Goal: Task Accomplishment & Management: Manage account settings

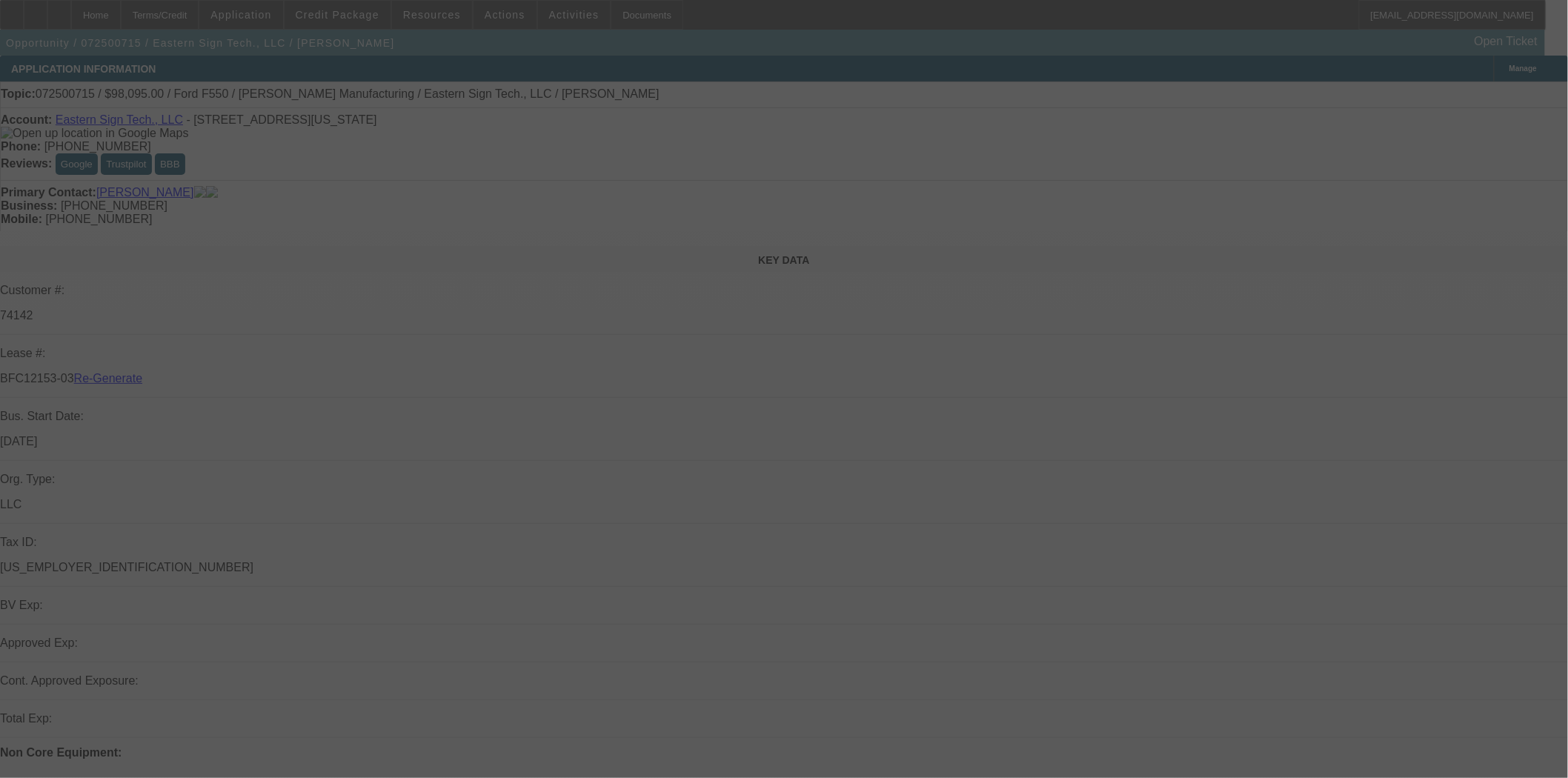
select select "3"
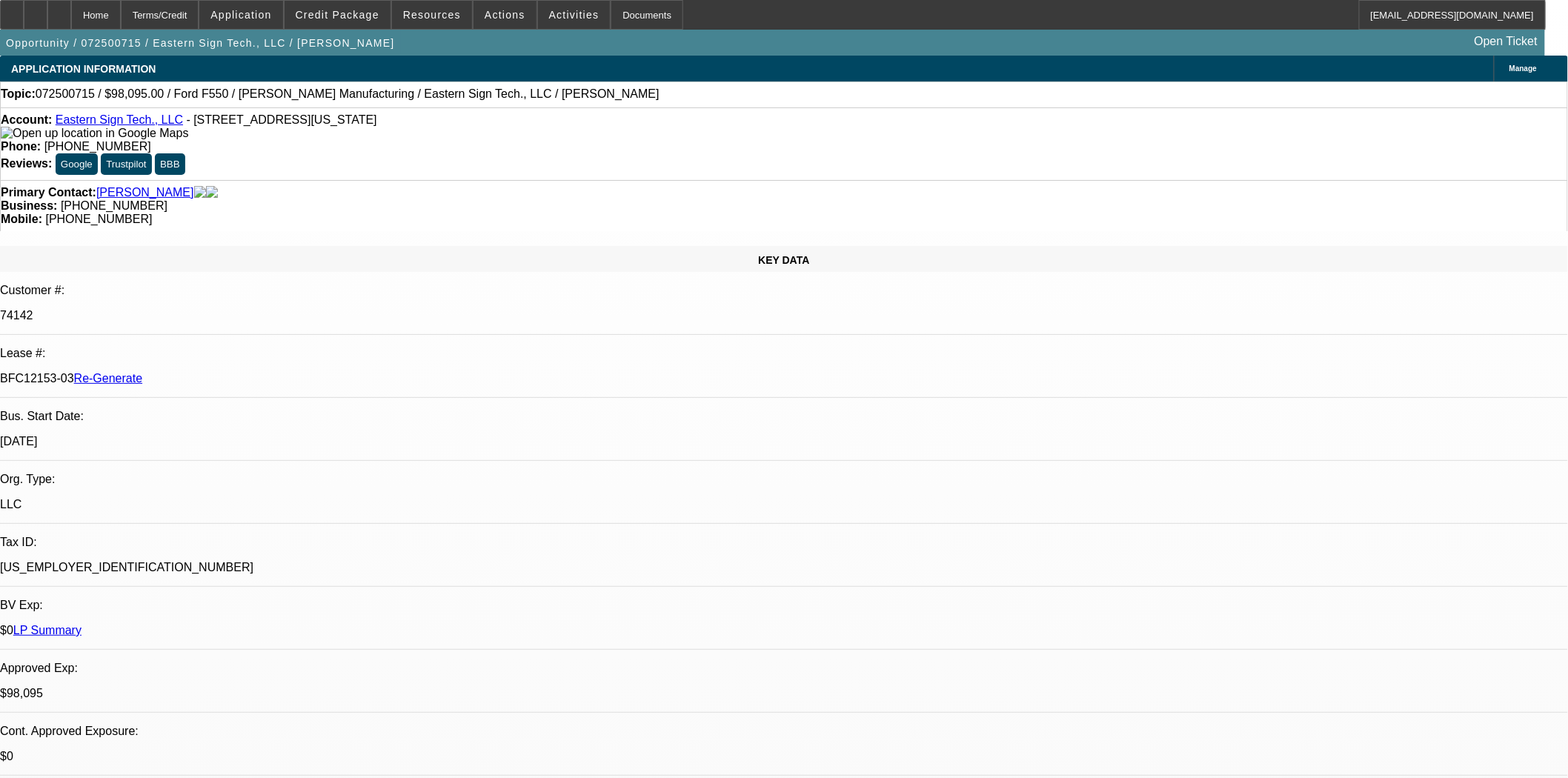
select select "0"
select select "6"
click at [653, 10] on div "Documents" at bounding box center [646, 15] width 73 height 30
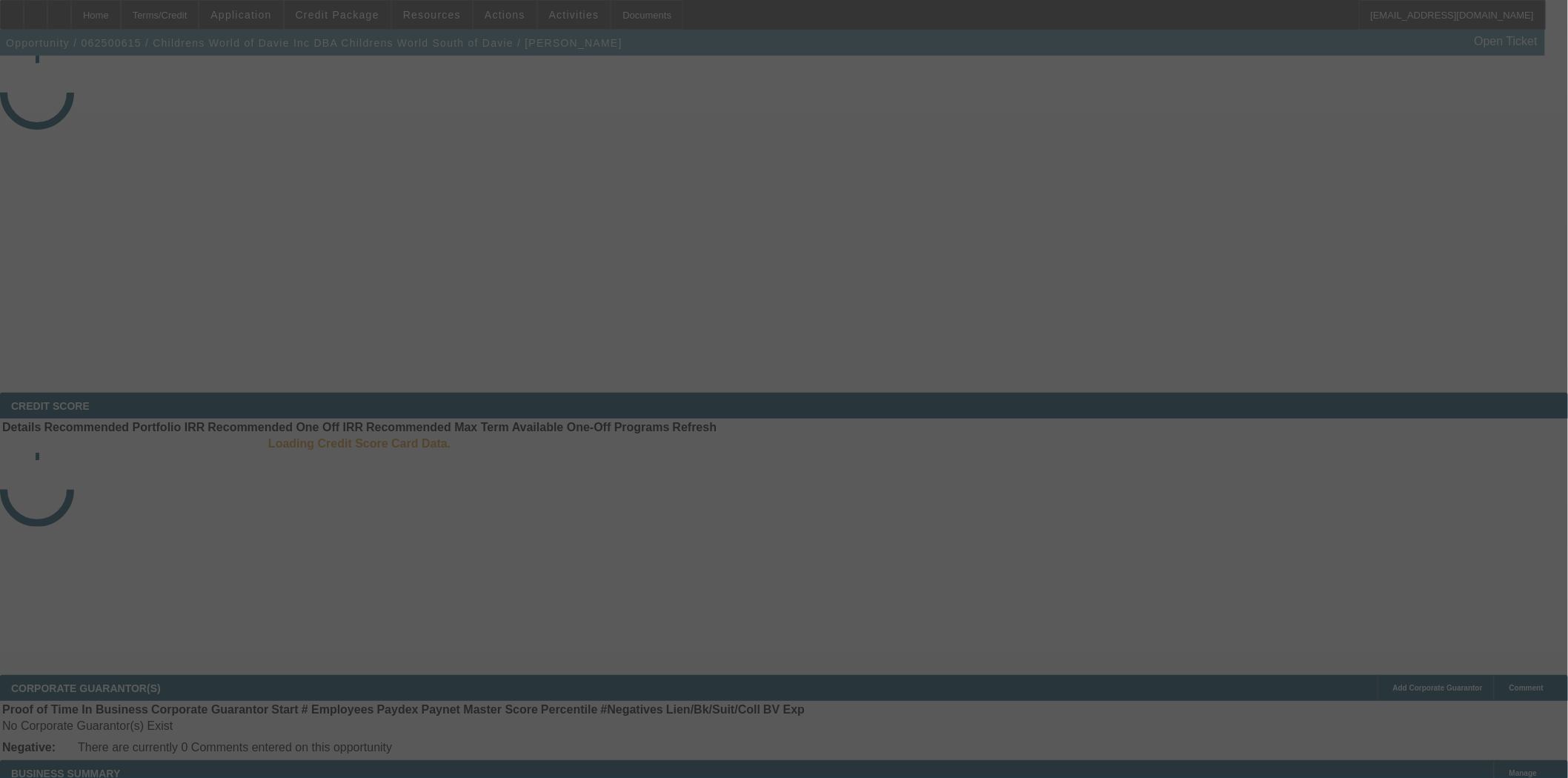
select select "4"
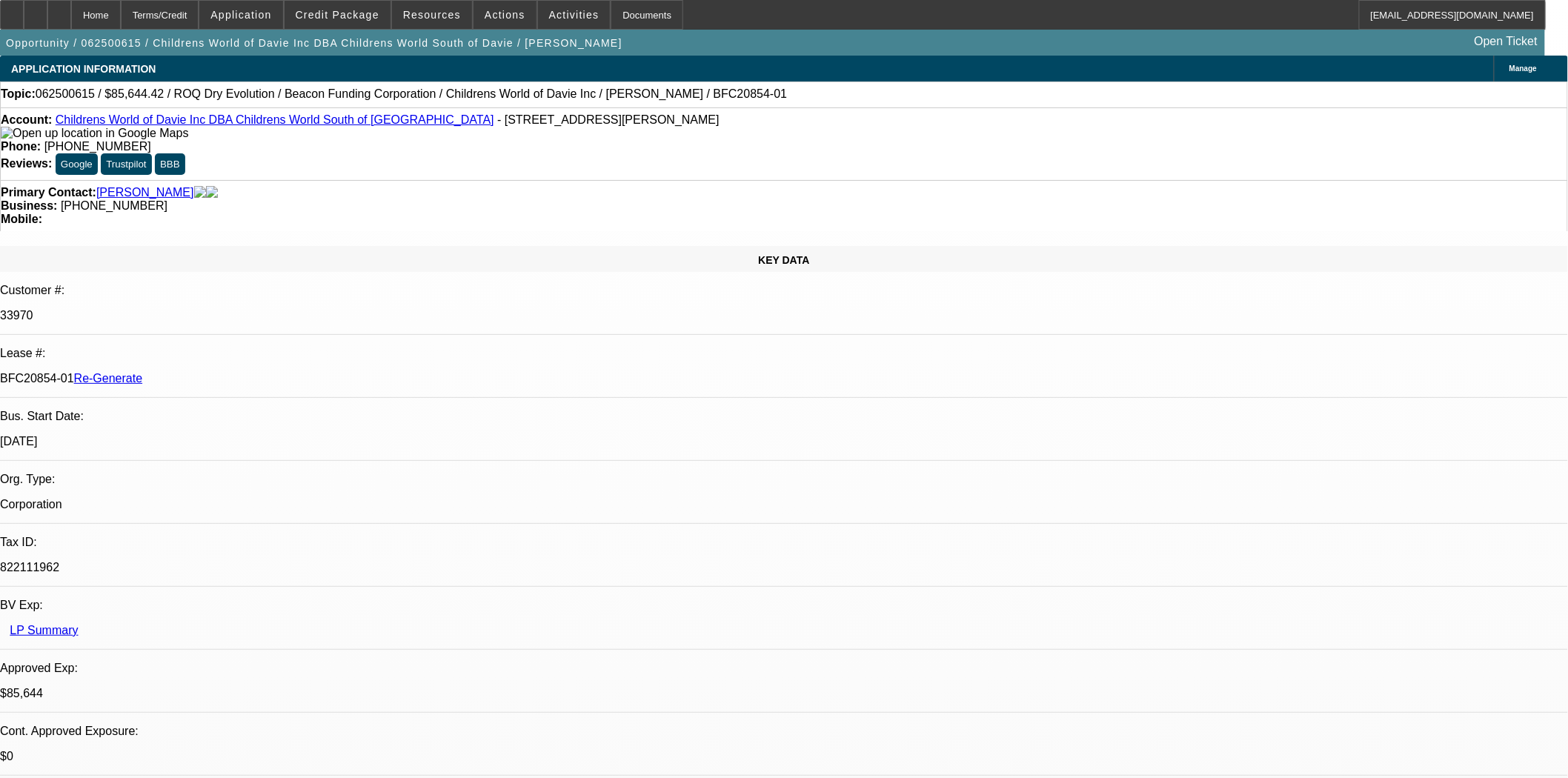
select select "0"
select select "3"
select select "0"
select select "6"
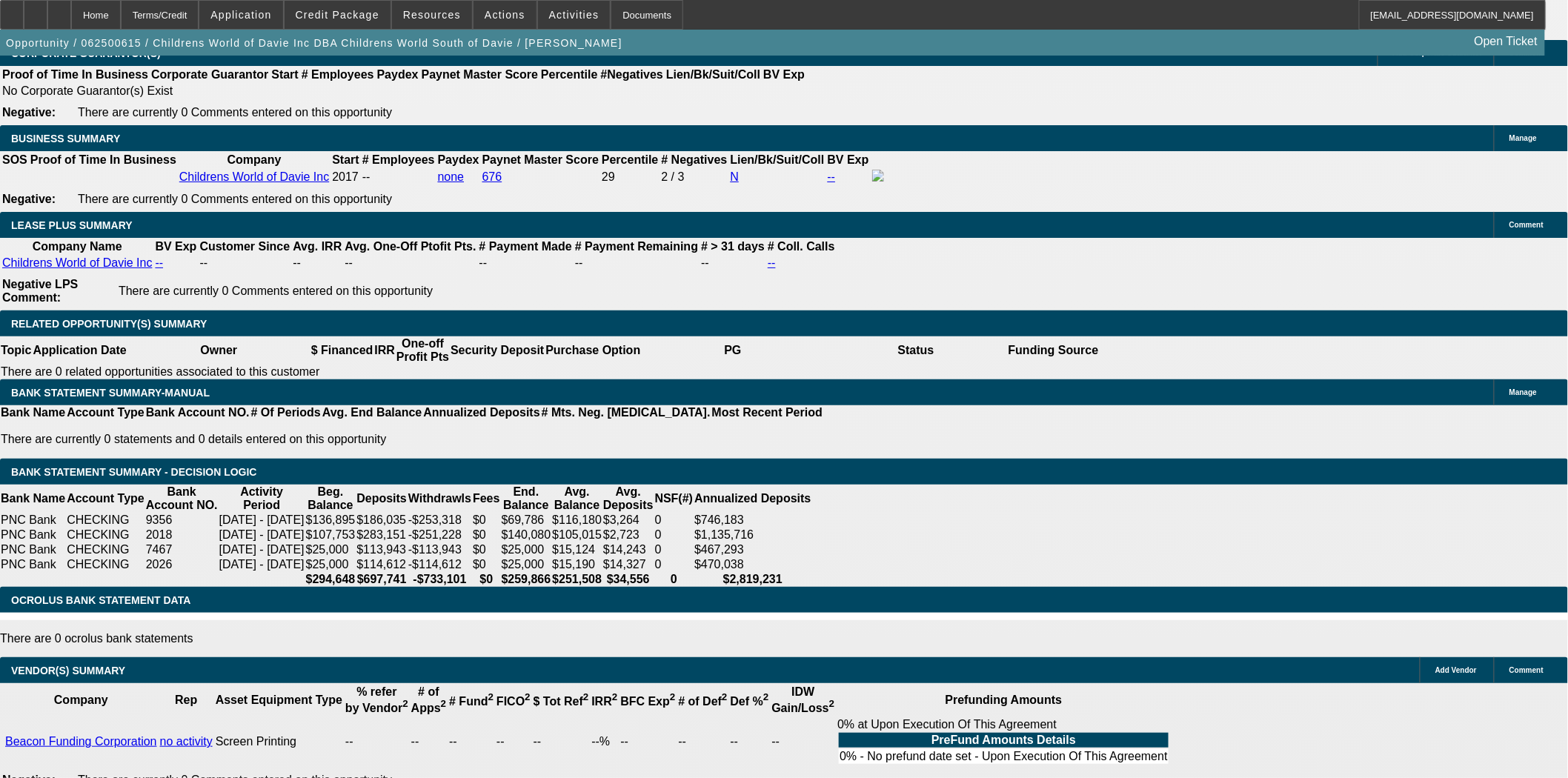
scroll to position [2223, 0]
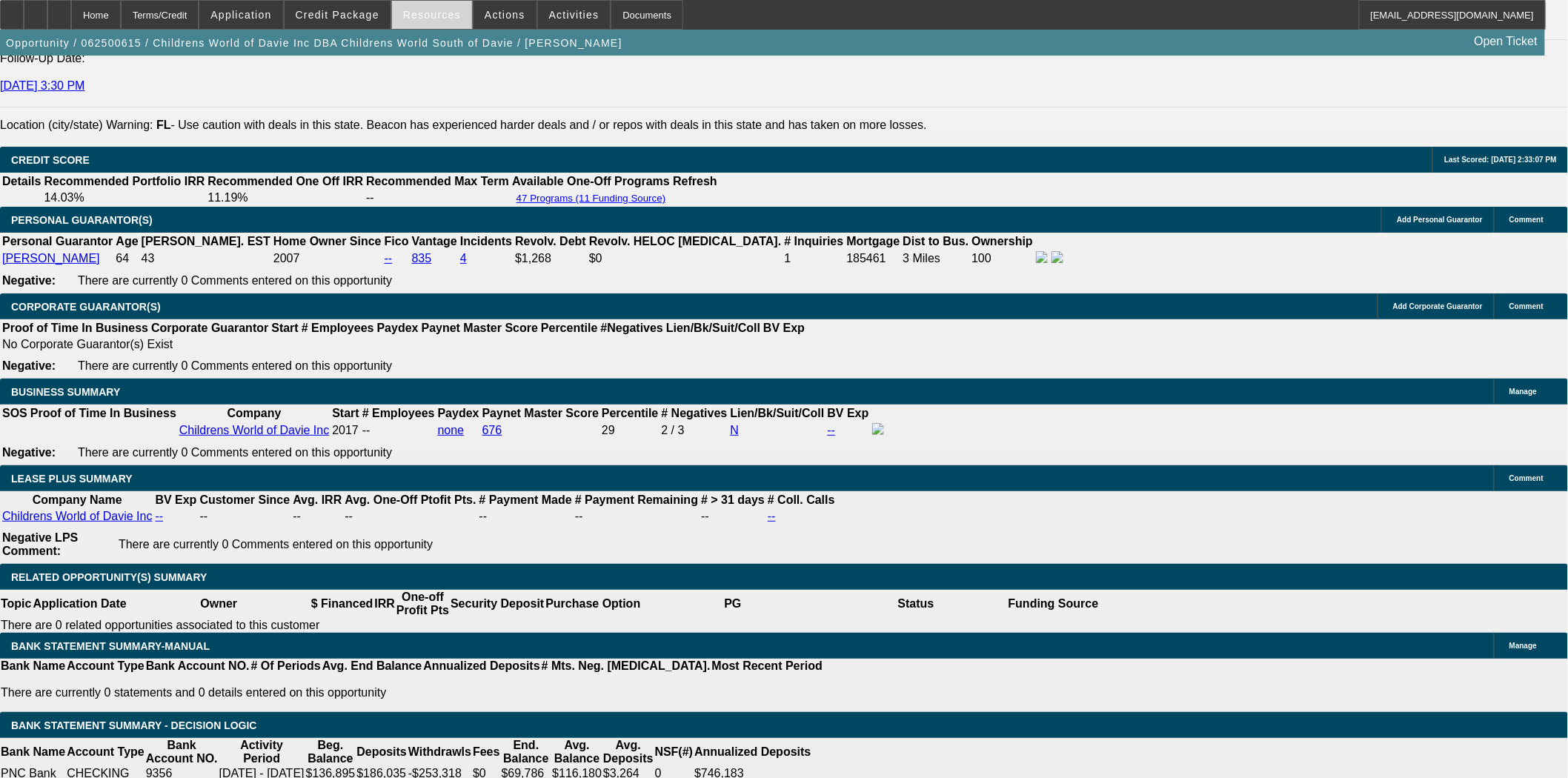
click at [434, 19] on span "Resources" at bounding box center [432, 14] width 58 height 12
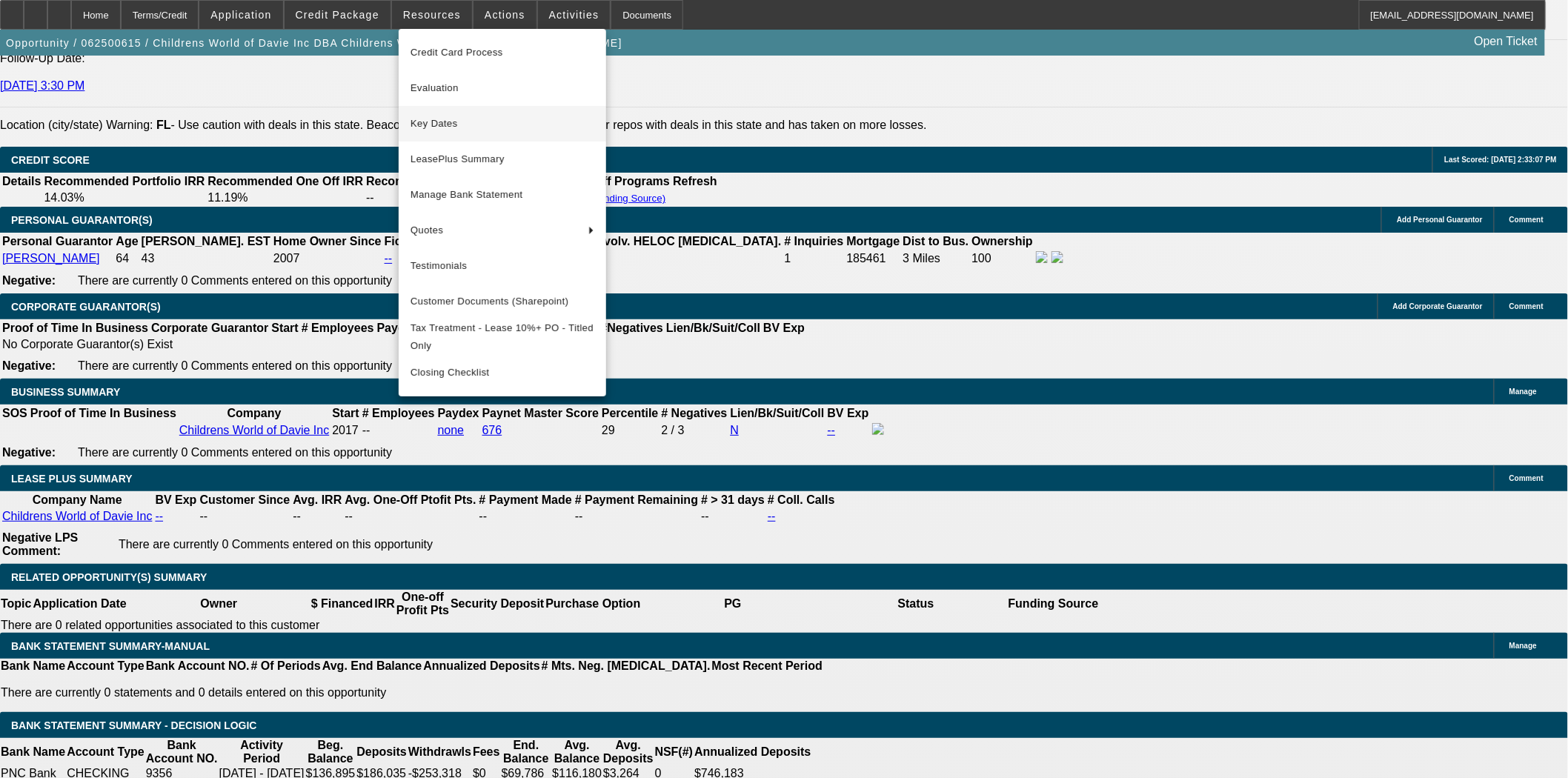
click at [438, 118] on span "Key Dates" at bounding box center [502, 123] width 184 height 18
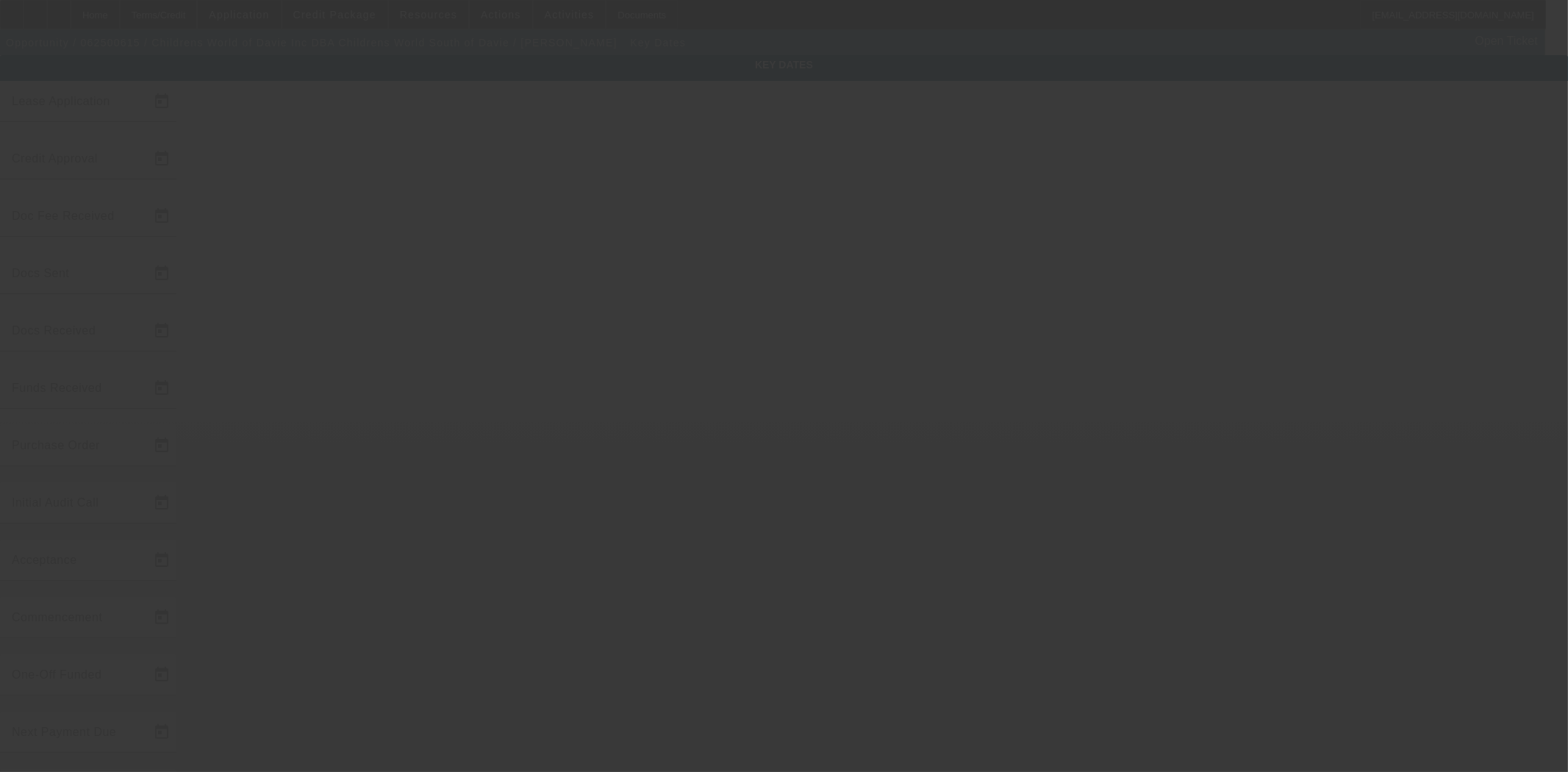
type input "6/25/2025"
type input "7/8/2025"
type input "7/31/2025"
type input "7/11/2025"
type input "7/31/2025"
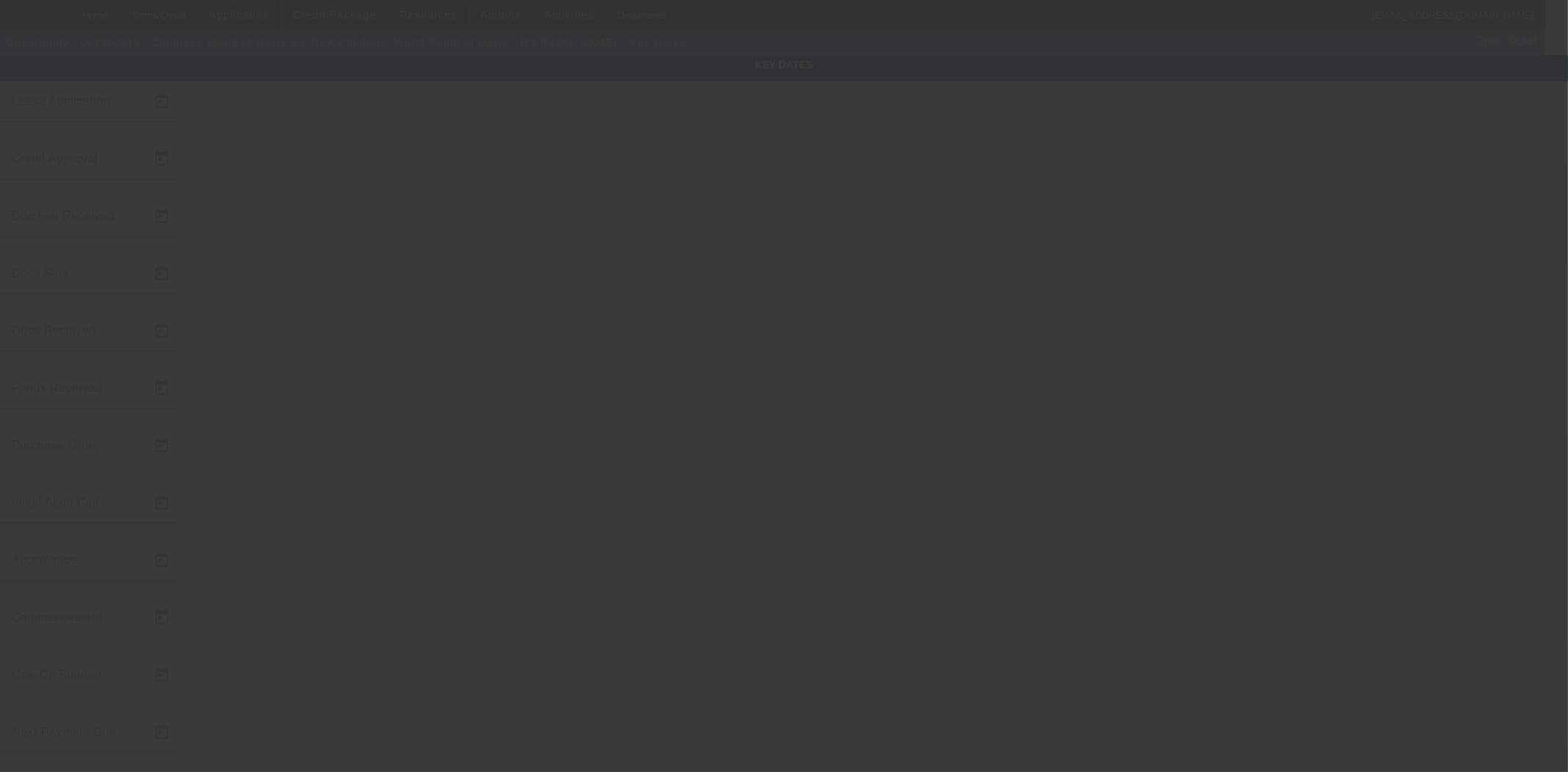
type input "7/31/2025"
type input "8/1/2025"
type input "9/1/2025"
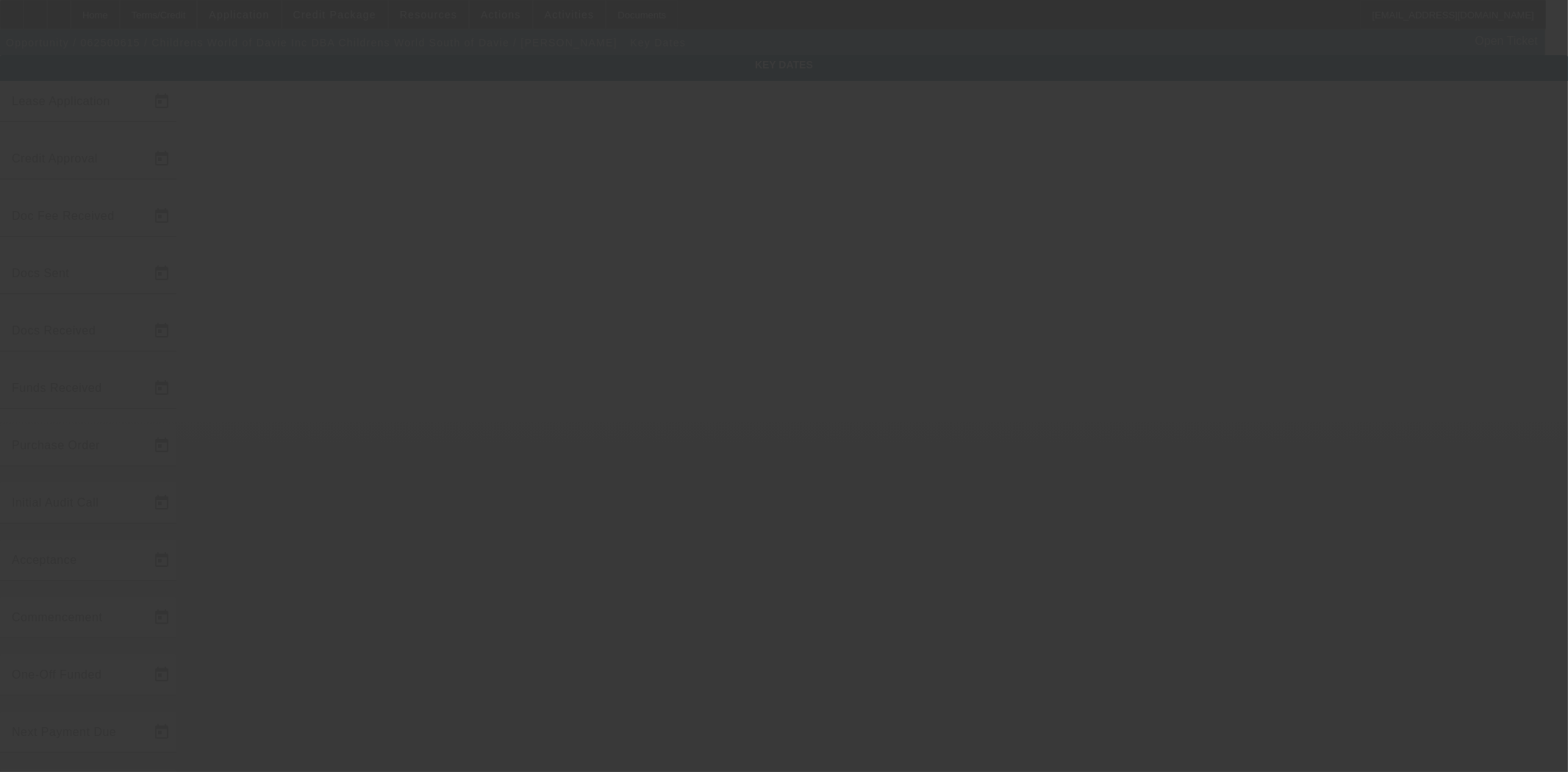
type input "10/1/2025"
type input "8/15/2025"
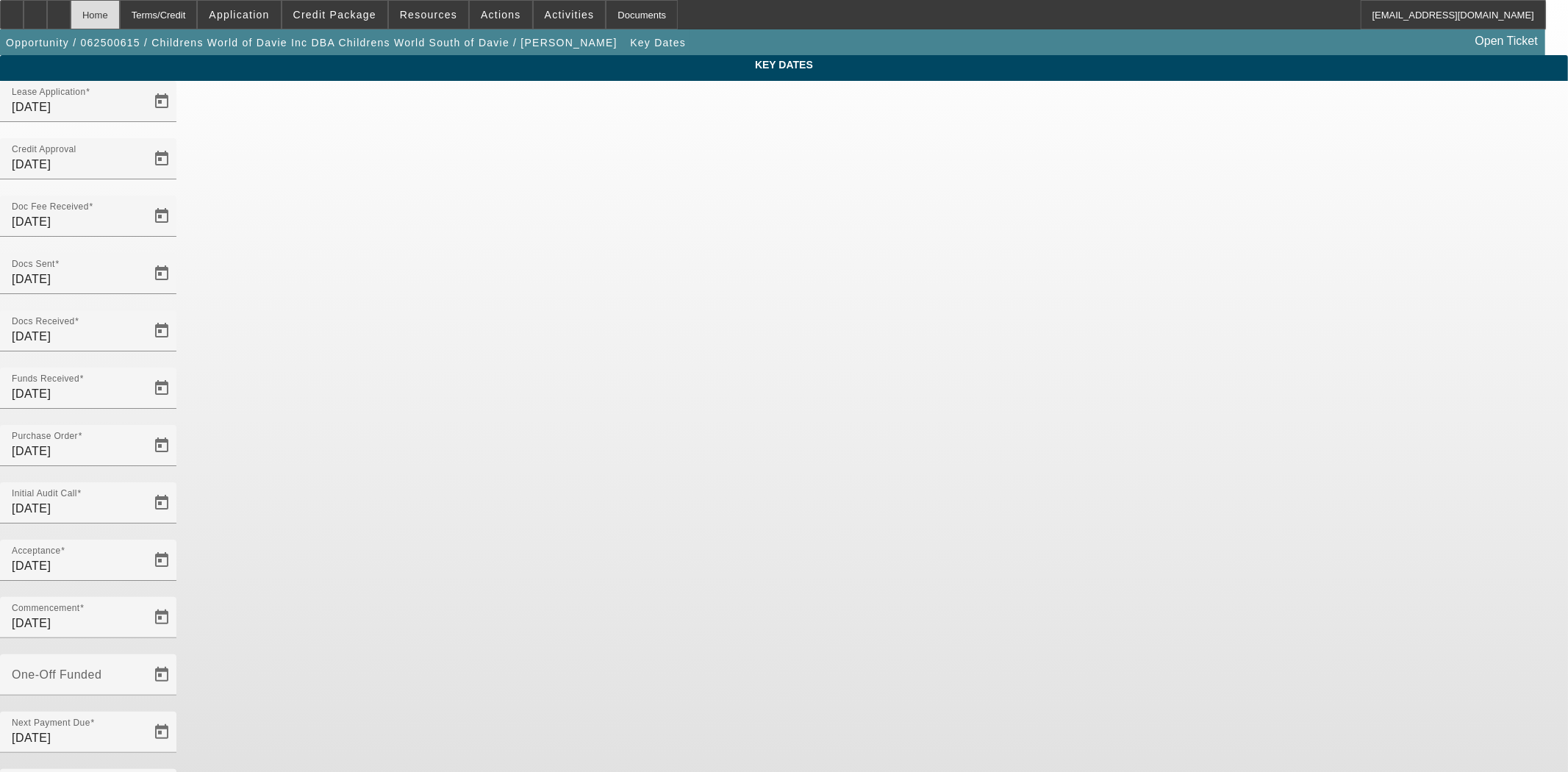
click at [120, 22] on div "Home" at bounding box center [95, 15] width 50 height 29
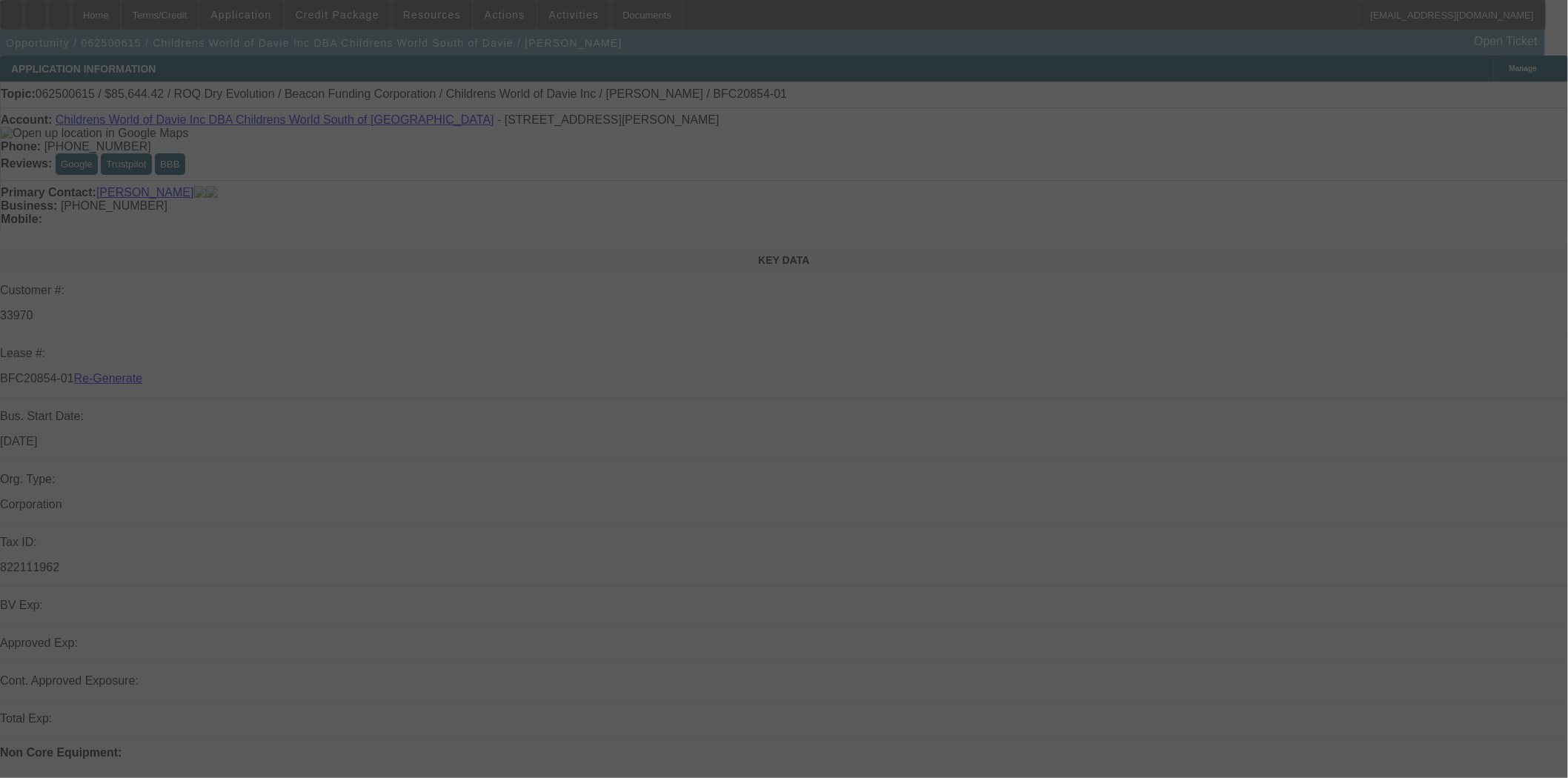
select select "4"
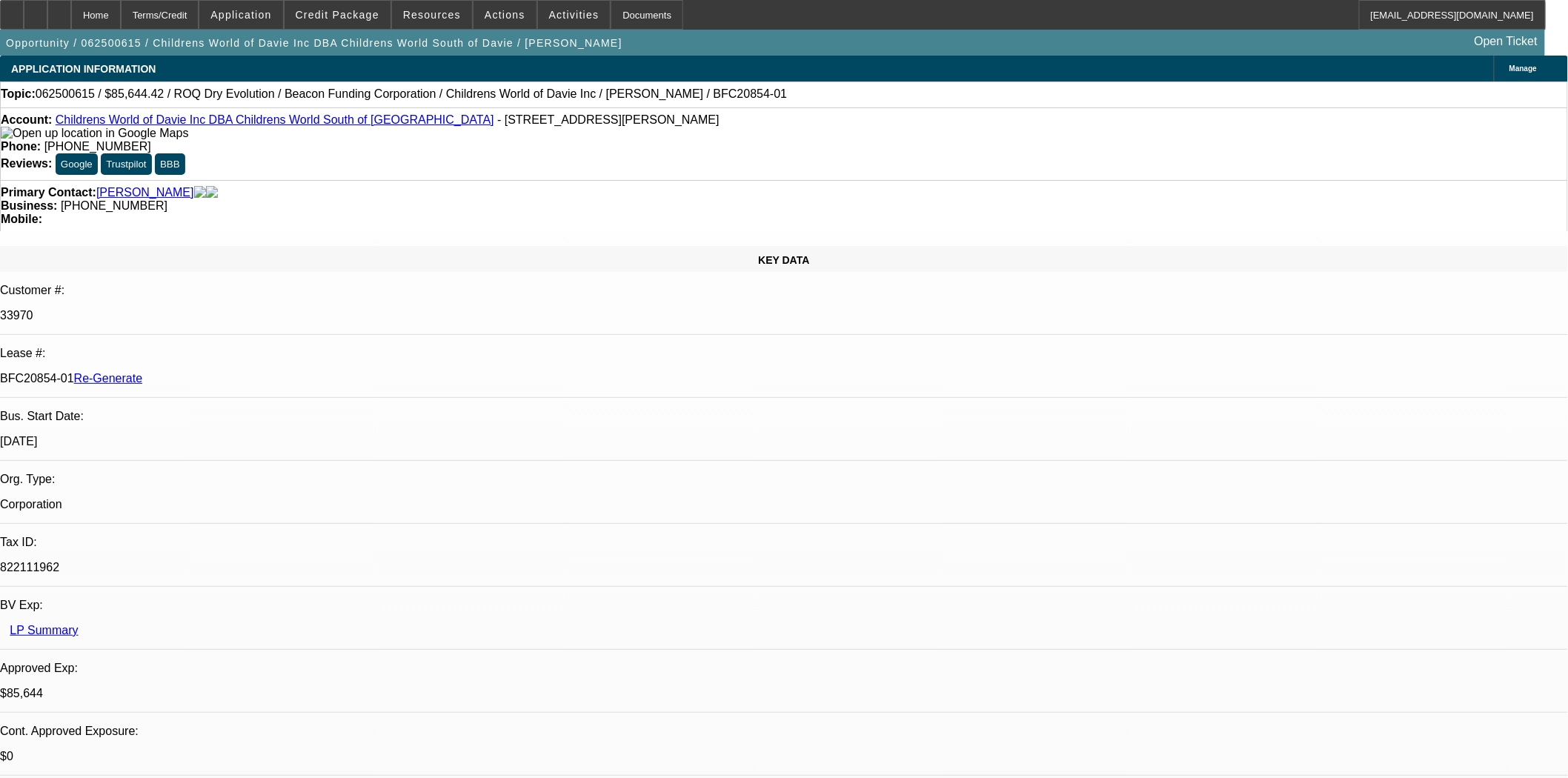
select select "0"
select select "3"
select select "0"
select select "6"
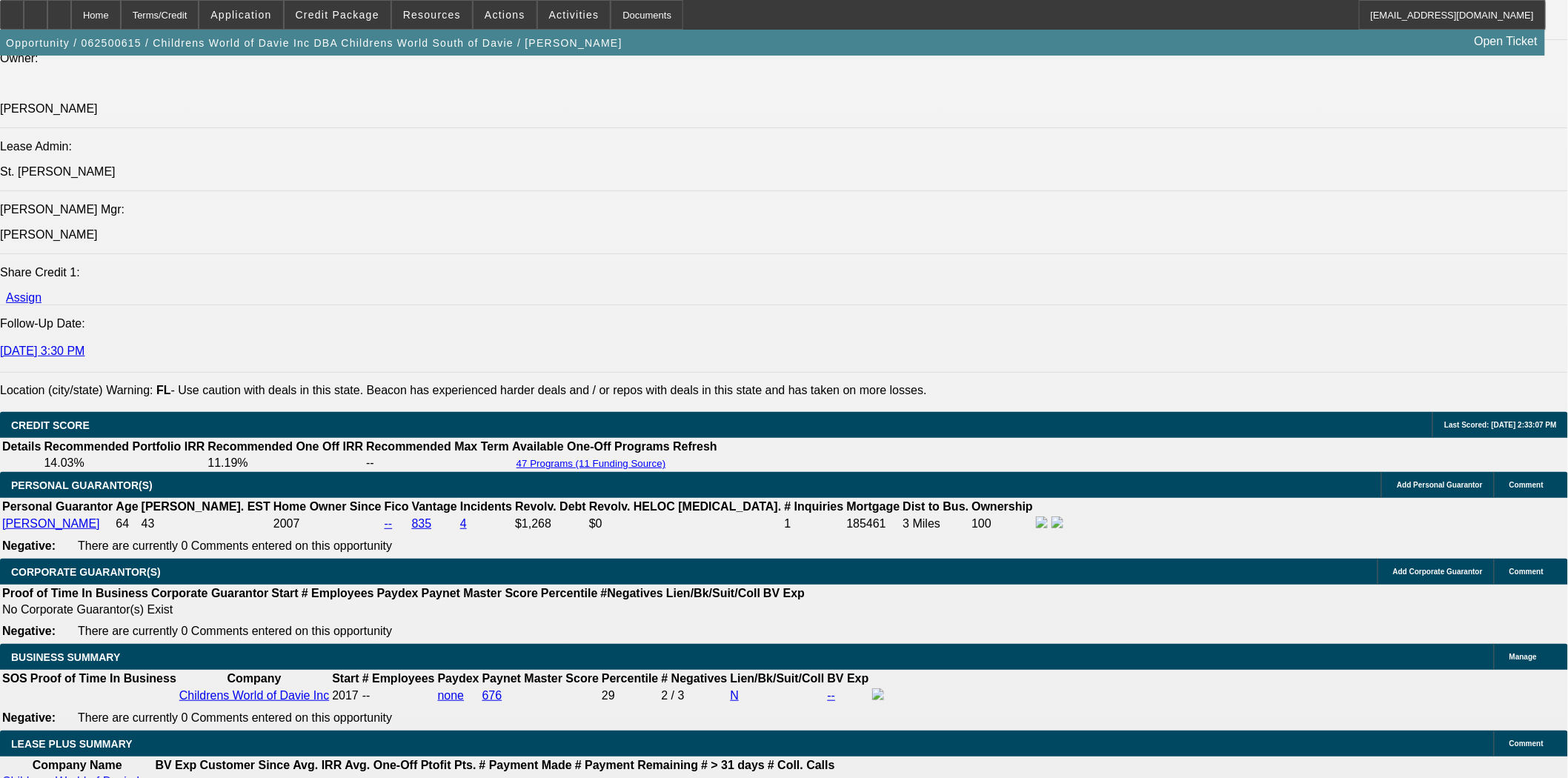
scroll to position [2223, 0]
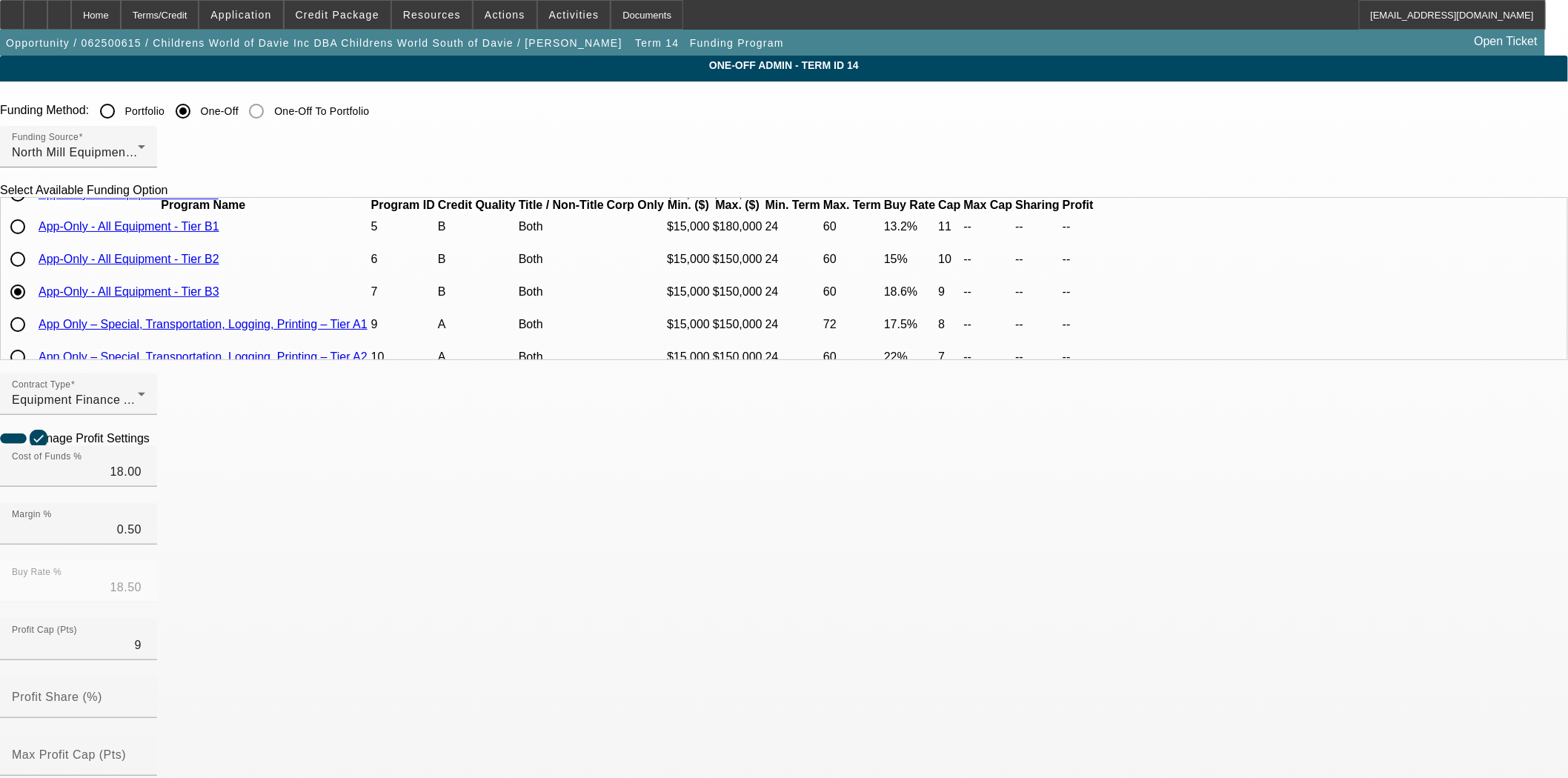
scroll to position [164, 0]
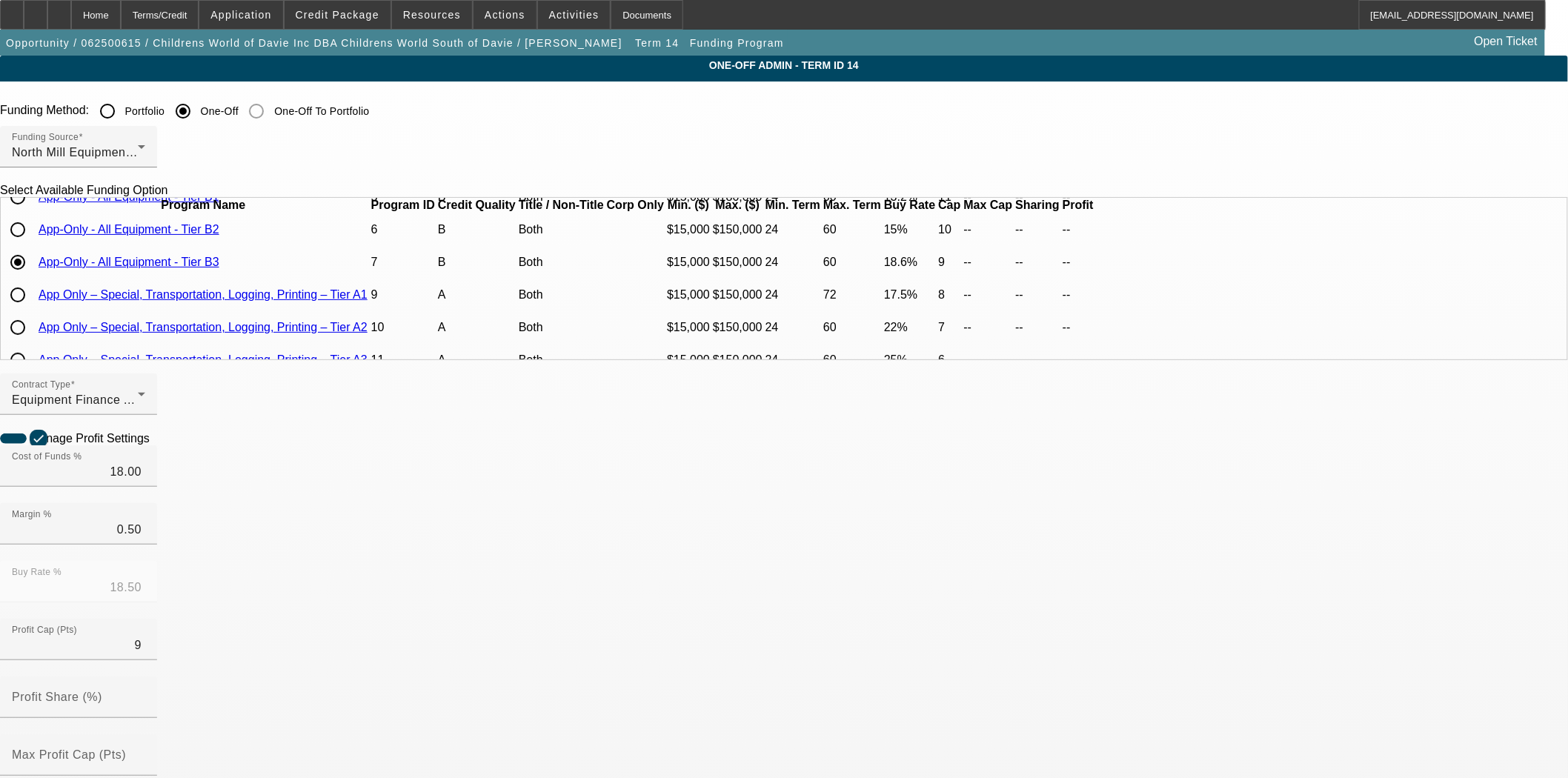
click at [219, 268] on link "App-Only - All Equipment - Tier B3" at bounding box center [129, 262] width 181 height 12
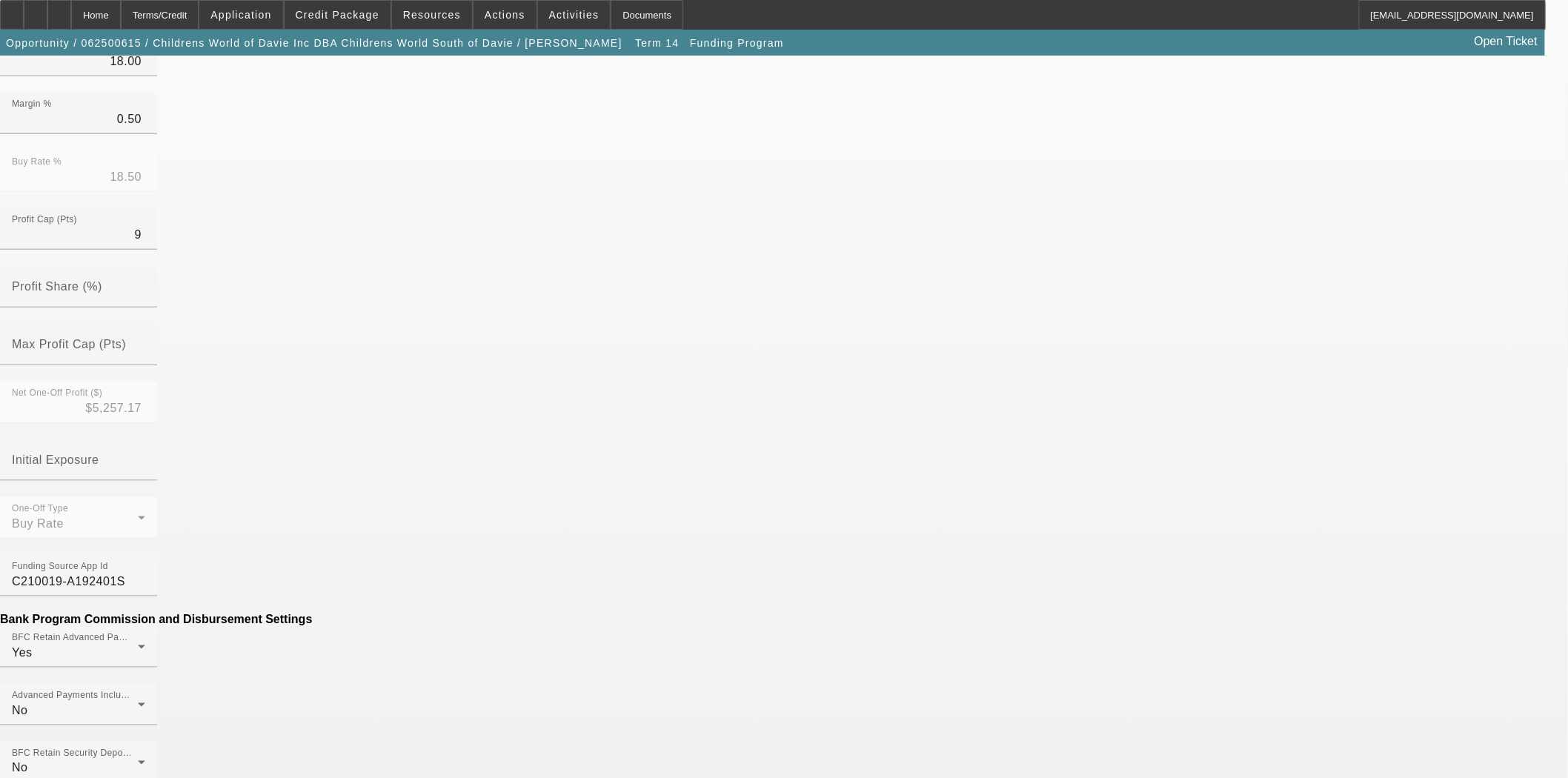
scroll to position [411, 0]
drag, startPoint x: 591, startPoint y: 581, endPoint x: 674, endPoint y: 582, distance: 83.0
type input "$200.00"
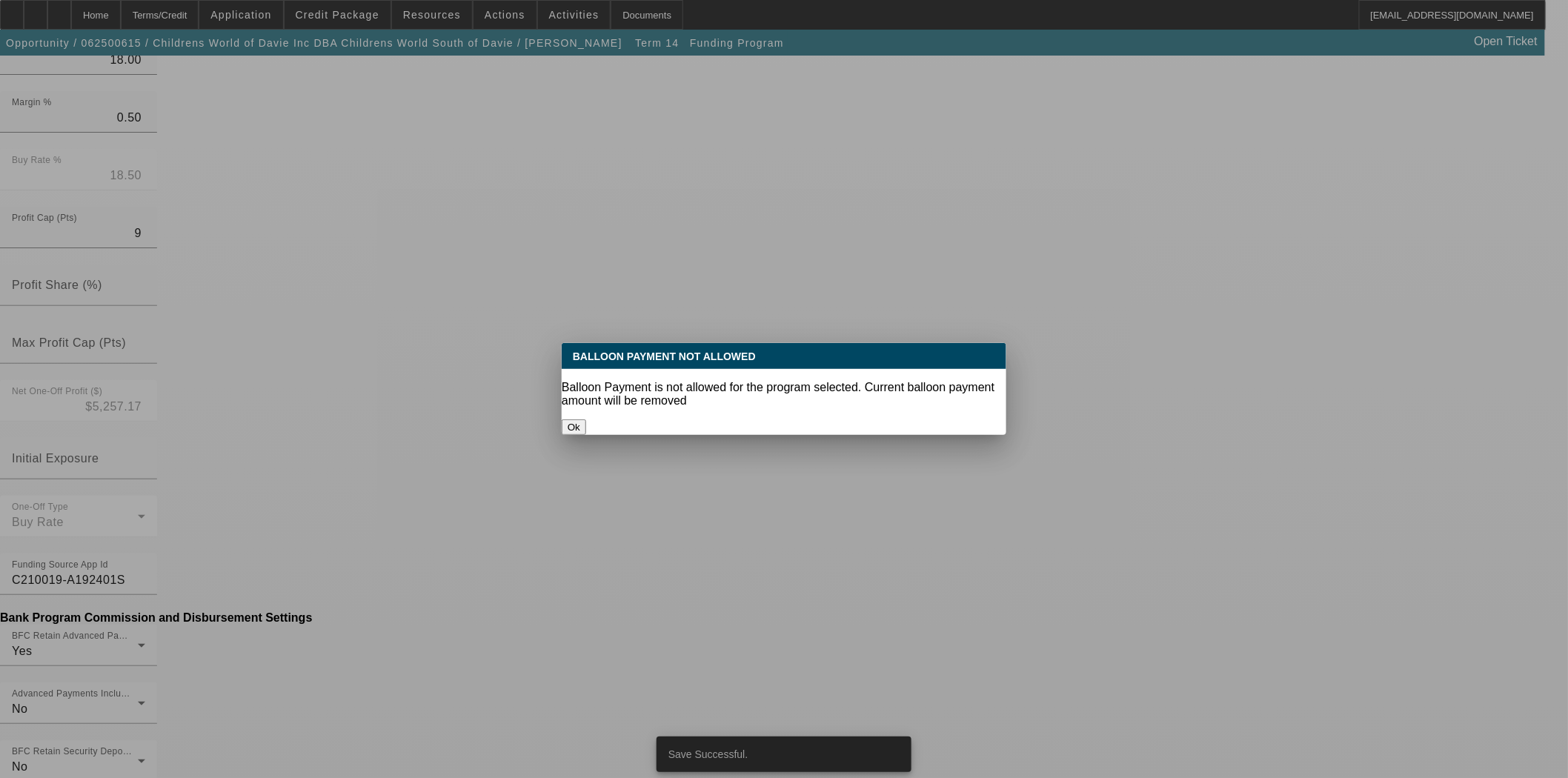
click at [586, 419] on button "Ok" at bounding box center [573, 427] width 24 height 16
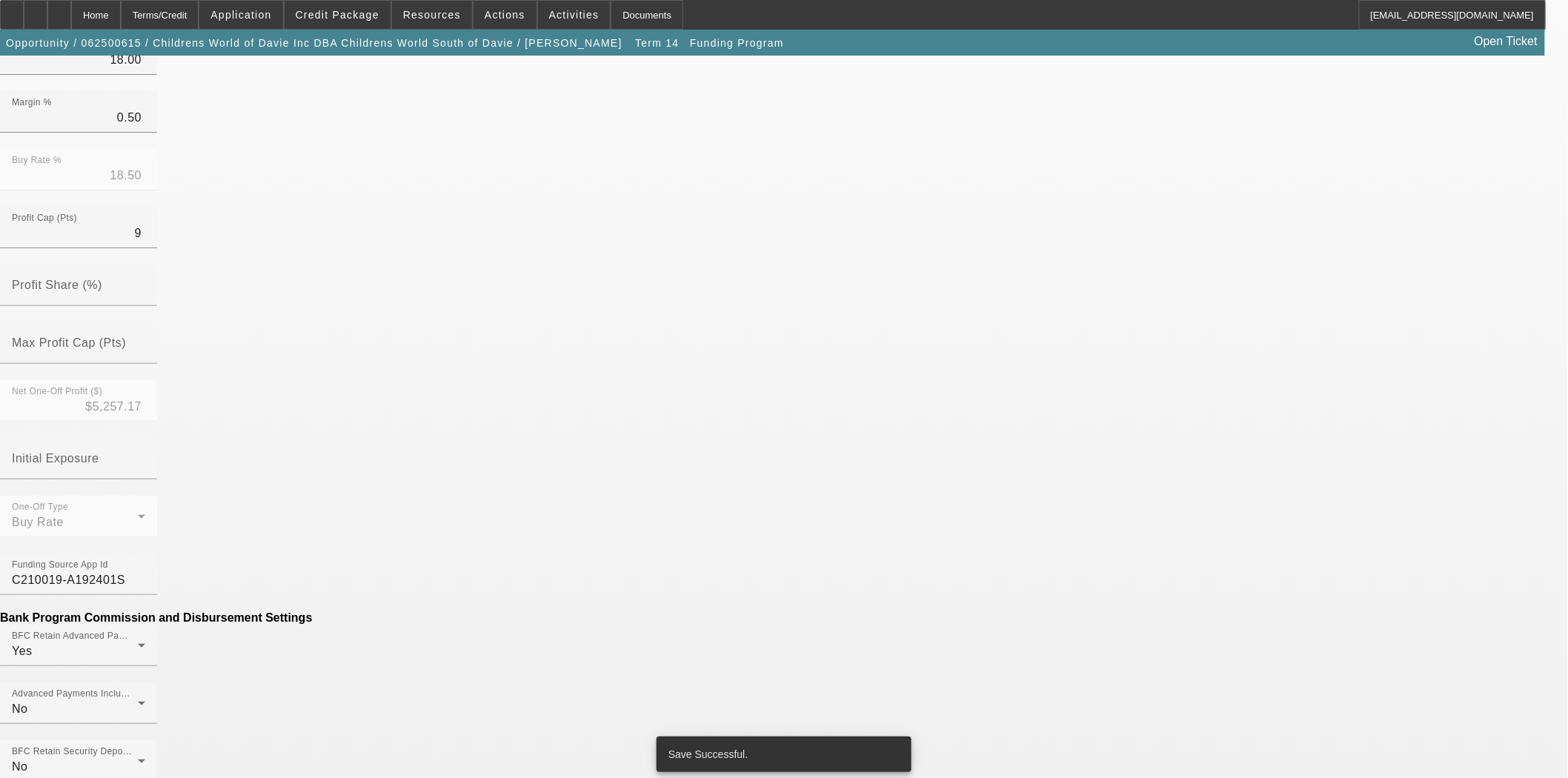
scroll to position [411, 0]
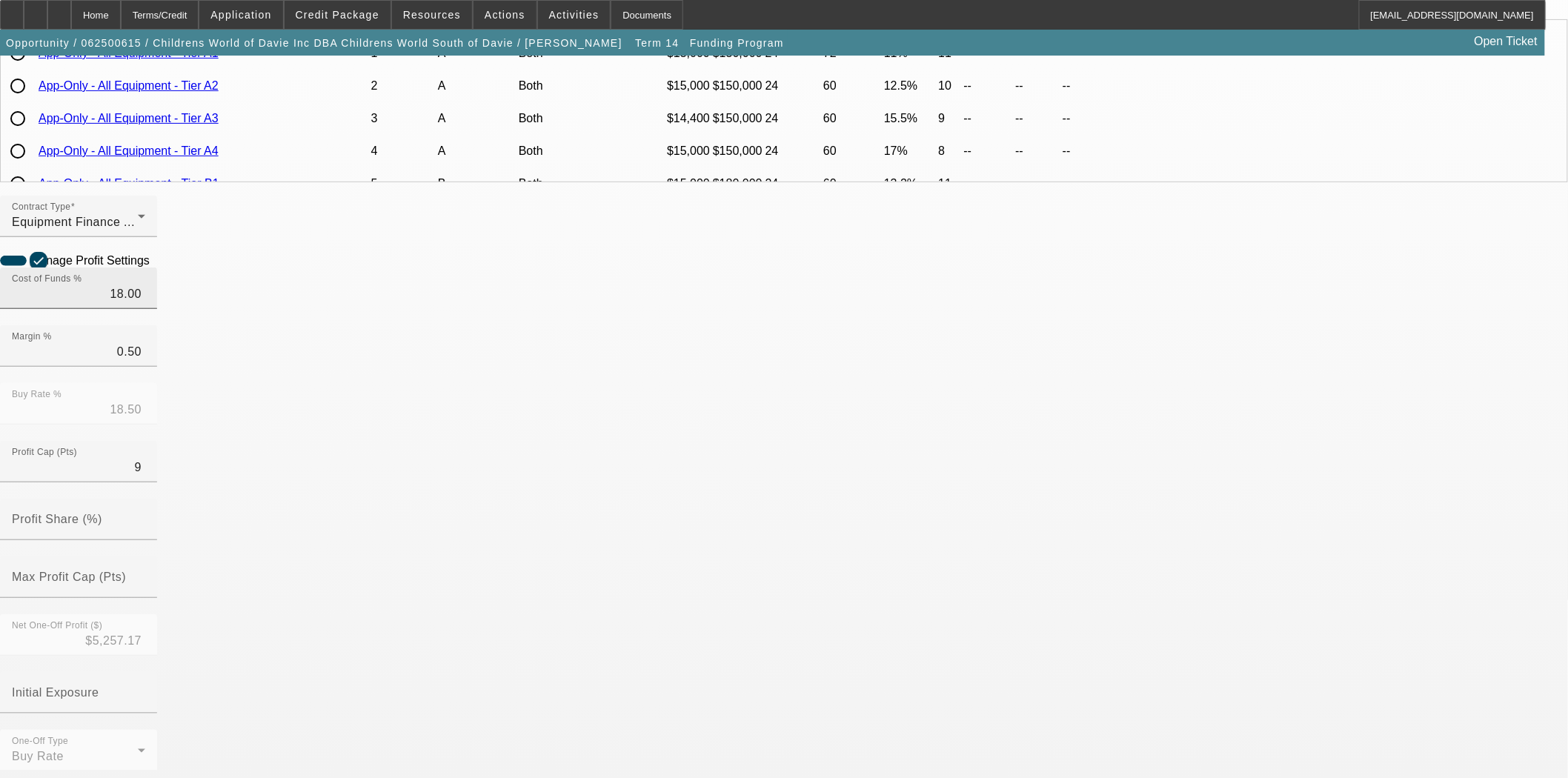
scroll to position [411, 0]
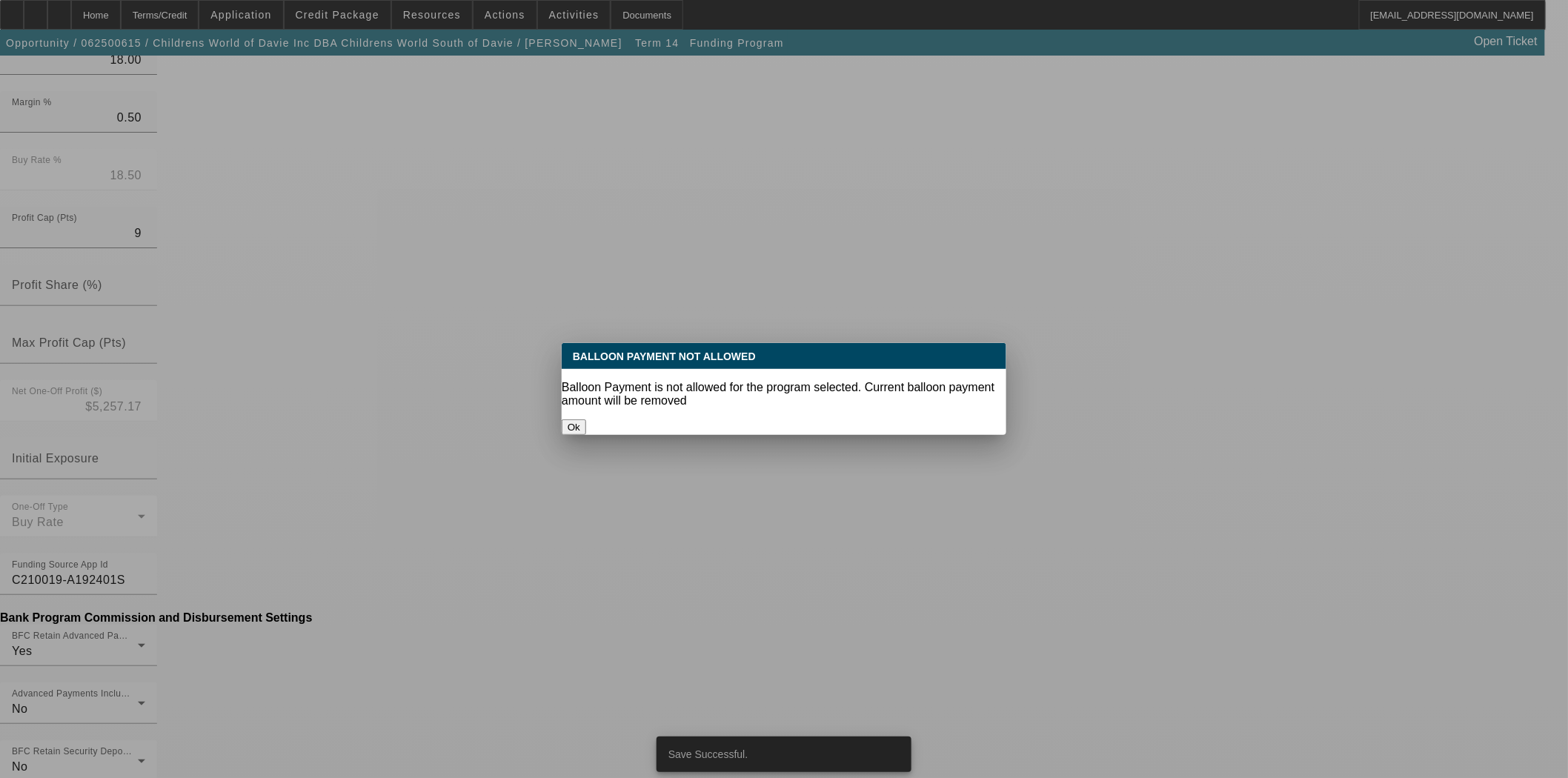
click at [586, 419] on button "Ok" at bounding box center [573, 427] width 24 height 16
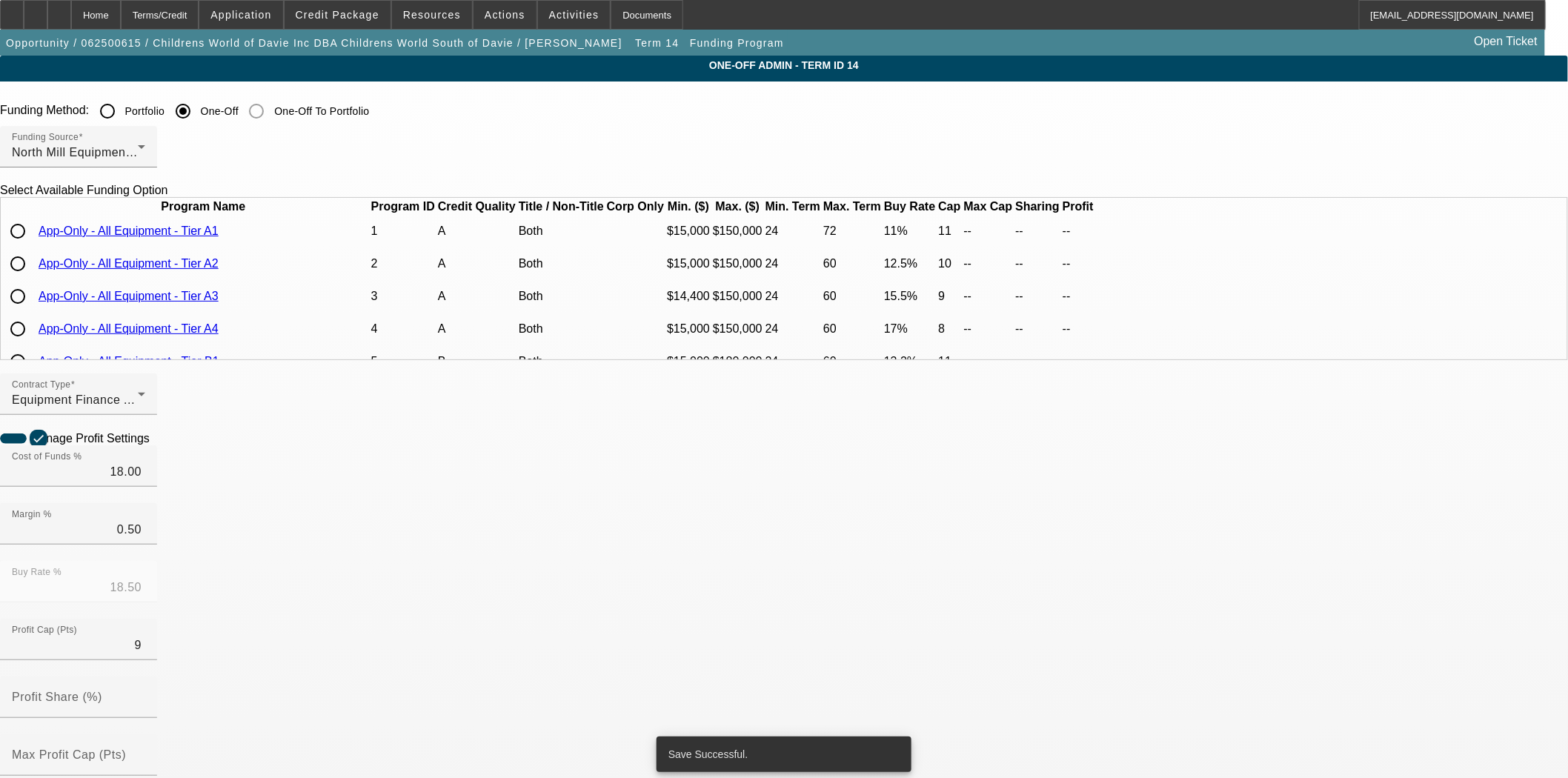
scroll to position [411, 0]
click at [611, 12] on div "Documents" at bounding box center [646, 15] width 73 height 30
click at [126, 30] on span "button" at bounding box center [314, 43] width 628 height 36
click at [121, 21] on div "Home" at bounding box center [96, 15] width 50 height 30
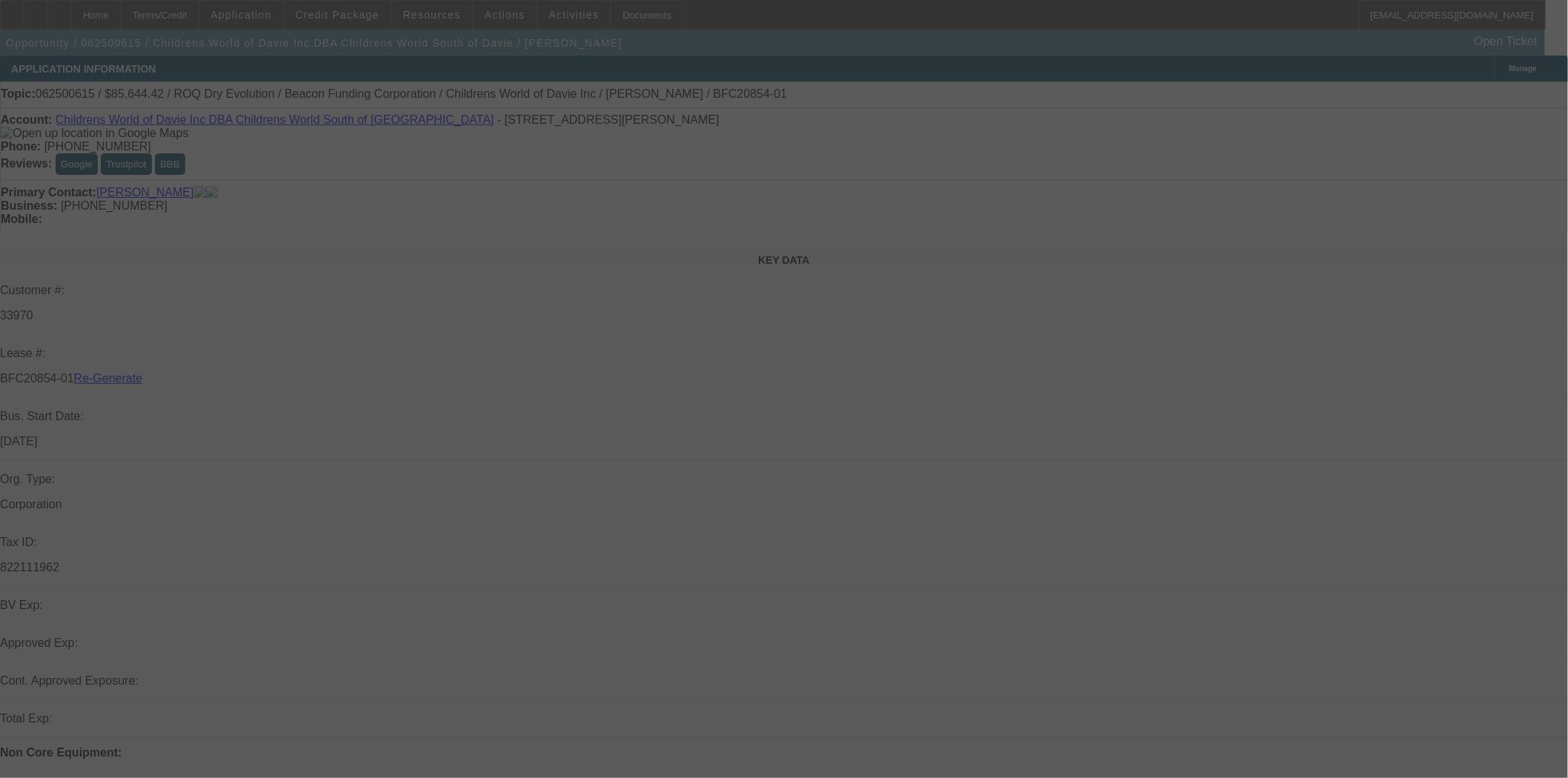
select select "4"
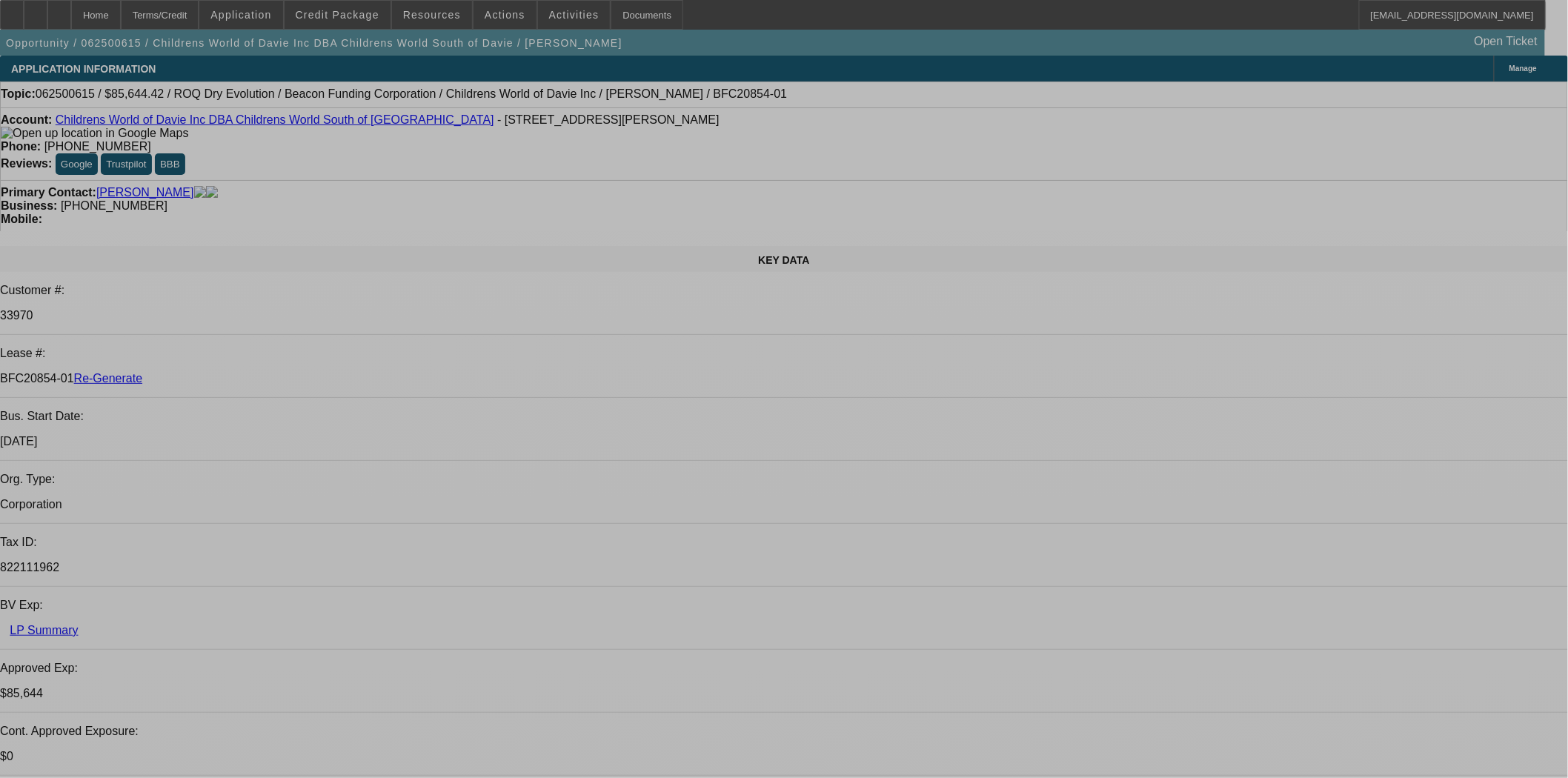
select select "0"
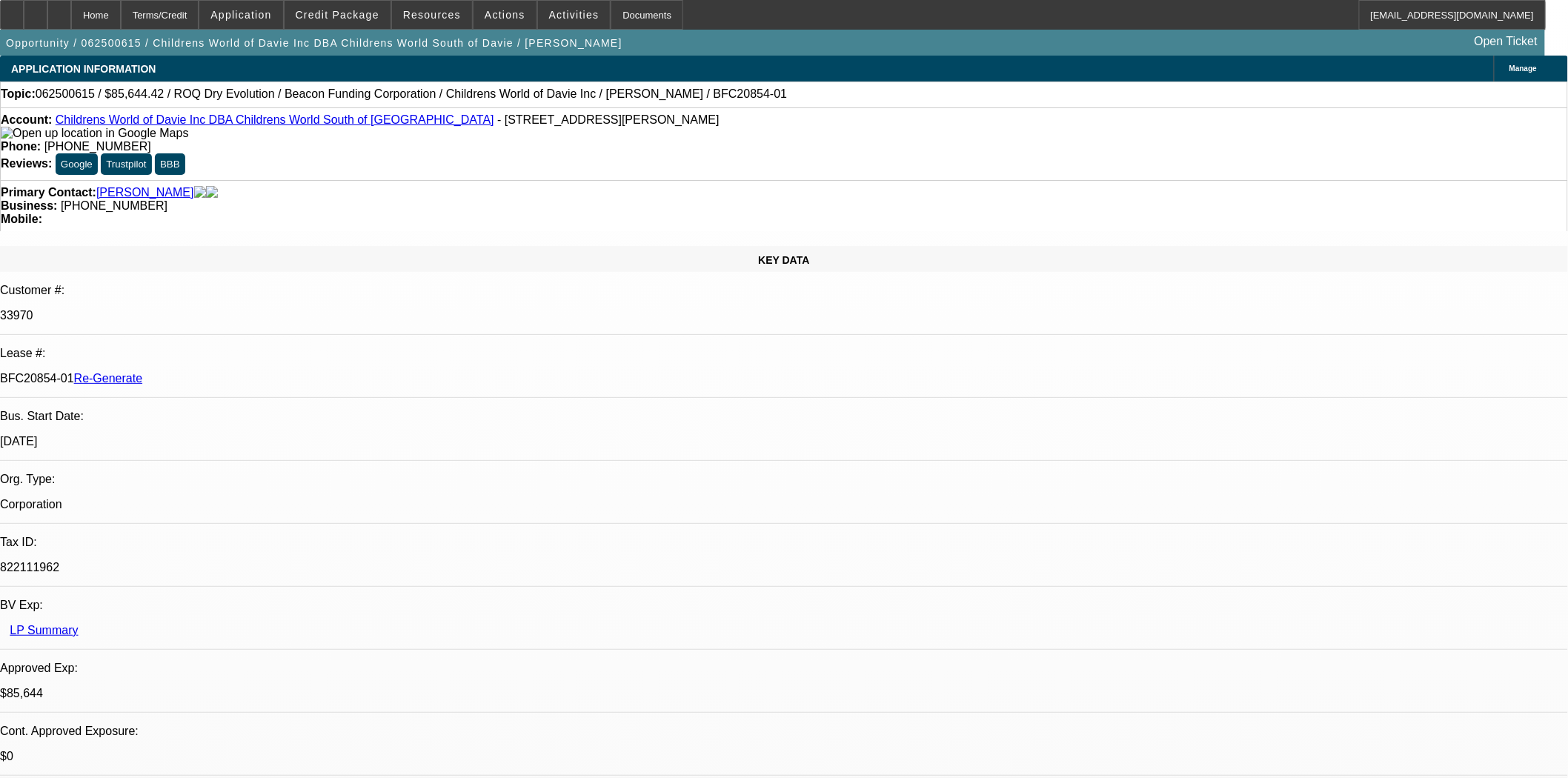
select select "0"
select select "3"
select select "0"
select select "6"
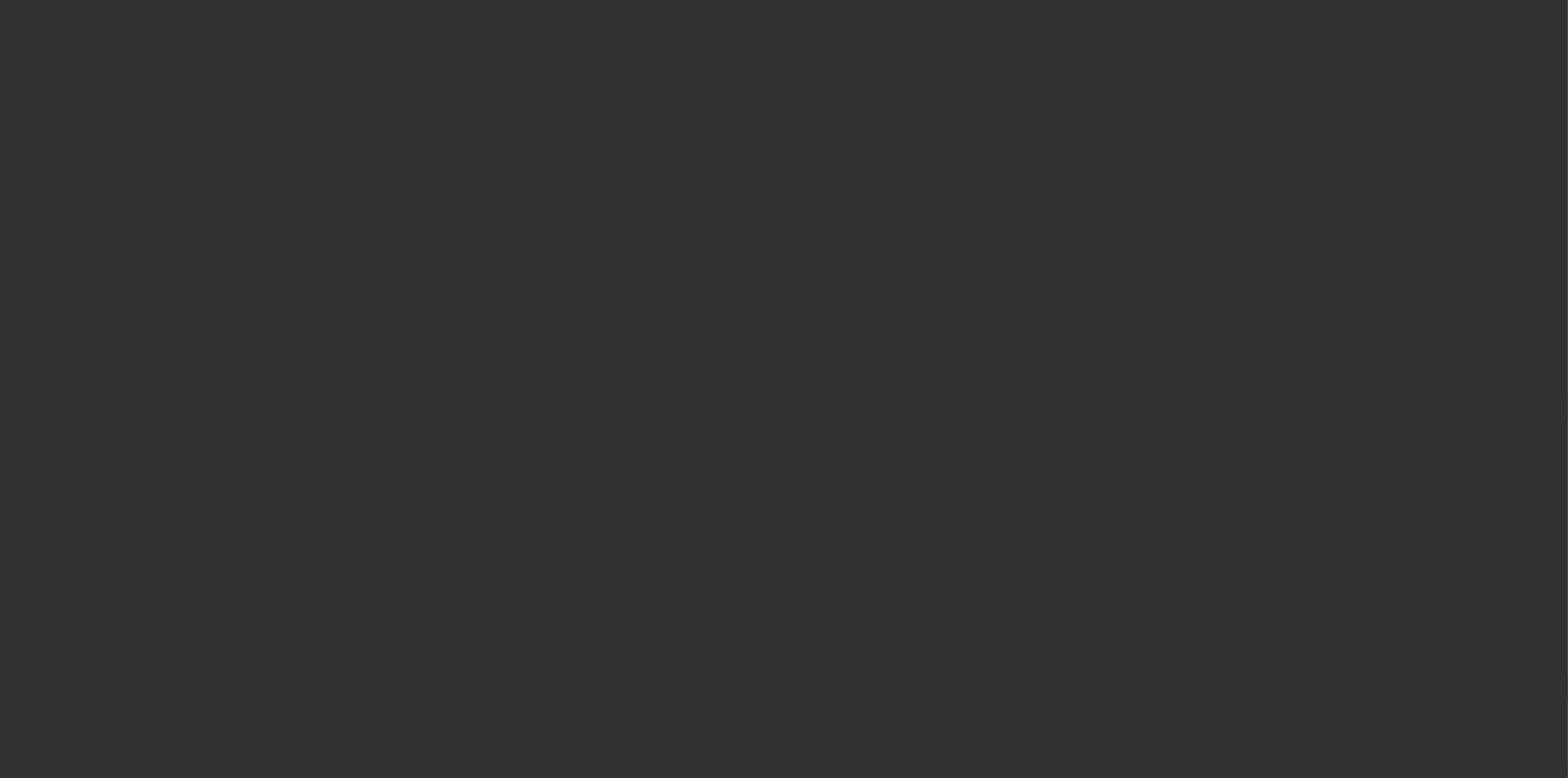
select select "4"
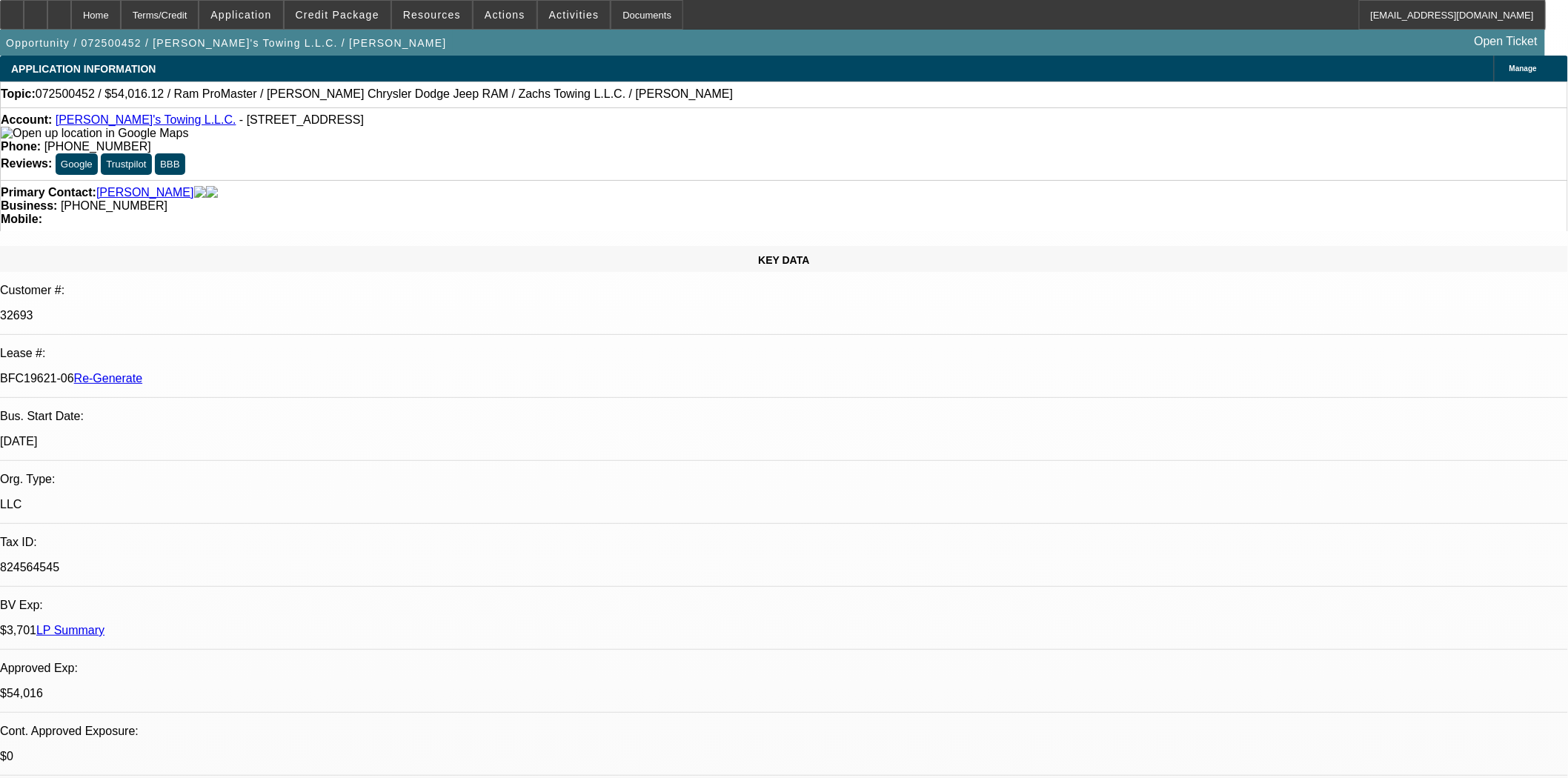
select select "0"
select select "3"
select select "0"
select select "6"
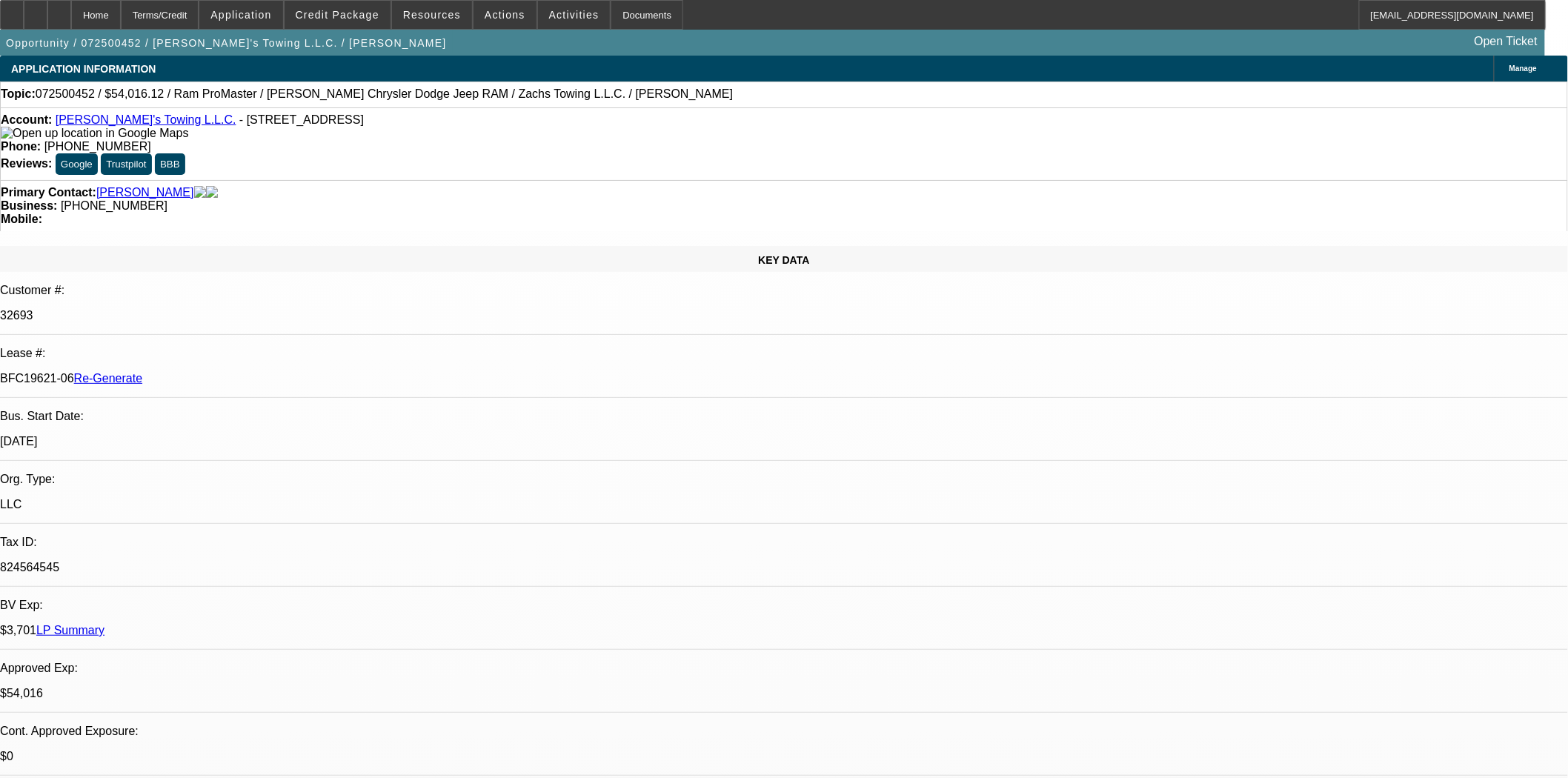
scroll to position [411, 0]
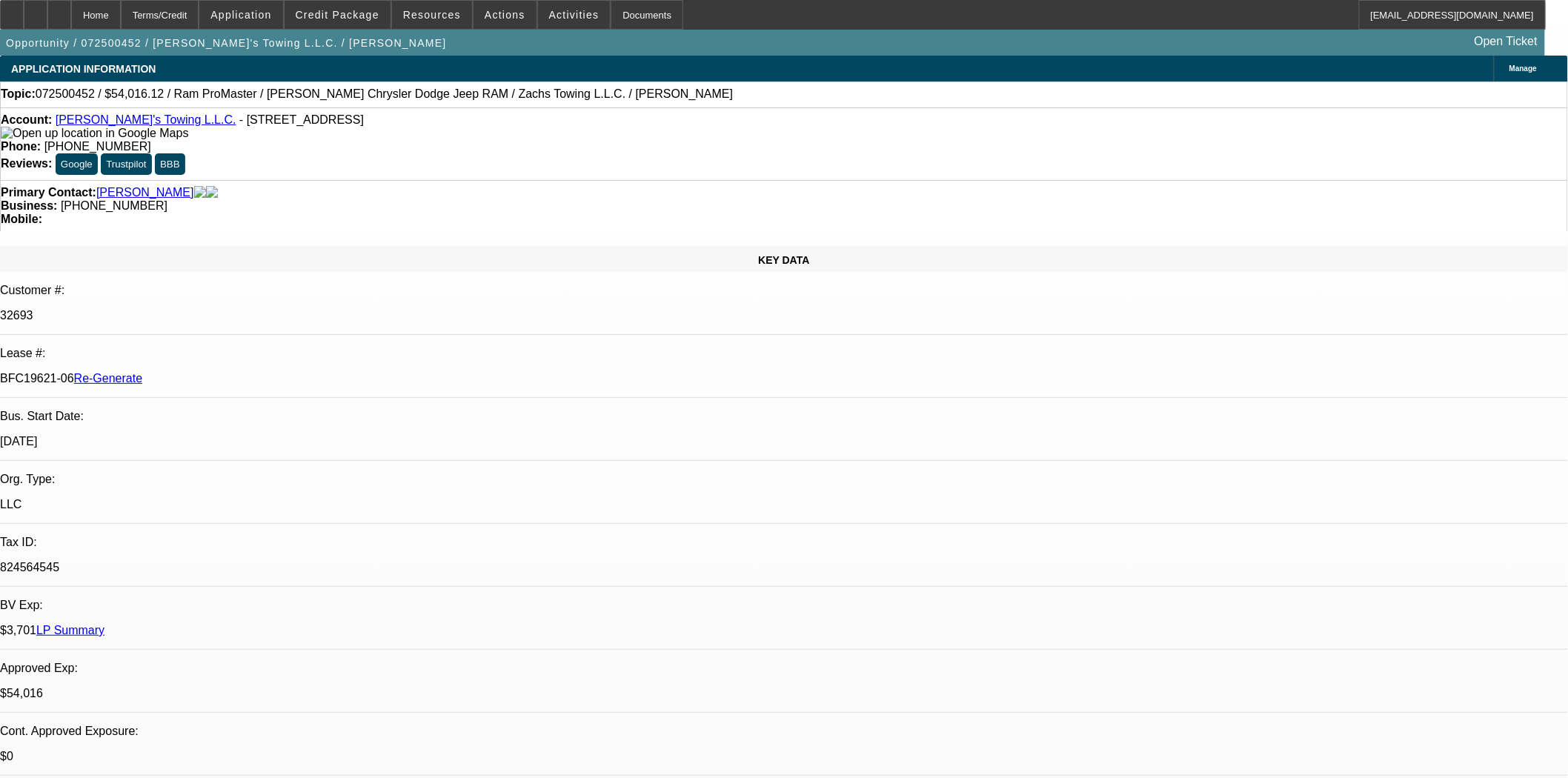
click at [1338, 391] on button "forward_to_inbox Forward" at bounding box center [1332, 404] width 94 height 36
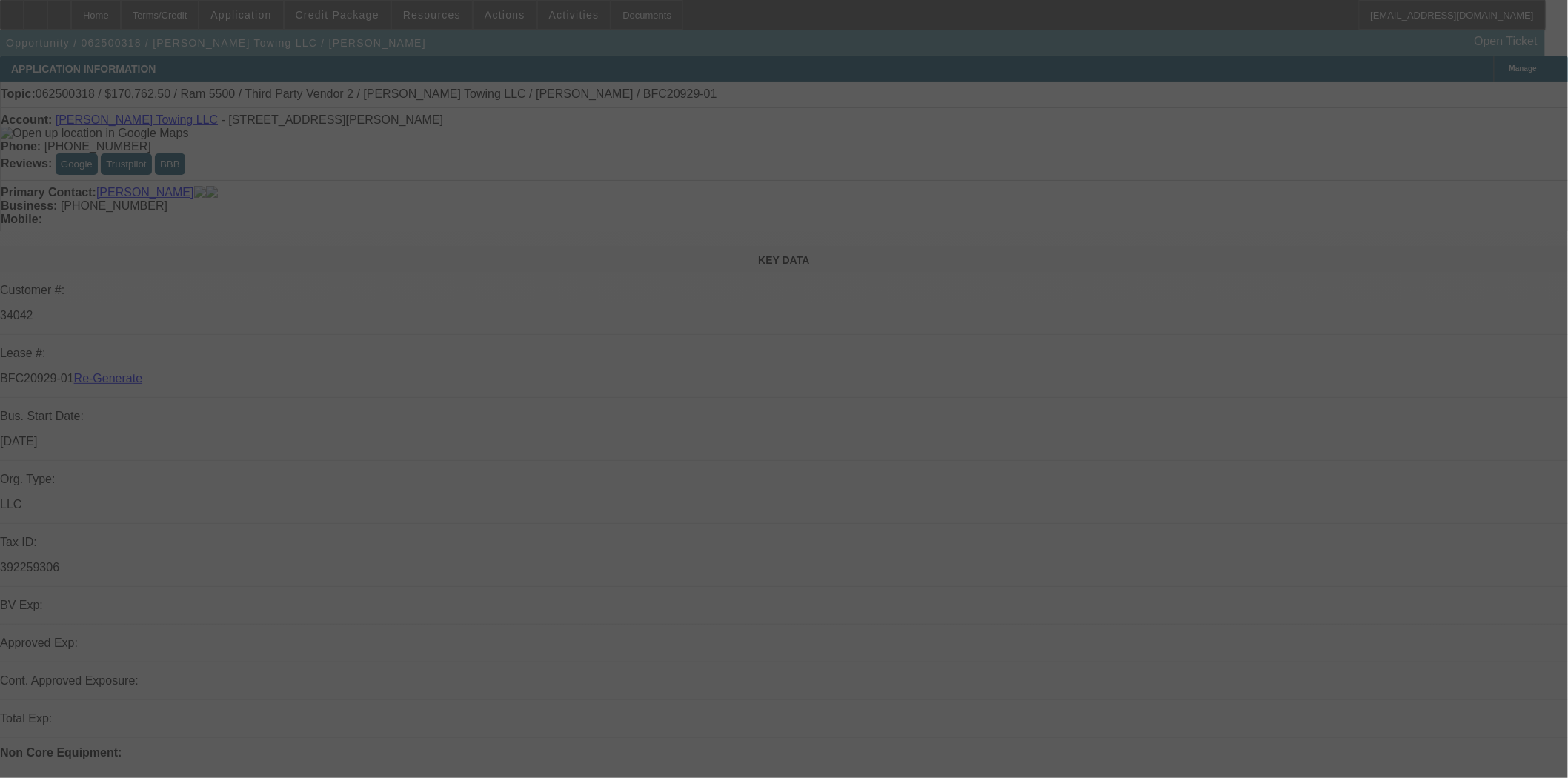
select select "3"
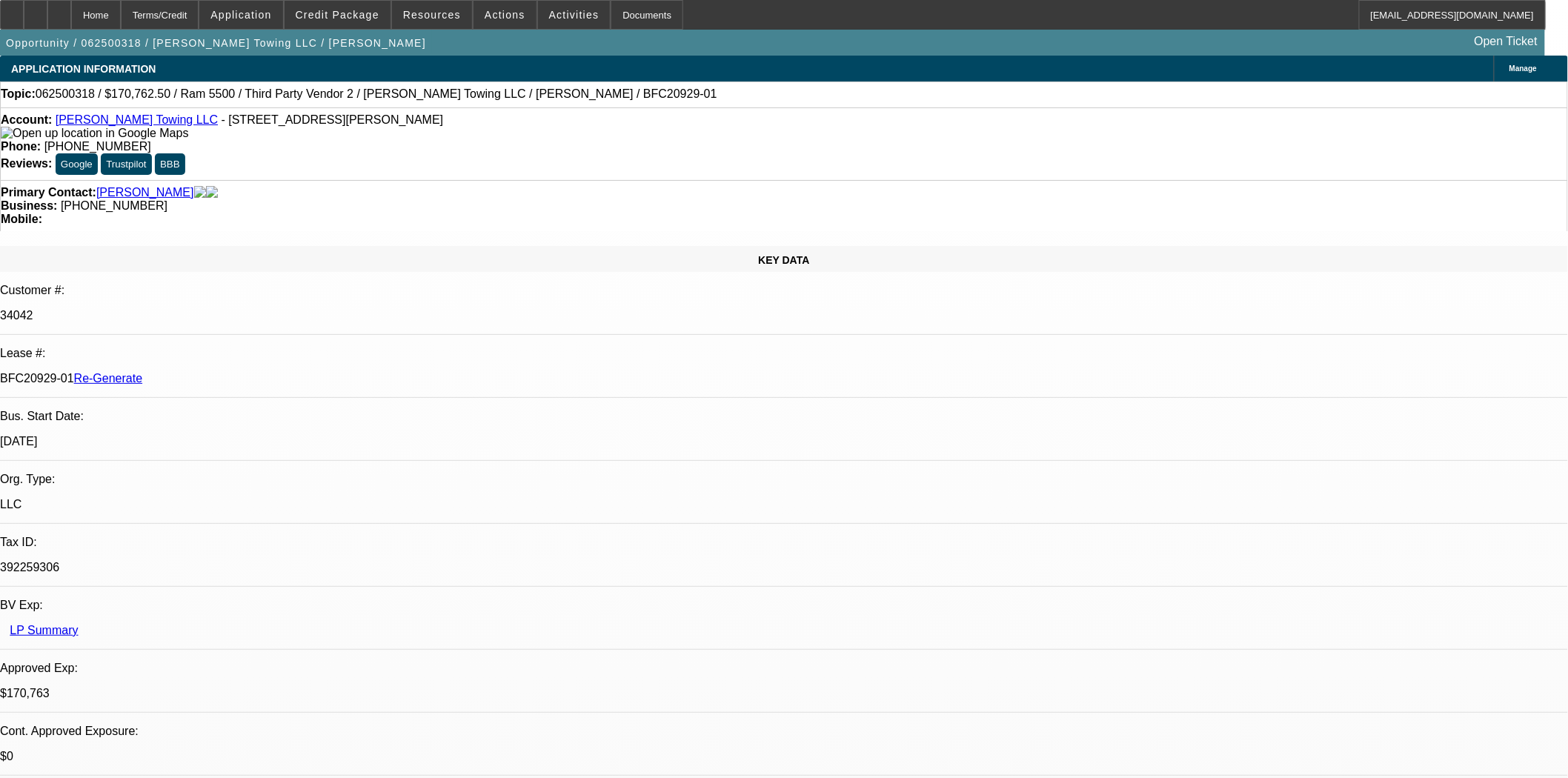
select select "0"
select select "2"
select select "0"
select select "6"
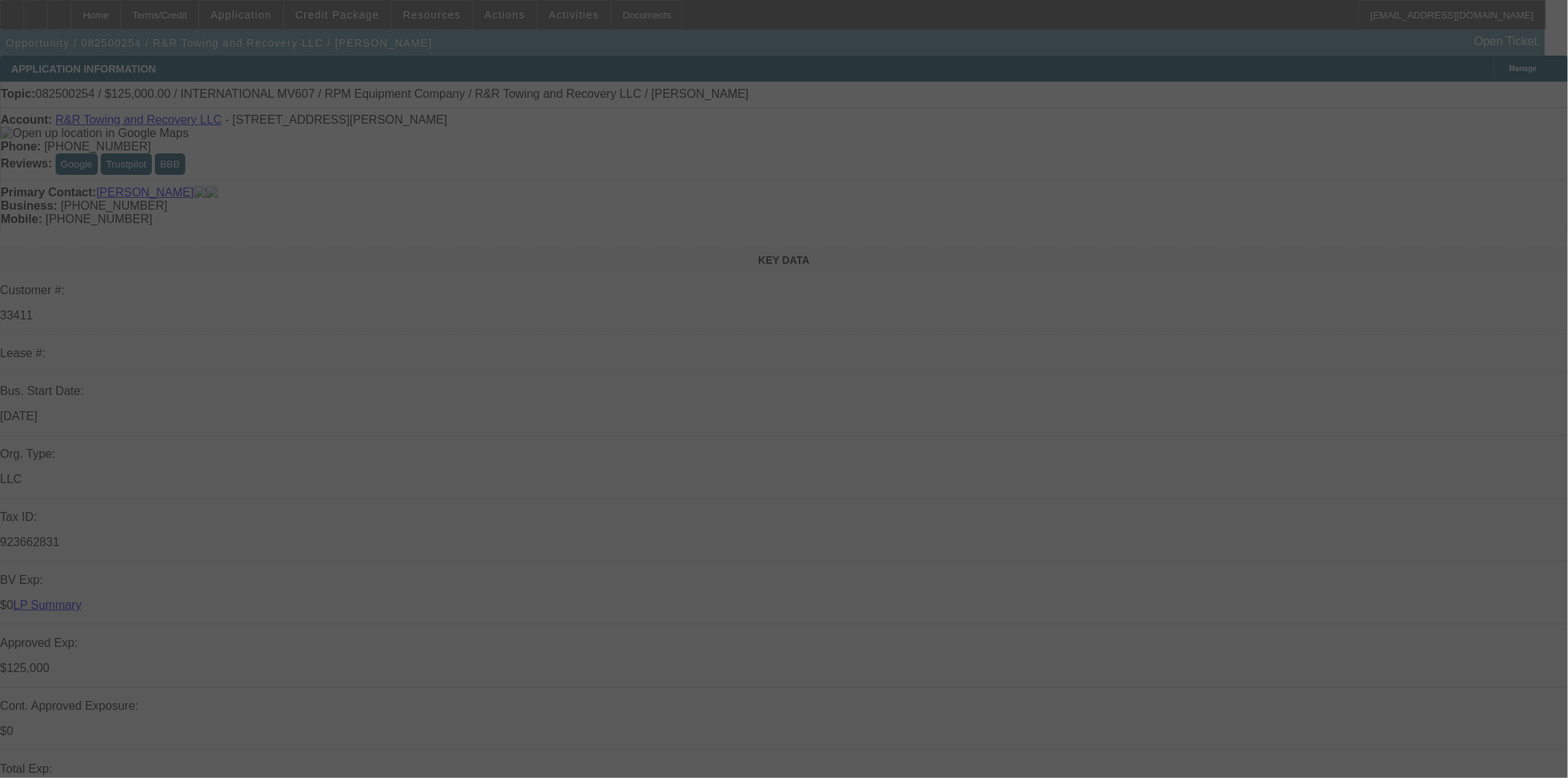
select select "0"
select select "2"
select select "0.1"
select select "4"
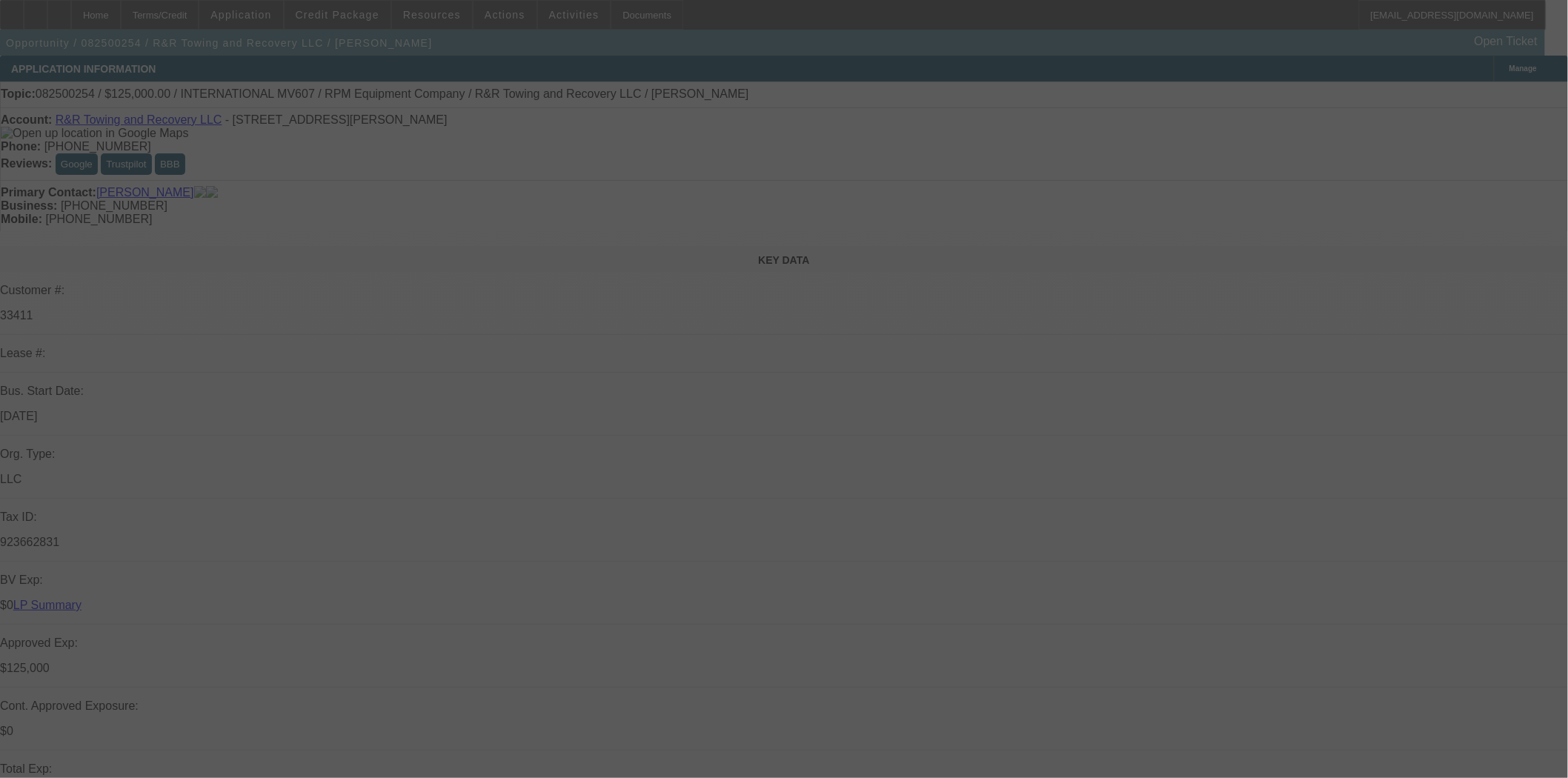
select select "0.1"
select select "2"
select select "0.1"
select select "4"
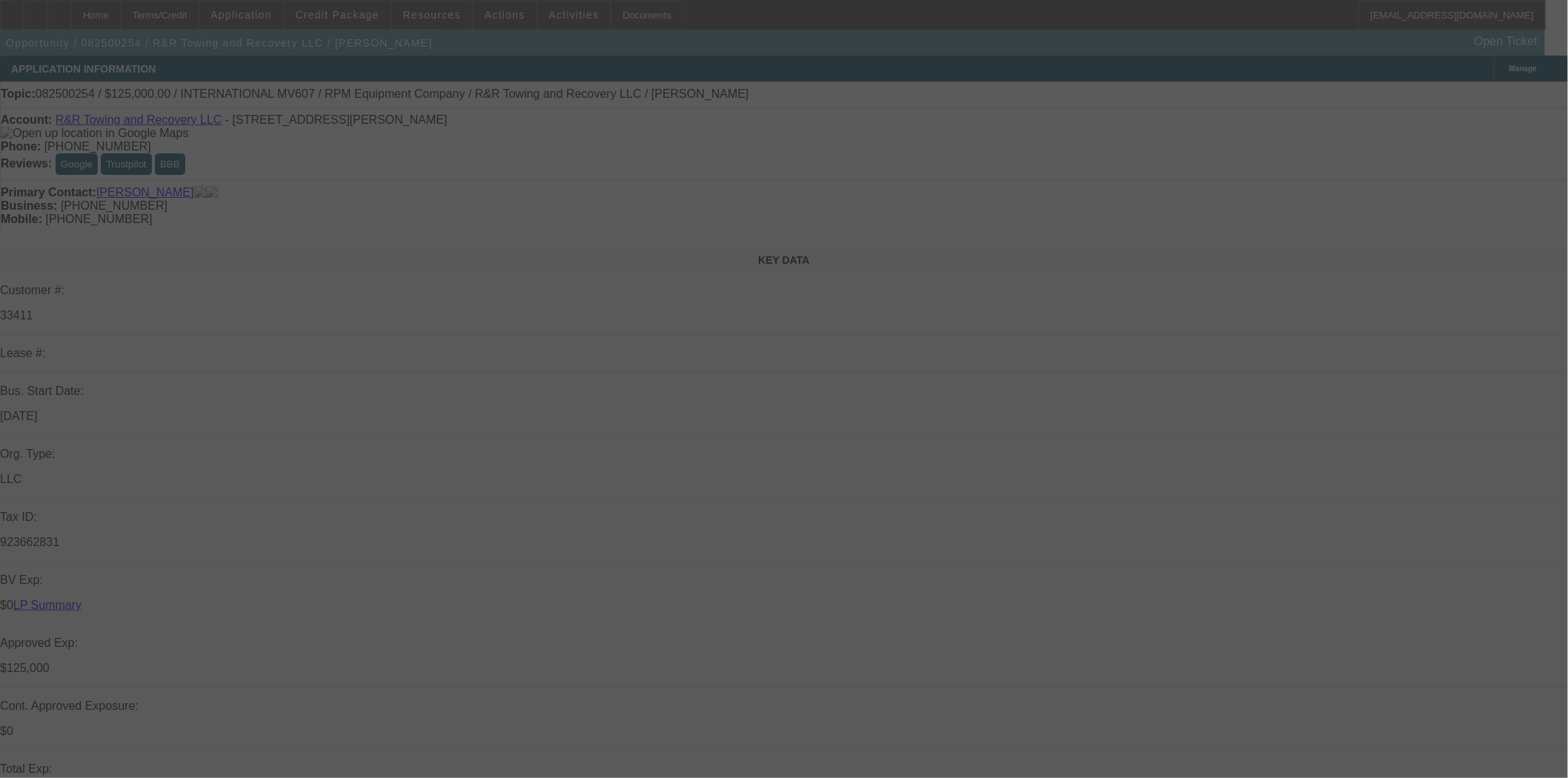
select select "0.1"
select select "2"
select select "0.1"
select select "4"
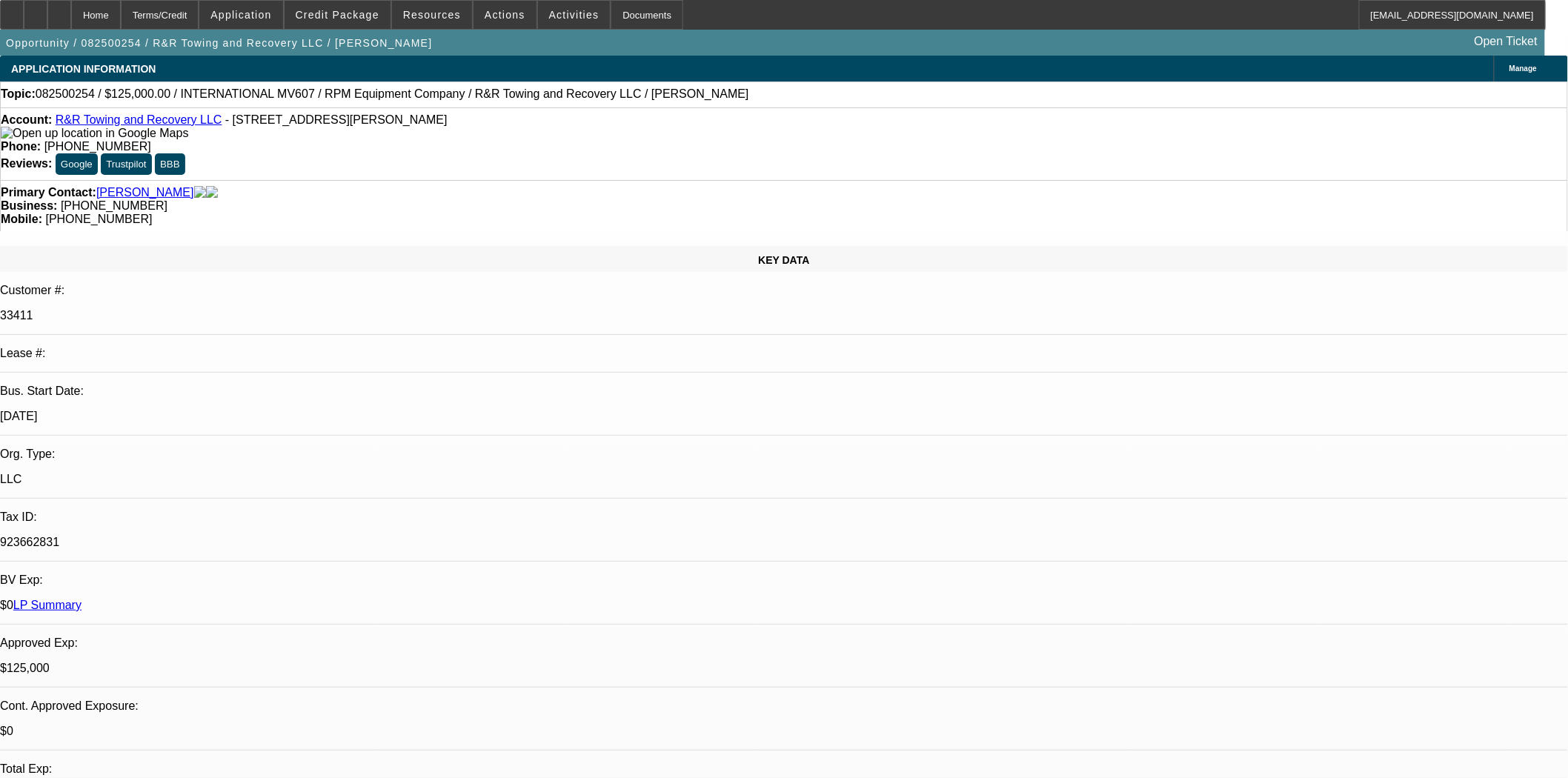
scroll to position [354, 0]
click at [23, 21] on div at bounding box center [12, 15] width 23 height 30
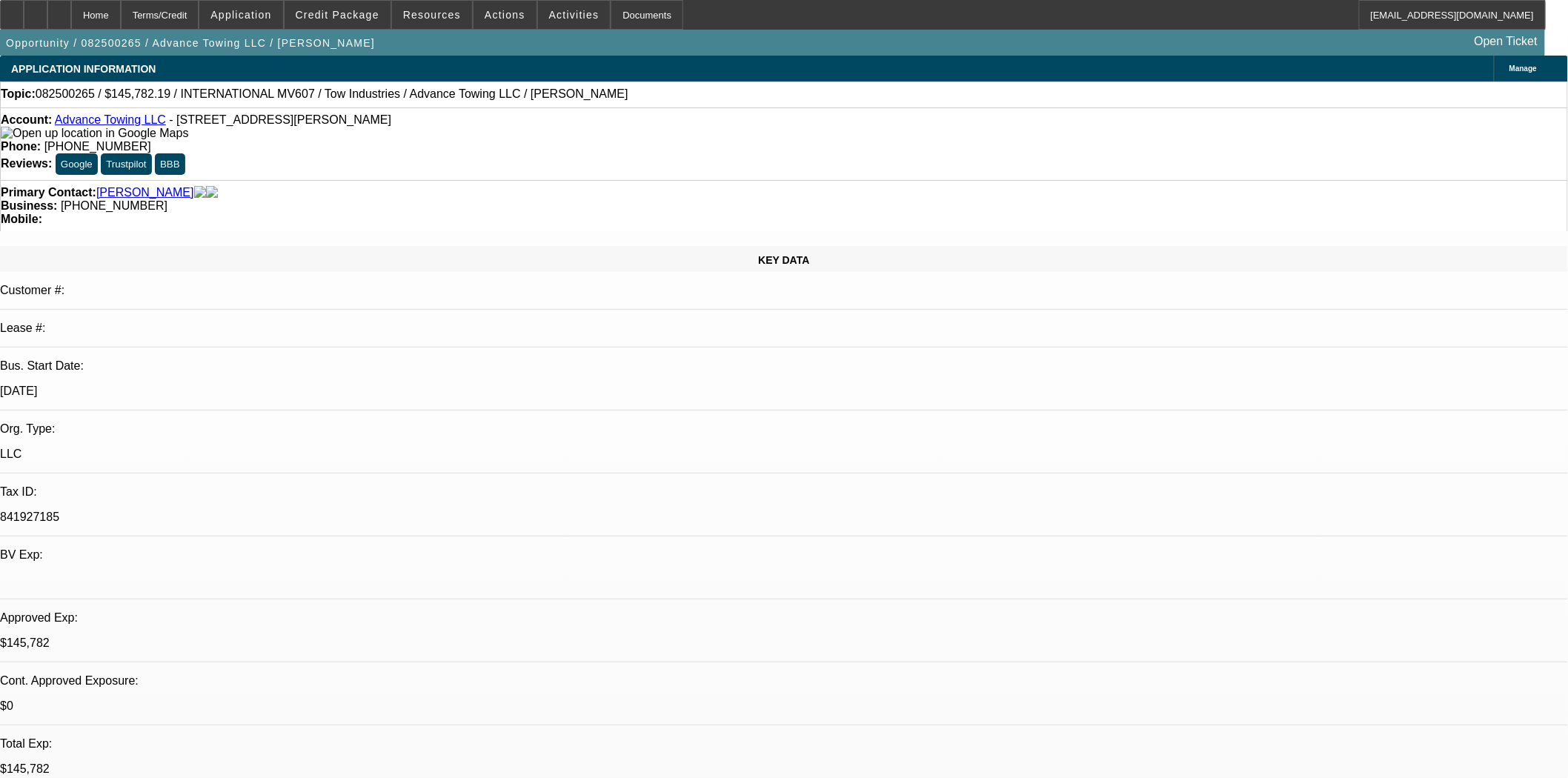
select select "2"
select select "0.1"
select select "4"
select select "0"
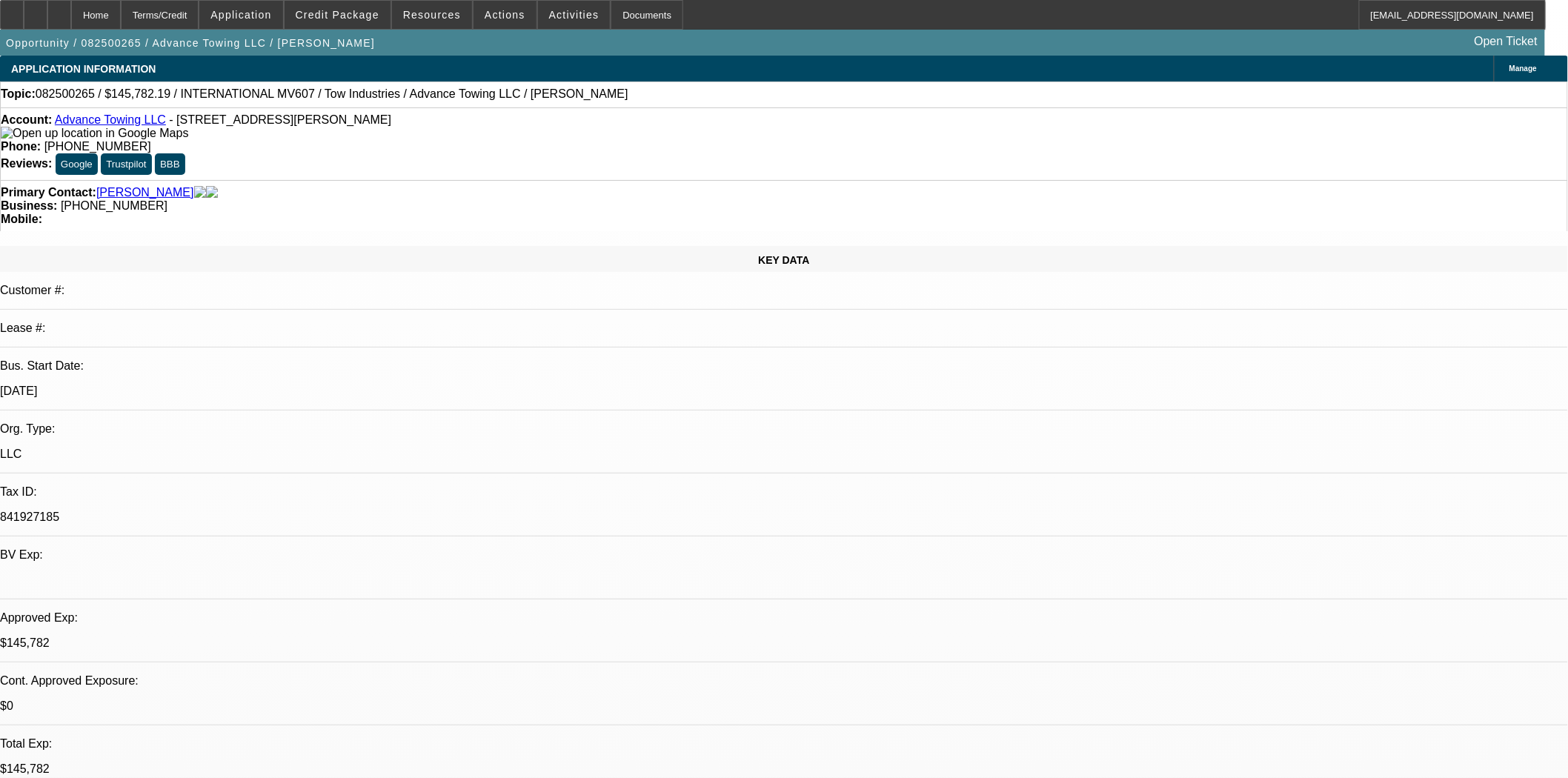
select select "2"
select select "0.1"
select select "4"
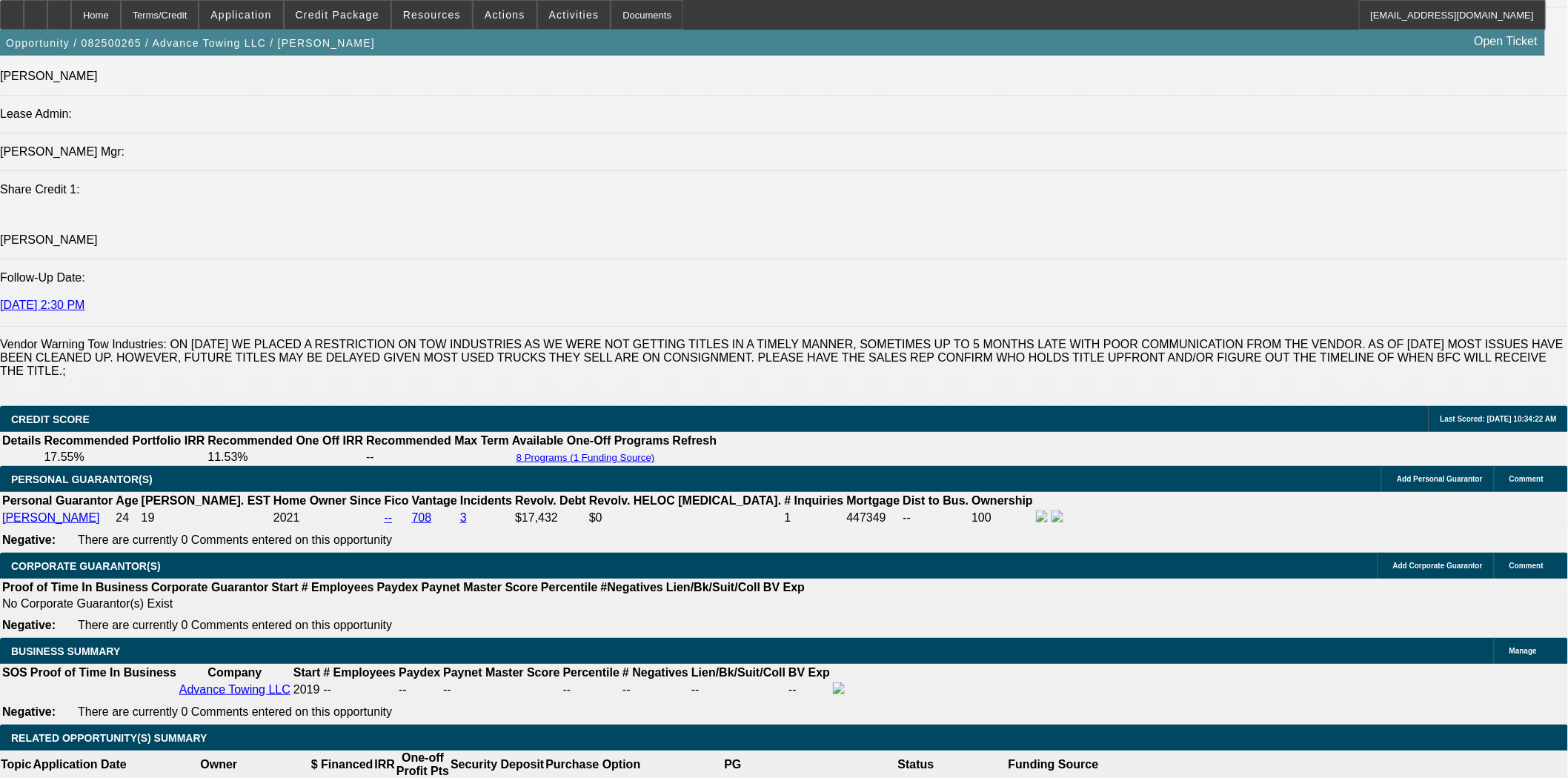
scroll to position [1810, 0]
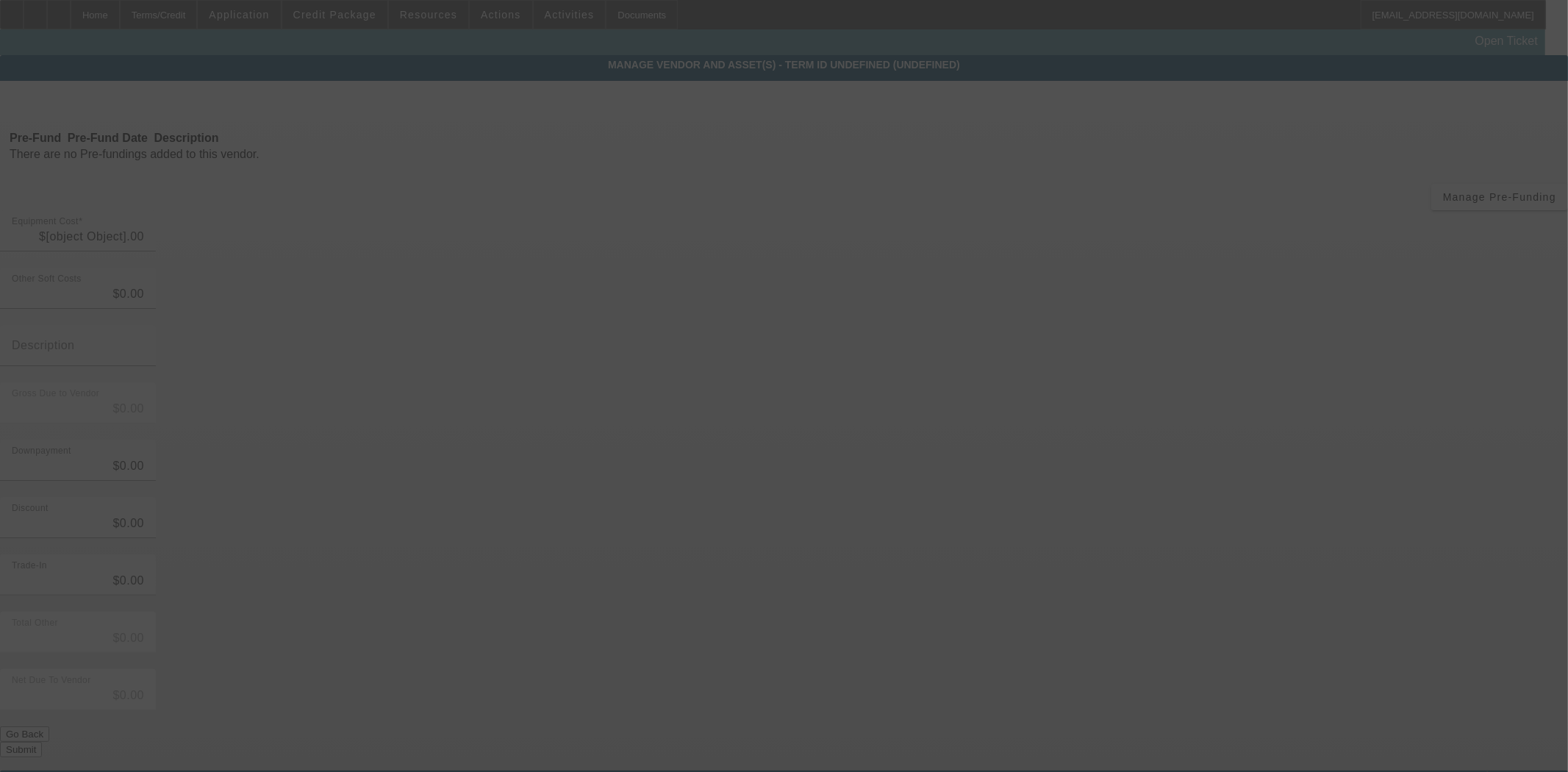
type input "$168,454.94"
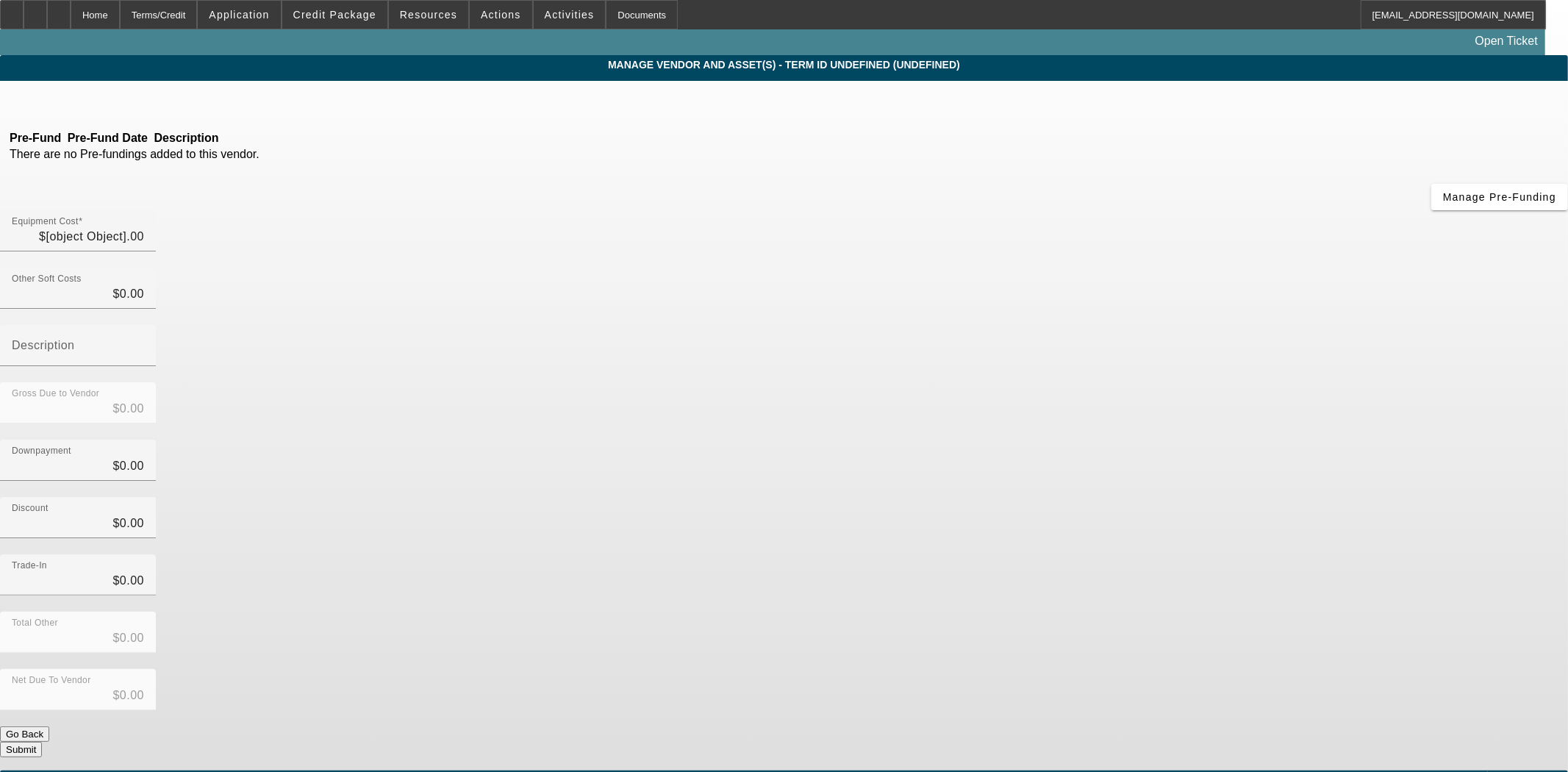
type input "$168,454.94"
type input "$15,000.00"
type input "$153,454.94"
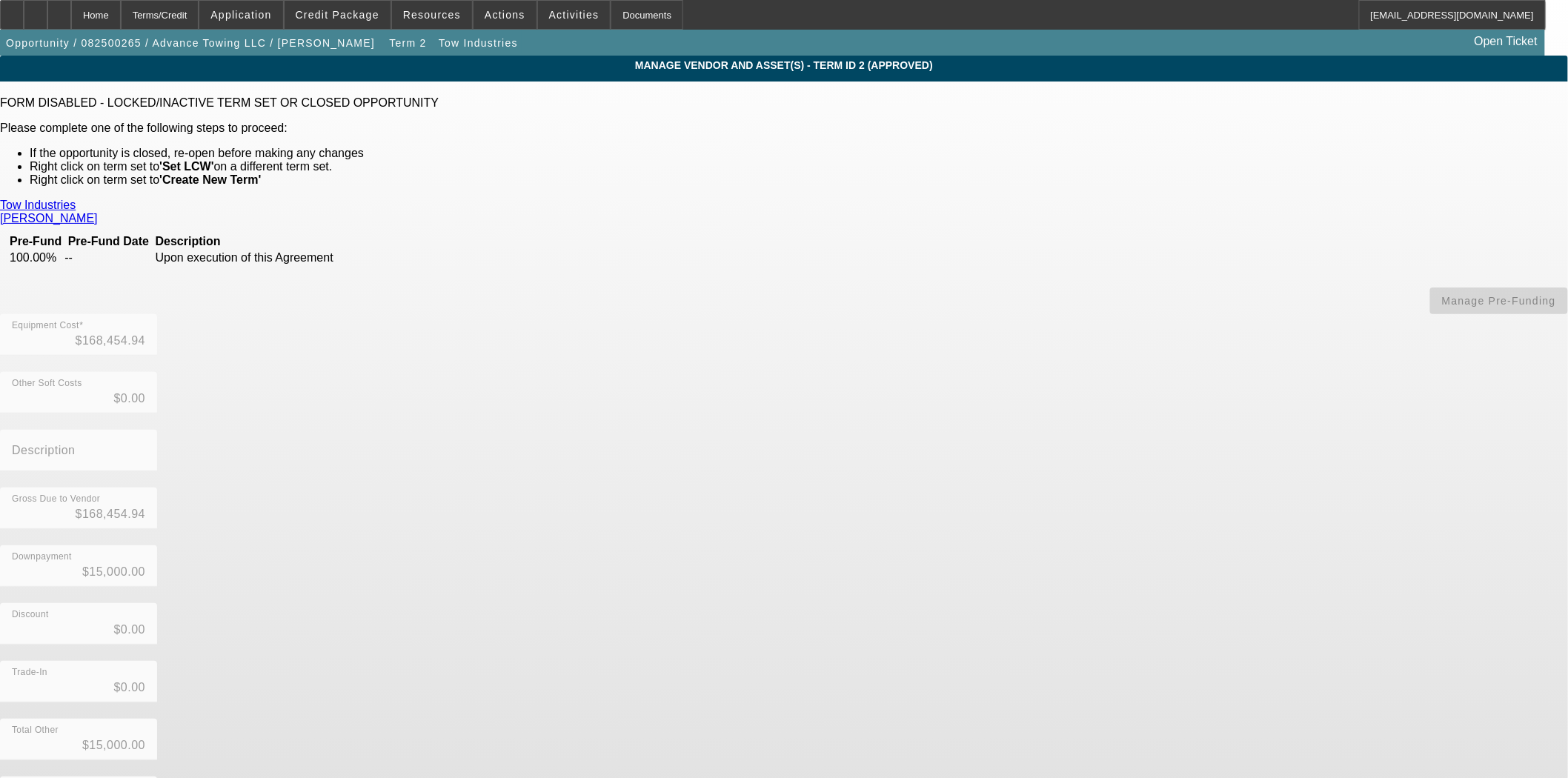
click at [395, 199] on div "Tow Industries" at bounding box center [784, 205] width 1568 height 13
click at [76, 202] on link "Tow Industries" at bounding box center [37, 205] width 76 height 13
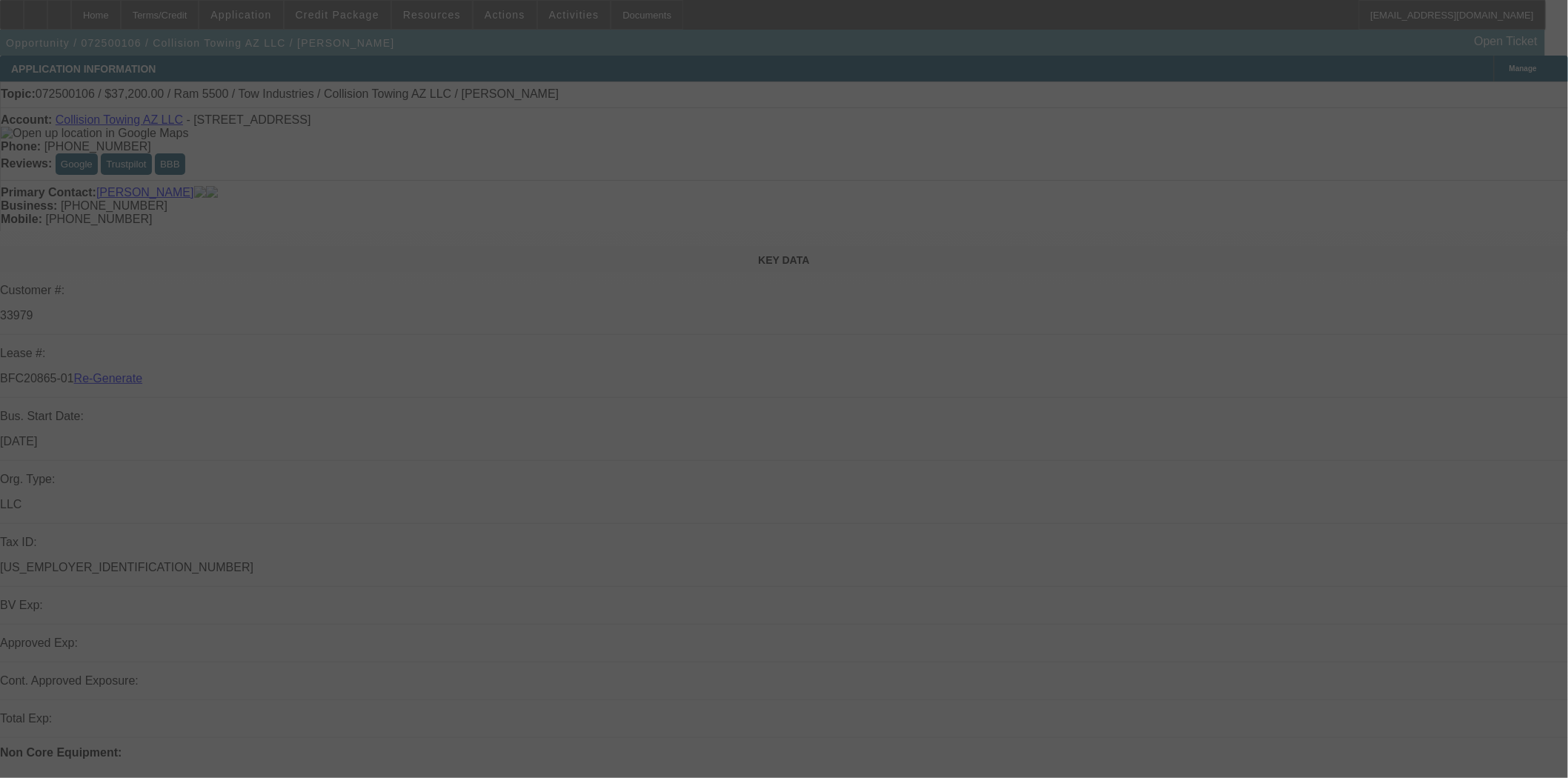
select select "4"
select select "0"
select select "2"
select select "0"
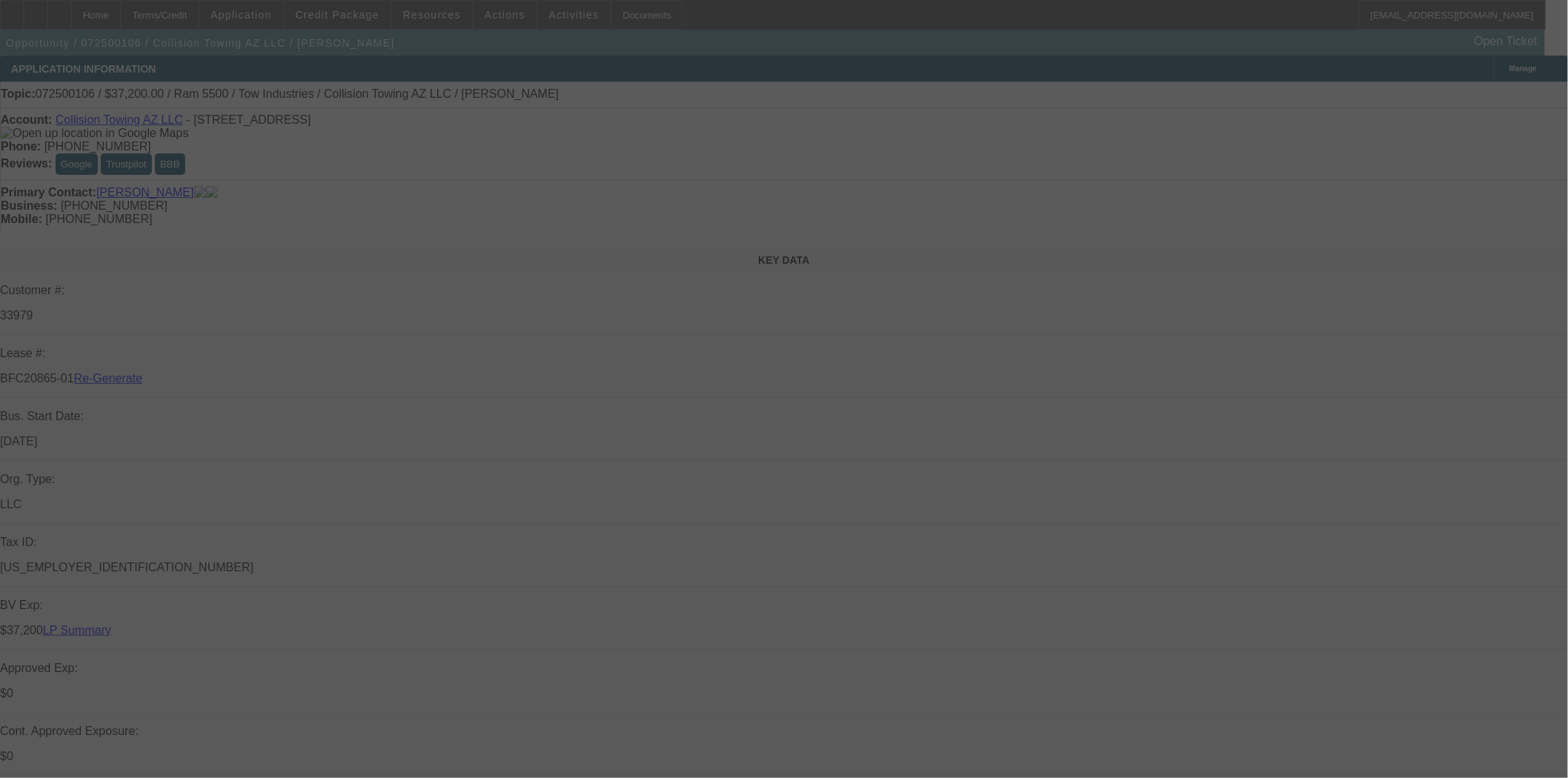
select select "6"
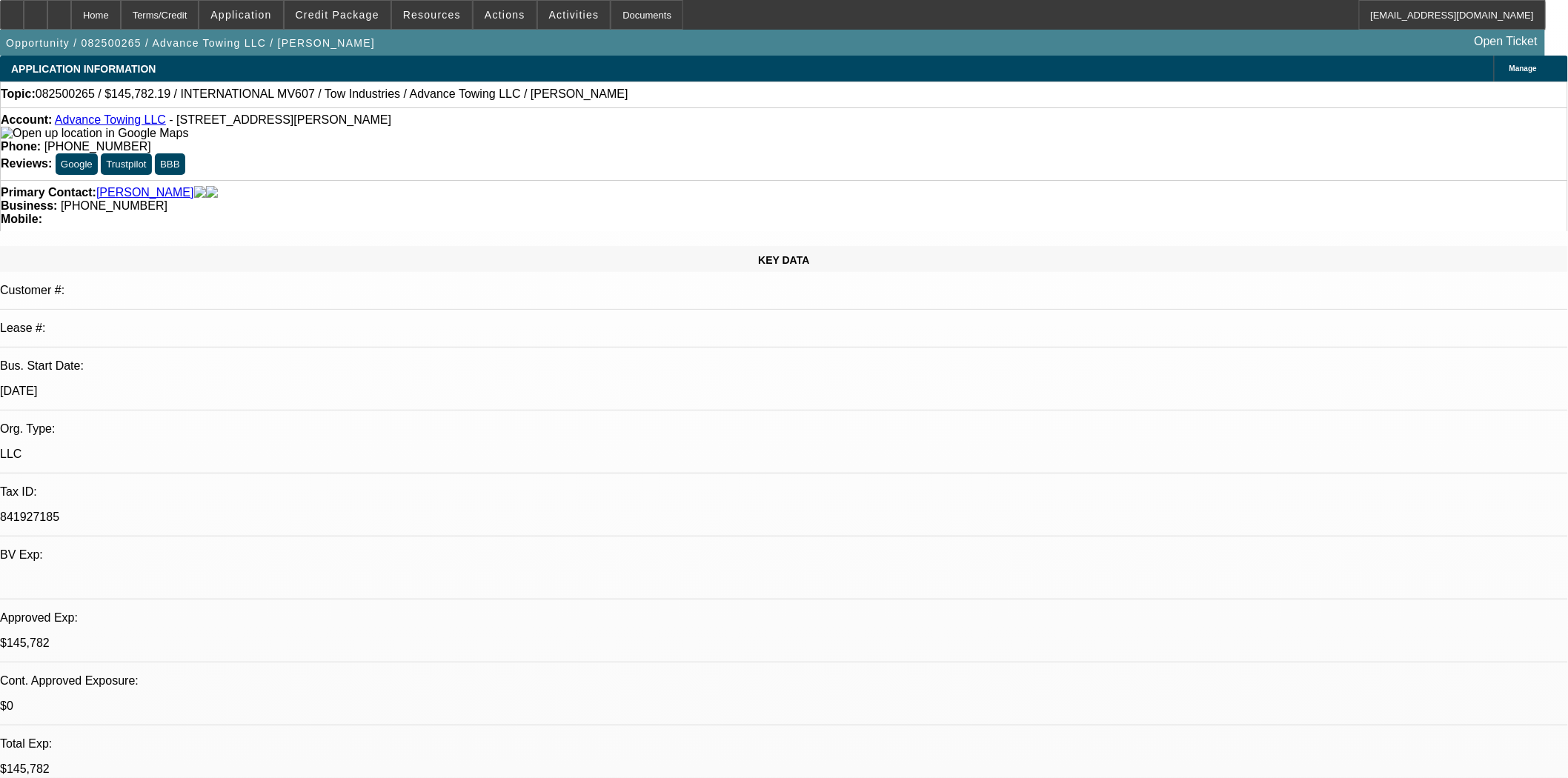
select select "2"
select select "0.1"
select select "4"
select select "2"
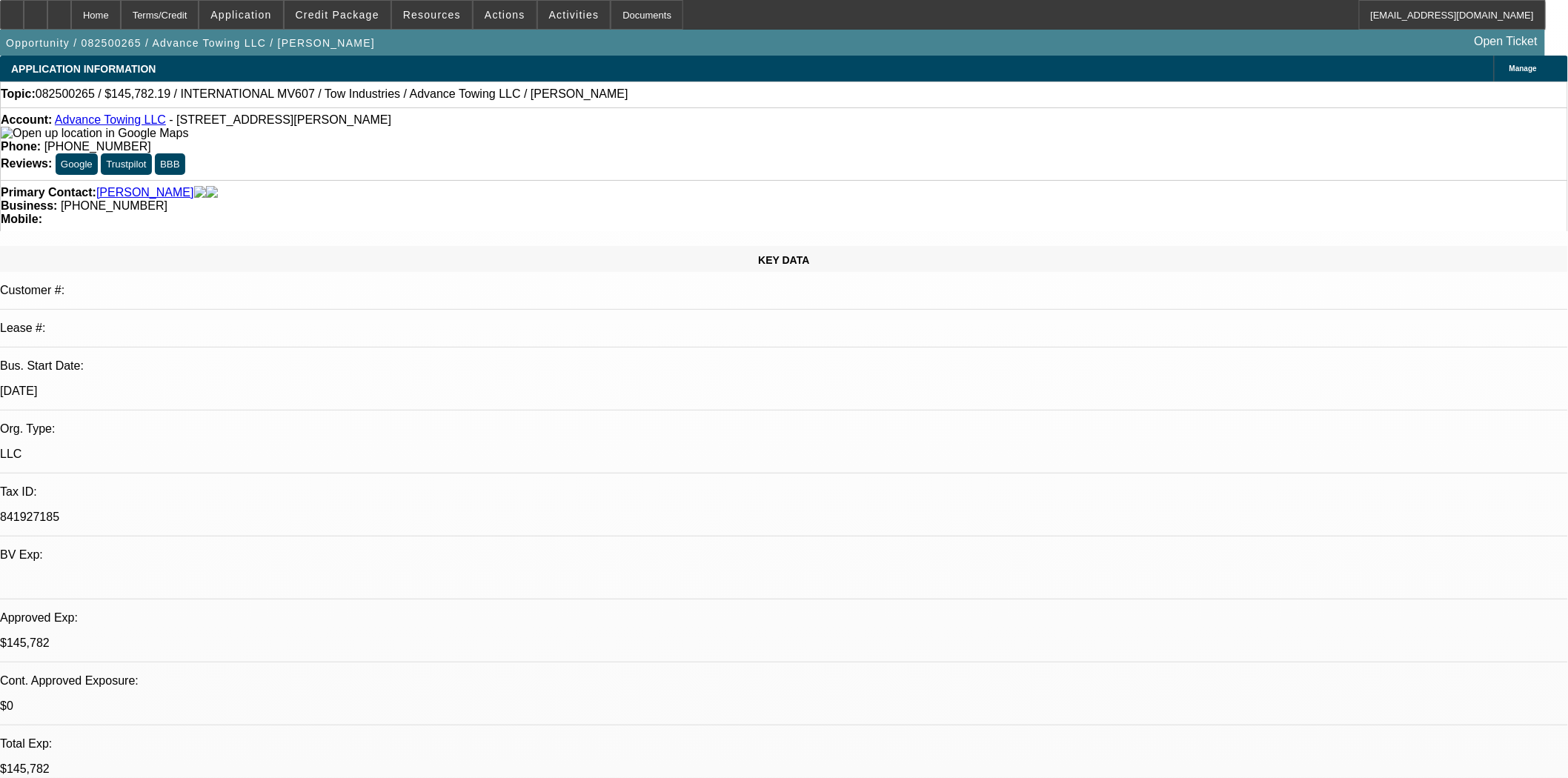
select select "2"
select select "0.1"
select select "4"
select select "0"
select select "2"
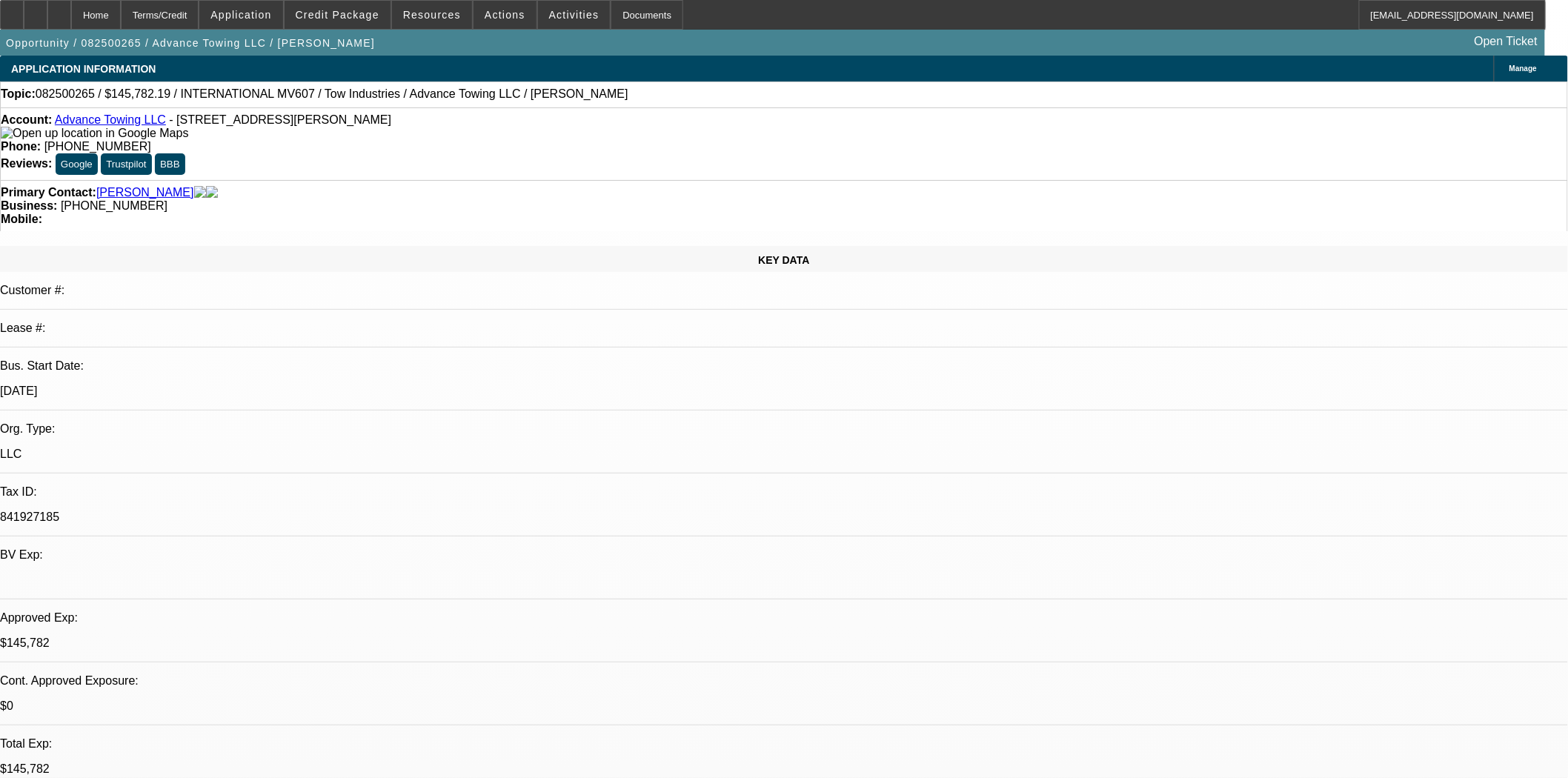
select select "2"
select select "0.1"
select select "4"
click at [23, 19] on div at bounding box center [12, 15] width 23 height 30
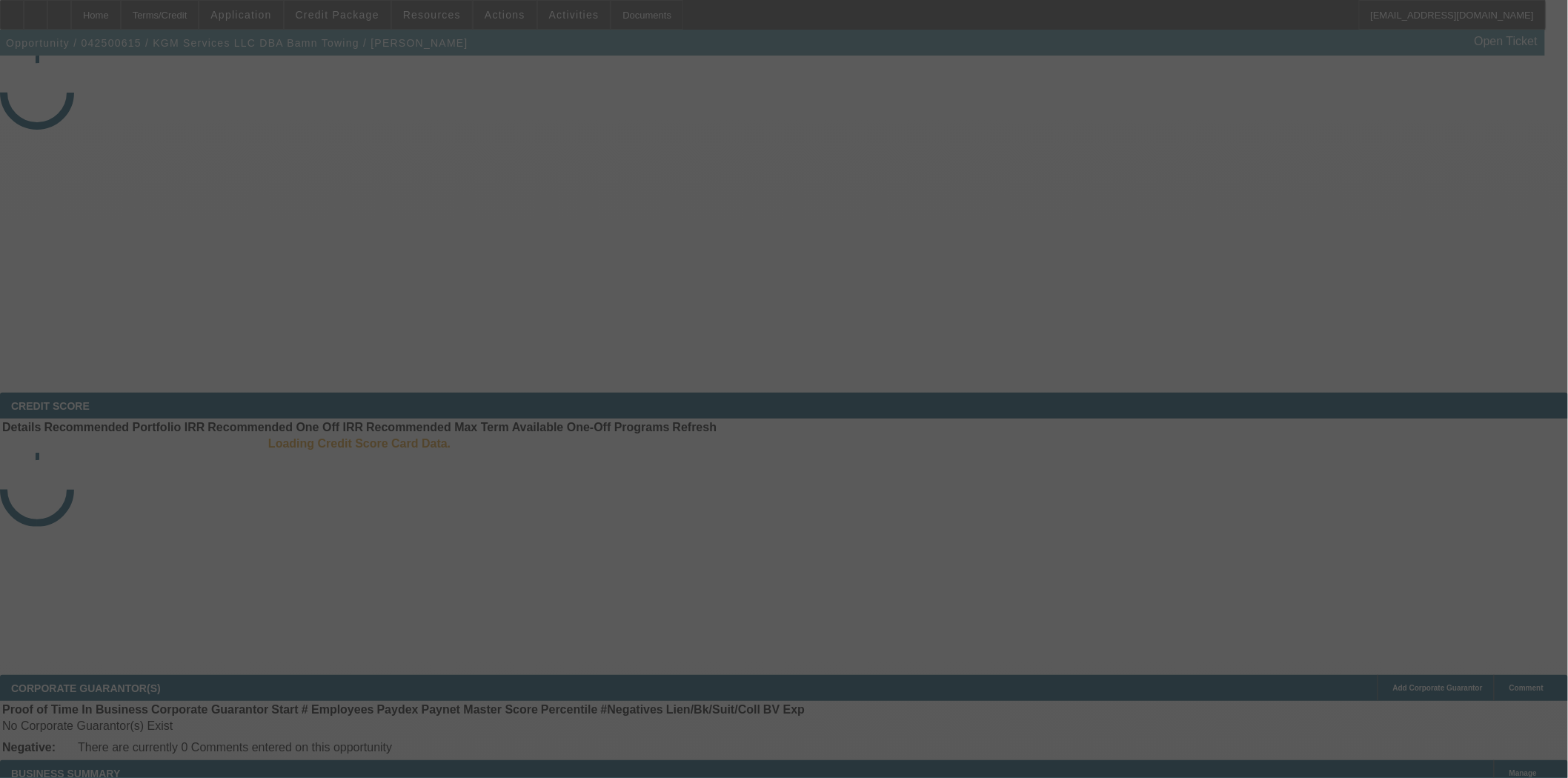
select select "3"
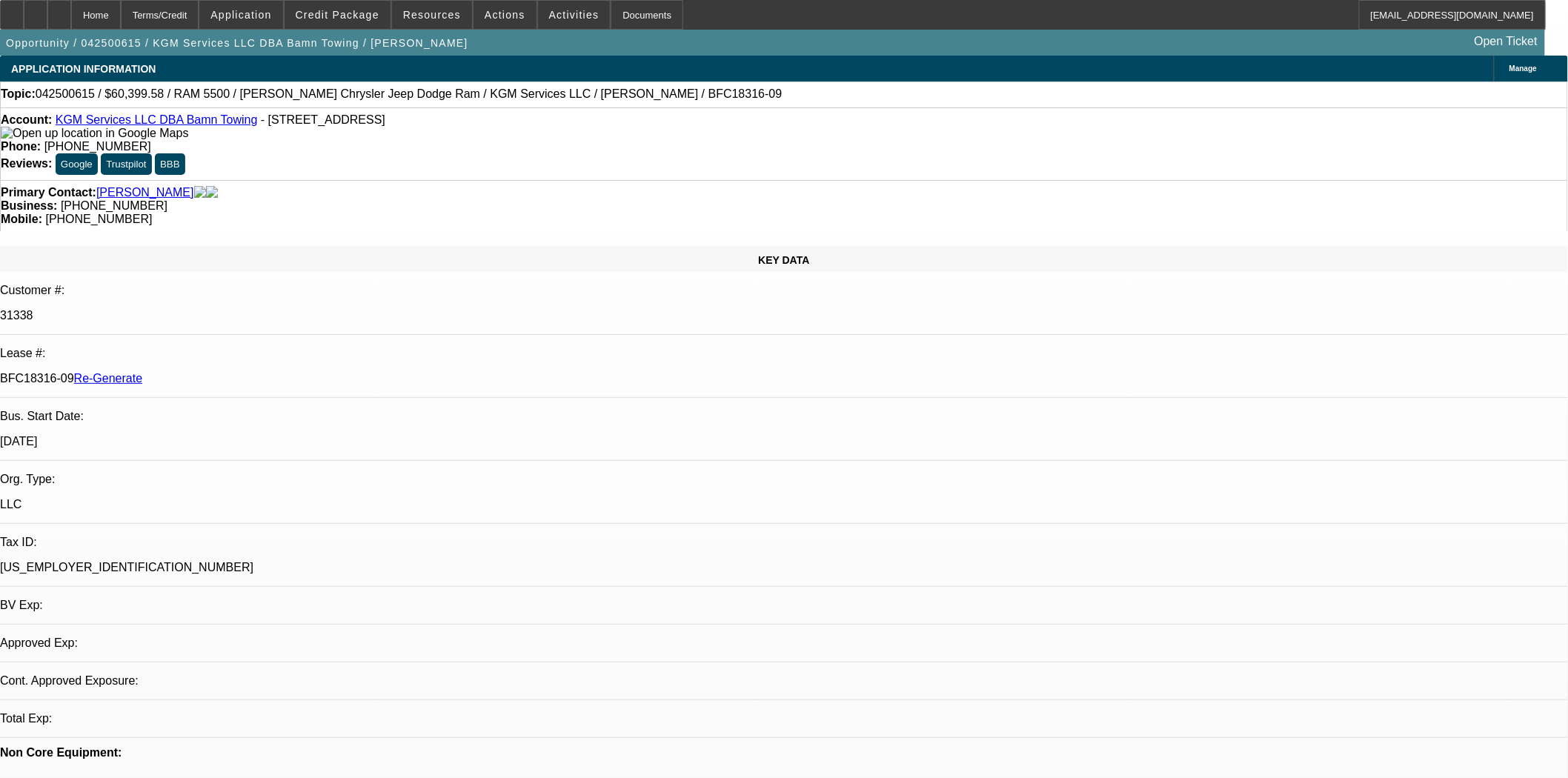
select select "0"
select select "2"
select select "0"
select select "6"
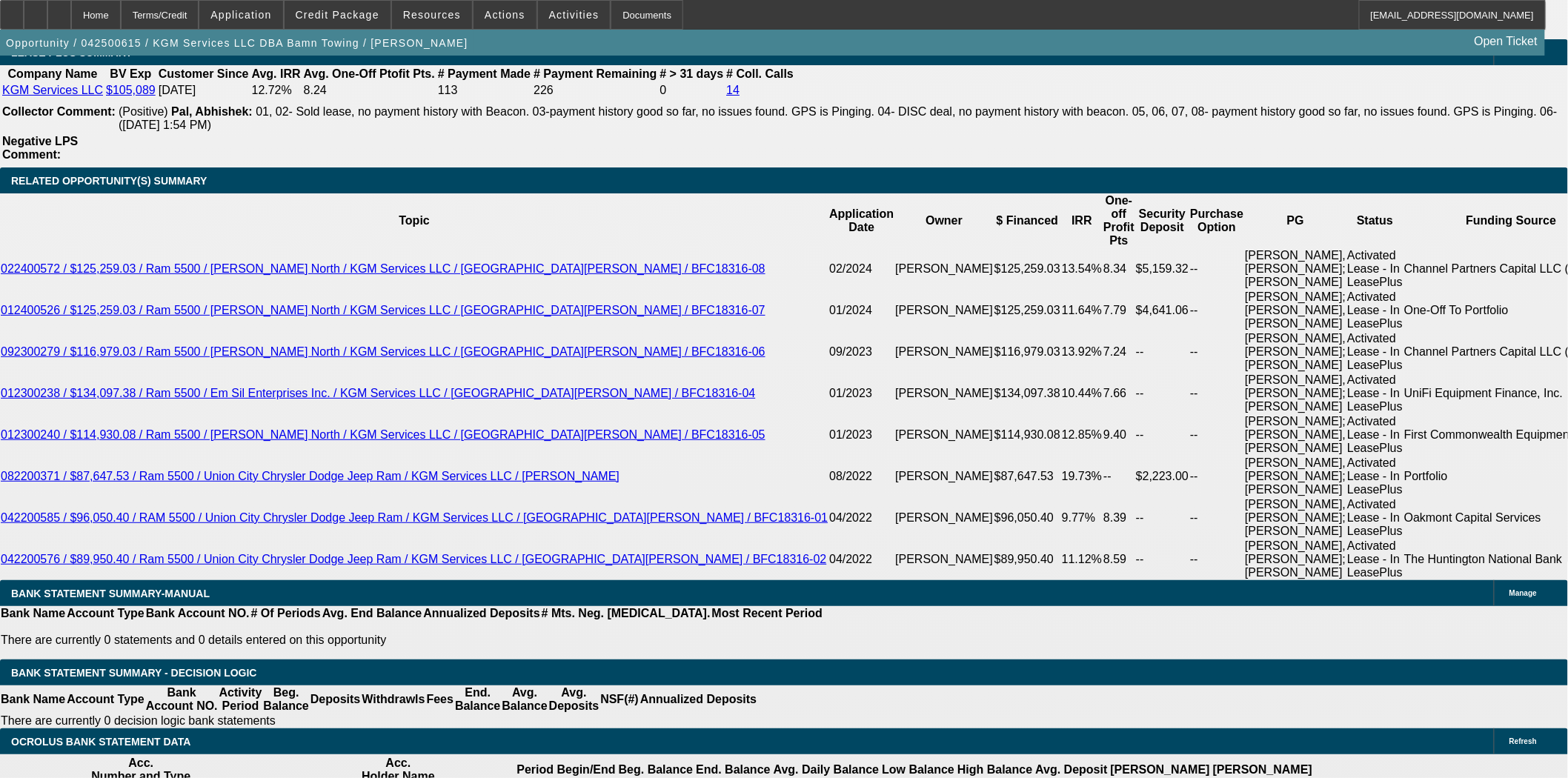
scroll to position [2551, 0]
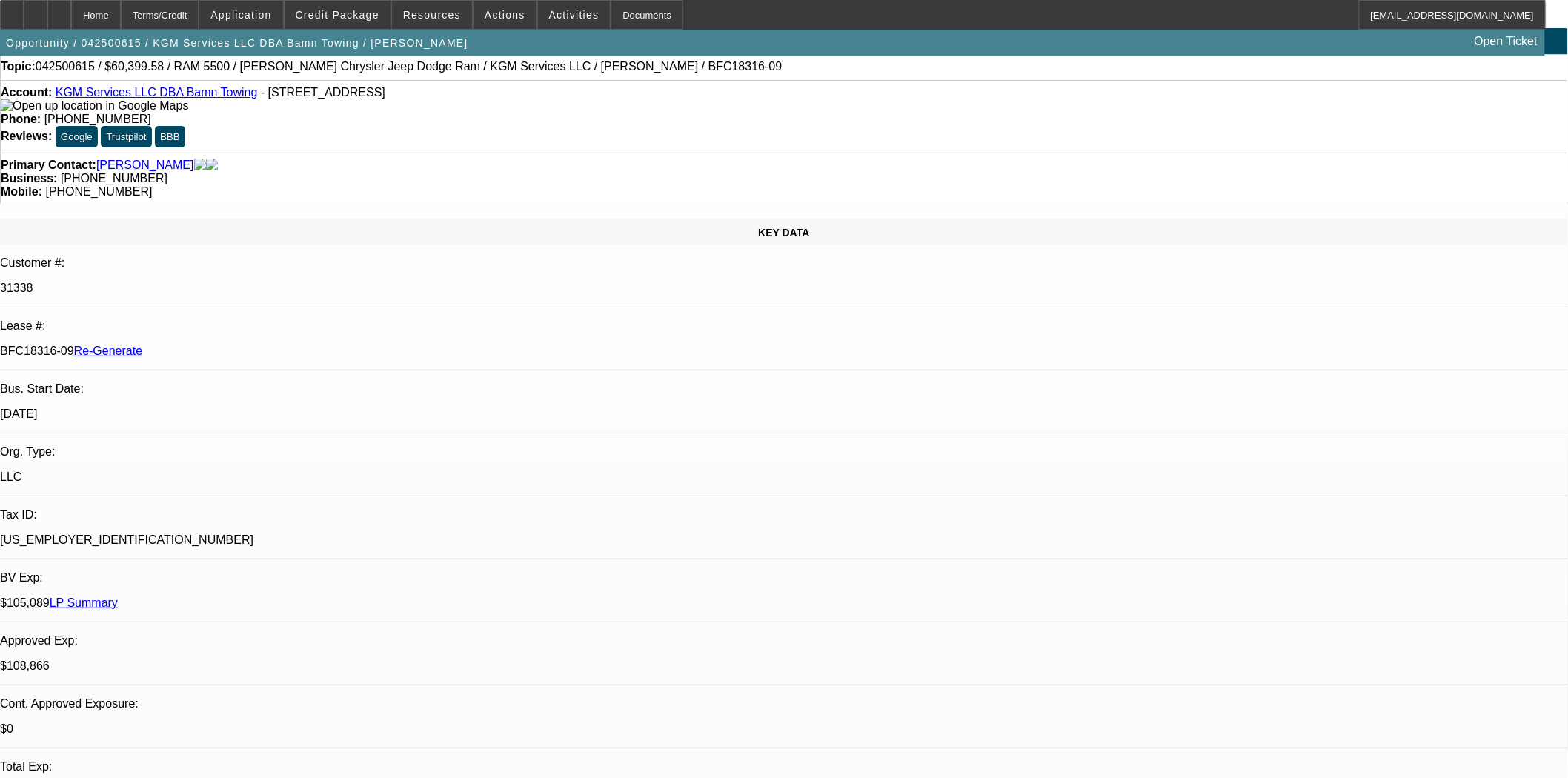
scroll to position [0, 0]
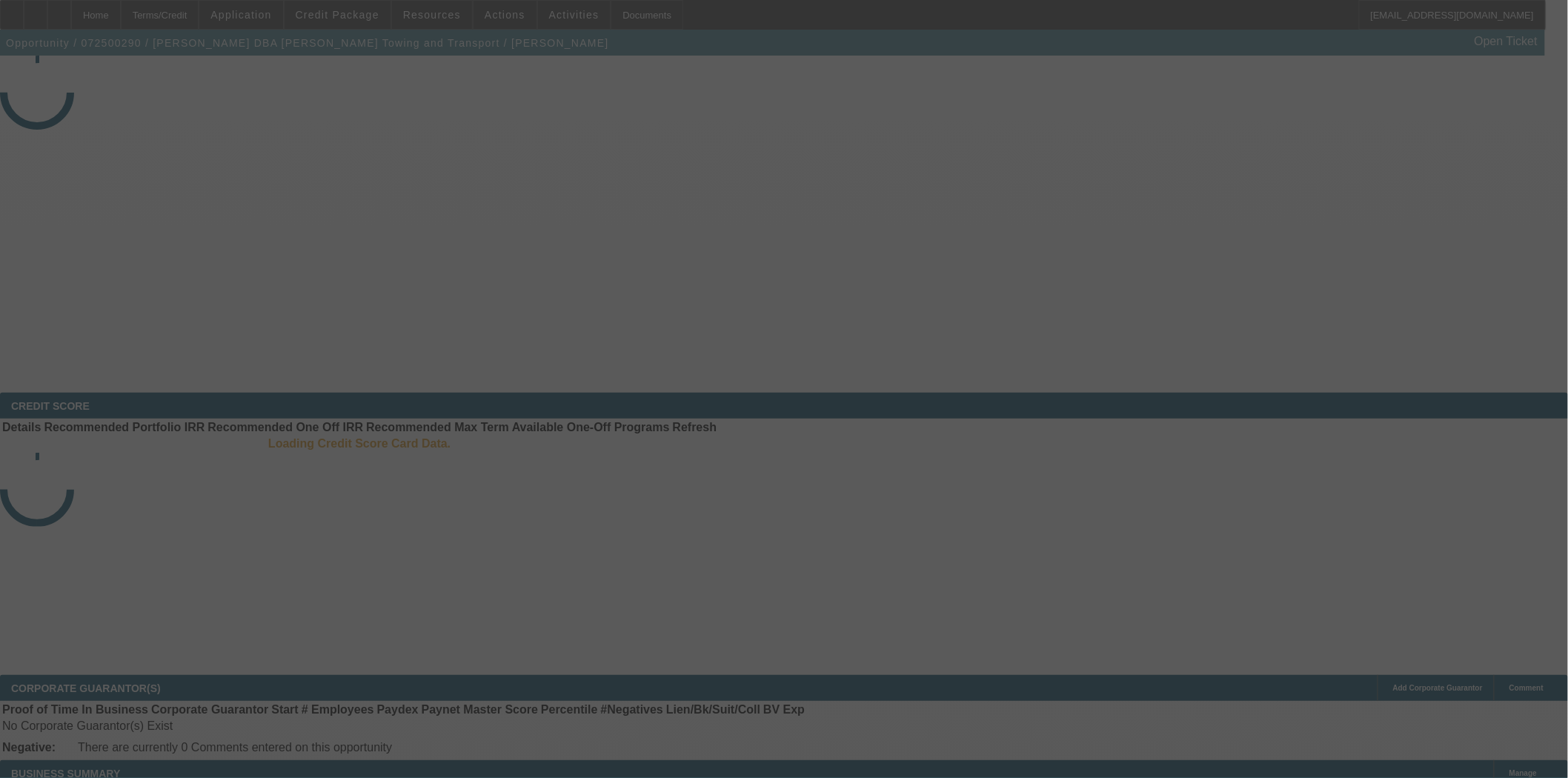
select select "4"
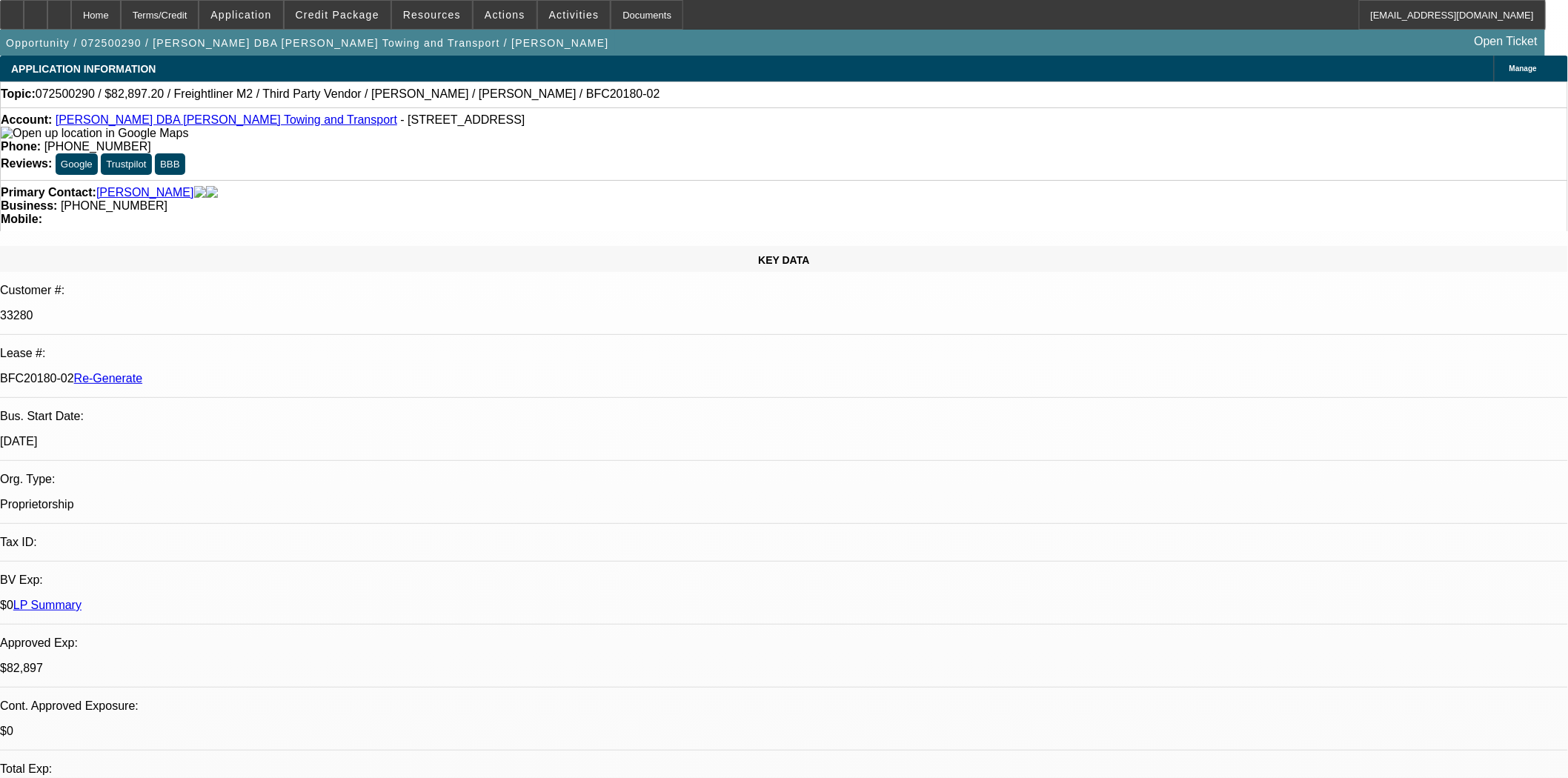
select select "0.1"
select select "0"
select select "6"
click at [1194, 179] on button "reply_all Reply All" at bounding box center [1209, 189] width 94 height 36
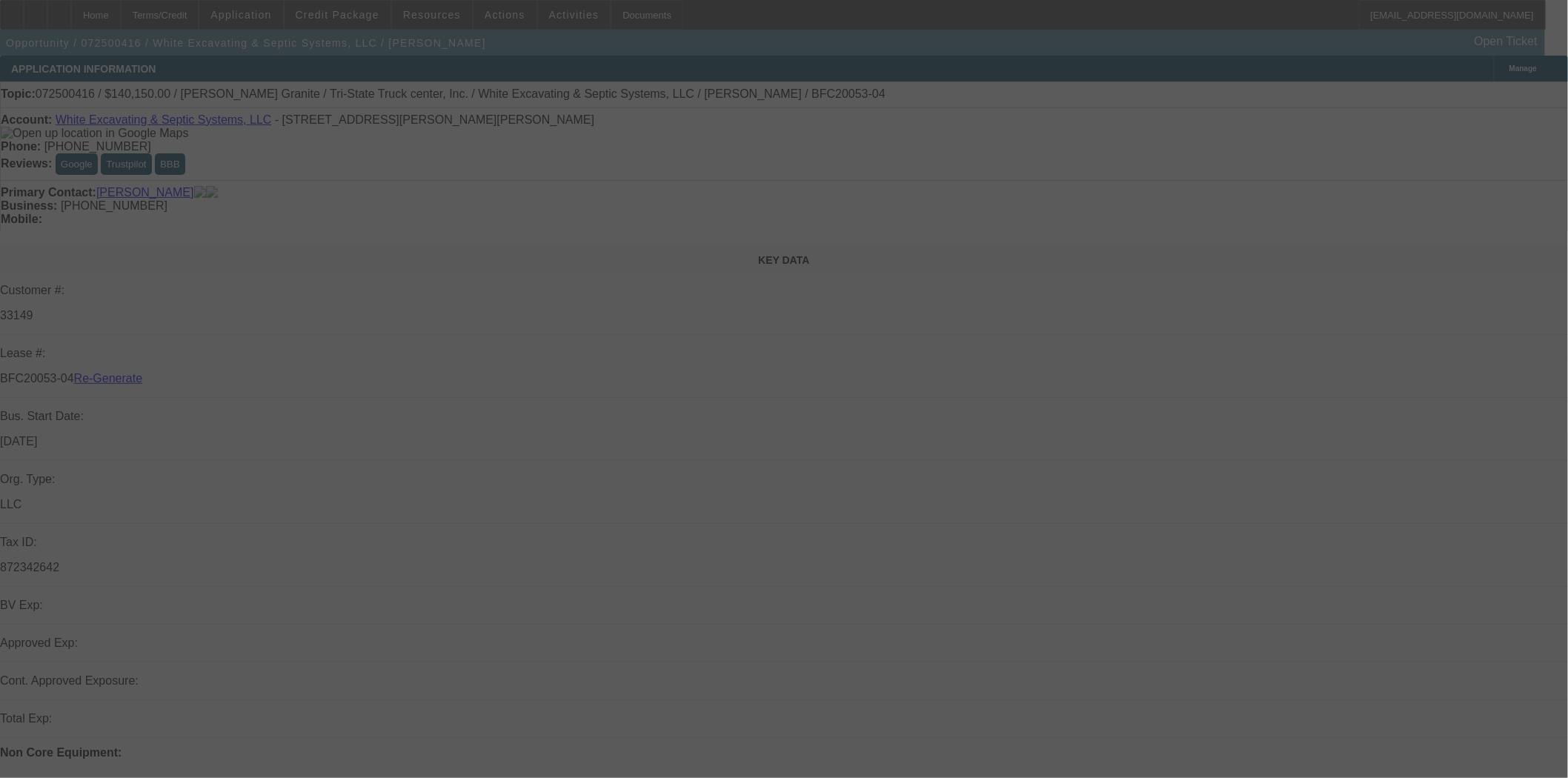
select select "4"
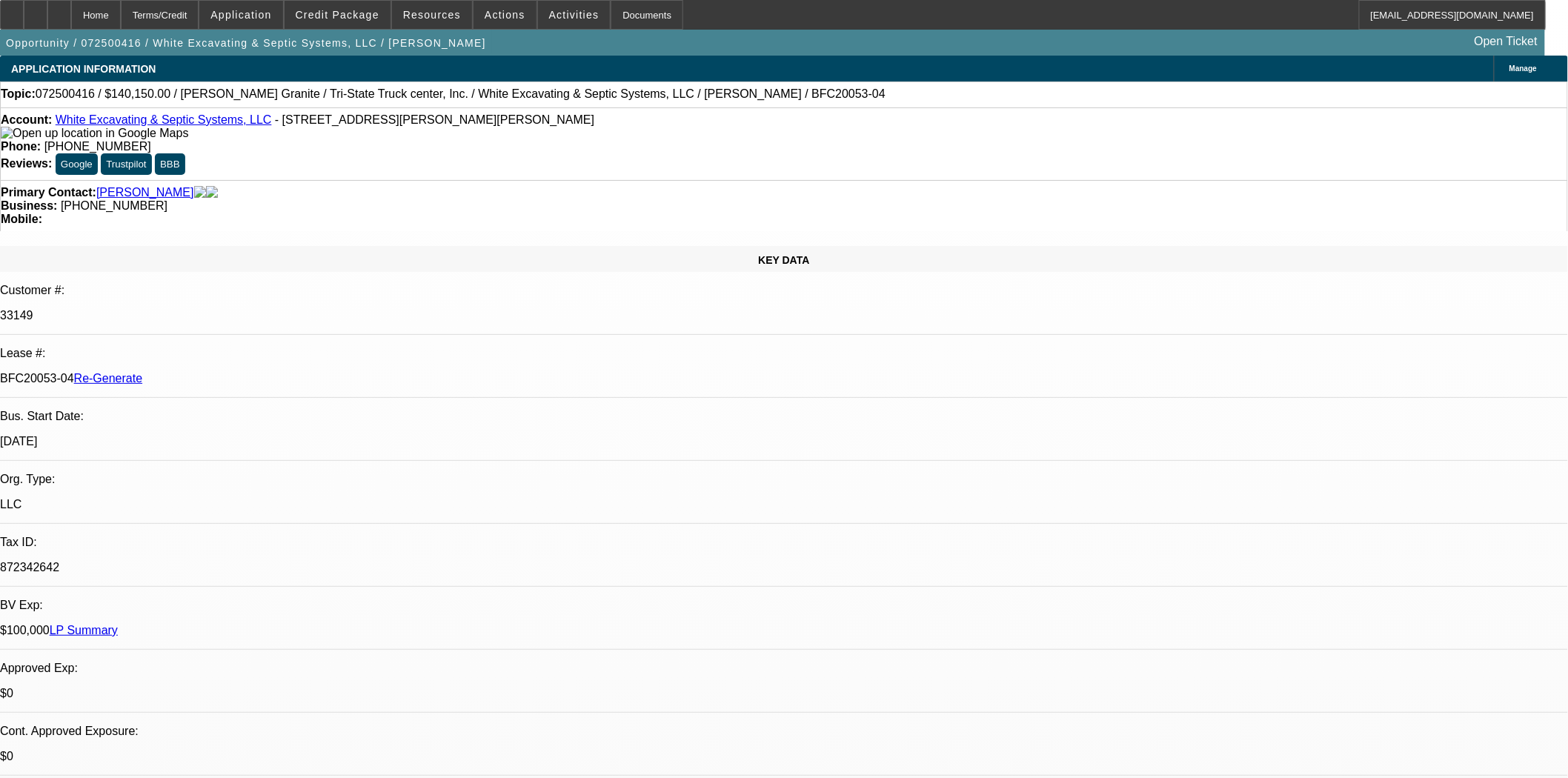
select select "0"
select select "3"
select select "0"
select select "6"
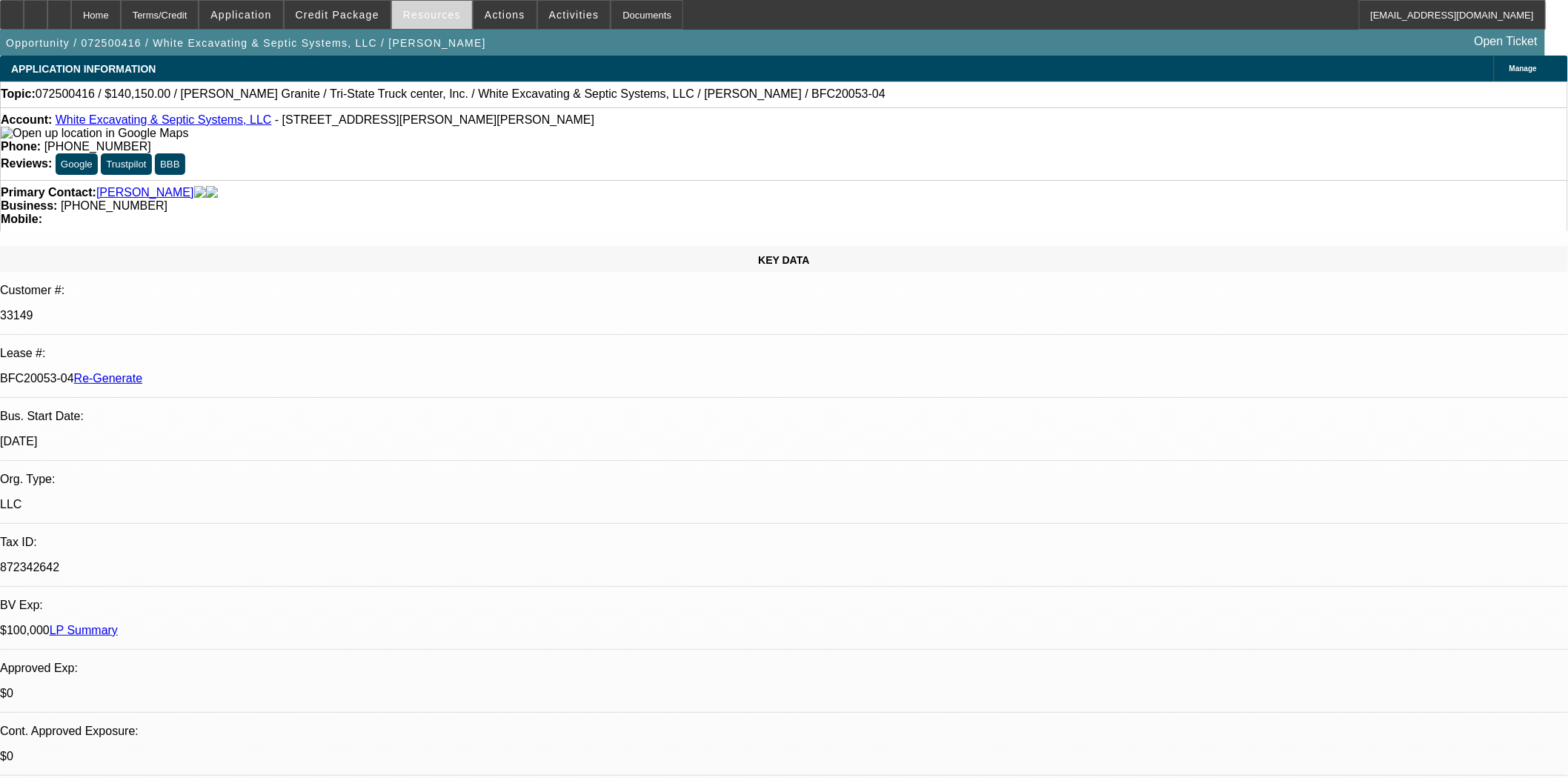
click at [456, 16] on span at bounding box center [432, 15] width 80 height 36
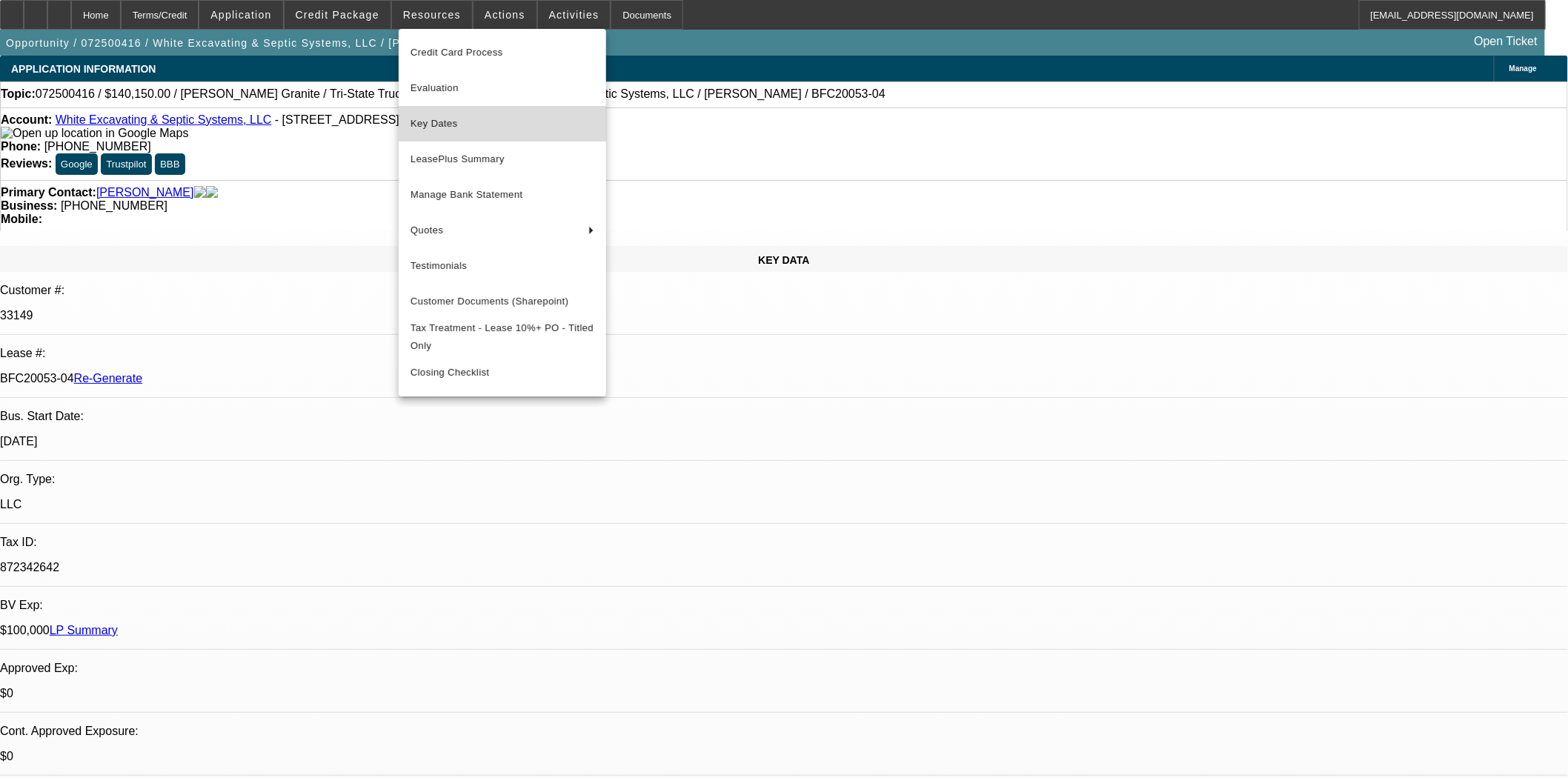
click at [453, 113] on button "Key Dates" at bounding box center [502, 124] width 207 height 36
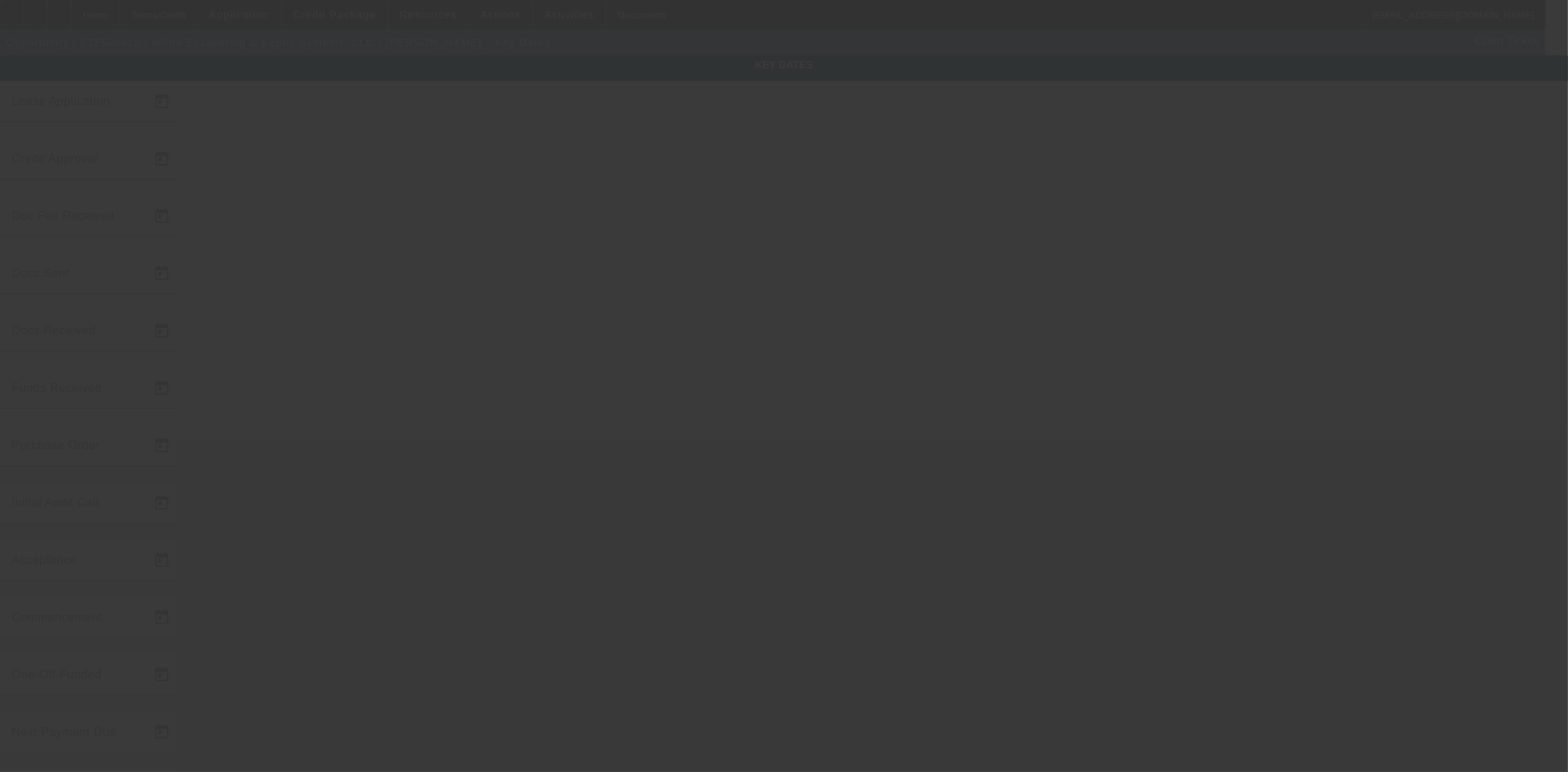
type input "[DATE]"
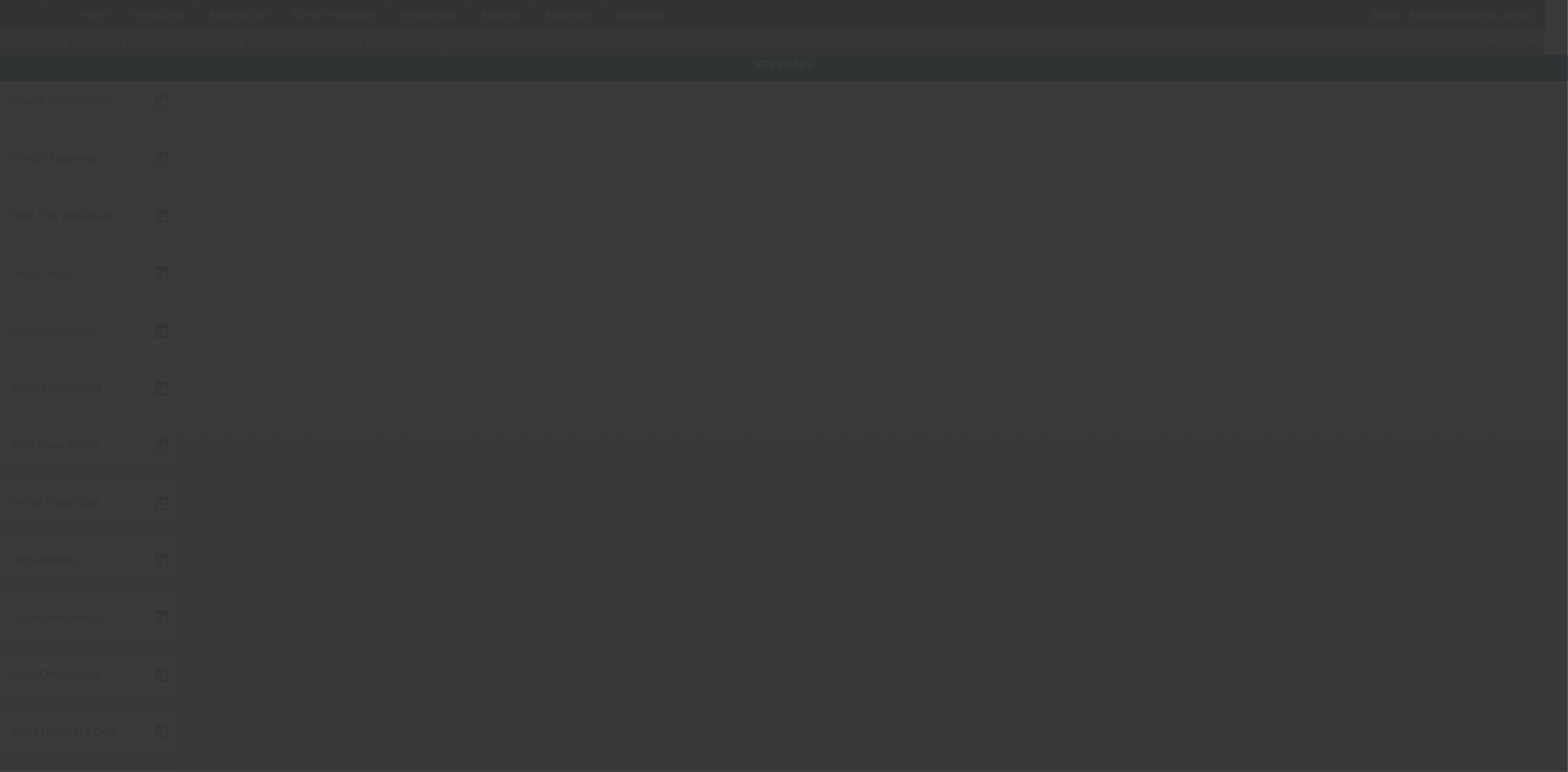
type input "[DATE]"
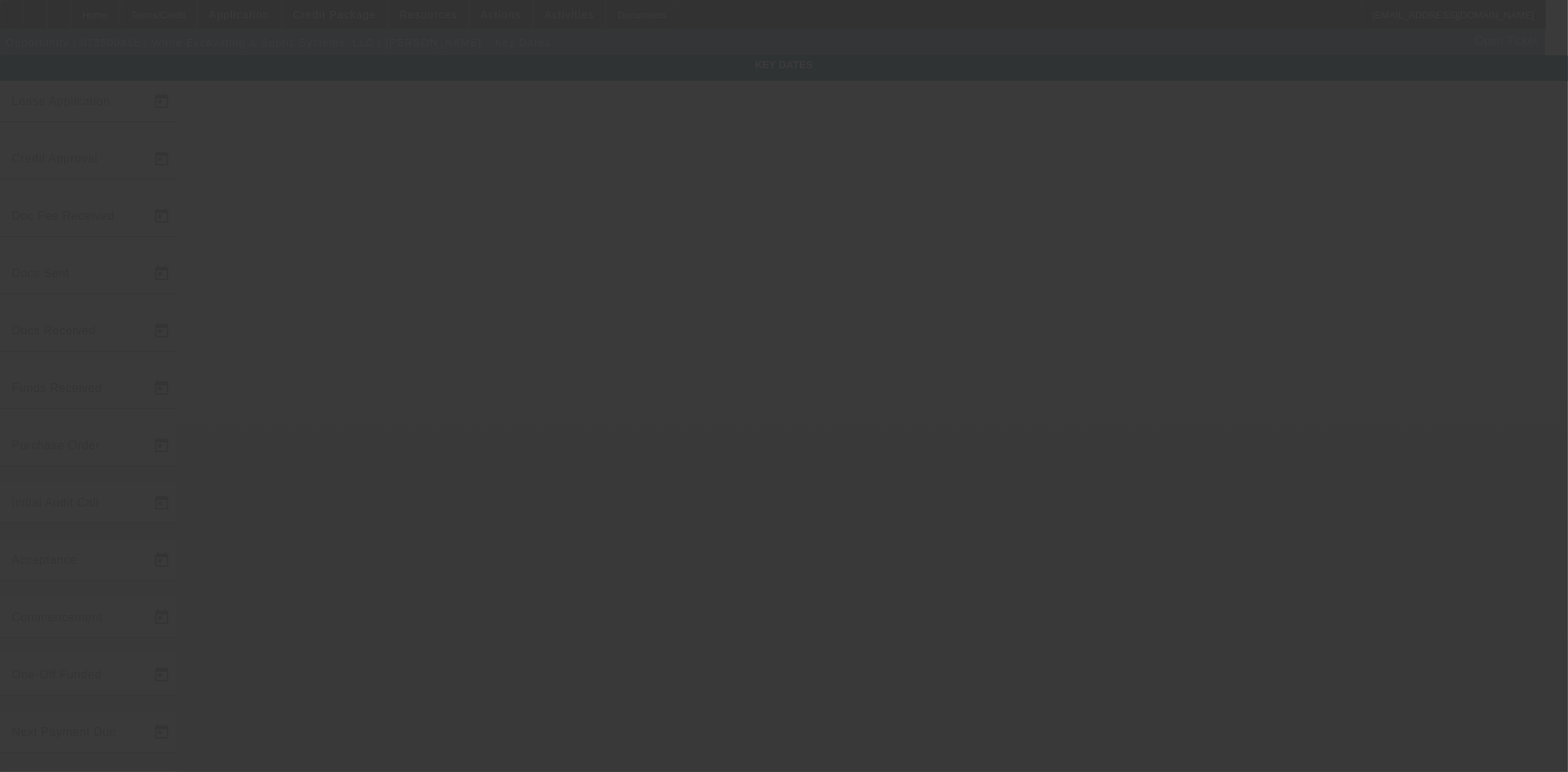
type input "[DATE]"
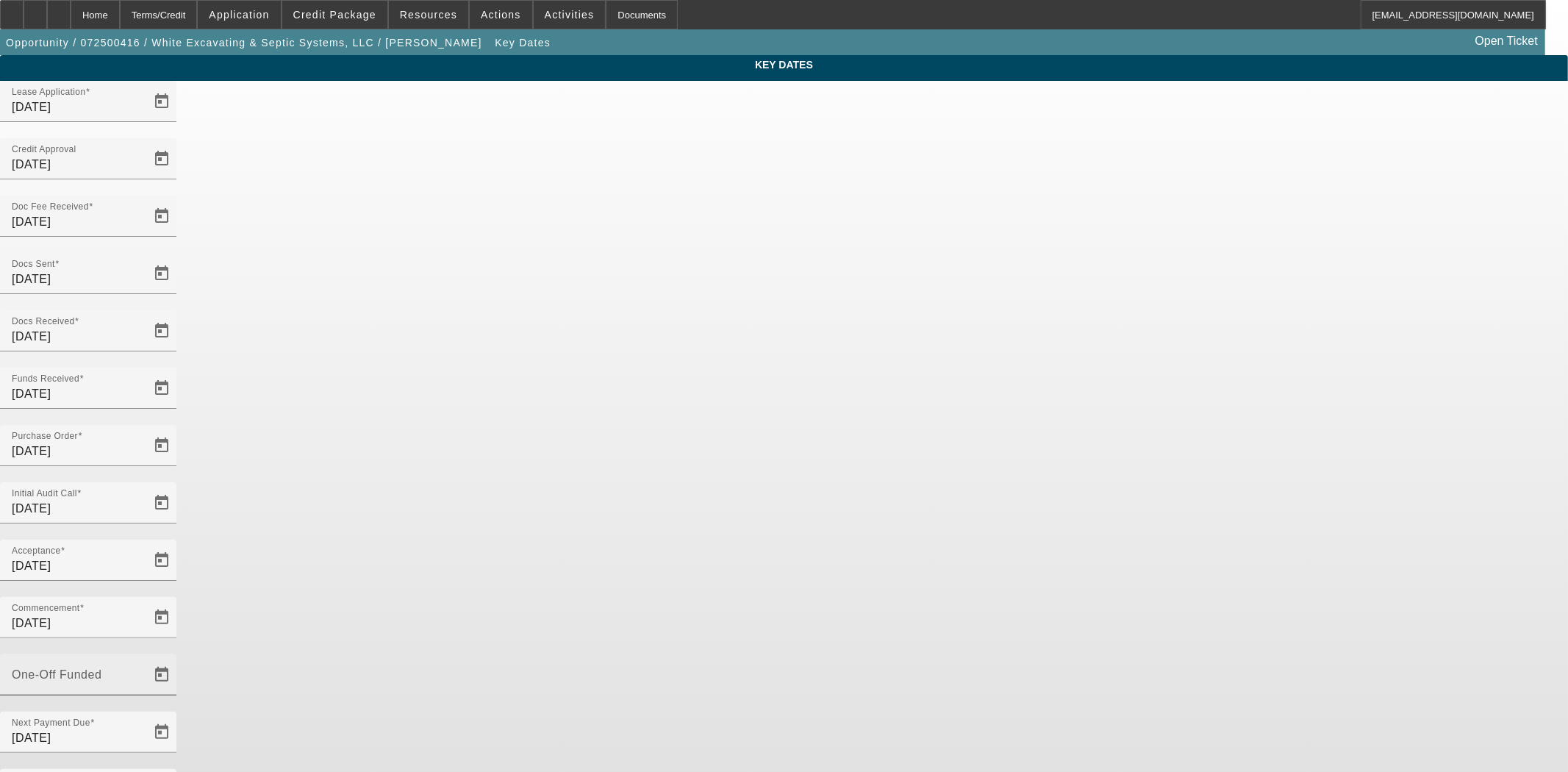
click at [144, 654] on div "One-Off Funded" at bounding box center [77, 675] width 132 height 41
type input "[DATE]"
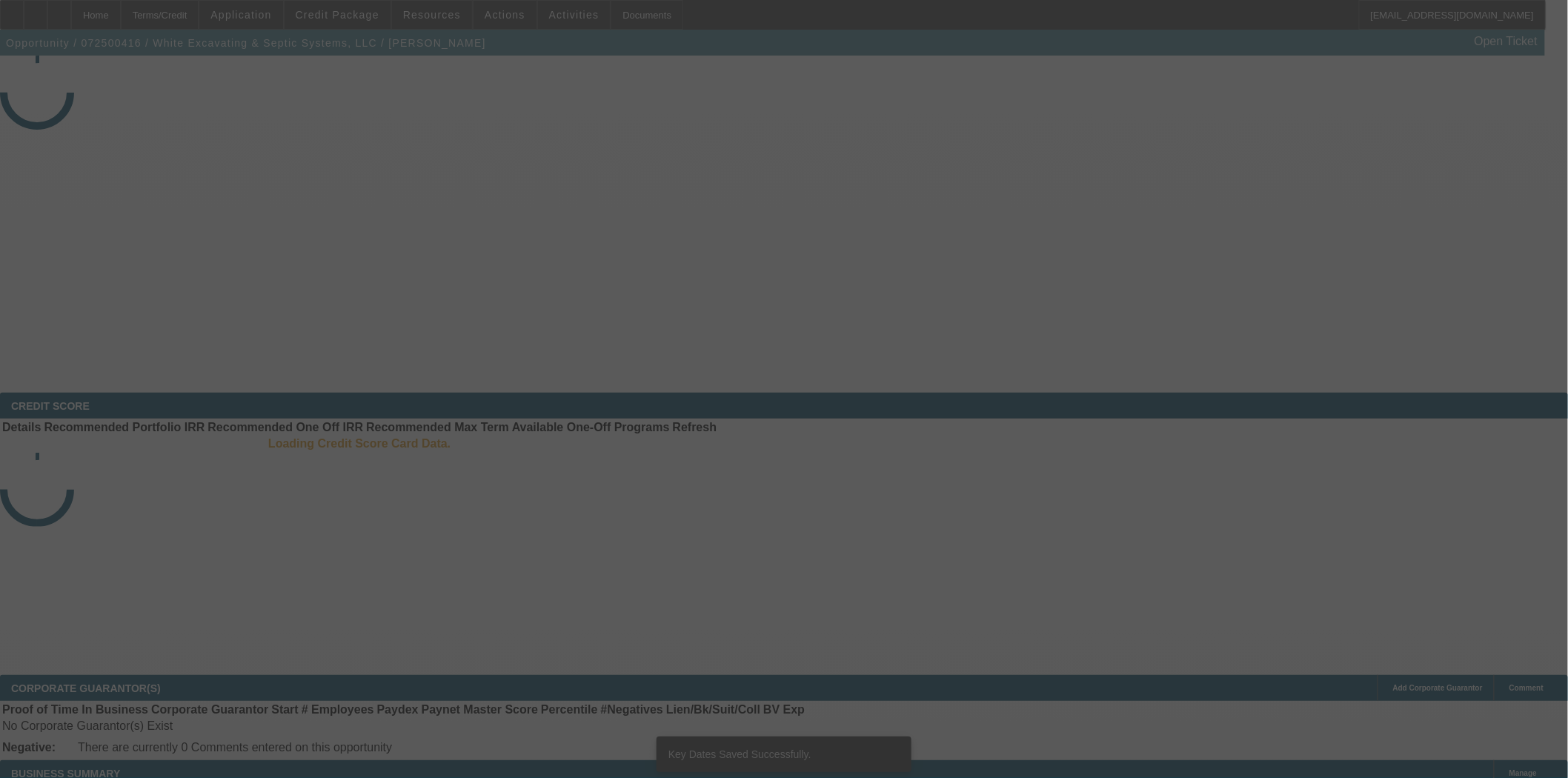
select select "4"
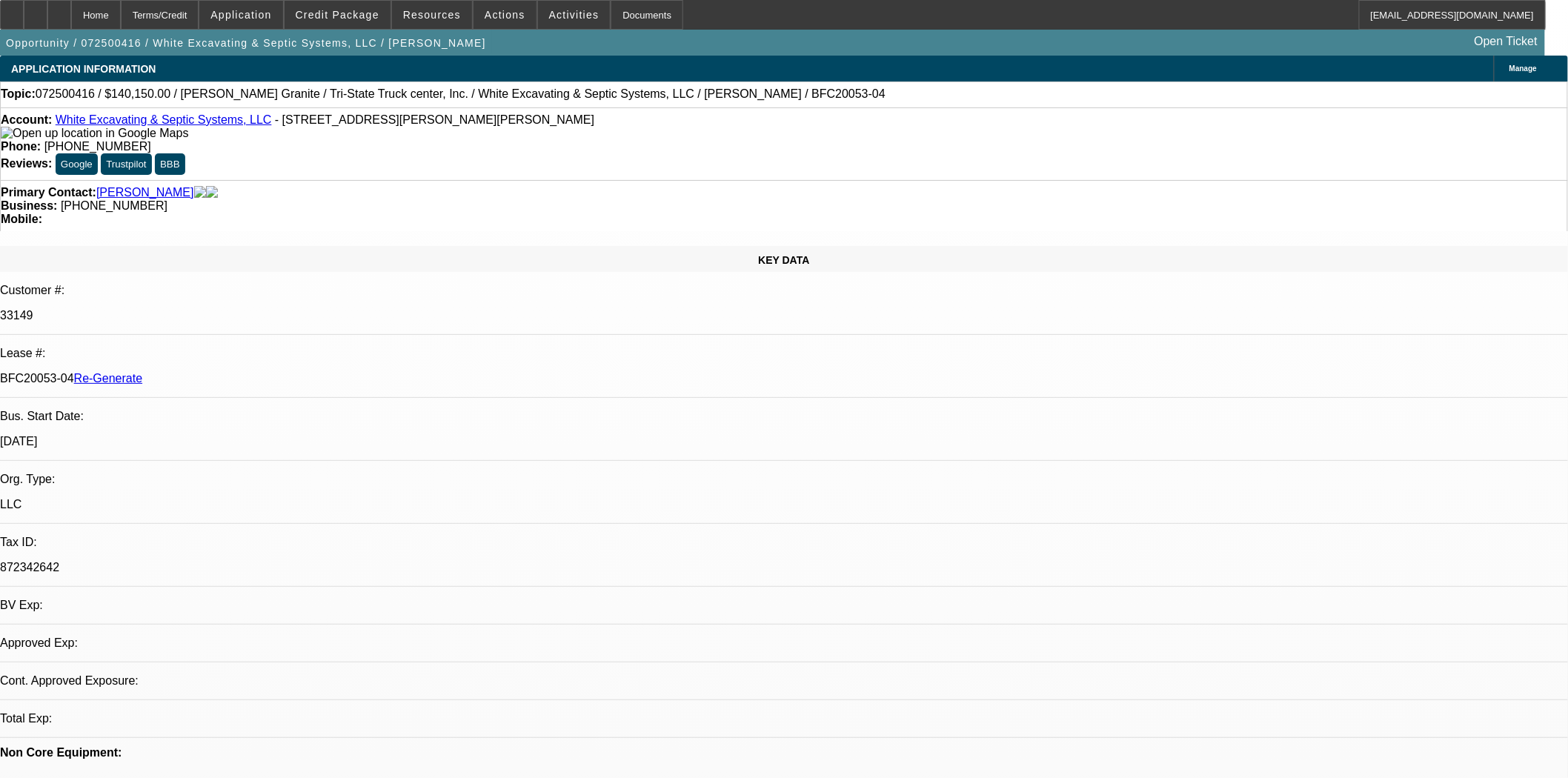
select select "0"
select select "3"
select select "0"
select select "6"
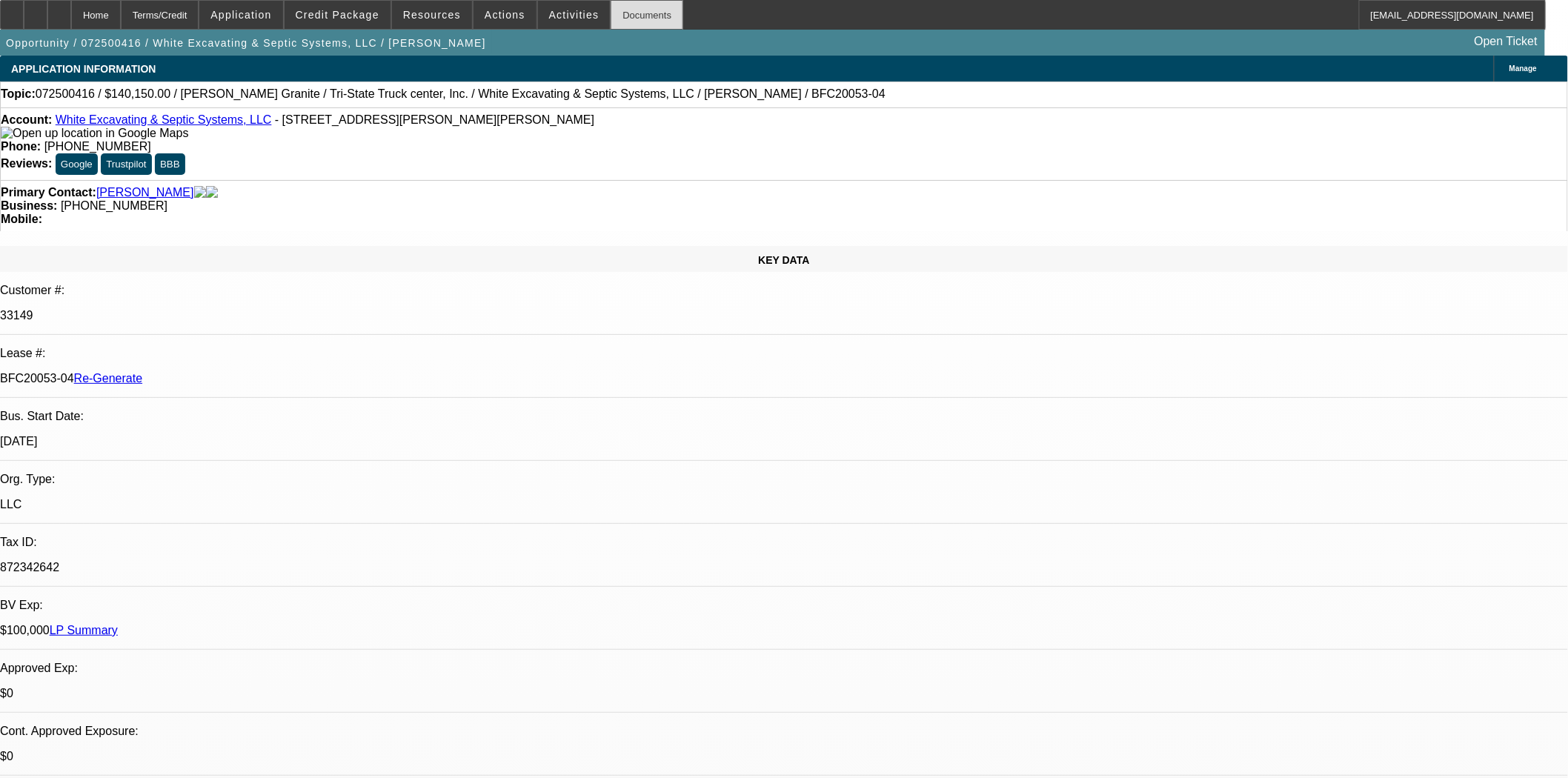
click at [637, 11] on div "Documents" at bounding box center [646, 15] width 73 height 30
click at [412, 12] on span "Resources" at bounding box center [432, 14] width 58 height 12
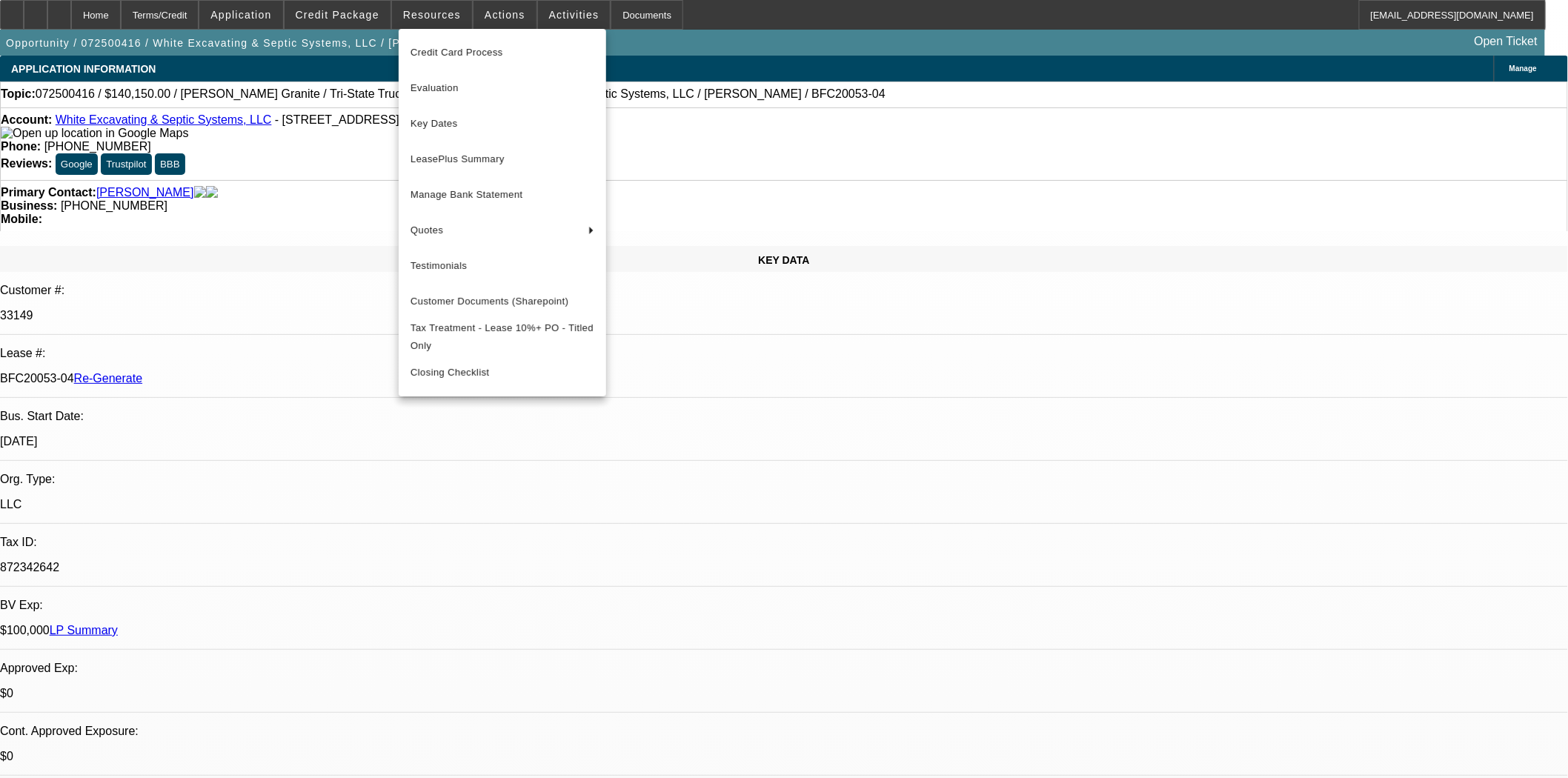
drag, startPoint x: 697, startPoint y: 18, endPoint x: 736, endPoint y: 16, distance: 39.1
click at [698, 18] on div at bounding box center [784, 389] width 1568 height 778
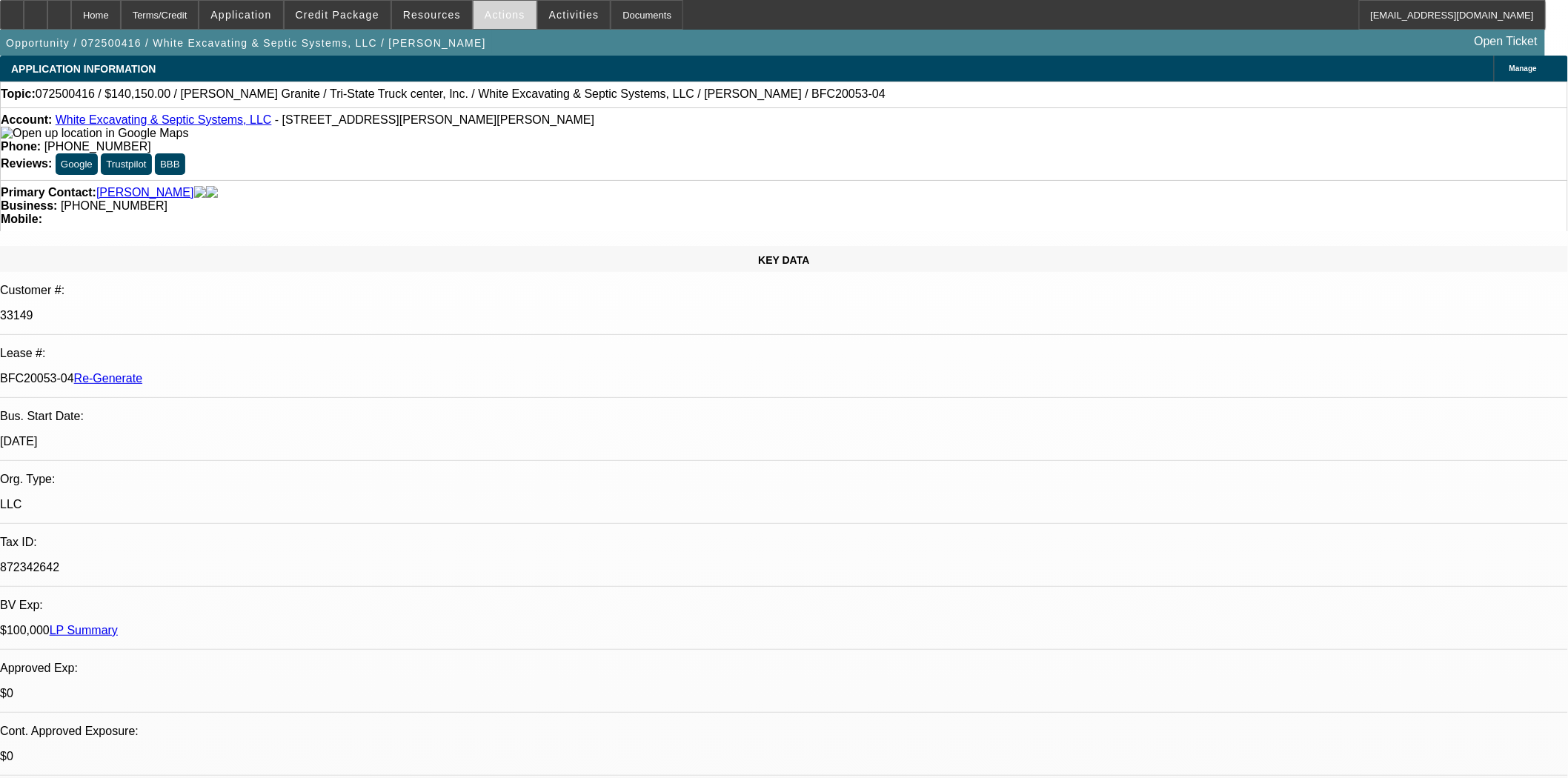
click at [484, 12] on span "Actions" at bounding box center [504, 14] width 41 height 12
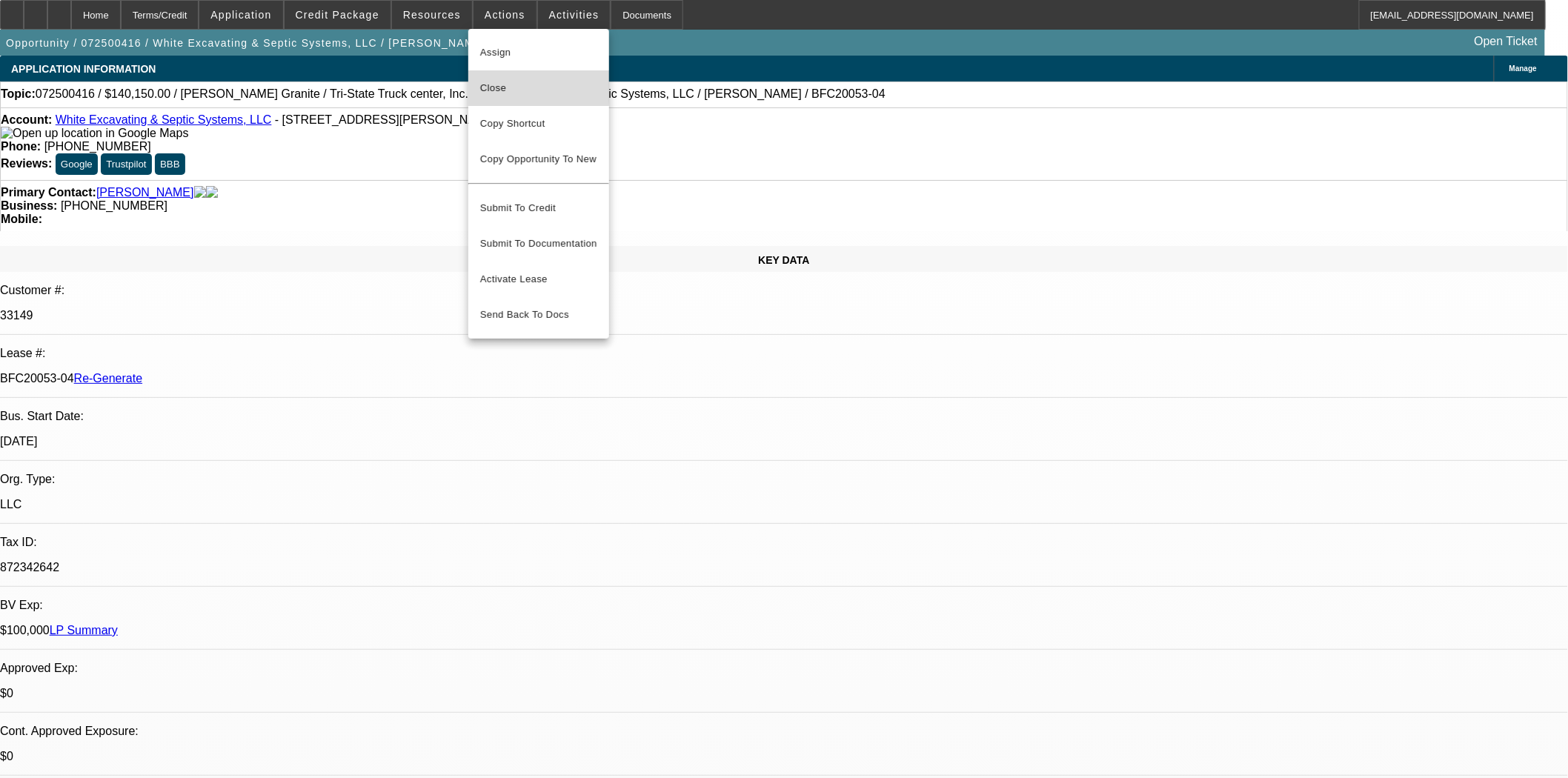
click at [501, 83] on span "Close" at bounding box center [539, 88] width 117 height 18
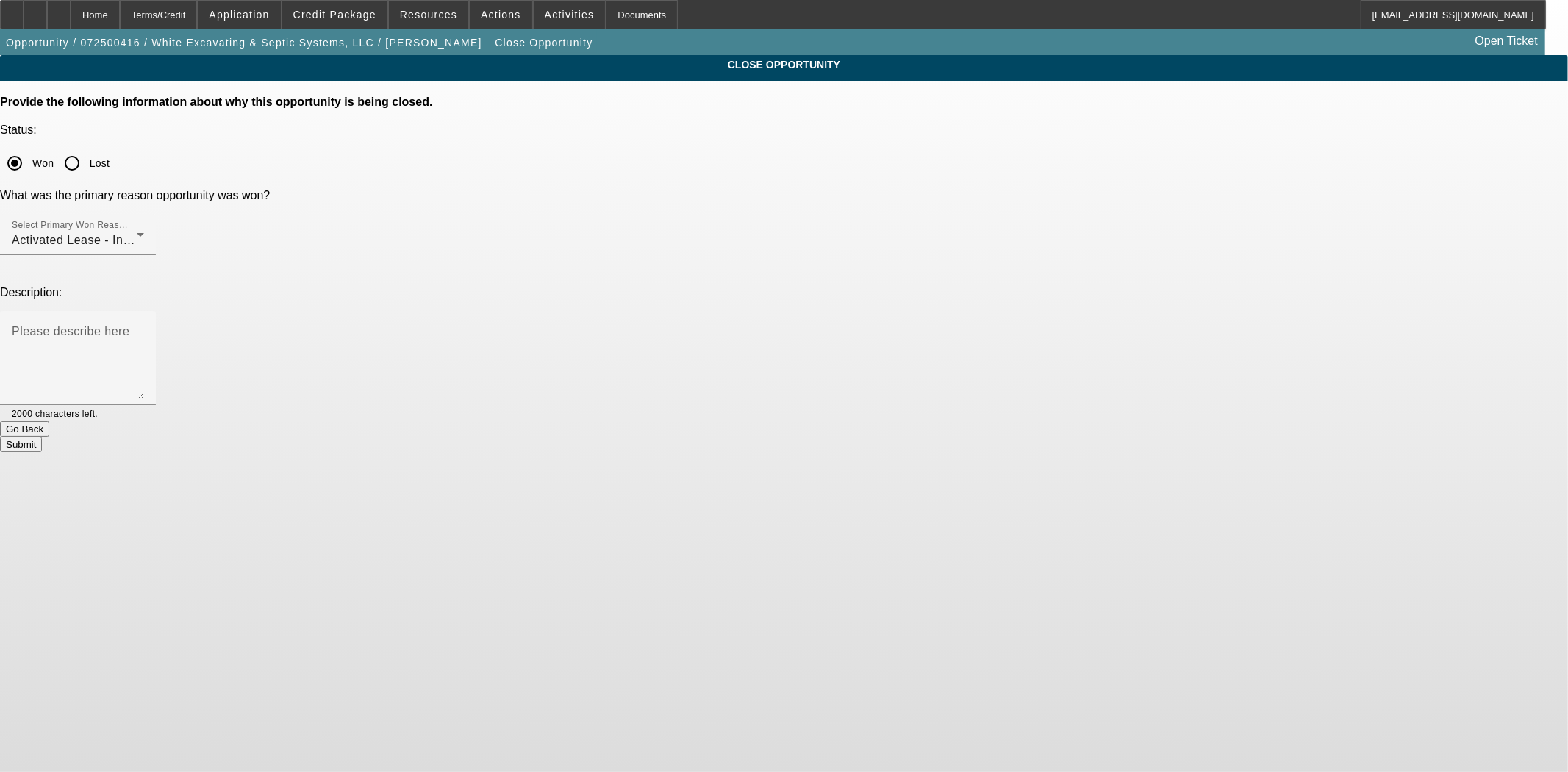
click at [42, 436] on button "Submit" at bounding box center [21, 444] width 42 height 15
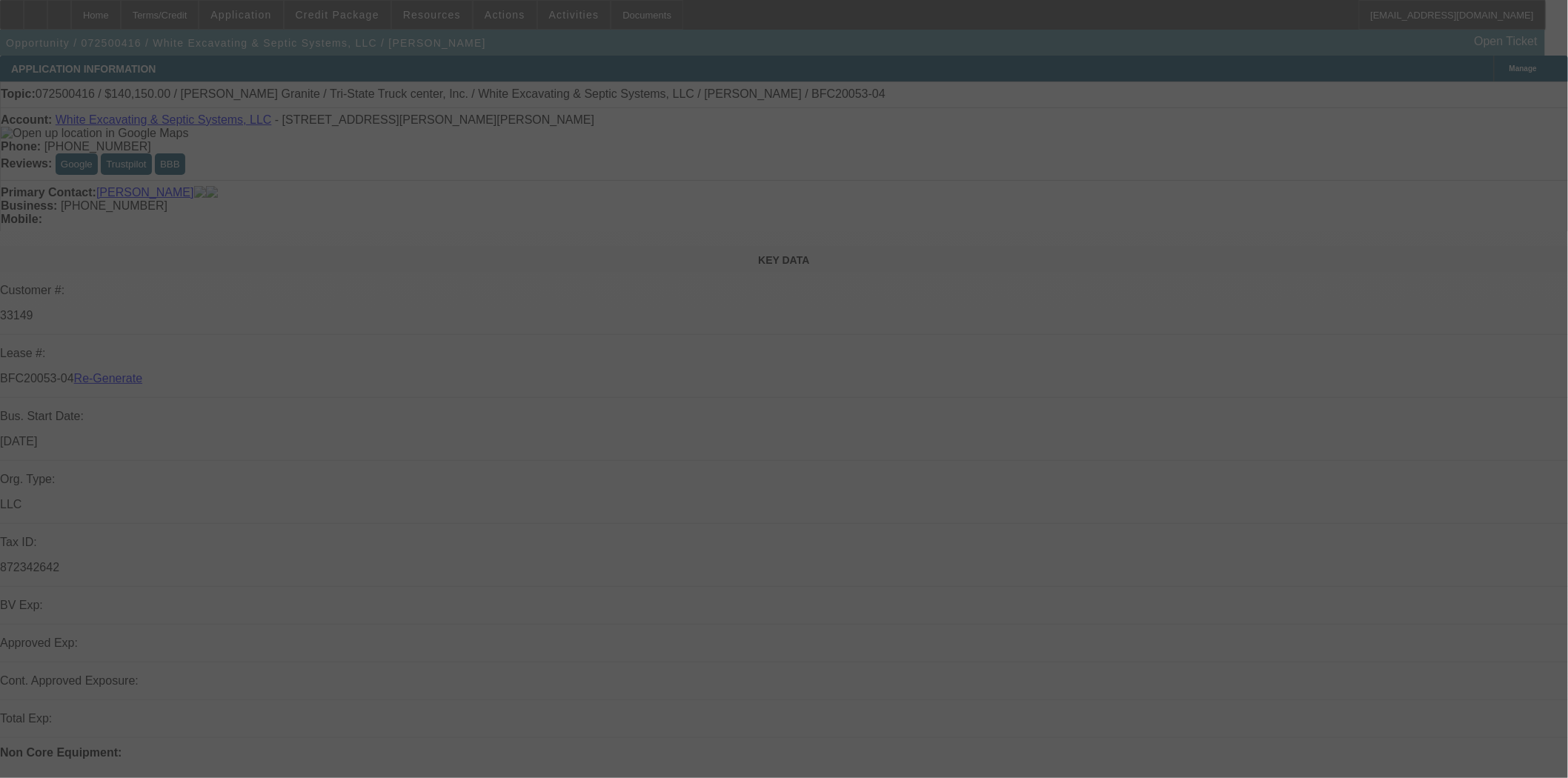
select select "4"
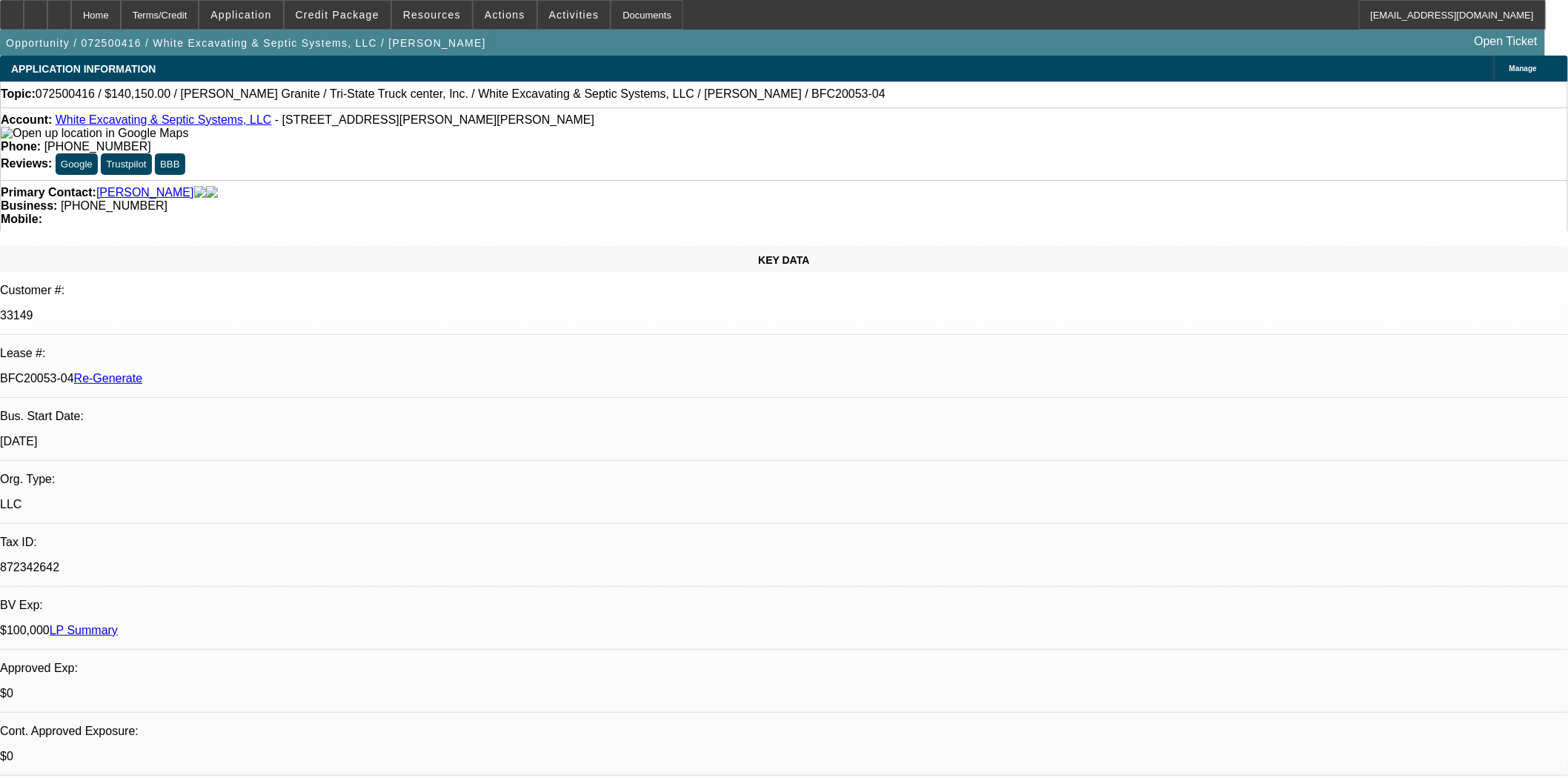
select select "0"
select select "3"
select select "0"
select select "6"
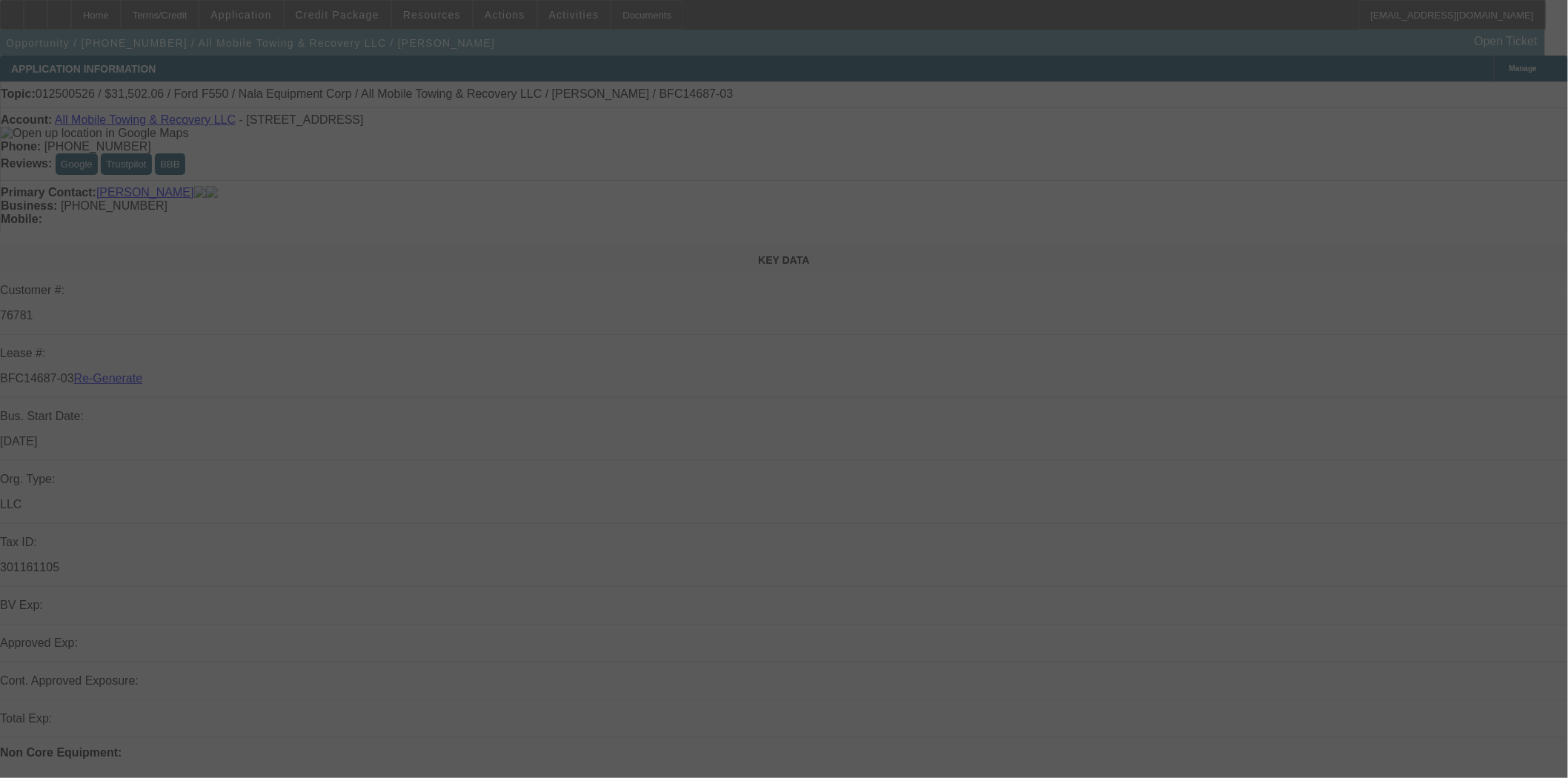
select select "4"
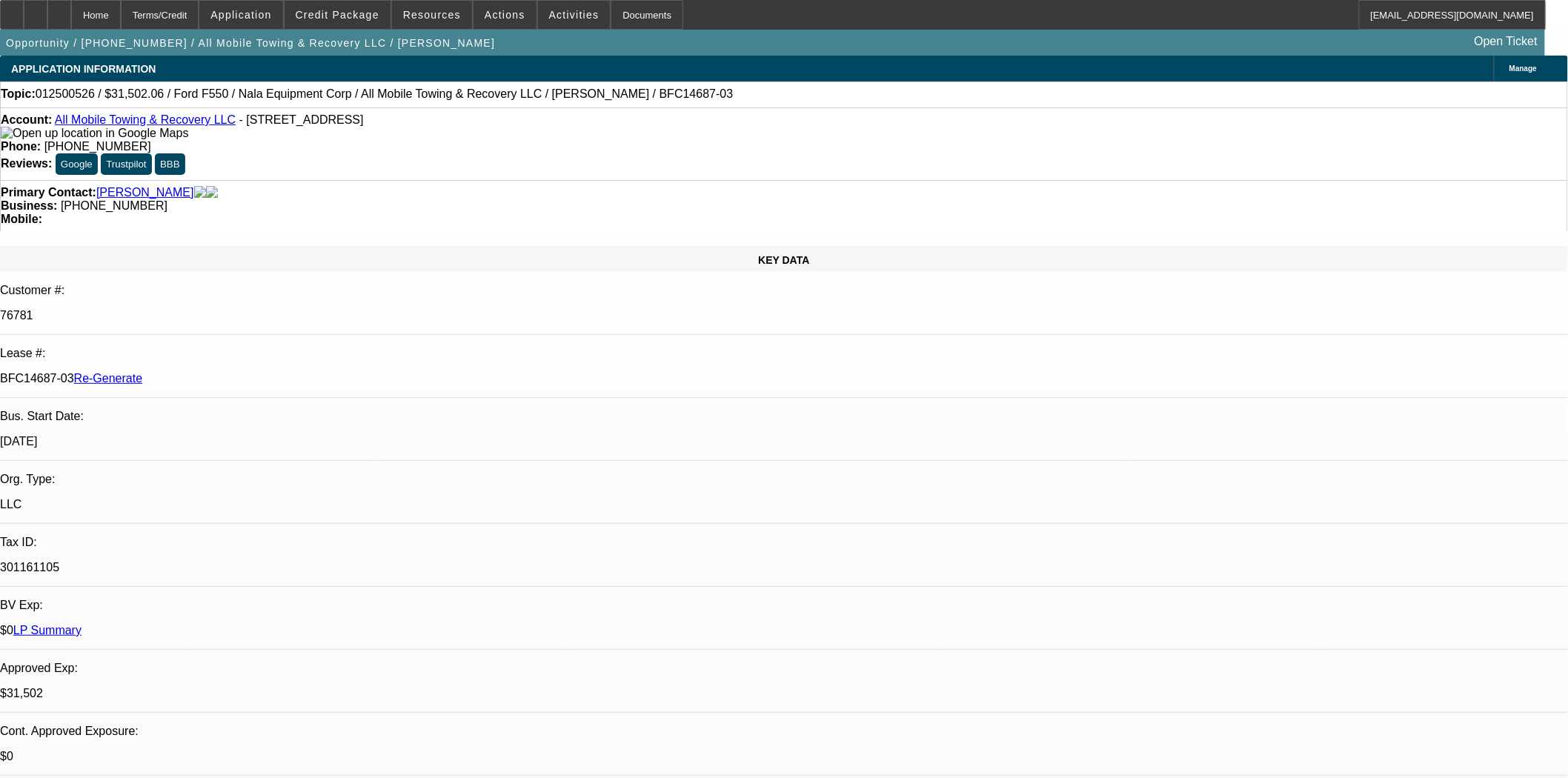
select select "0"
select select "2"
select select "0"
select select "6"
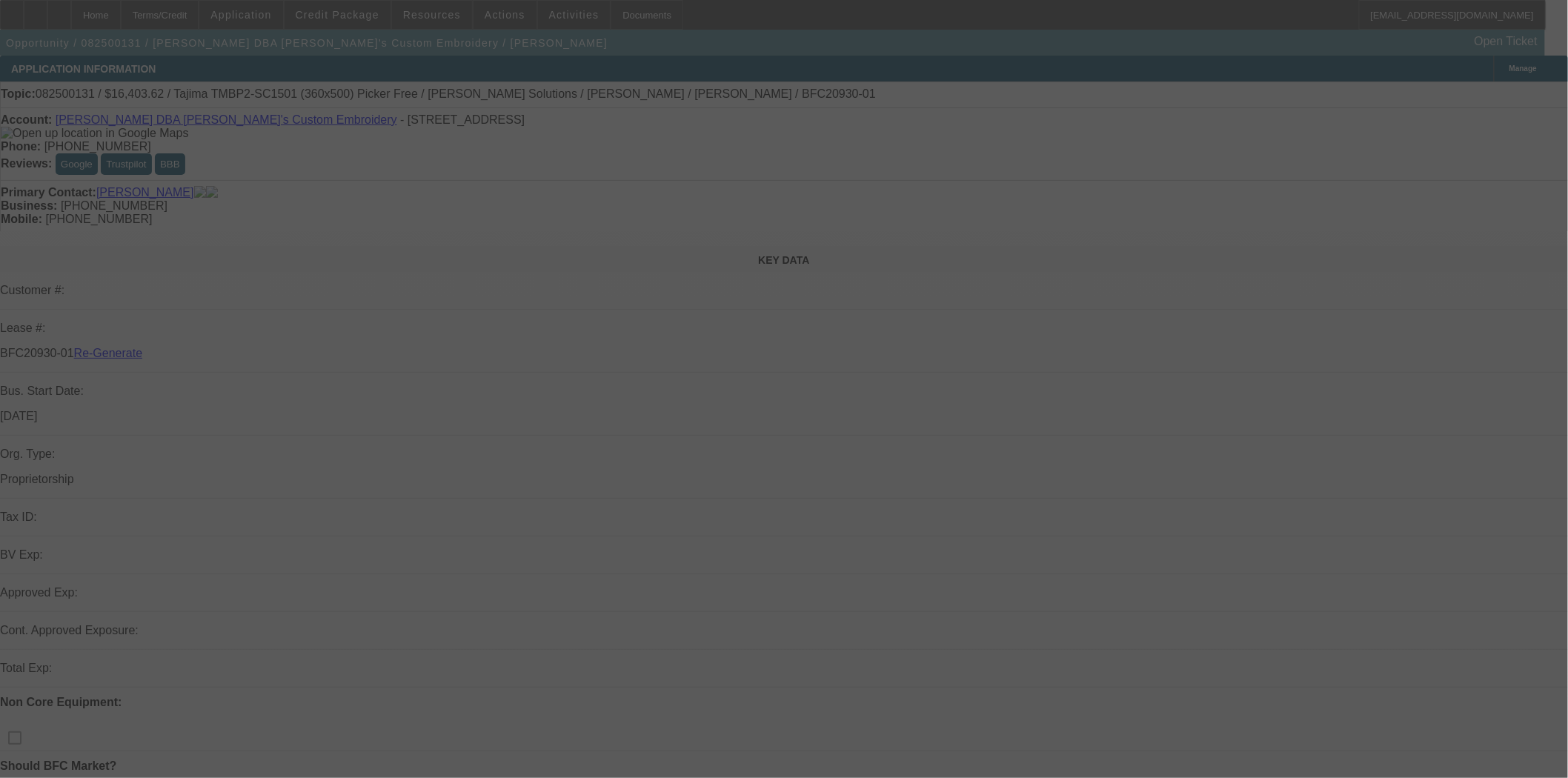
select select "3"
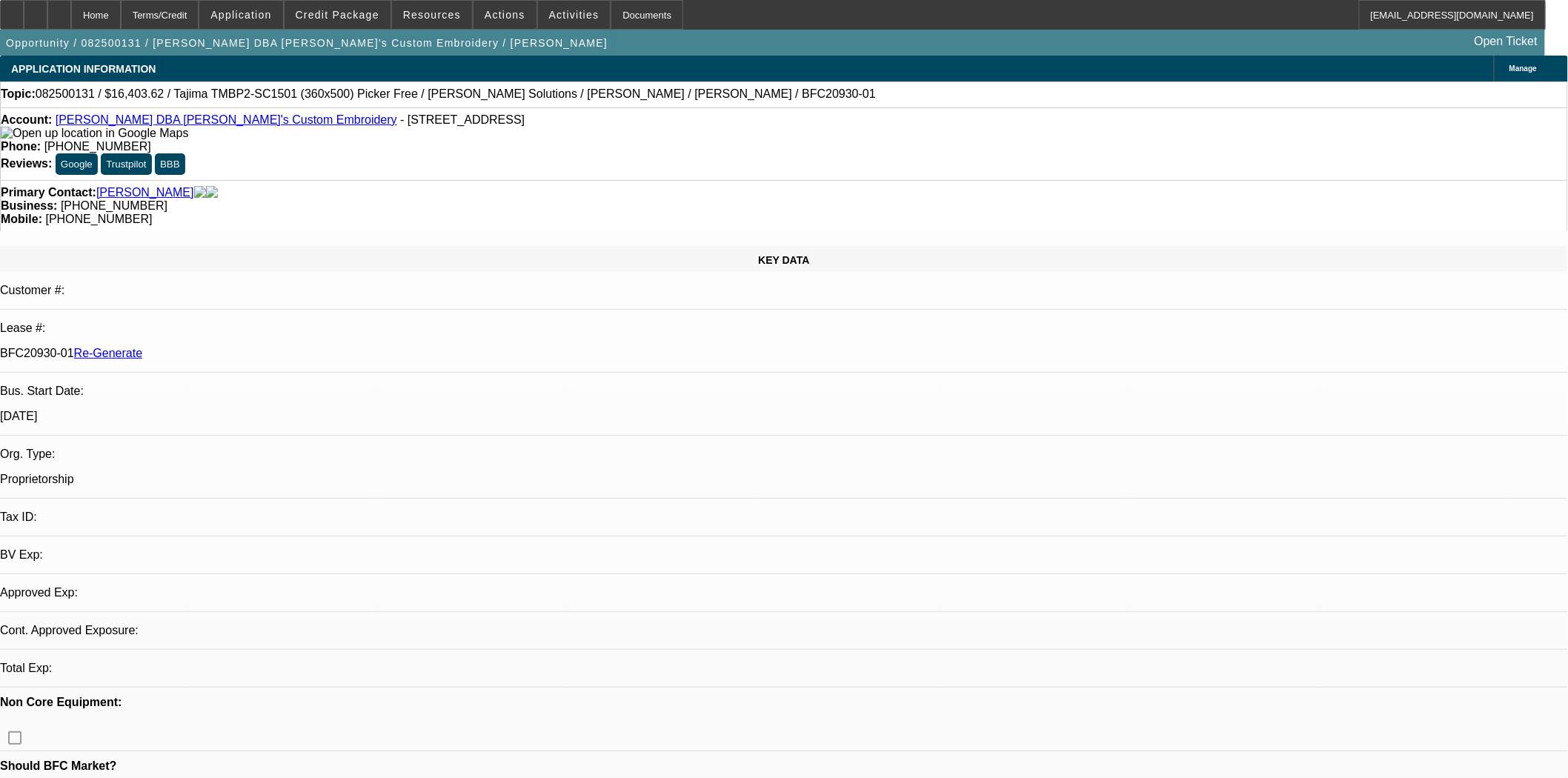
select select "0"
select select "2"
select select "0"
select select "6"
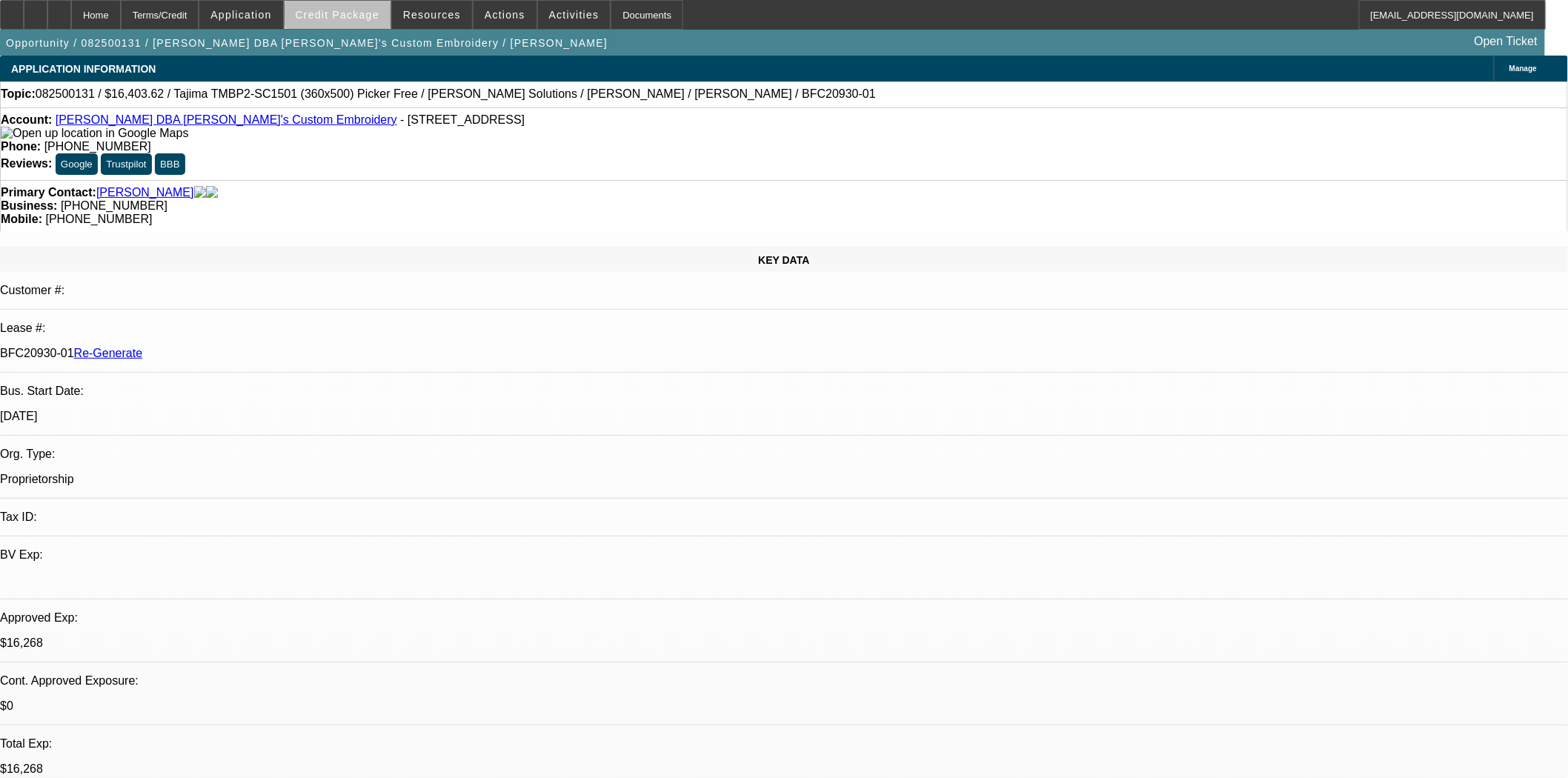
click at [381, 6] on span at bounding box center [338, 15] width 106 height 36
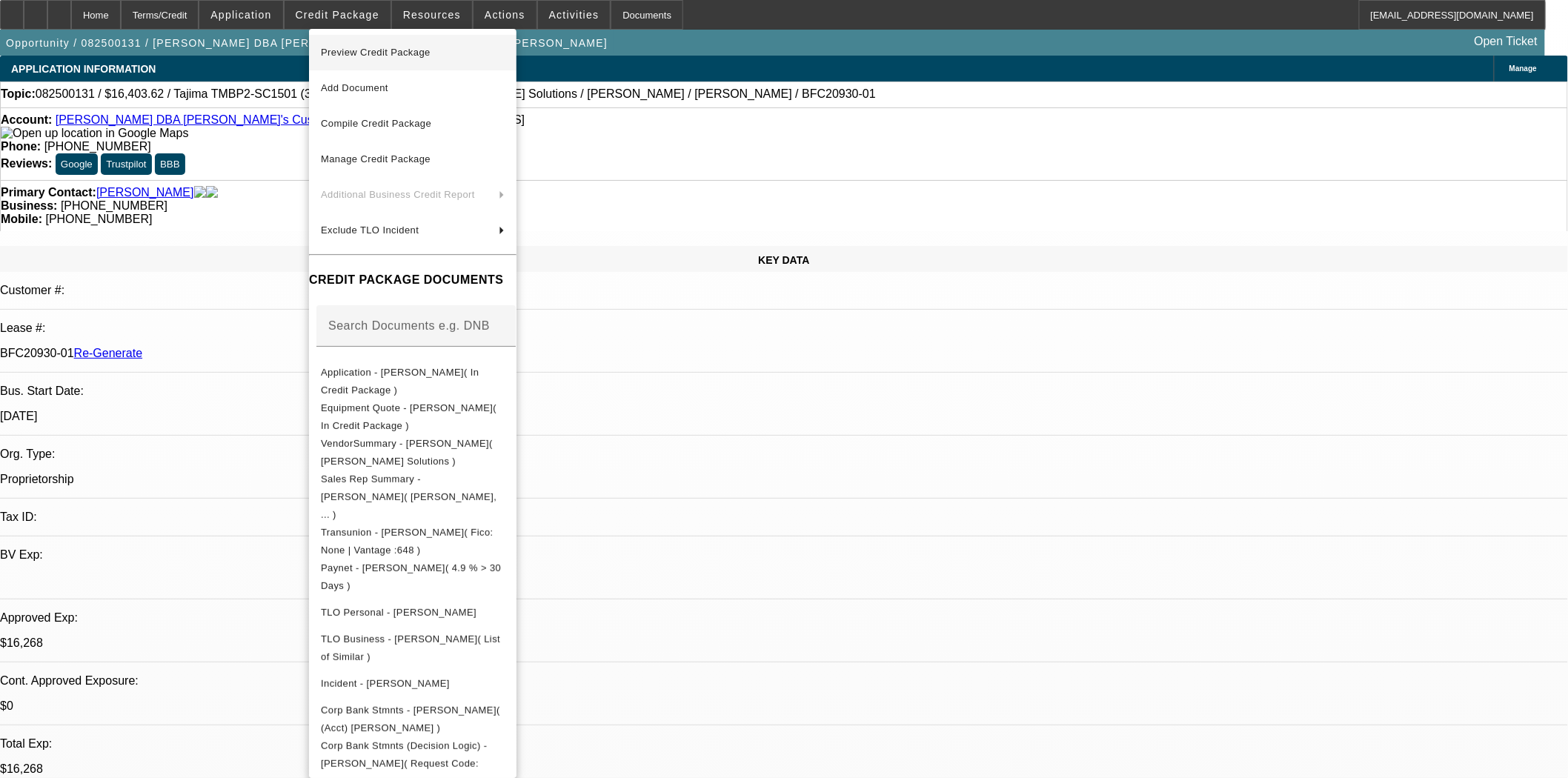
click at [398, 52] on span "Preview Credit Package" at bounding box center [375, 52] width 110 height 11
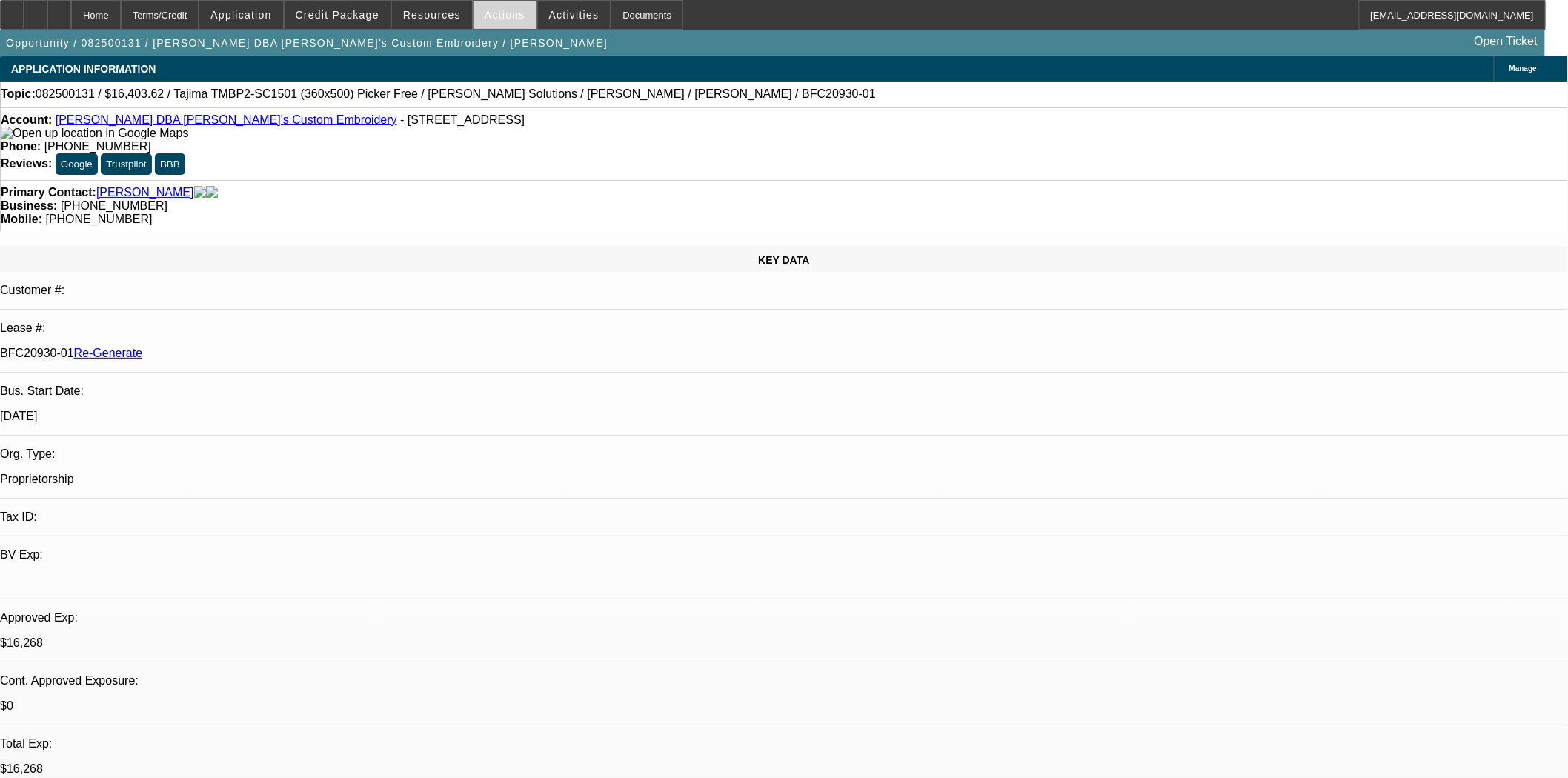
click at [484, 16] on span "Actions" at bounding box center [504, 14] width 41 height 12
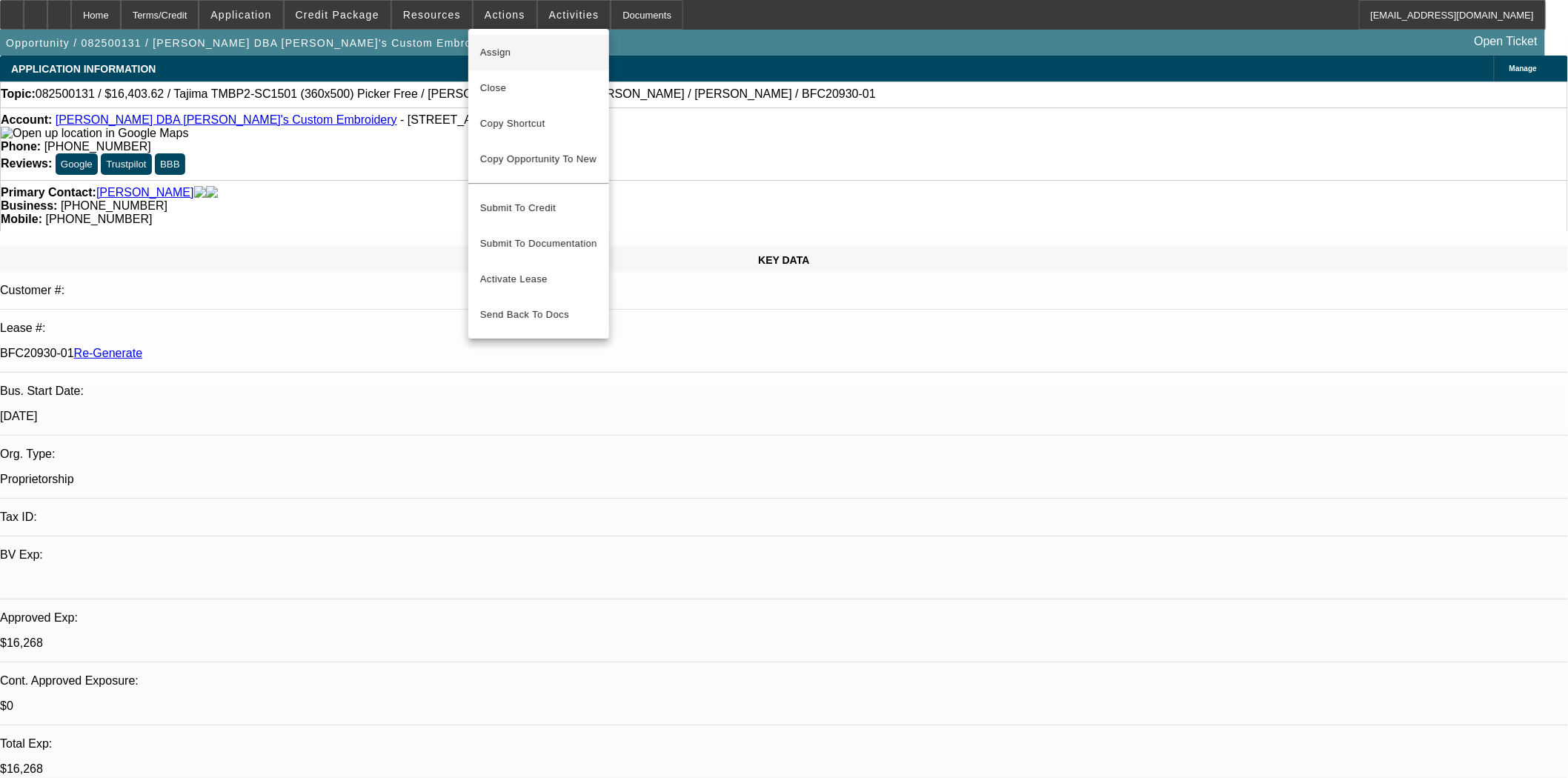
click at [508, 57] on span "Assign" at bounding box center [539, 52] width 117 height 18
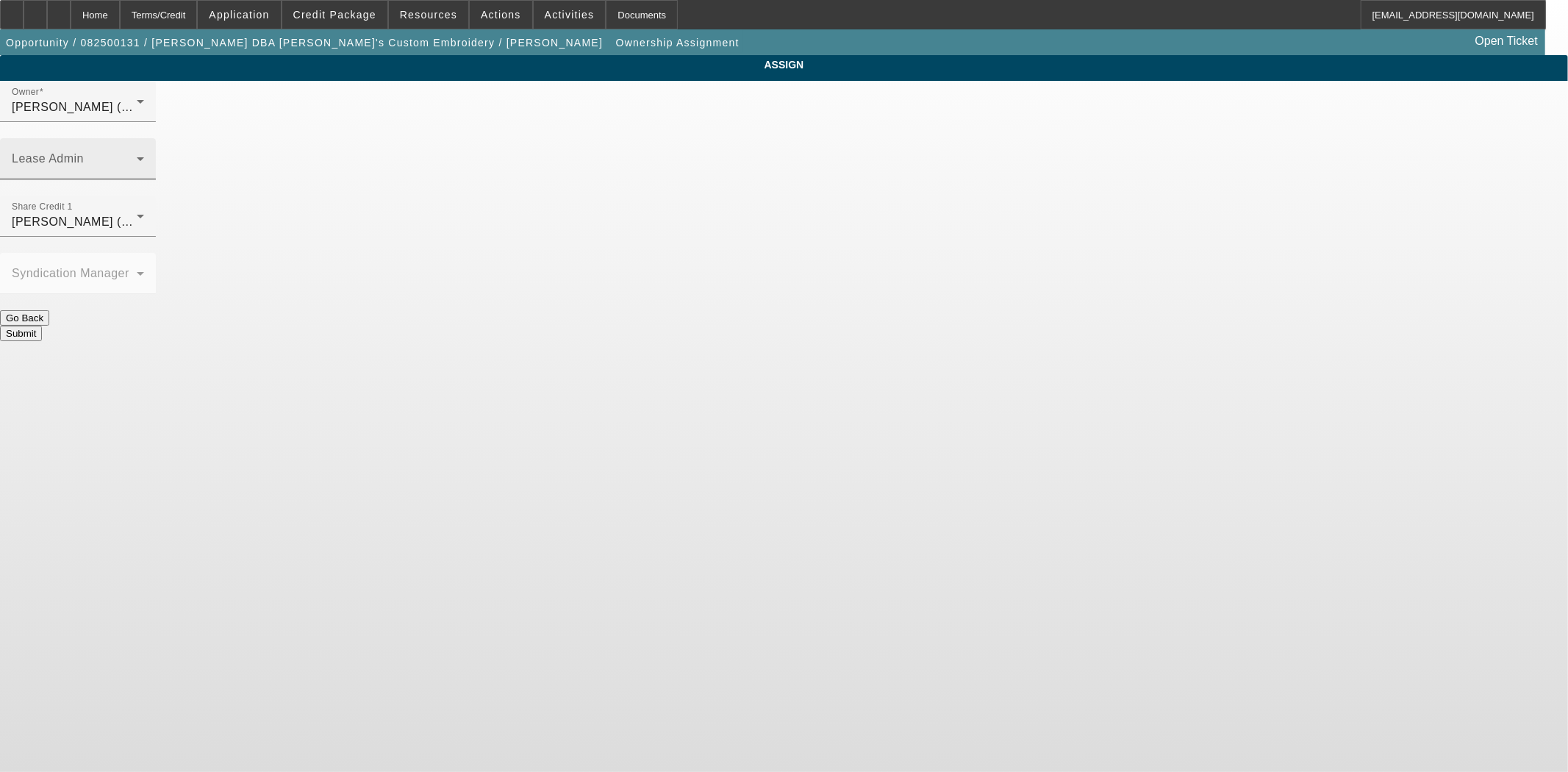
drag, startPoint x: 843, startPoint y: 142, endPoint x: 853, endPoint y: 136, distance: 11.7
click at [155, 179] on div at bounding box center [77, 187] width 155 height 16
click at [137, 155] on span at bounding box center [74, 164] width 125 height 18
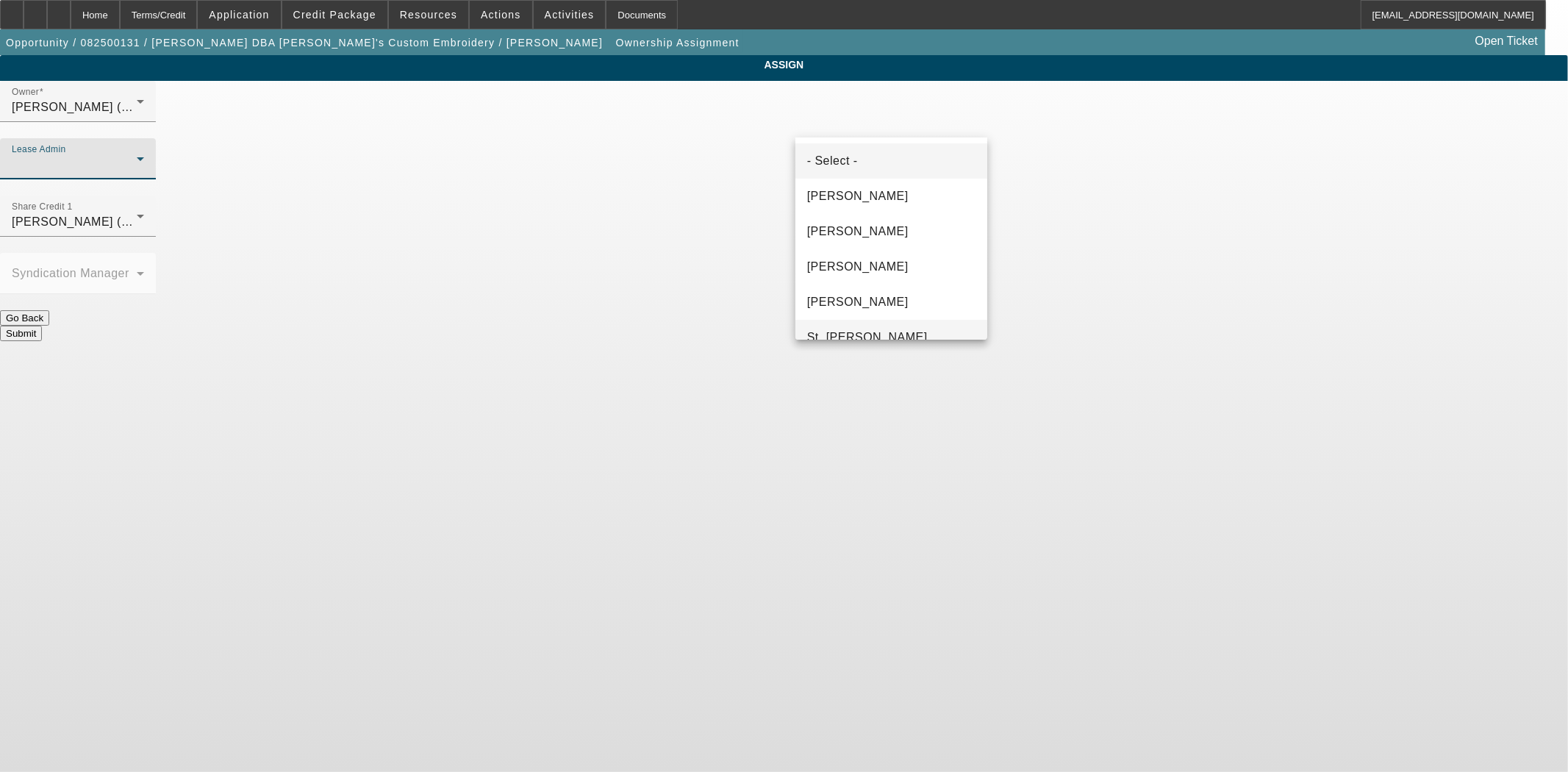
click at [850, 333] on span "St. Laurent, Kim" at bounding box center [867, 337] width 121 height 18
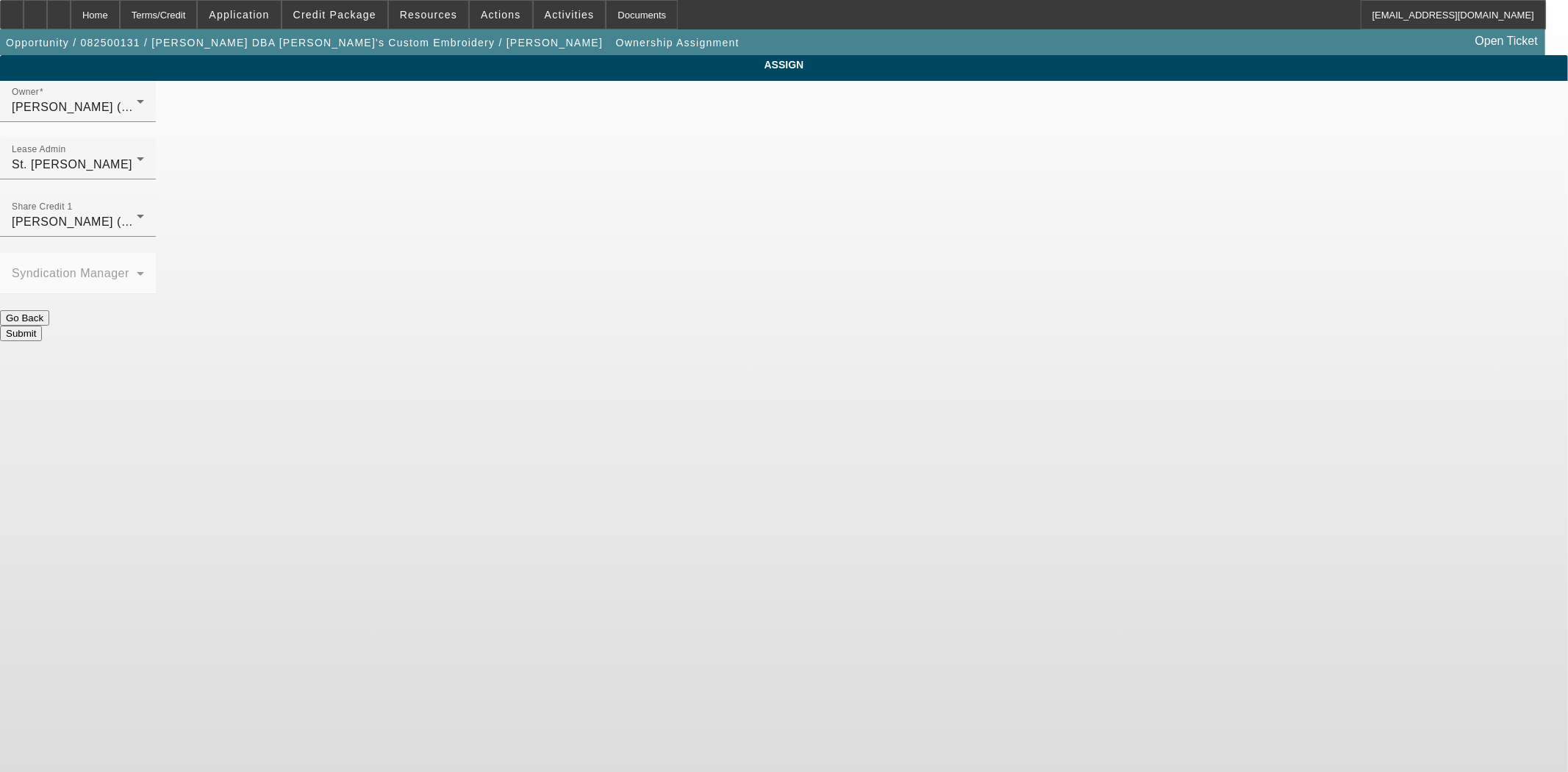
click at [42, 326] on button "Submit" at bounding box center [21, 333] width 42 height 15
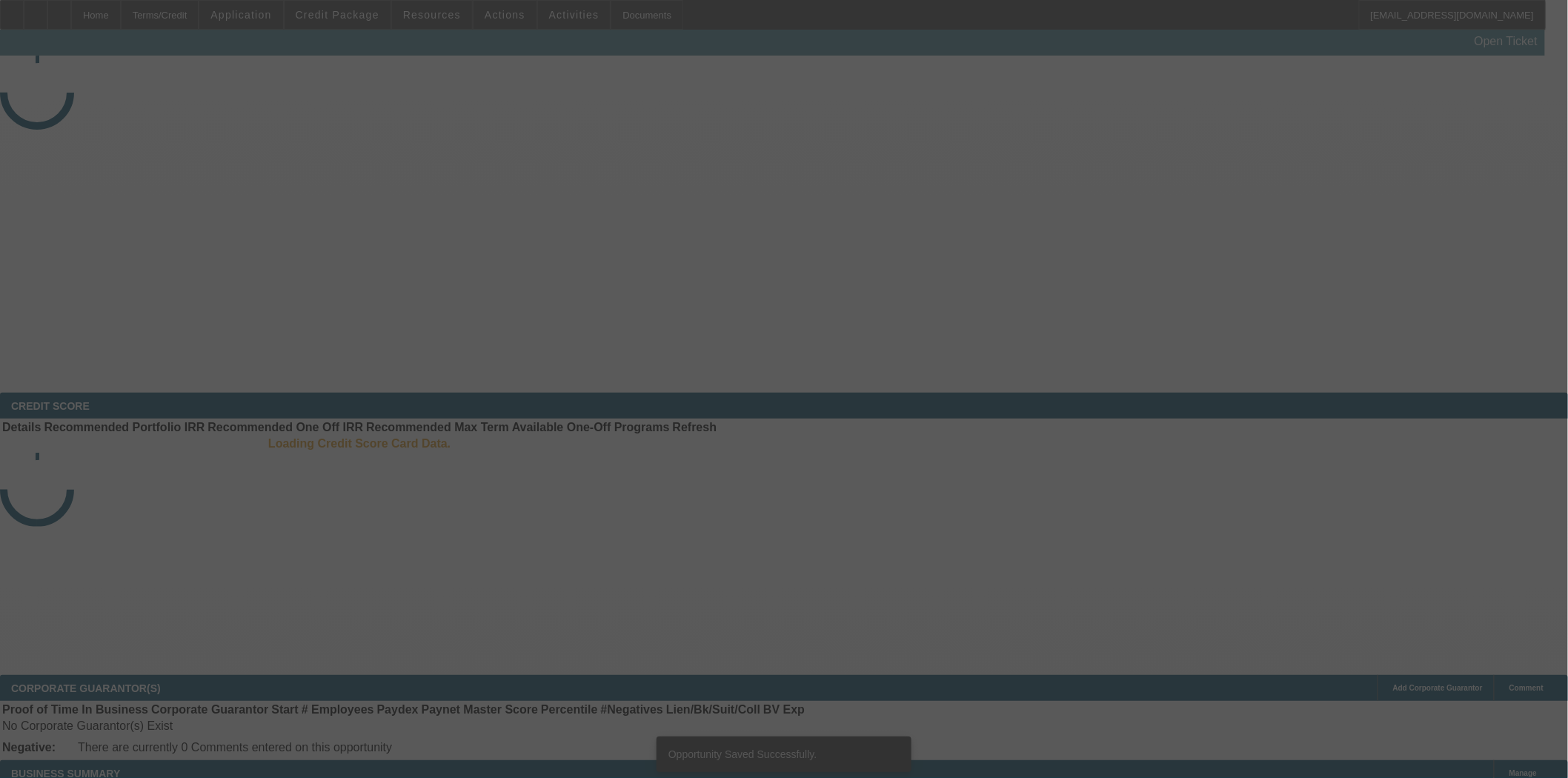
select select "3"
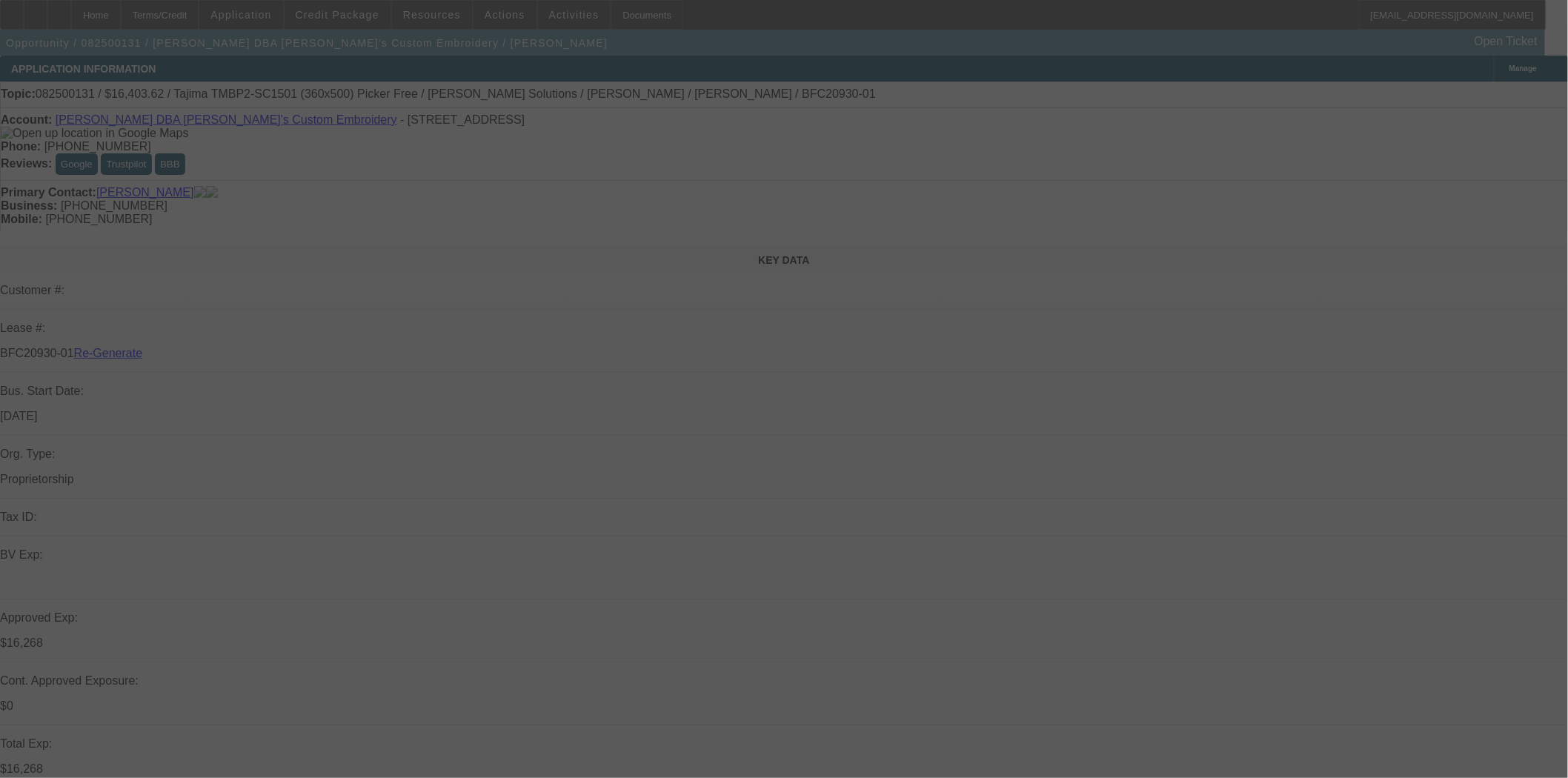
select select "0"
select select "2"
select select "0"
select select "6"
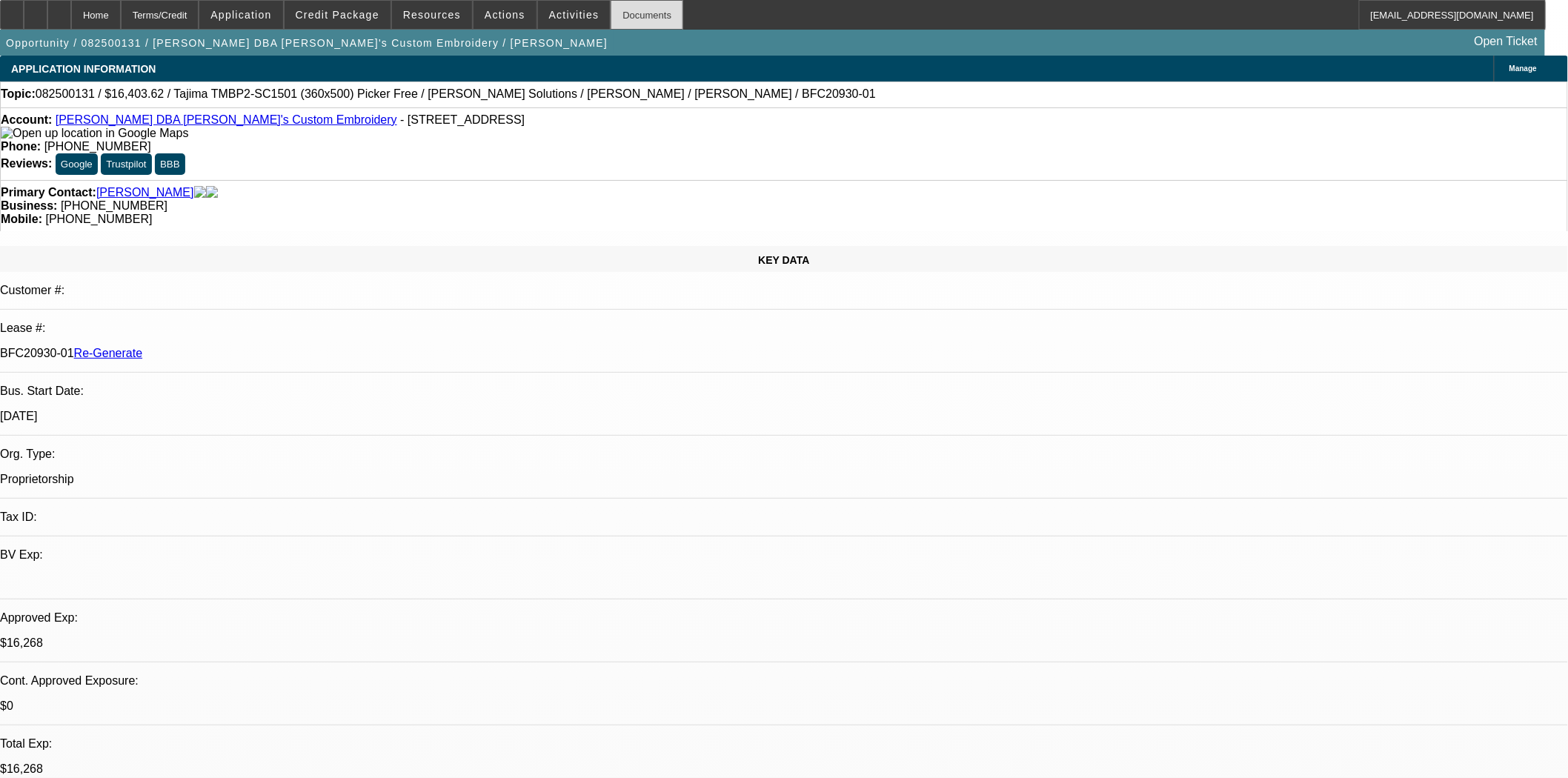
click at [623, 27] on div "Documents" at bounding box center [646, 15] width 73 height 30
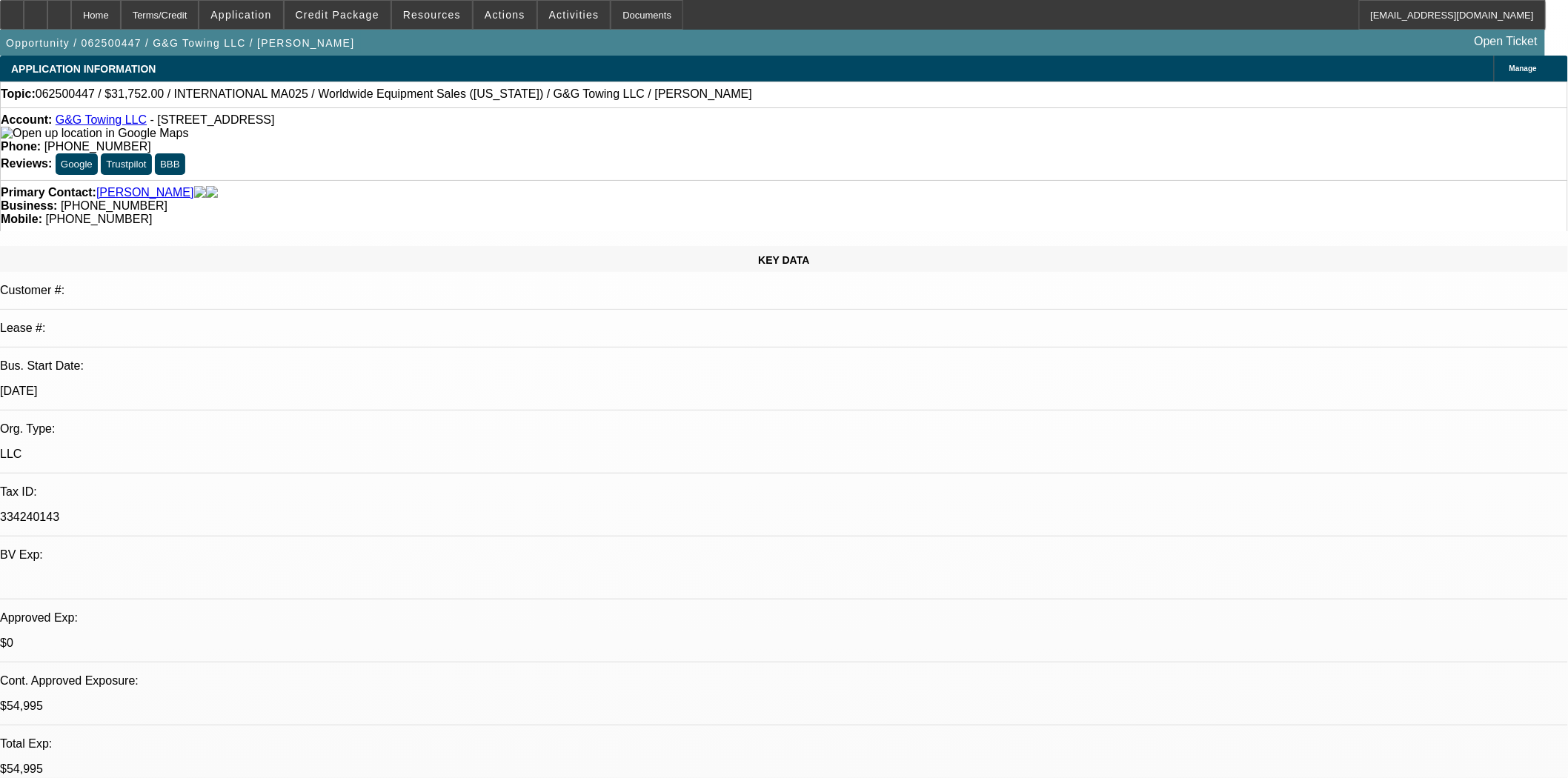
select select "0"
select select "2"
select select "0.1"
select select "4"
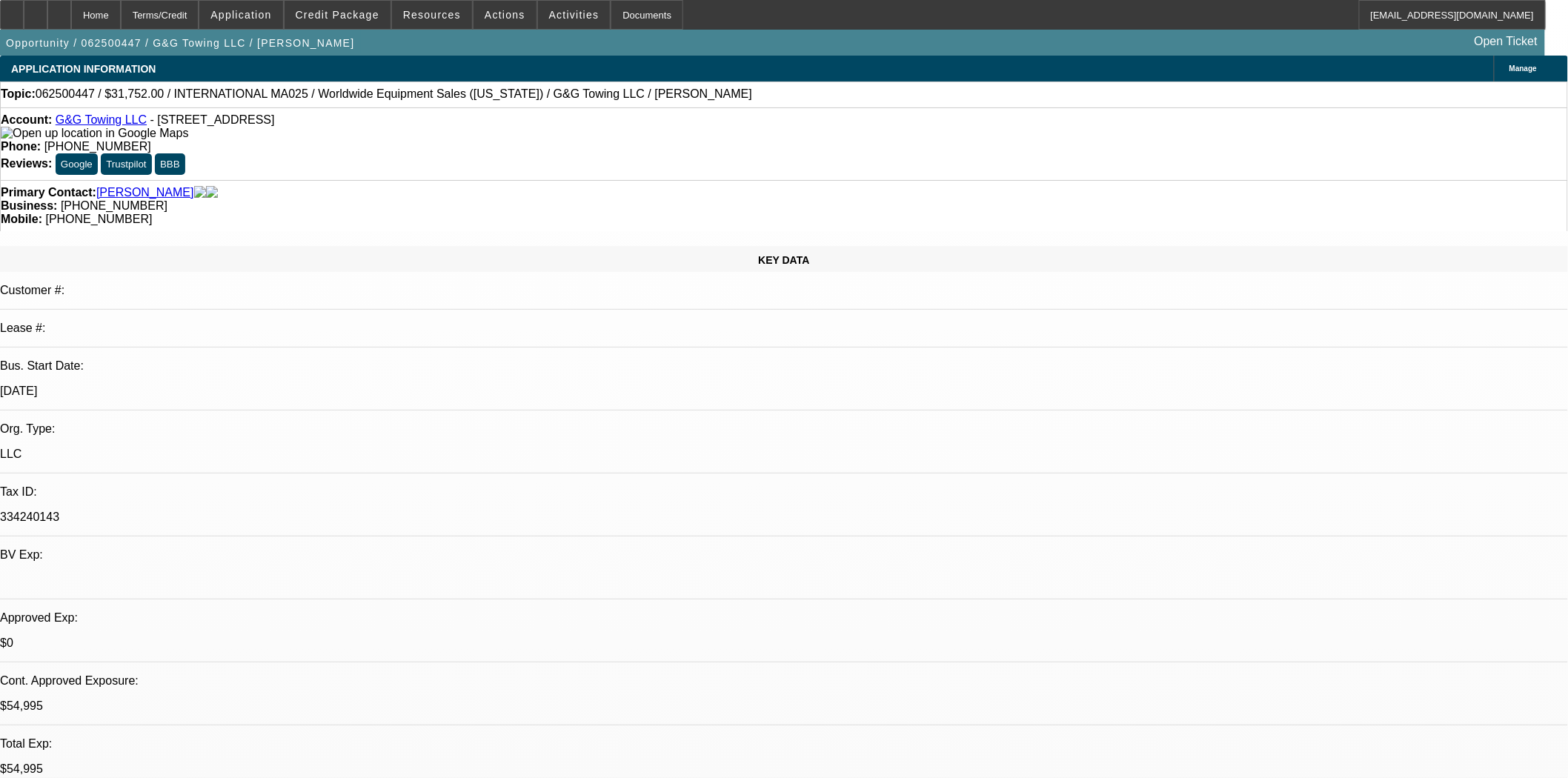
select select "0"
select select "2"
select select "0.1"
select select "4"
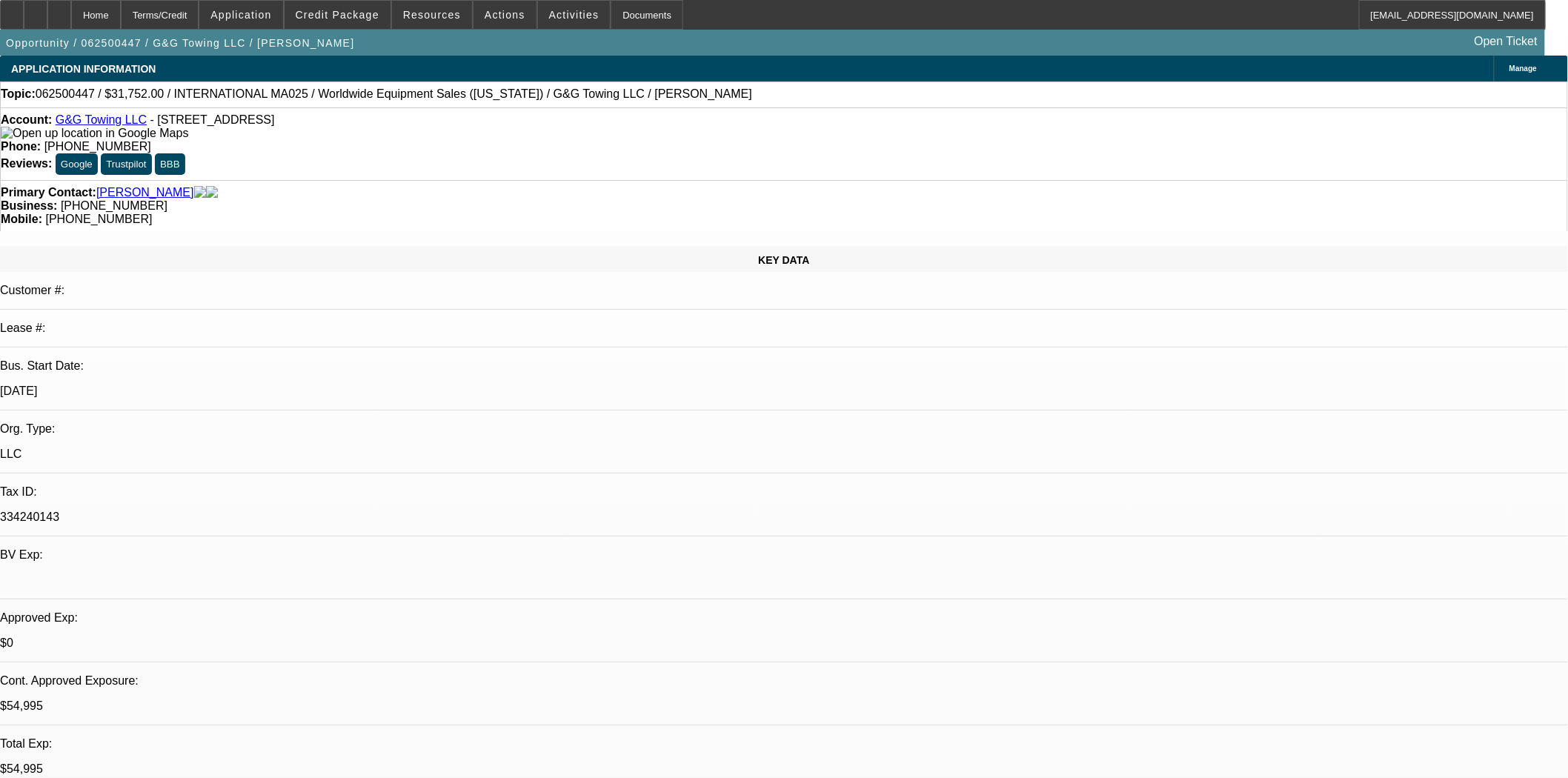
select select "0"
select select "2"
select select "0.1"
select select "4"
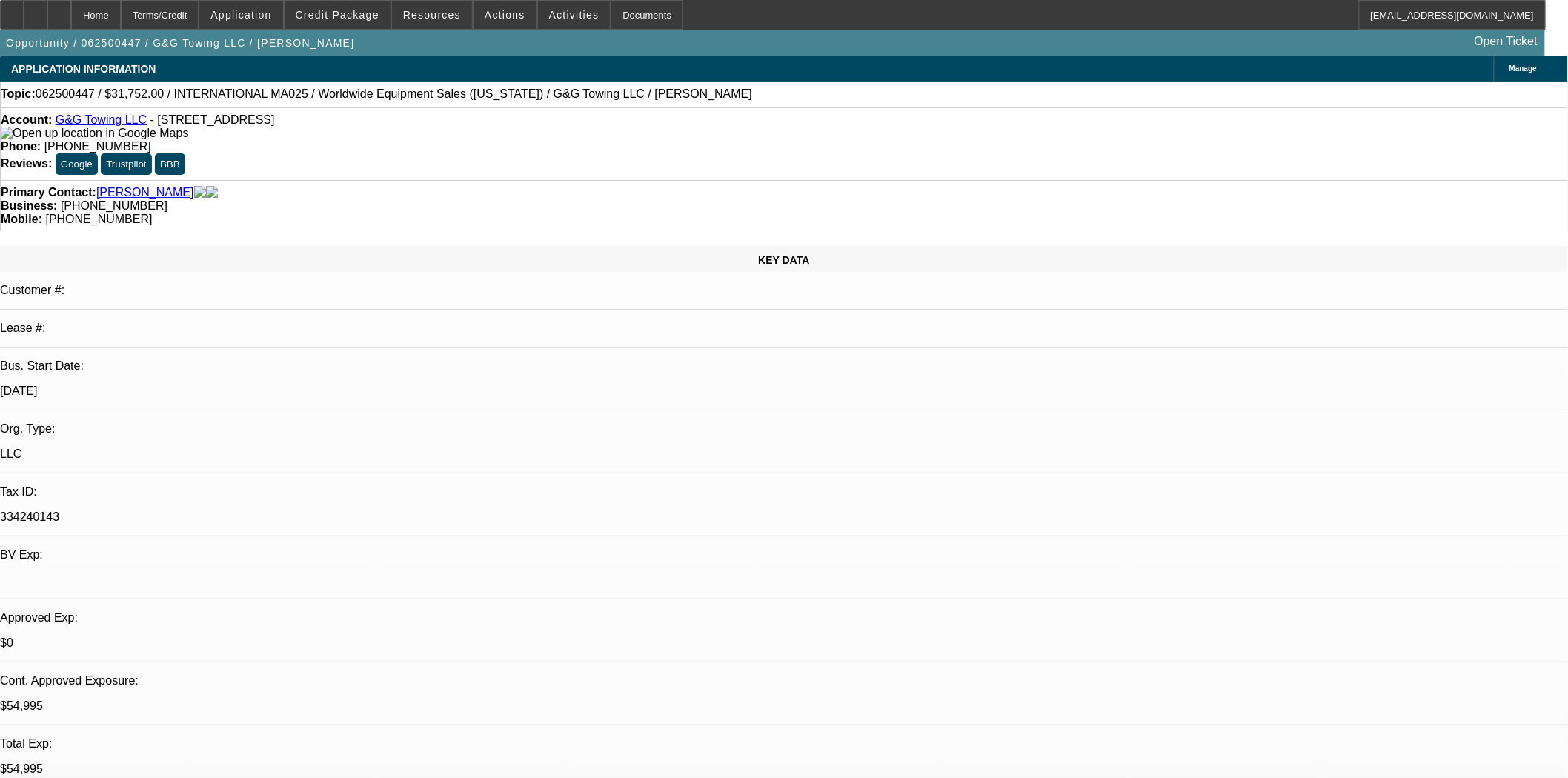
select select "0"
select select "2"
select select "0.1"
select select "4"
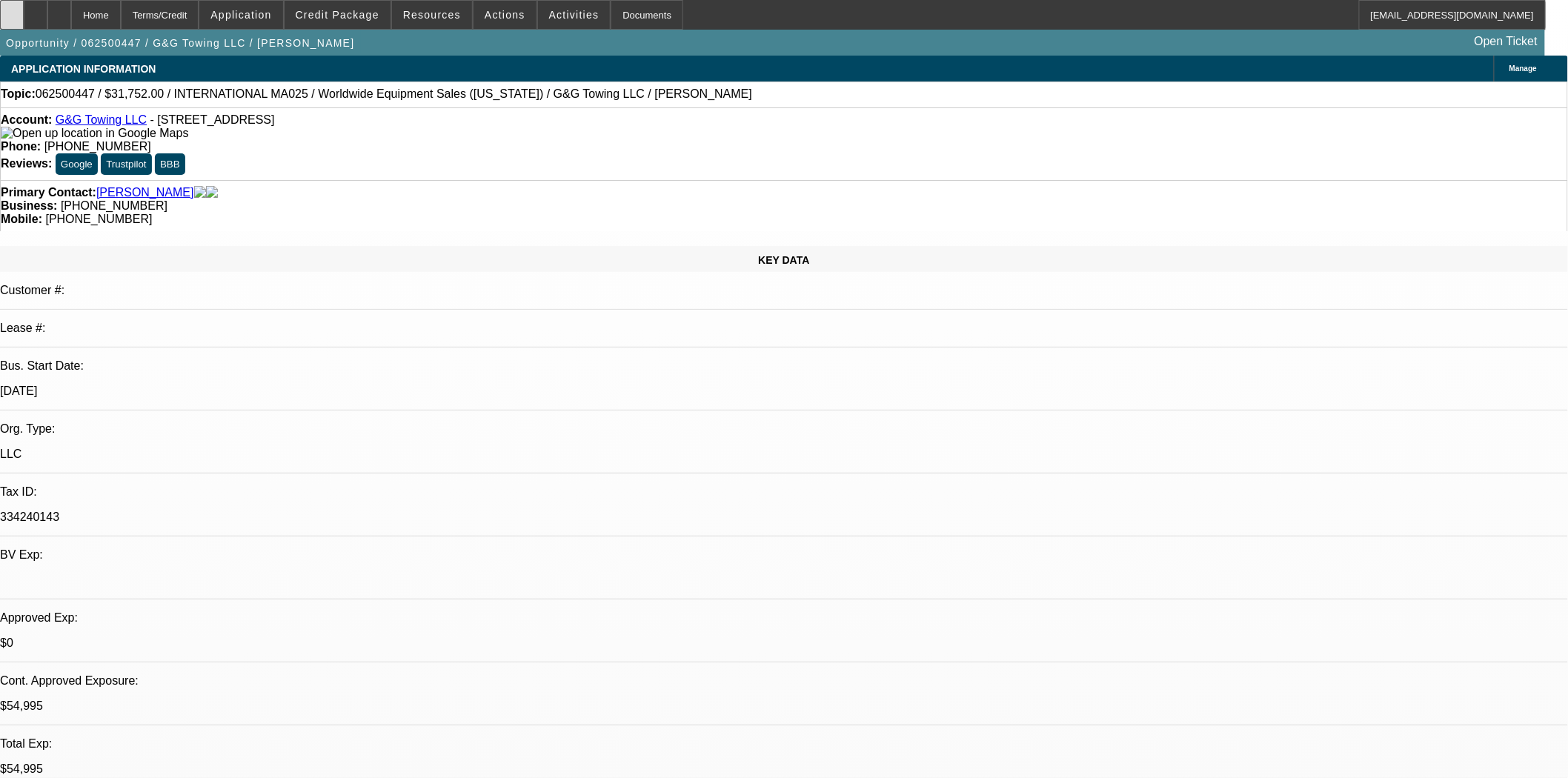
click at [23, 8] on div at bounding box center [12, 15] width 23 height 30
select select "0"
select select "0.1"
select select "4"
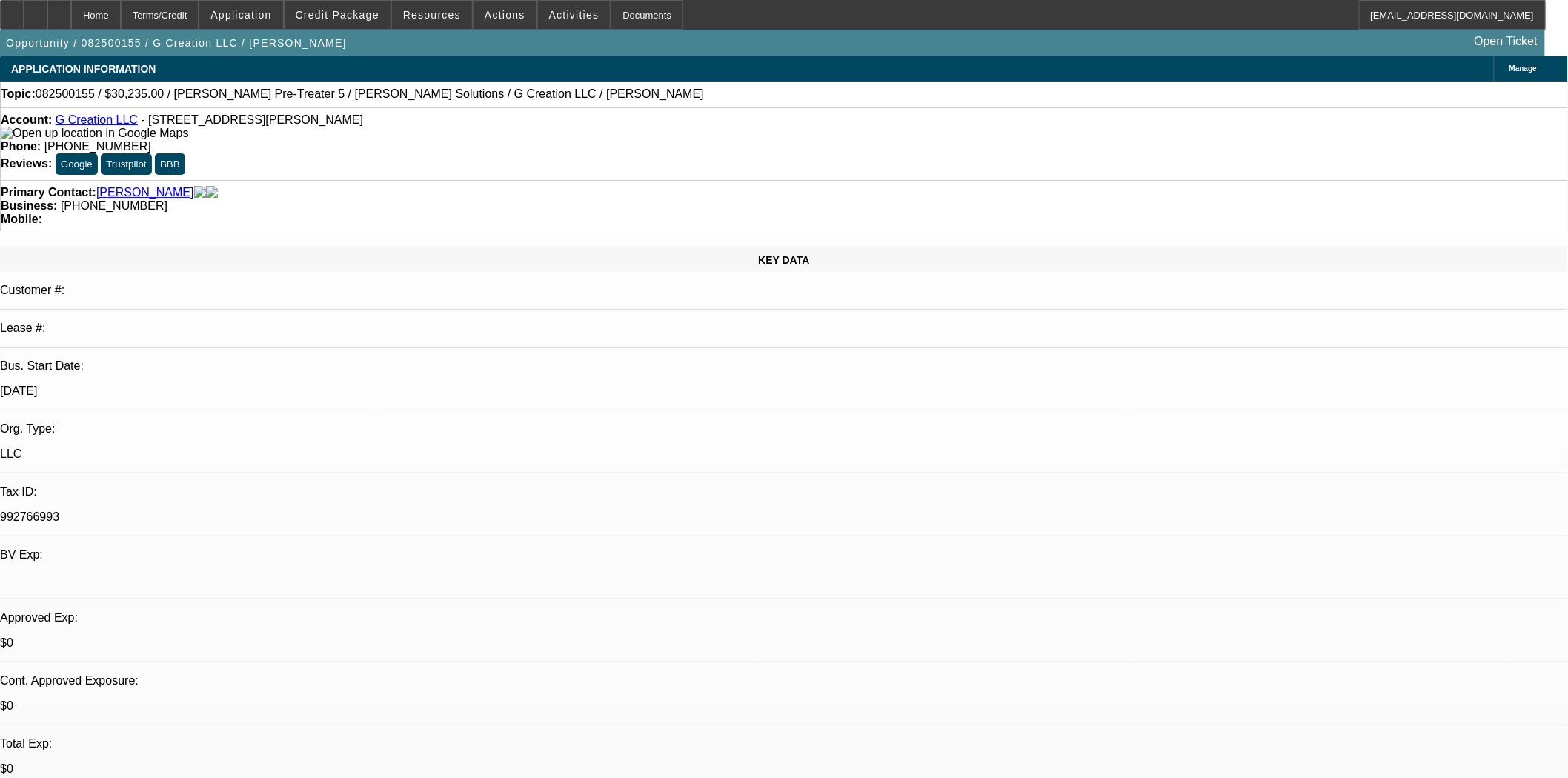
select select "0"
select select "6"
select select "0"
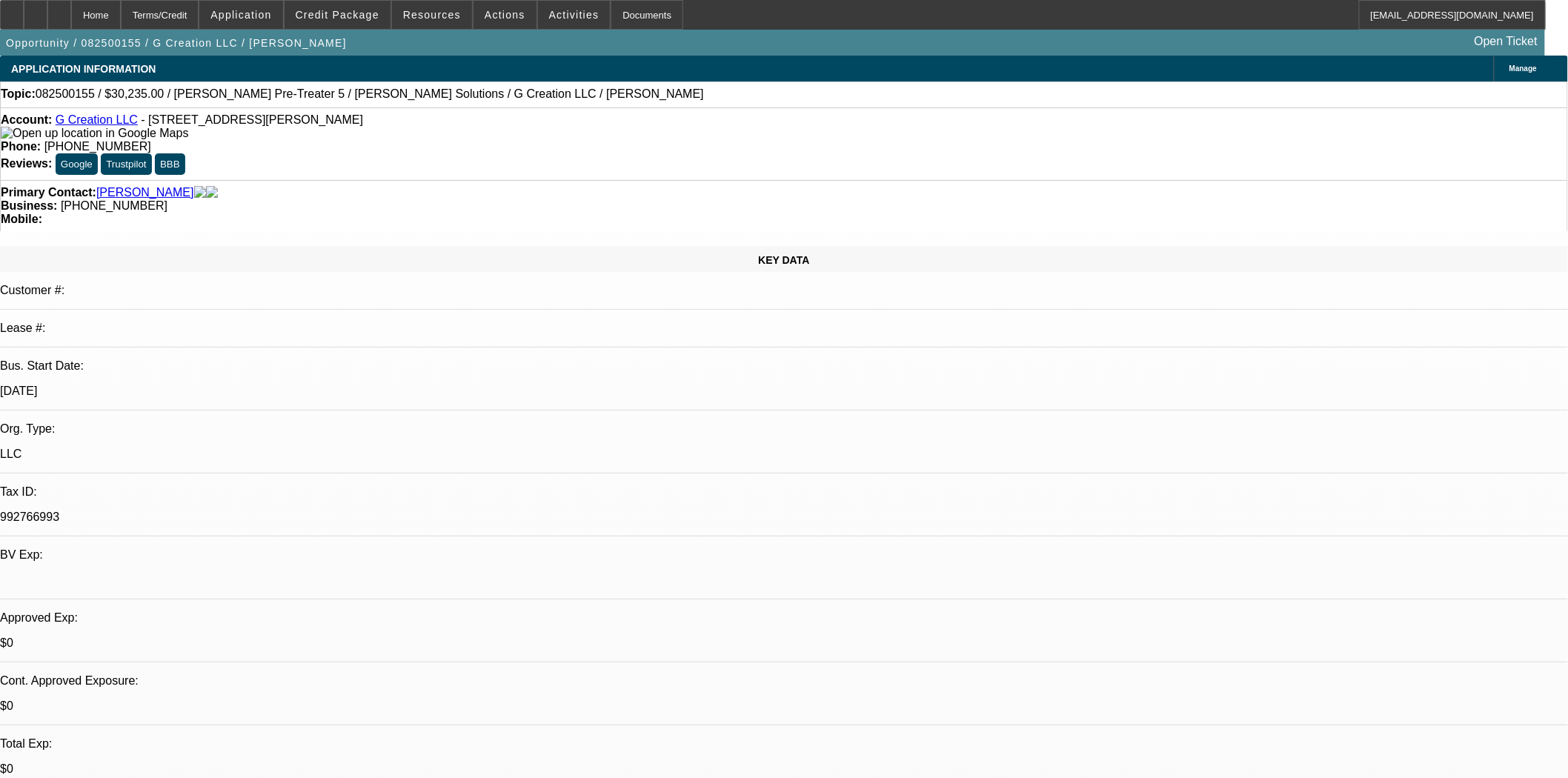
select select "0"
select select "6"
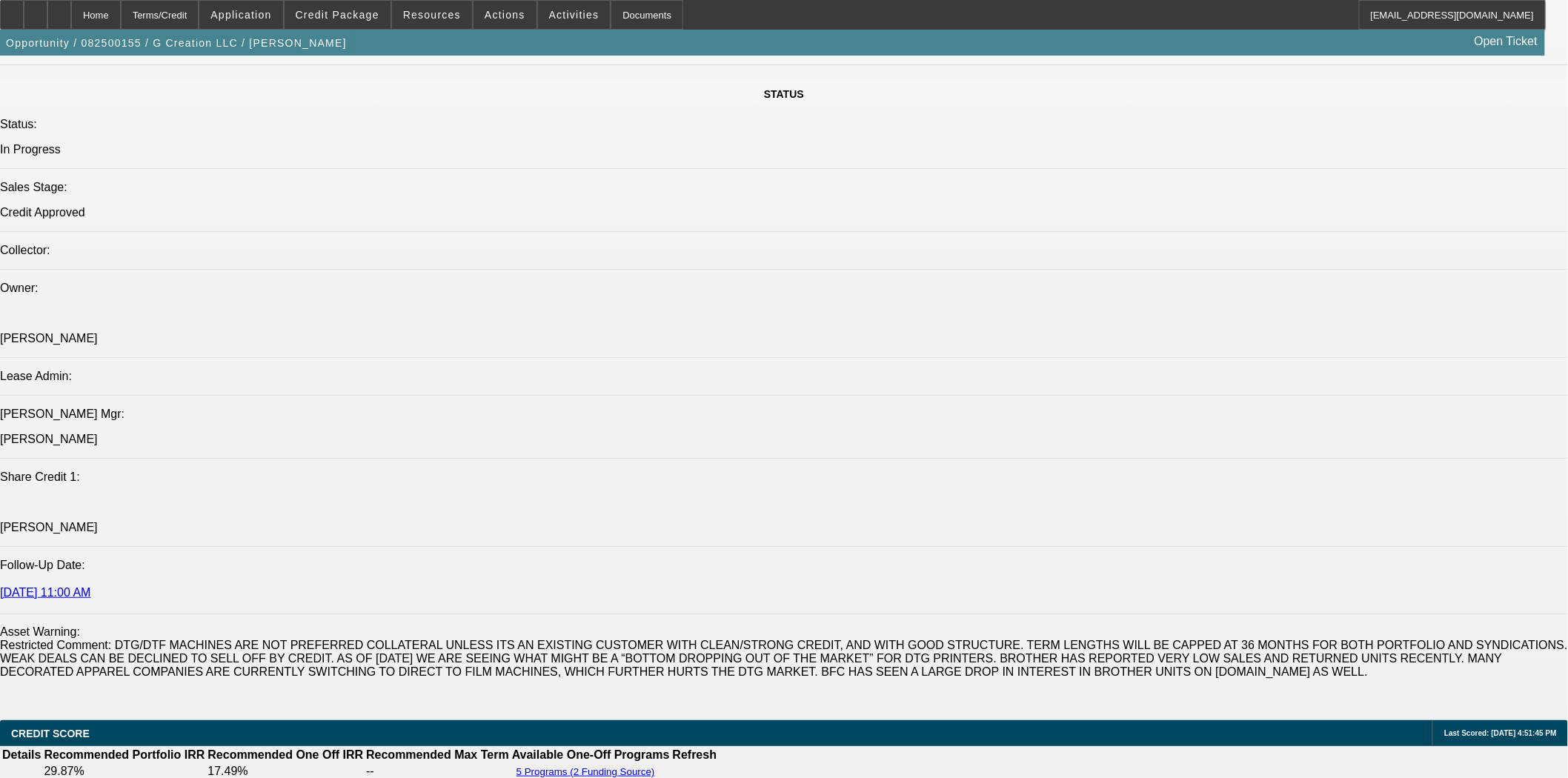
scroll to position [1481, 0]
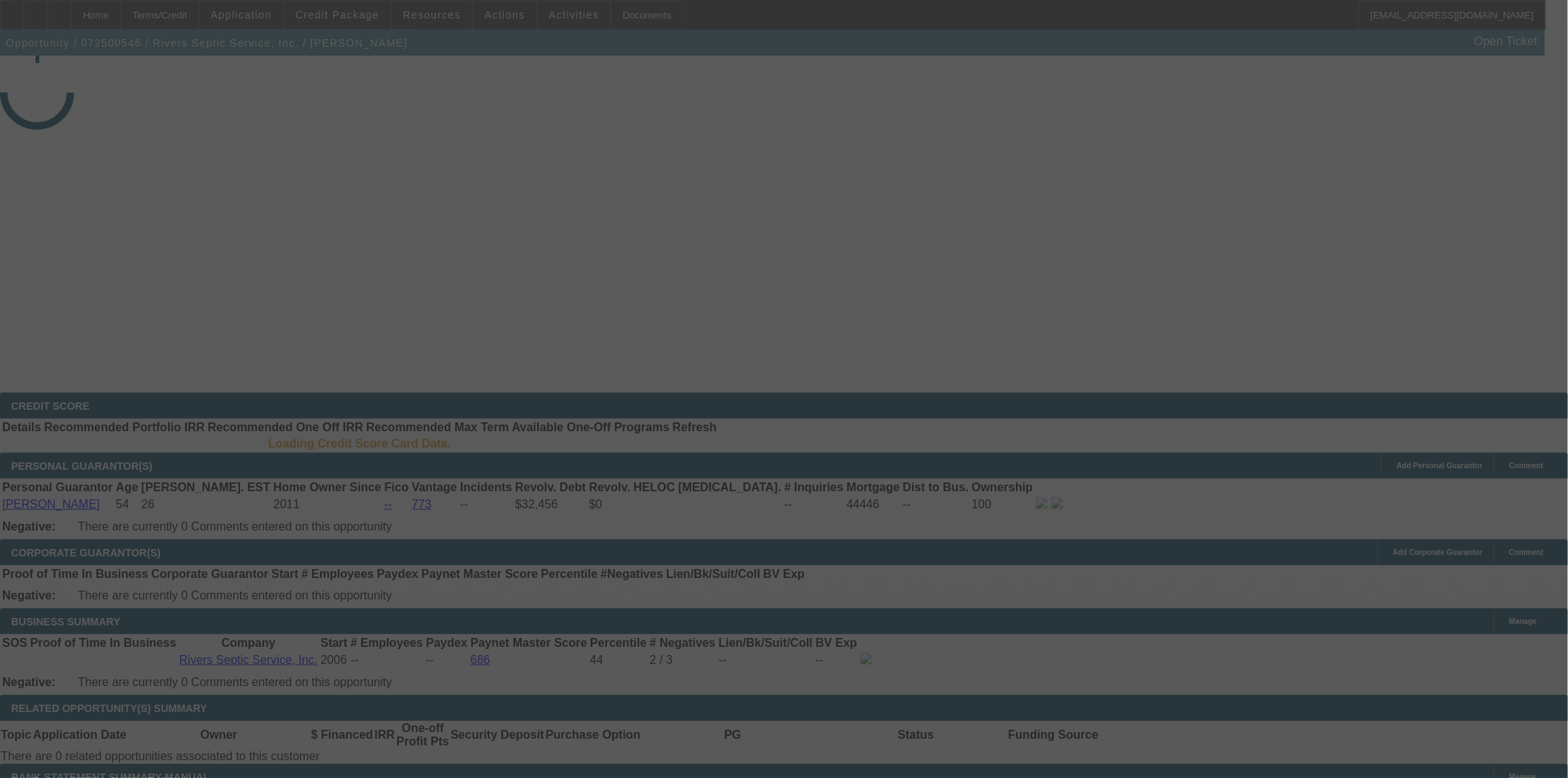
select select "3"
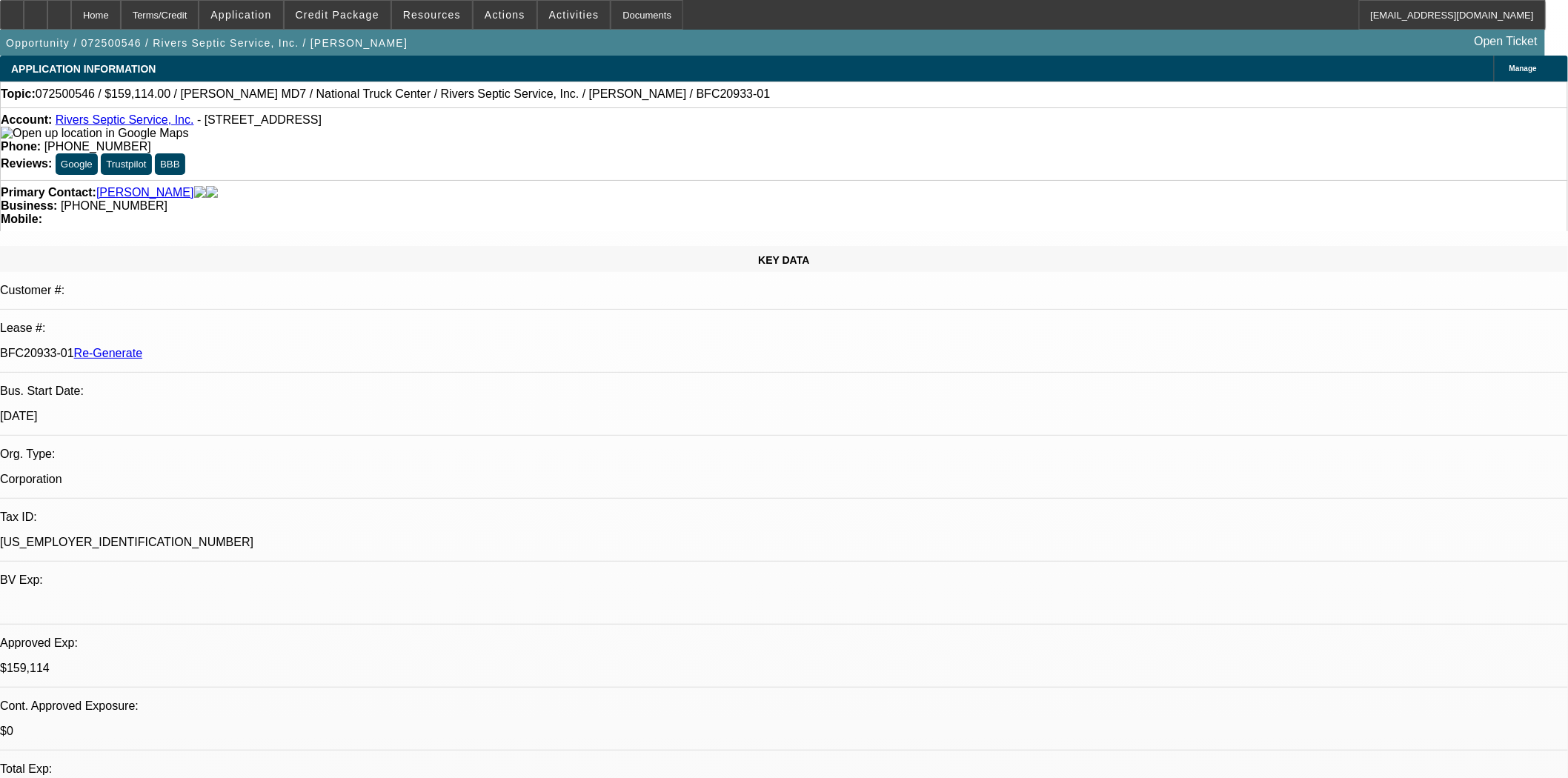
select select "0"
click at [282, 23] on span at bounding box center [241, 15] width 83 height 36
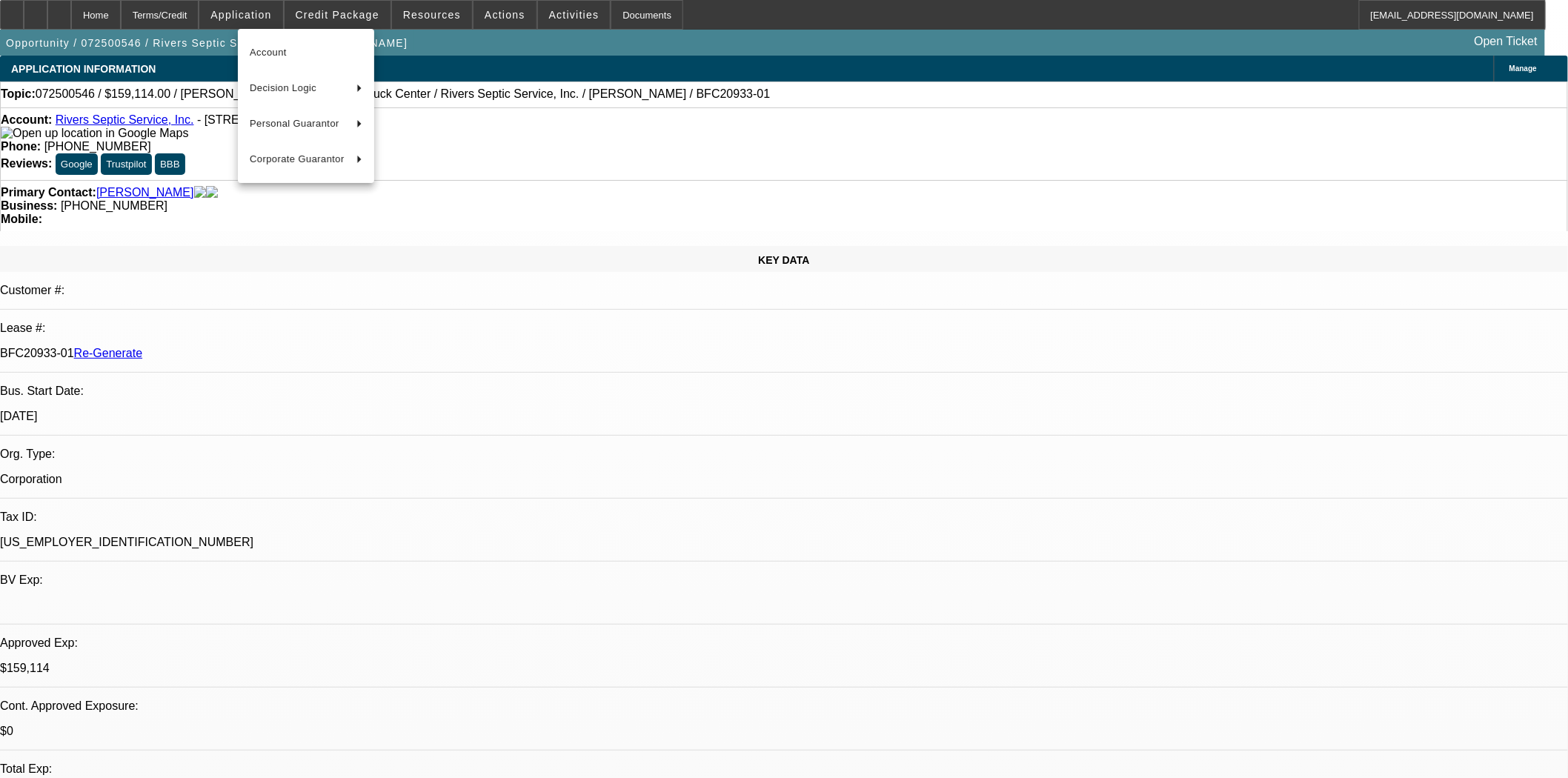
click at [353, 18] on div at bounding box center [784, 389] width 1568 height 778
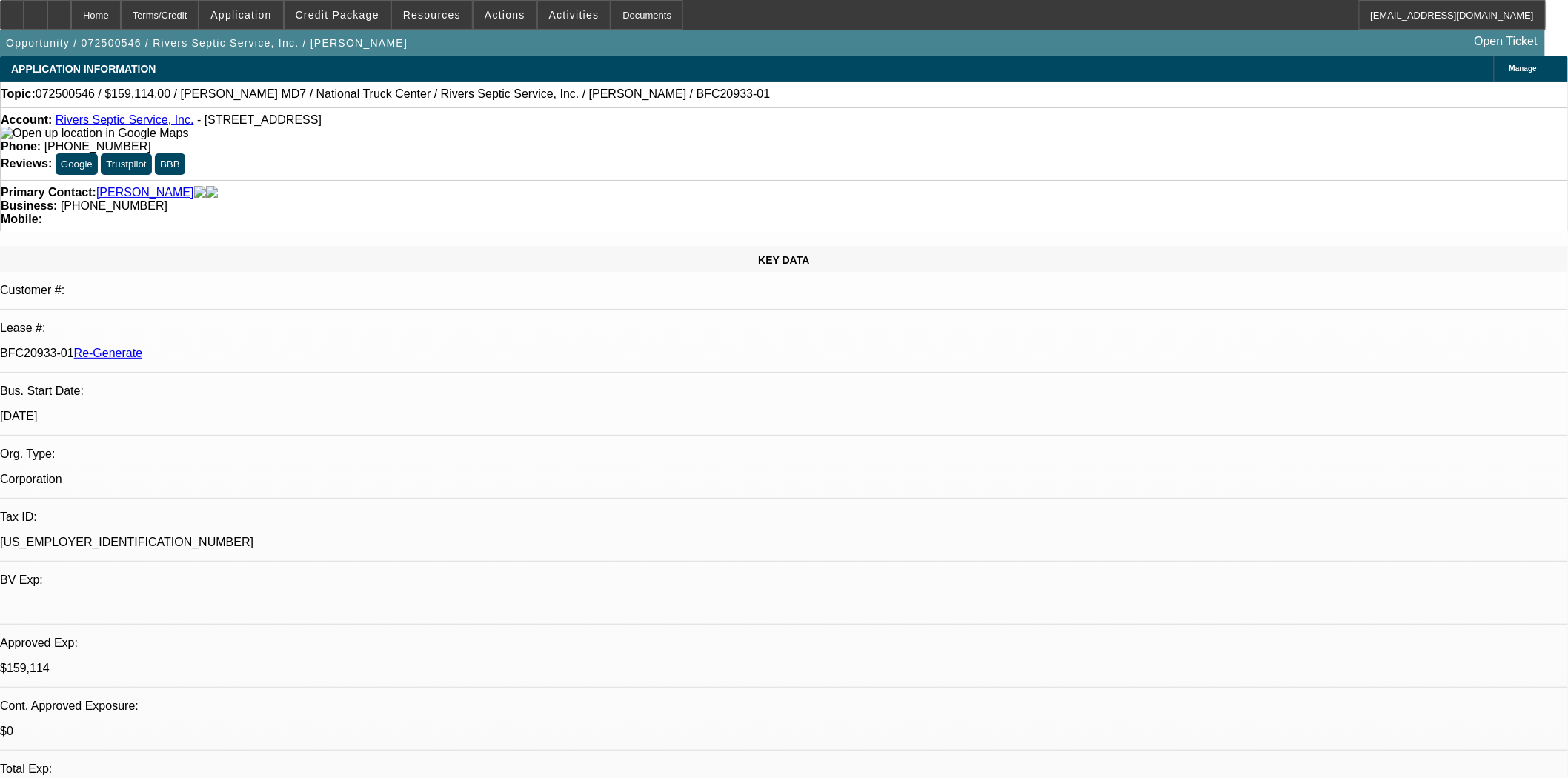
click at [354, 18] on span "Credit Package" at bounding box center [337, 14] width 83 height 12
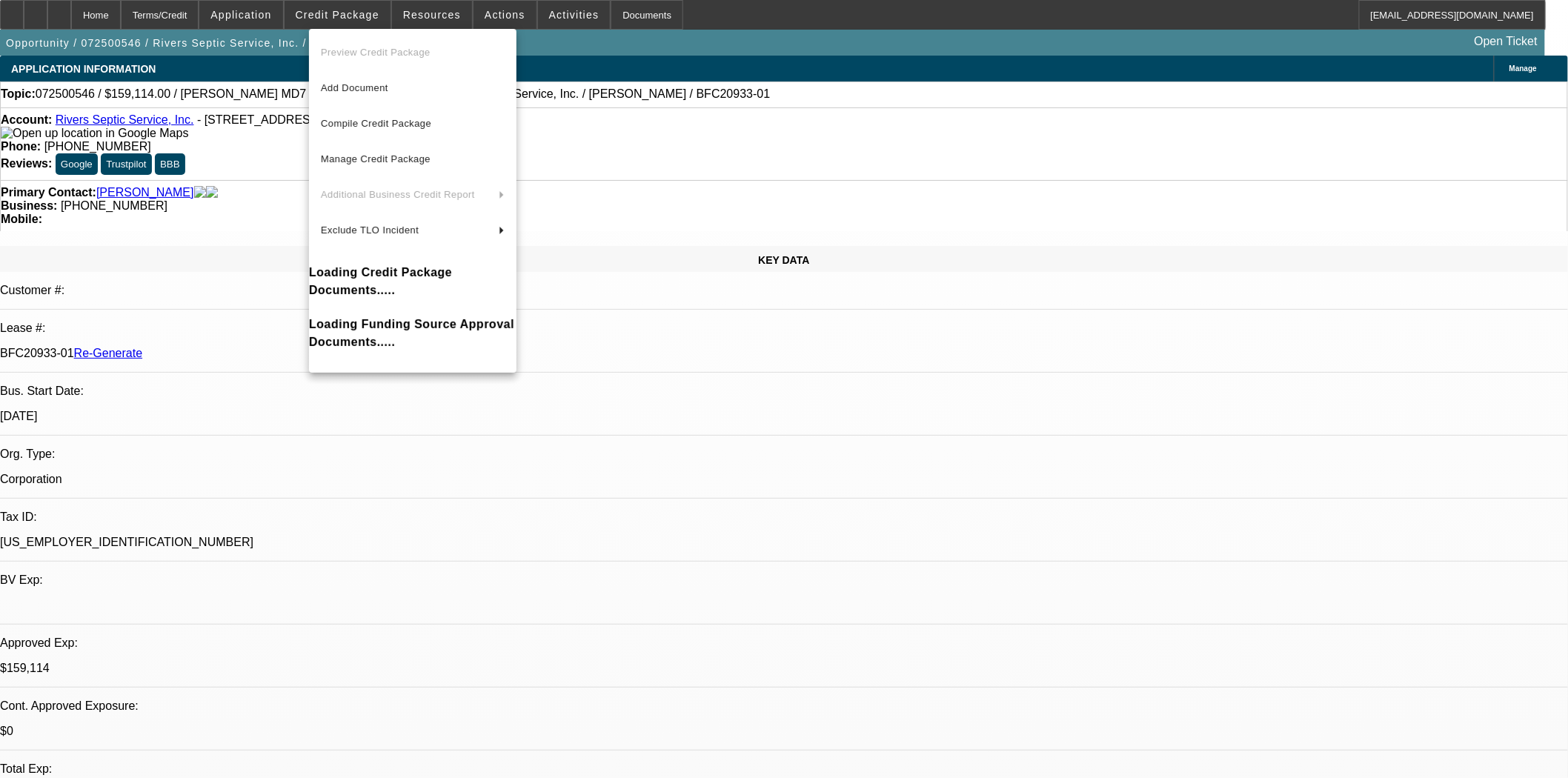
select select "1"
select select "6"
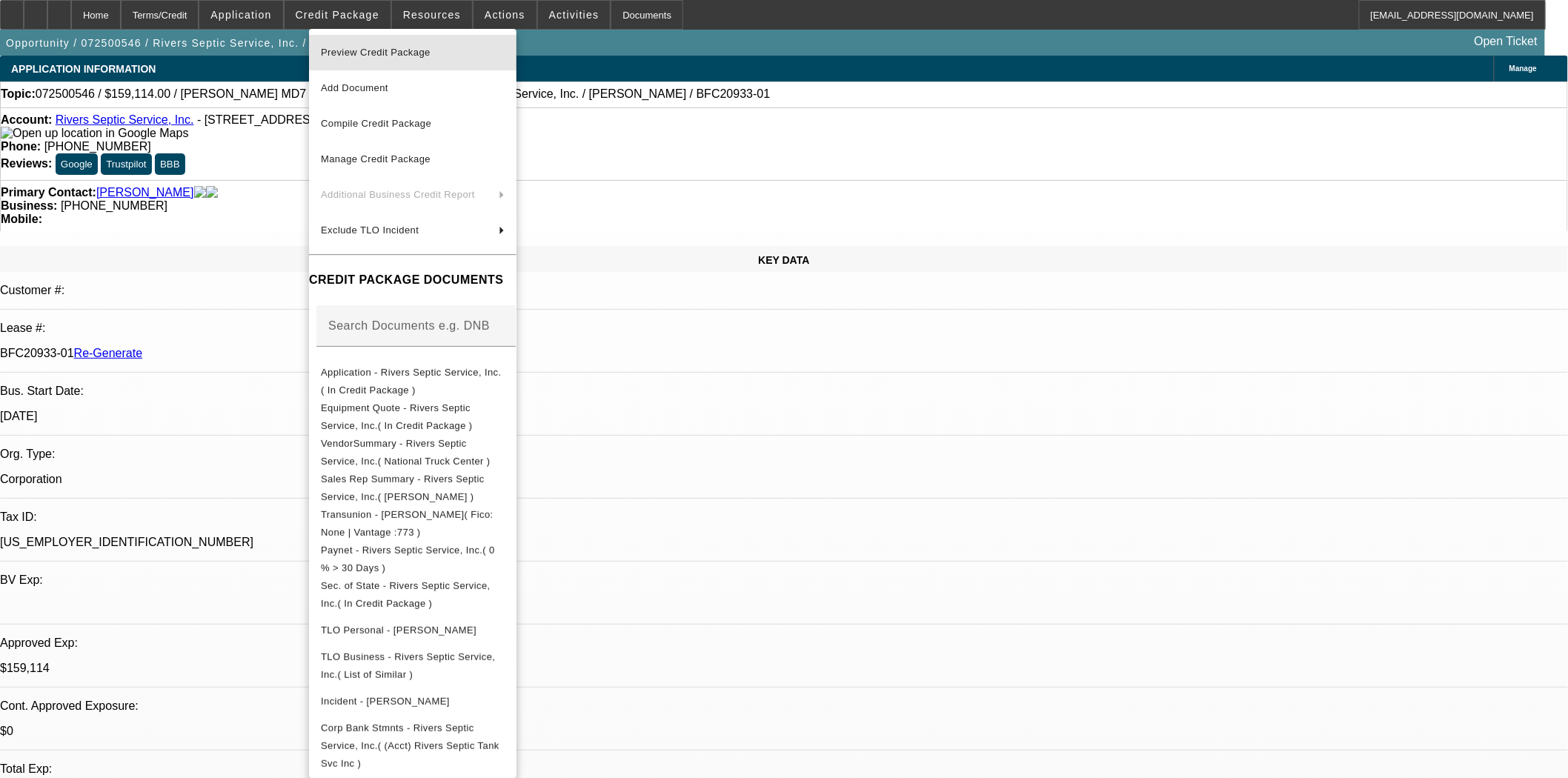
click at [371, 54] on span "Preview Credit Package" at bounding box center [375, 52] width 110 height 11
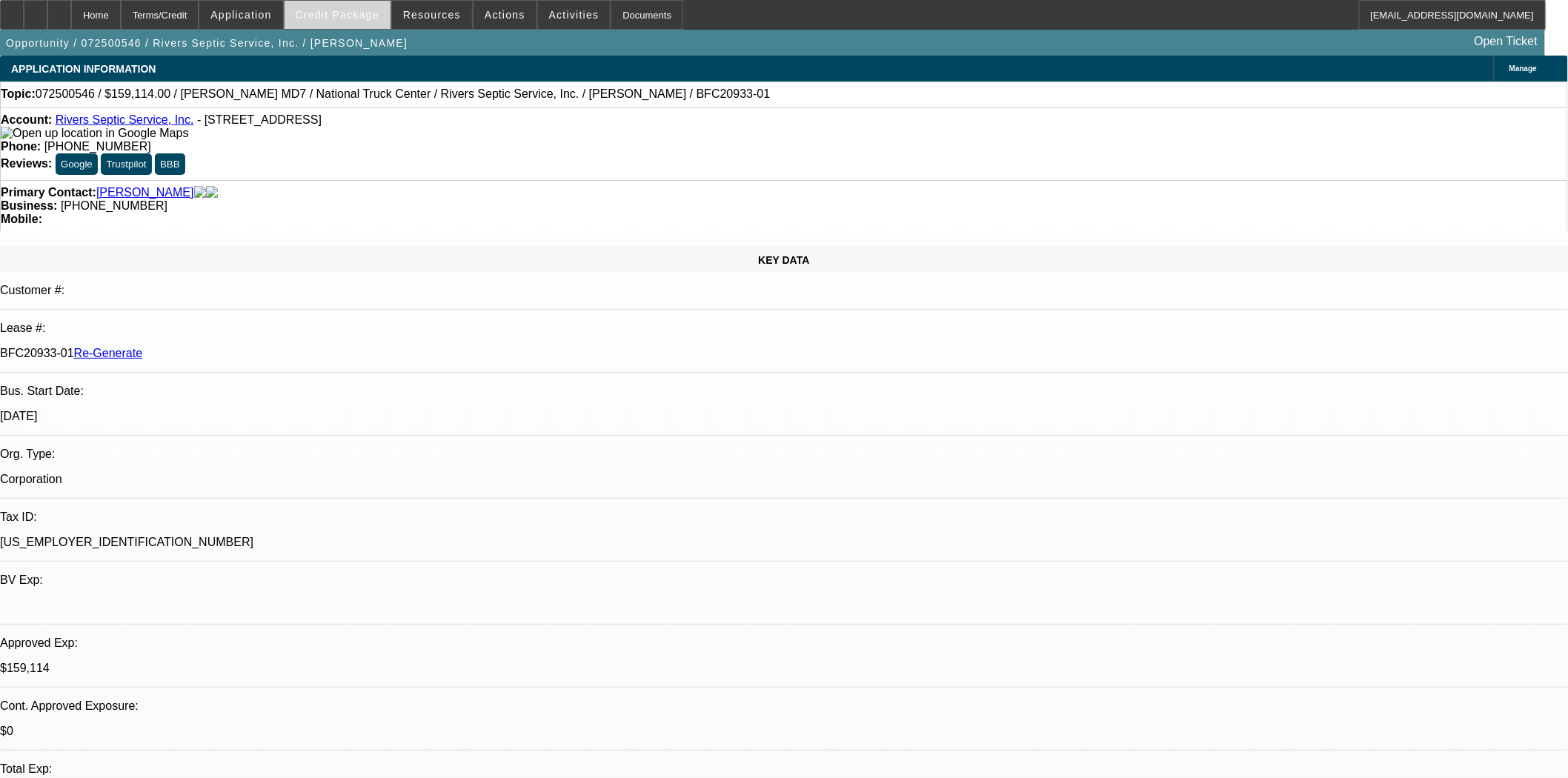
click at [354, 16] on span "Credit Package" at bounding box center [337, 14] width 83 height 12
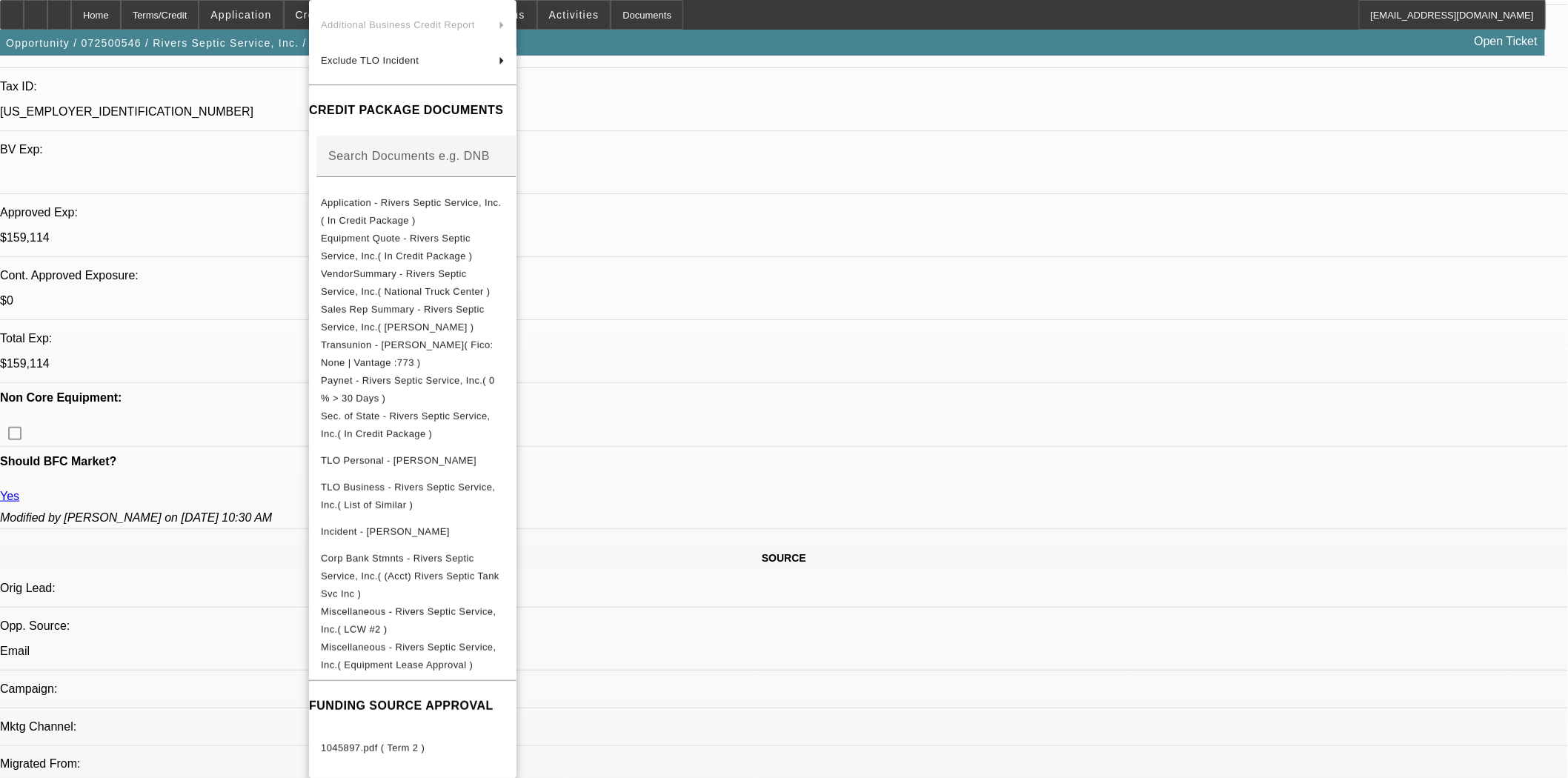
scroll to position [658, 0]
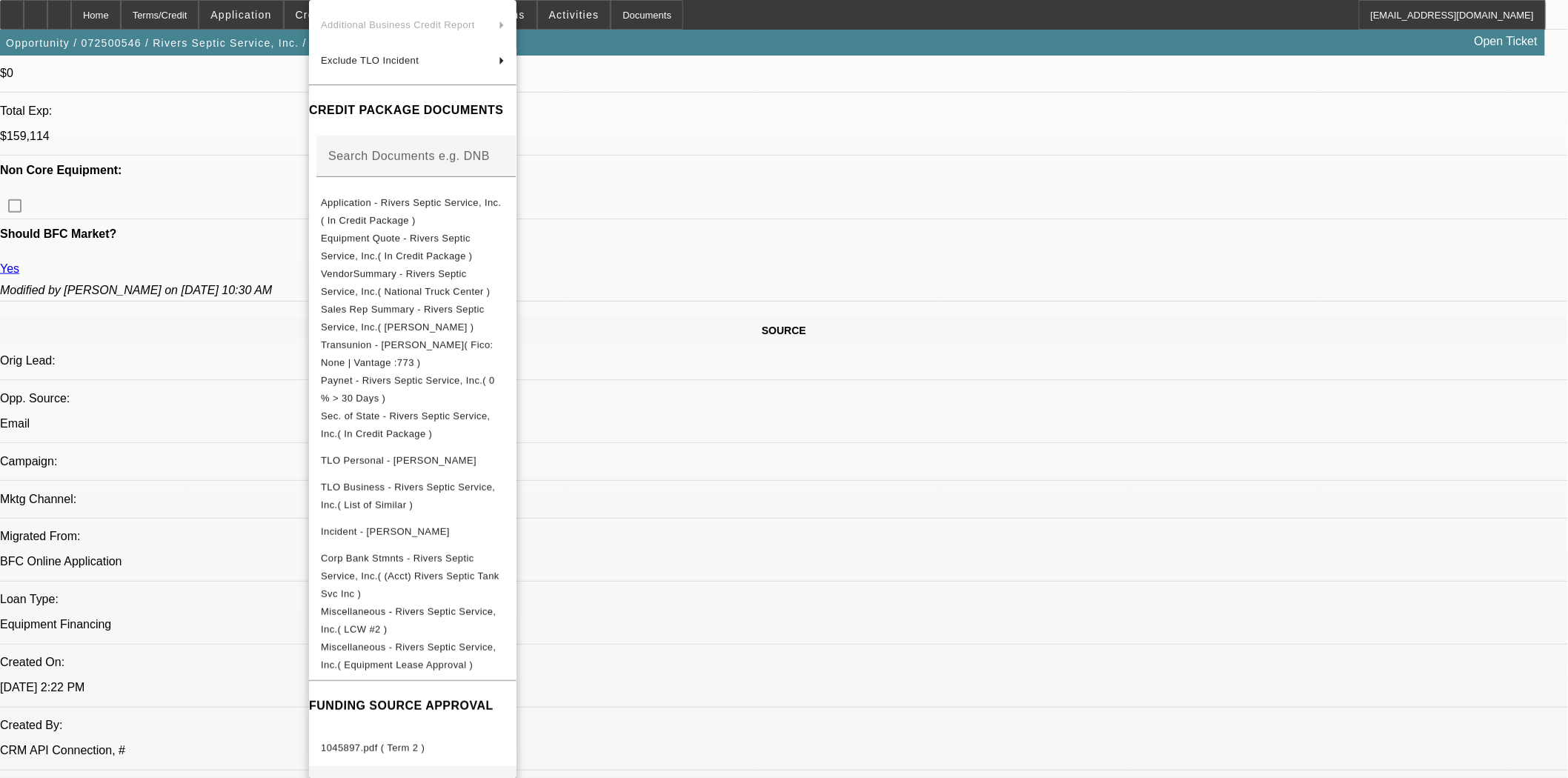
click at [375, 775] on span "1045897.pdf ( Term 4 )" at bounding box center [412, 783] width 184 height 18
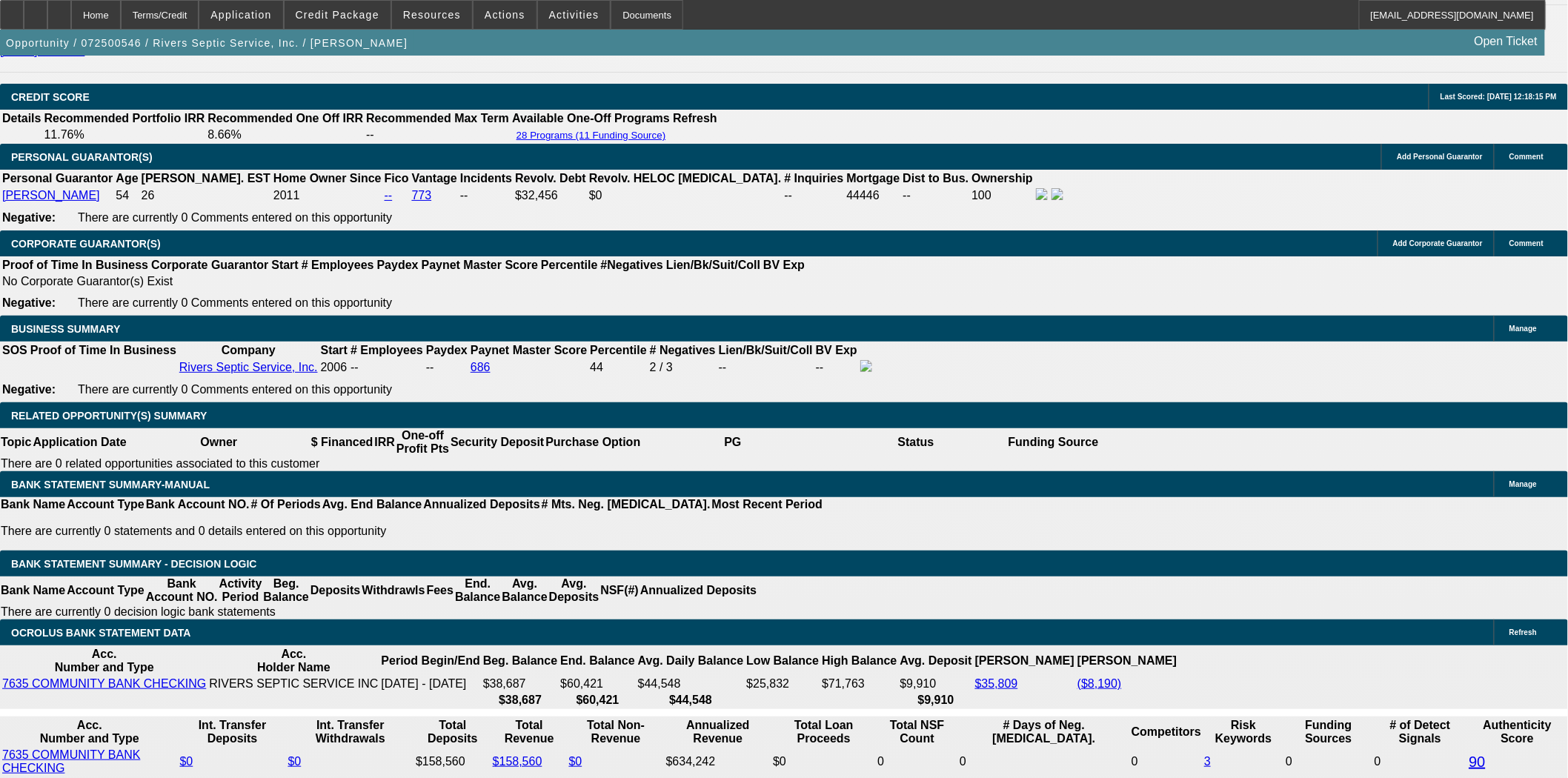
scroll to position [2304, 0]
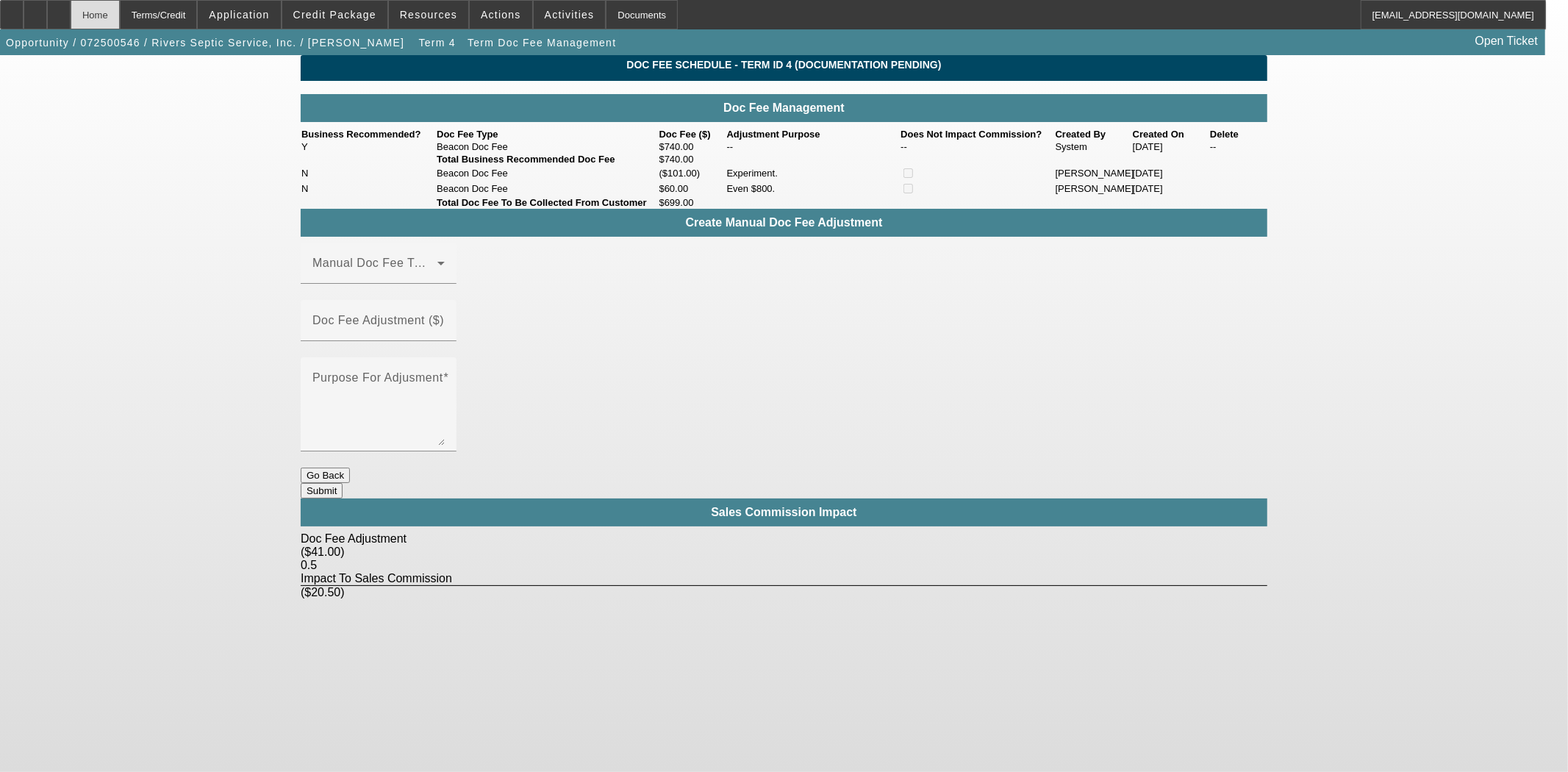
click at [120, 19] on div "Home" at bounding box center [95, 15] width 50 height 29
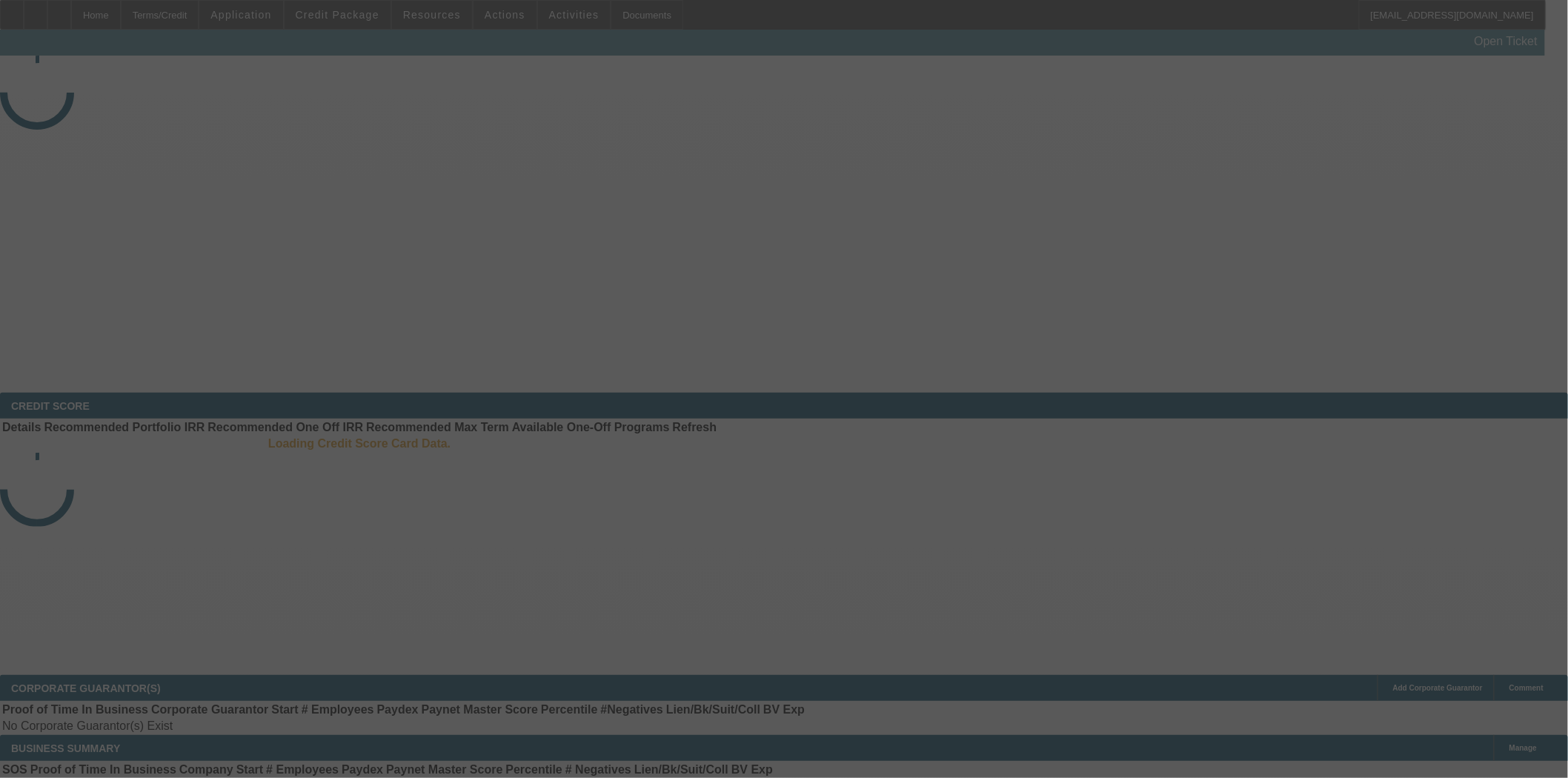
select select "3"
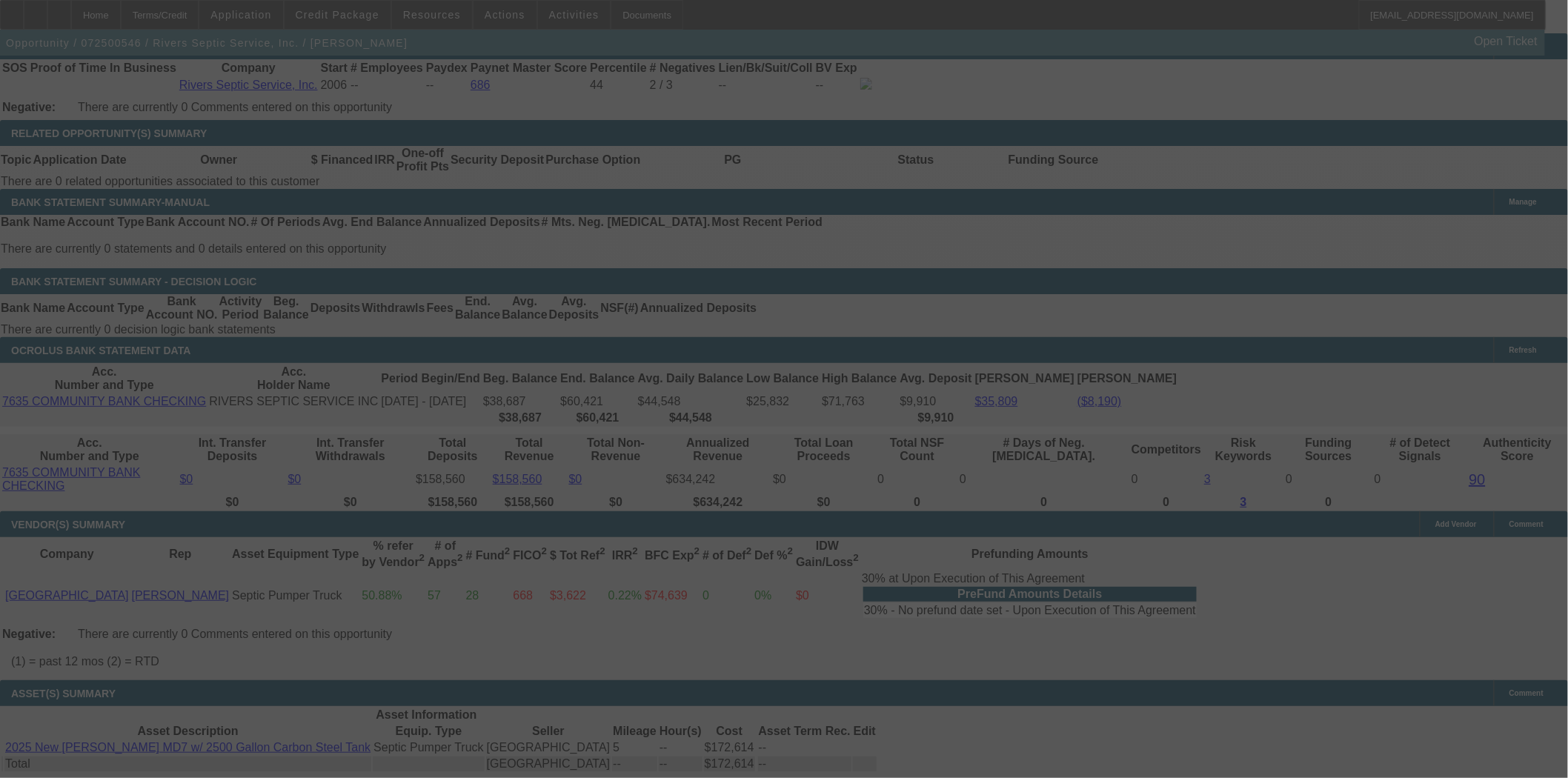
scroll to position [2445, 0]
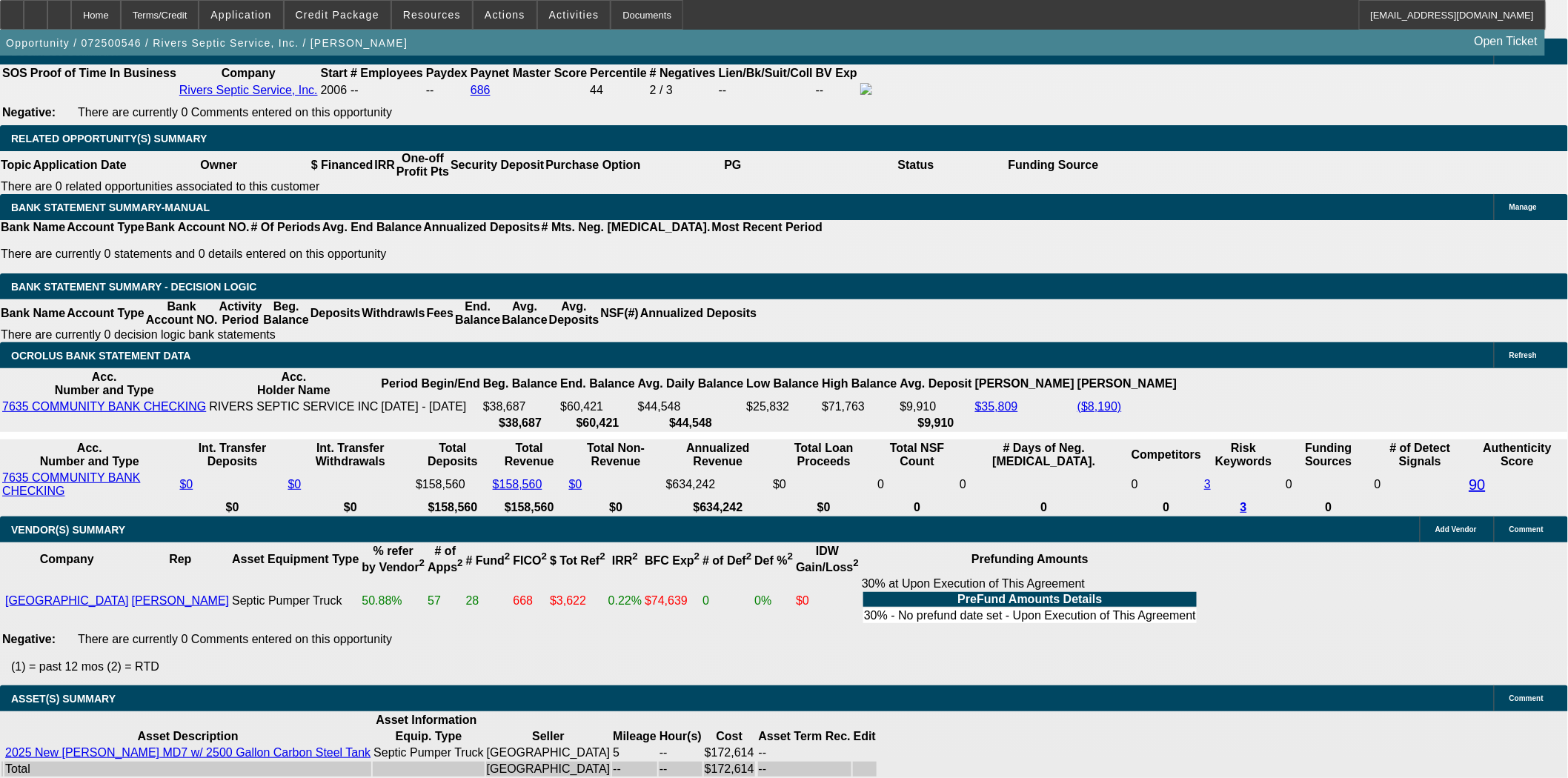
select select "0"
select select "6"
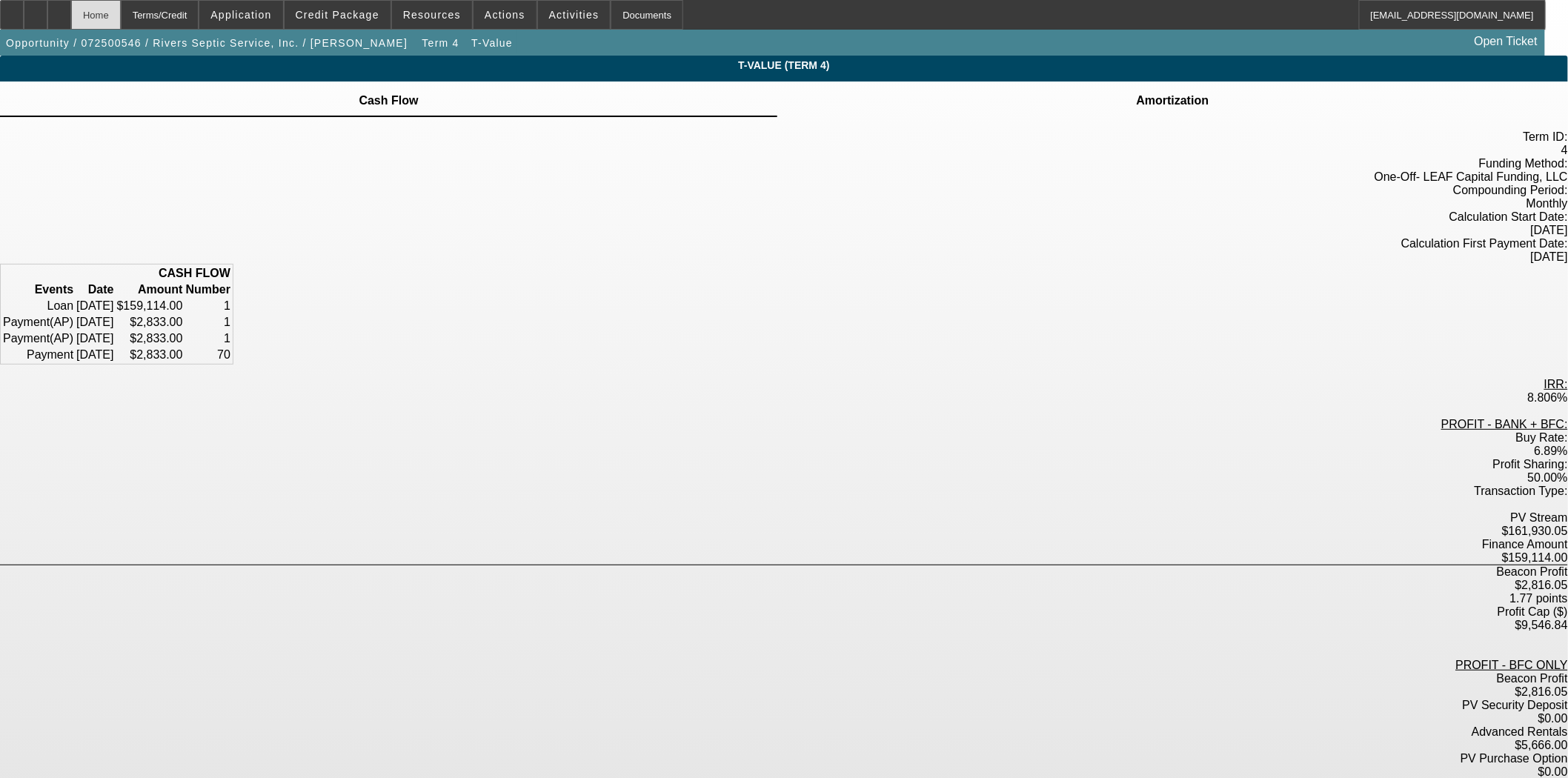
click at [121, 12] on div "Home" at bounding box center [96, 15] width 50 height 30
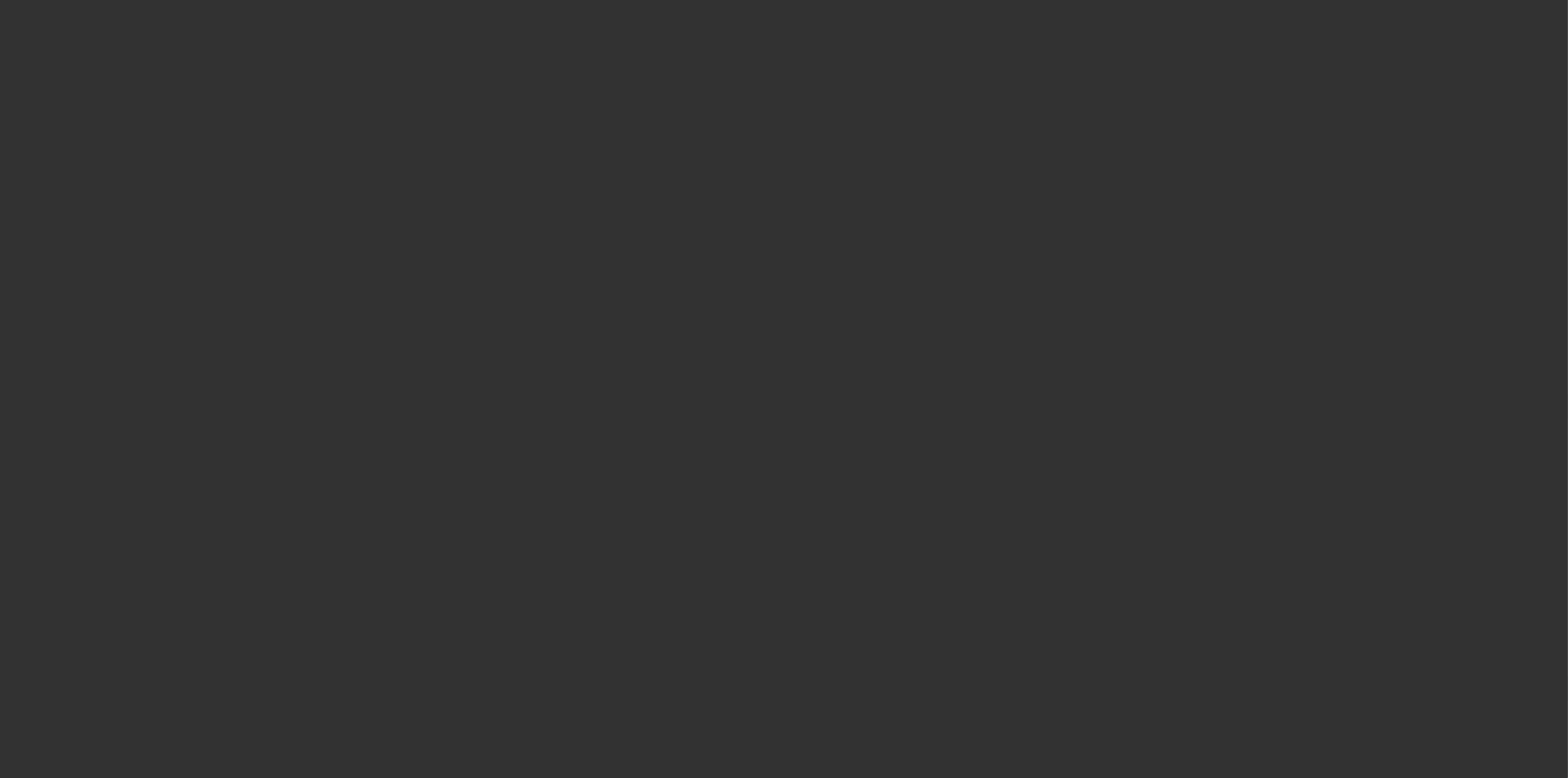
select select "3"
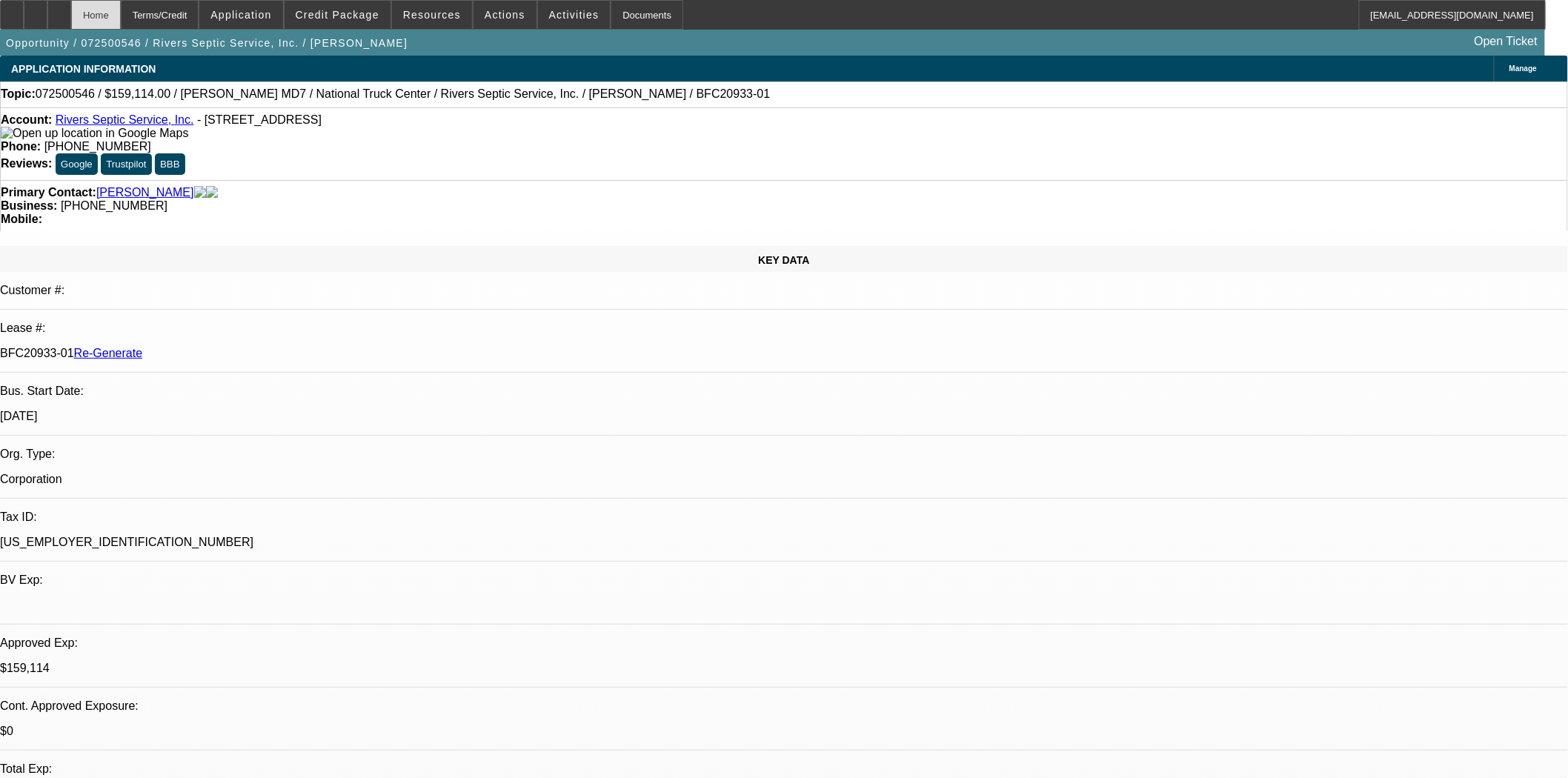
select select "0"
select select "6"
click at [501, 23] on span at bounding box center [504, 15] width 63 height 36
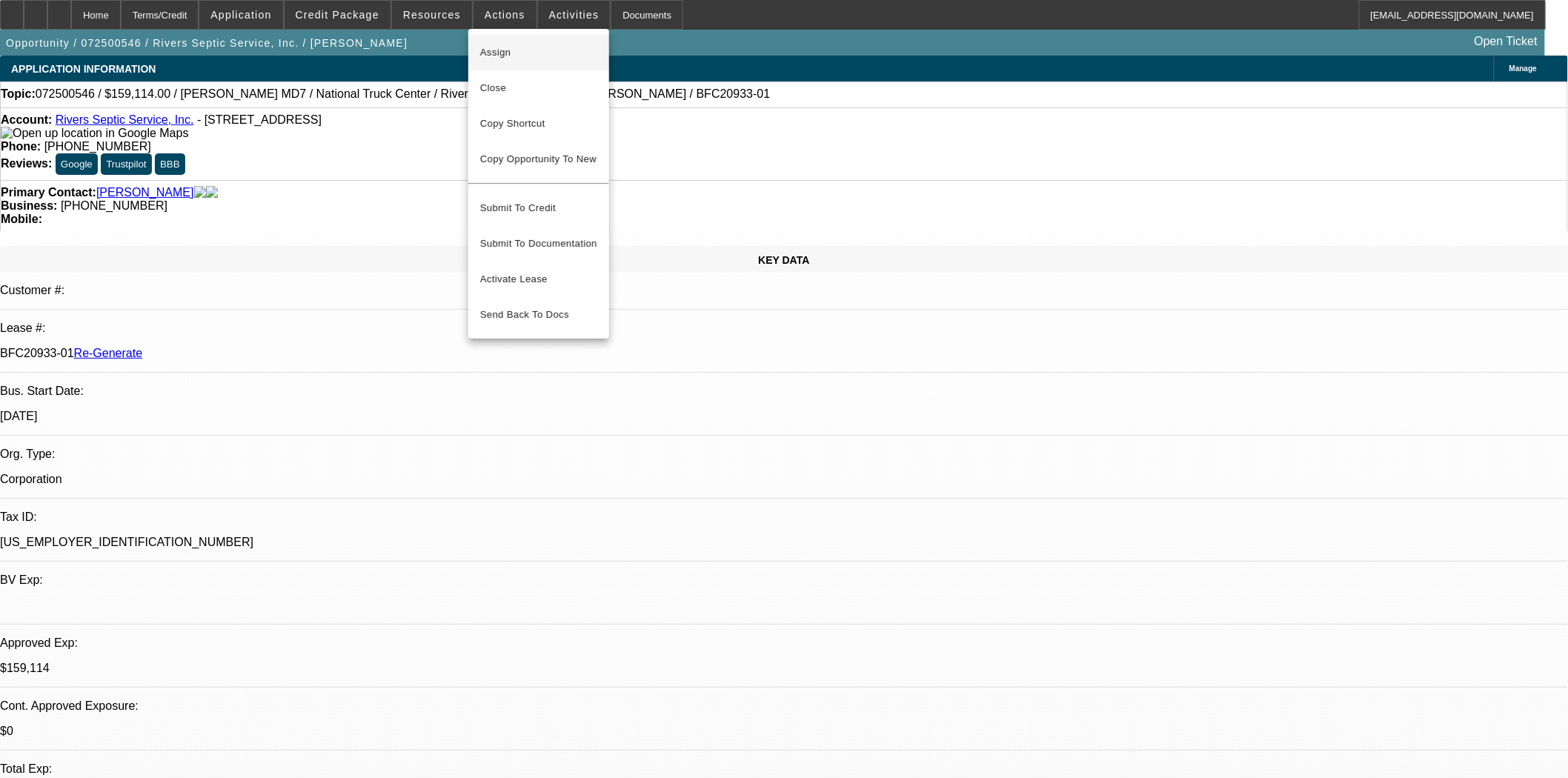
click at [501, 47] on span "Assign" at bounding box center [539, 52] width 117 height 18
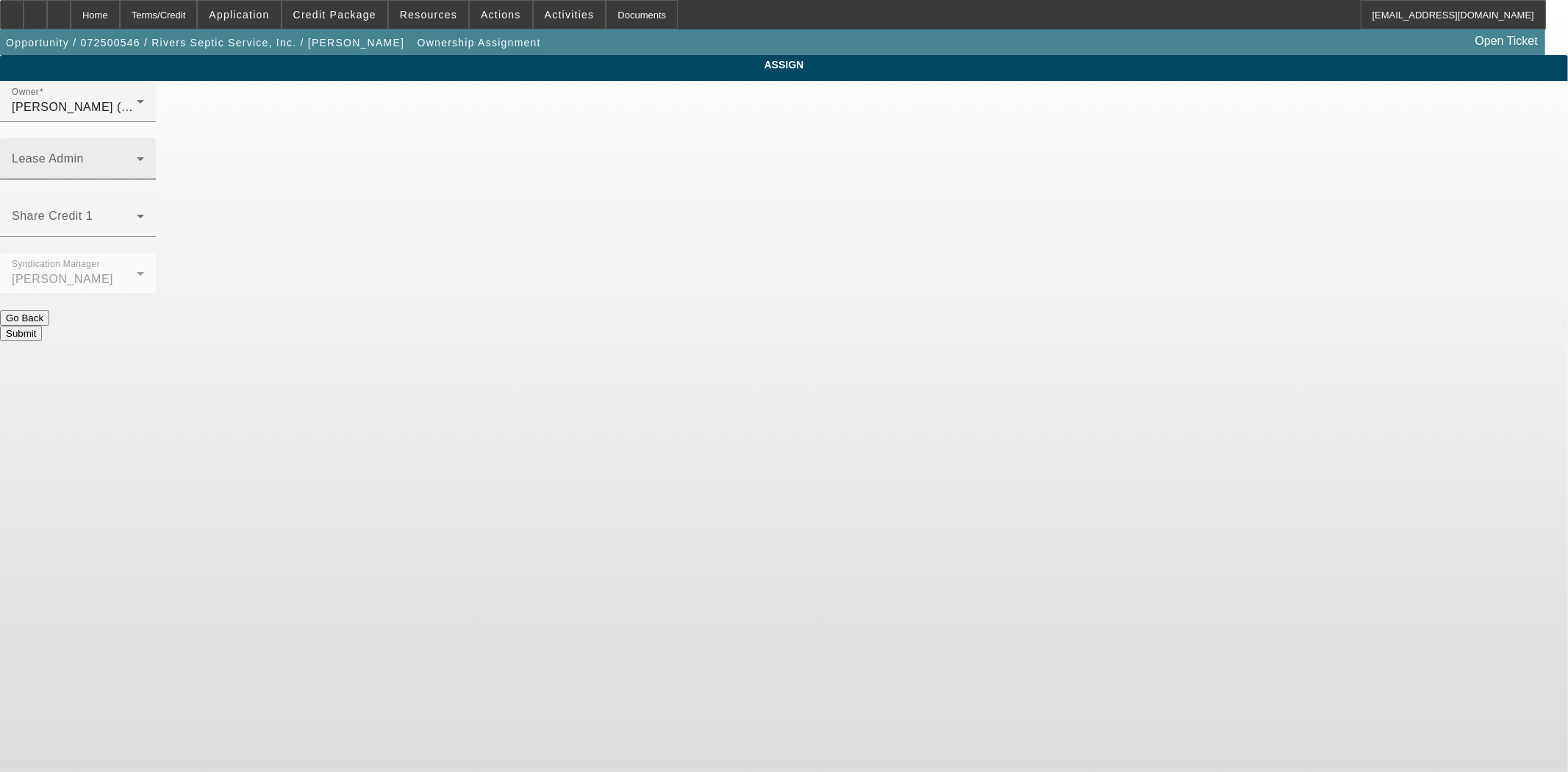
click at [137, 155] on span at bounding box center [74, 164] width 125 height 18
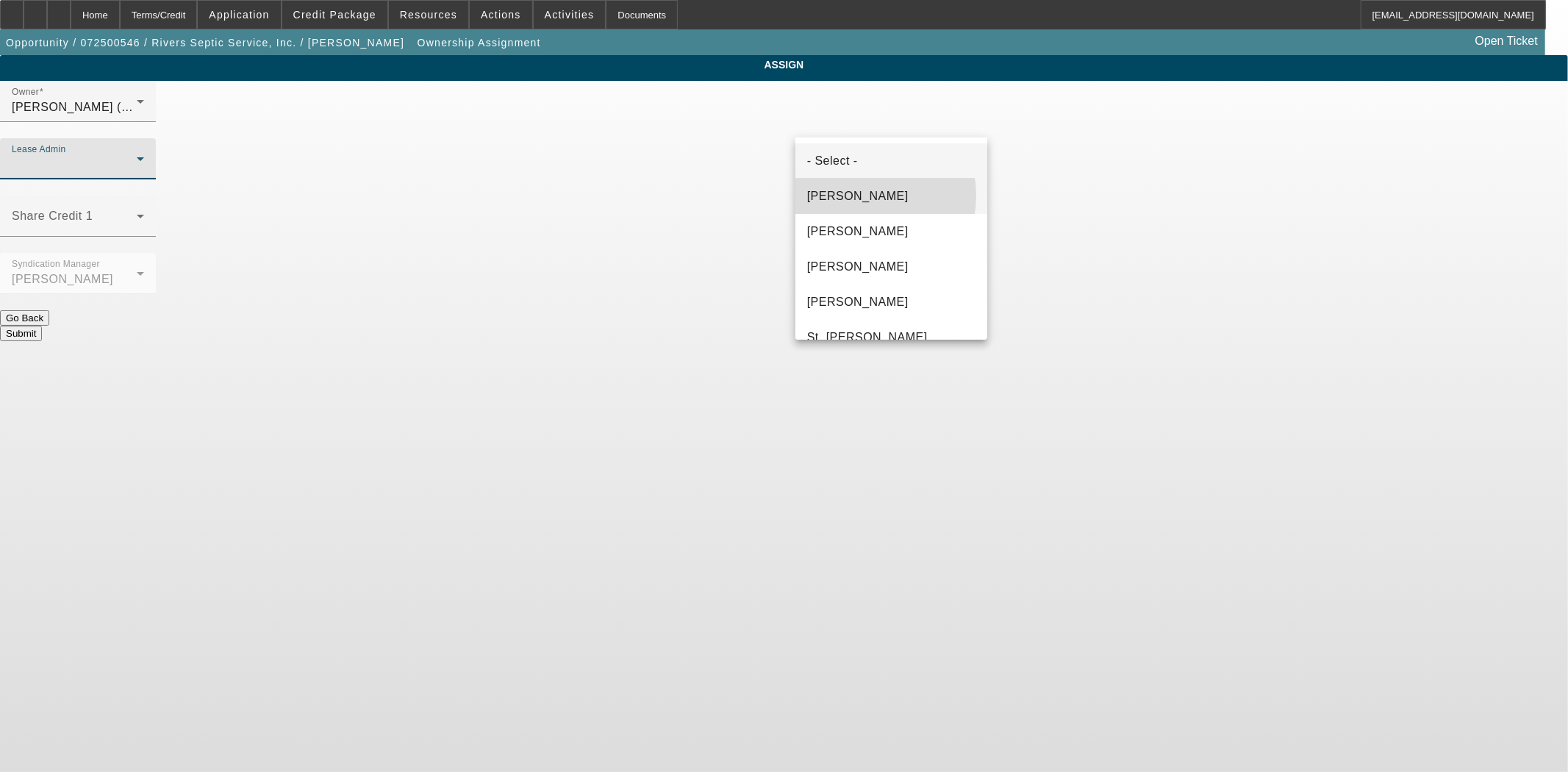
click at [855, 196] on span "Byrne, Mark" at bounding box center [857, 196] width 101 height 18
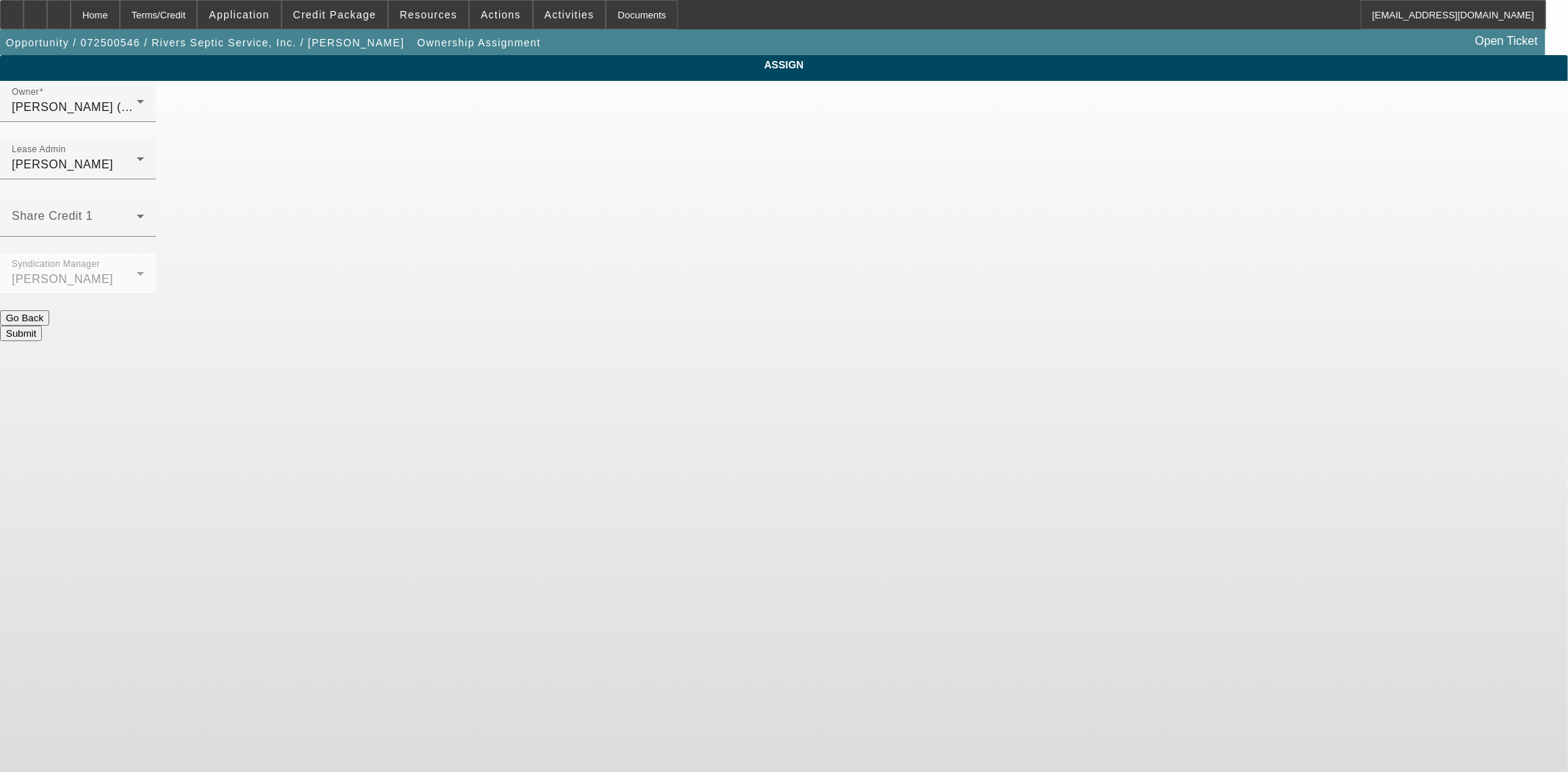
click at [42, 326] on button "Submit" at bounding box center [21, 333] width 42 height 15
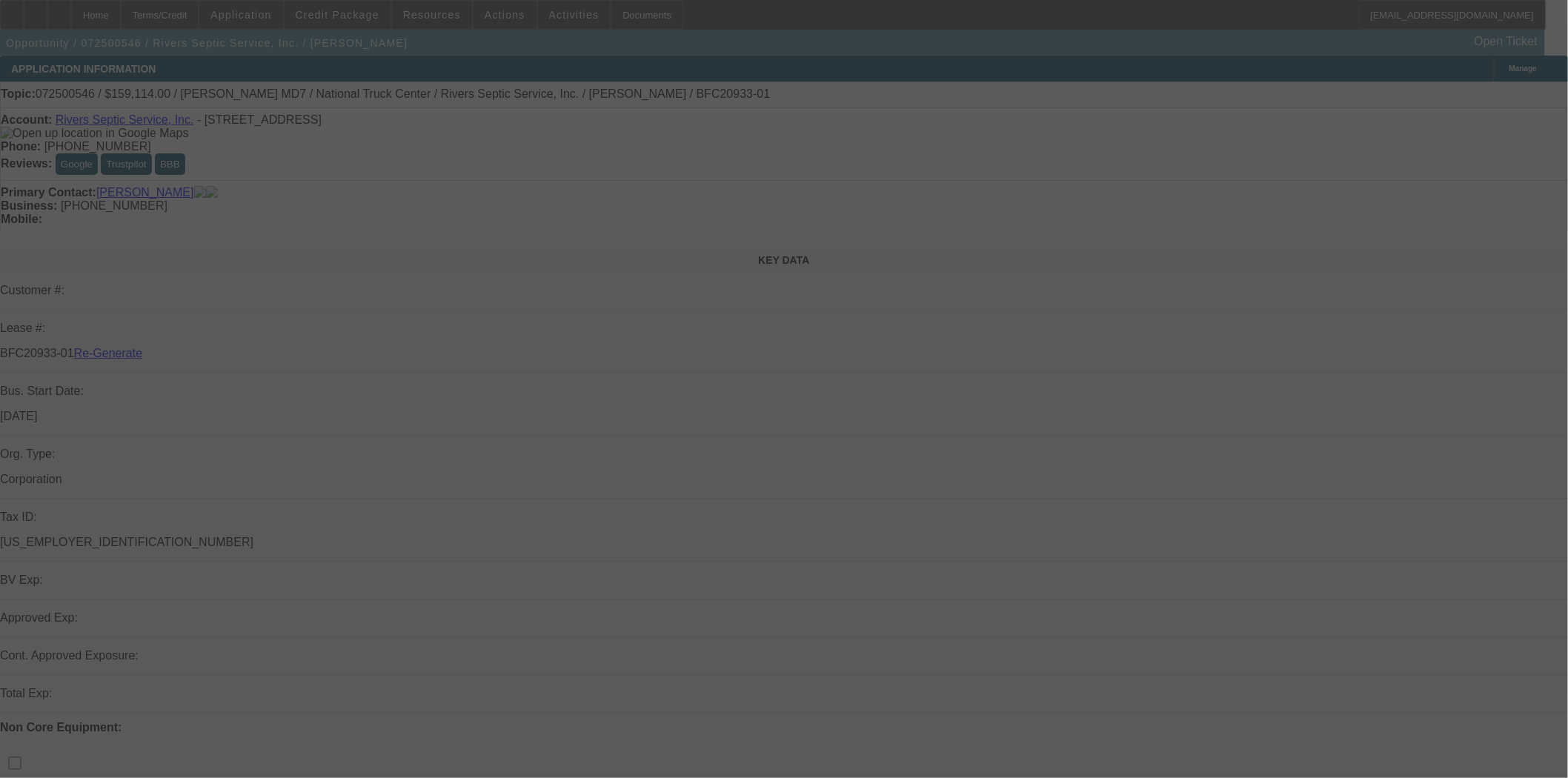
select select "3"
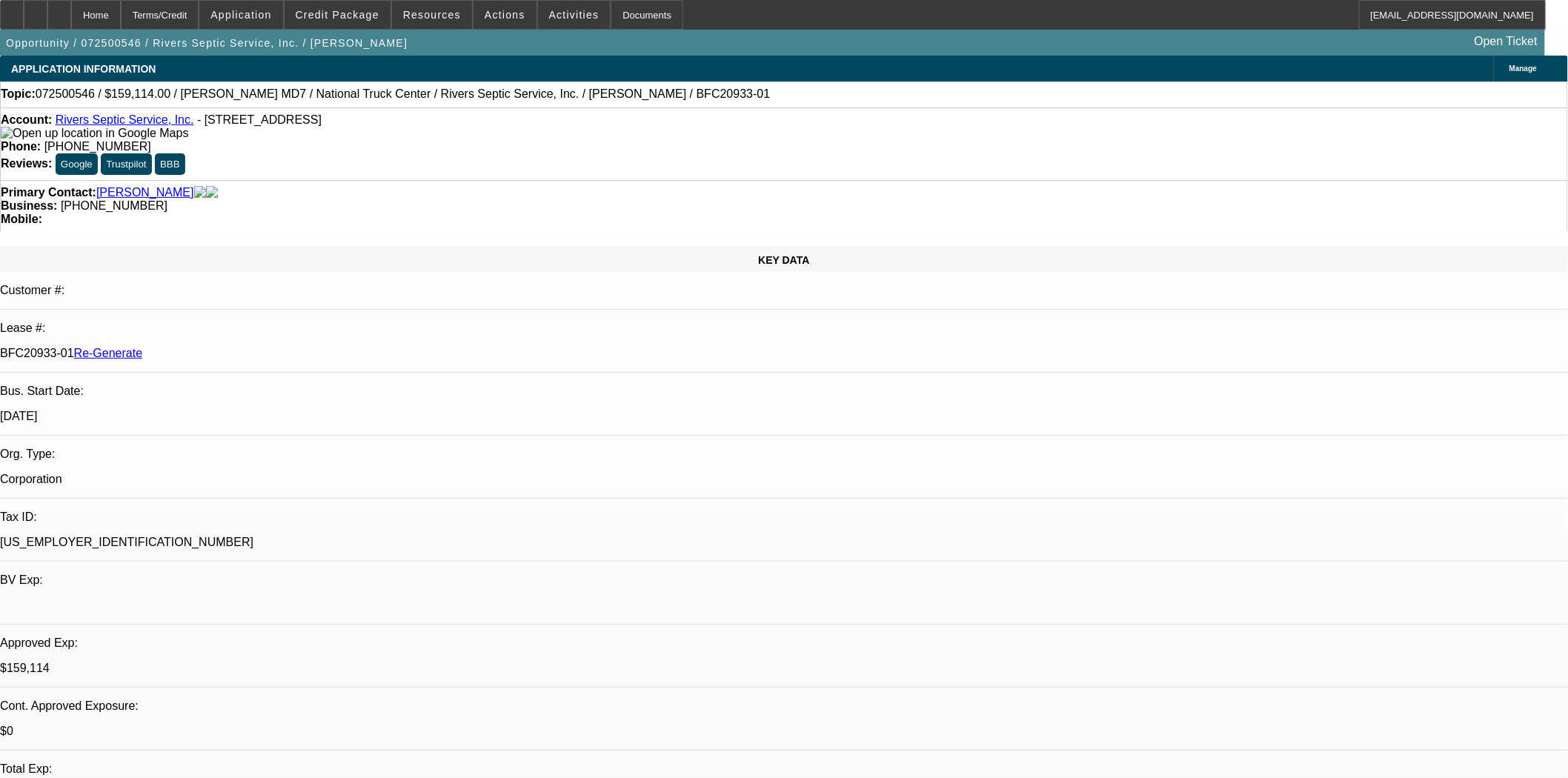
select select "0"
select select "6"
click at [623, 13] on div "Documents" at bounding box center [646, 15] width 73 height 30
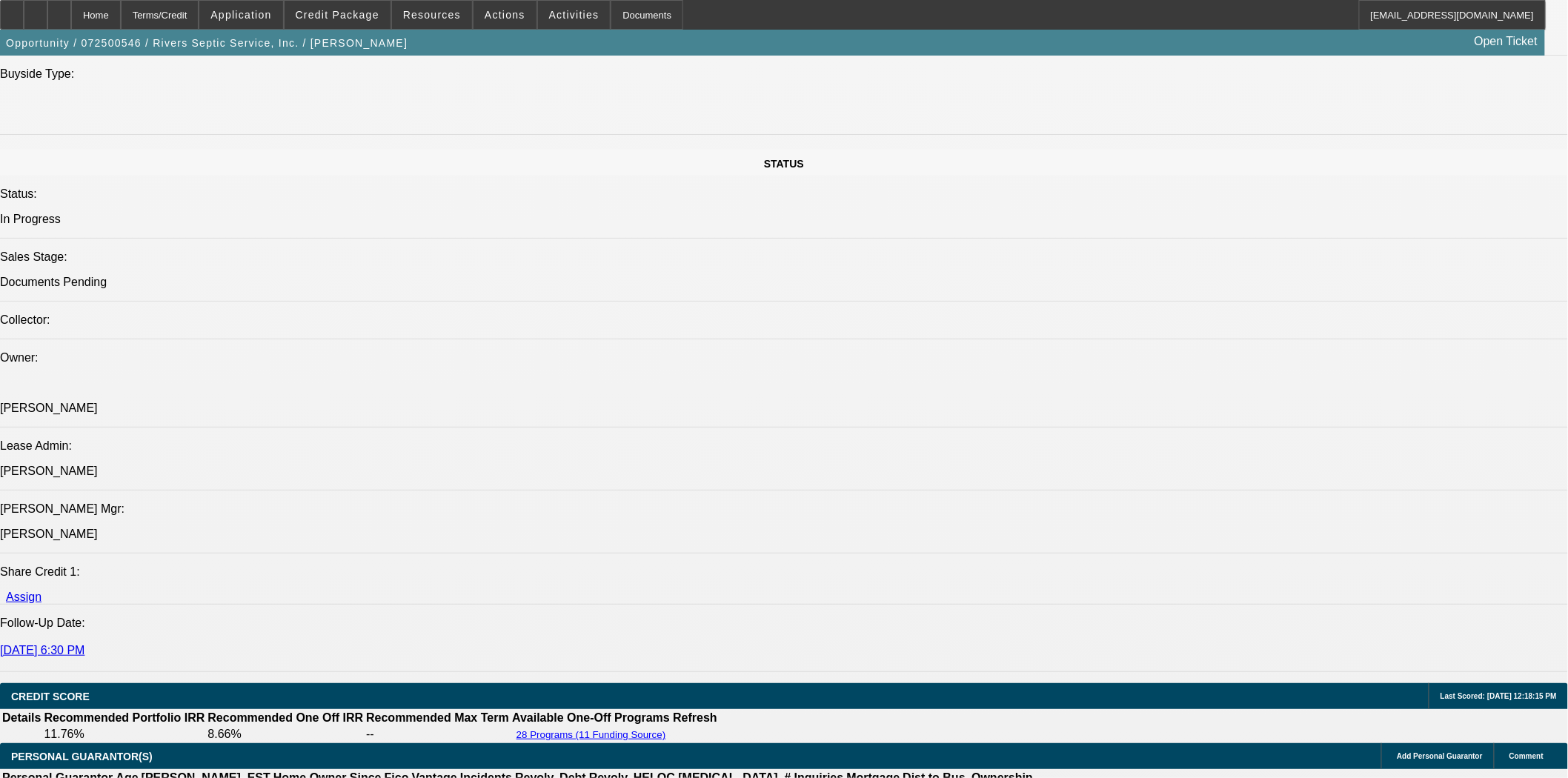
scroll to position [1893, 0]
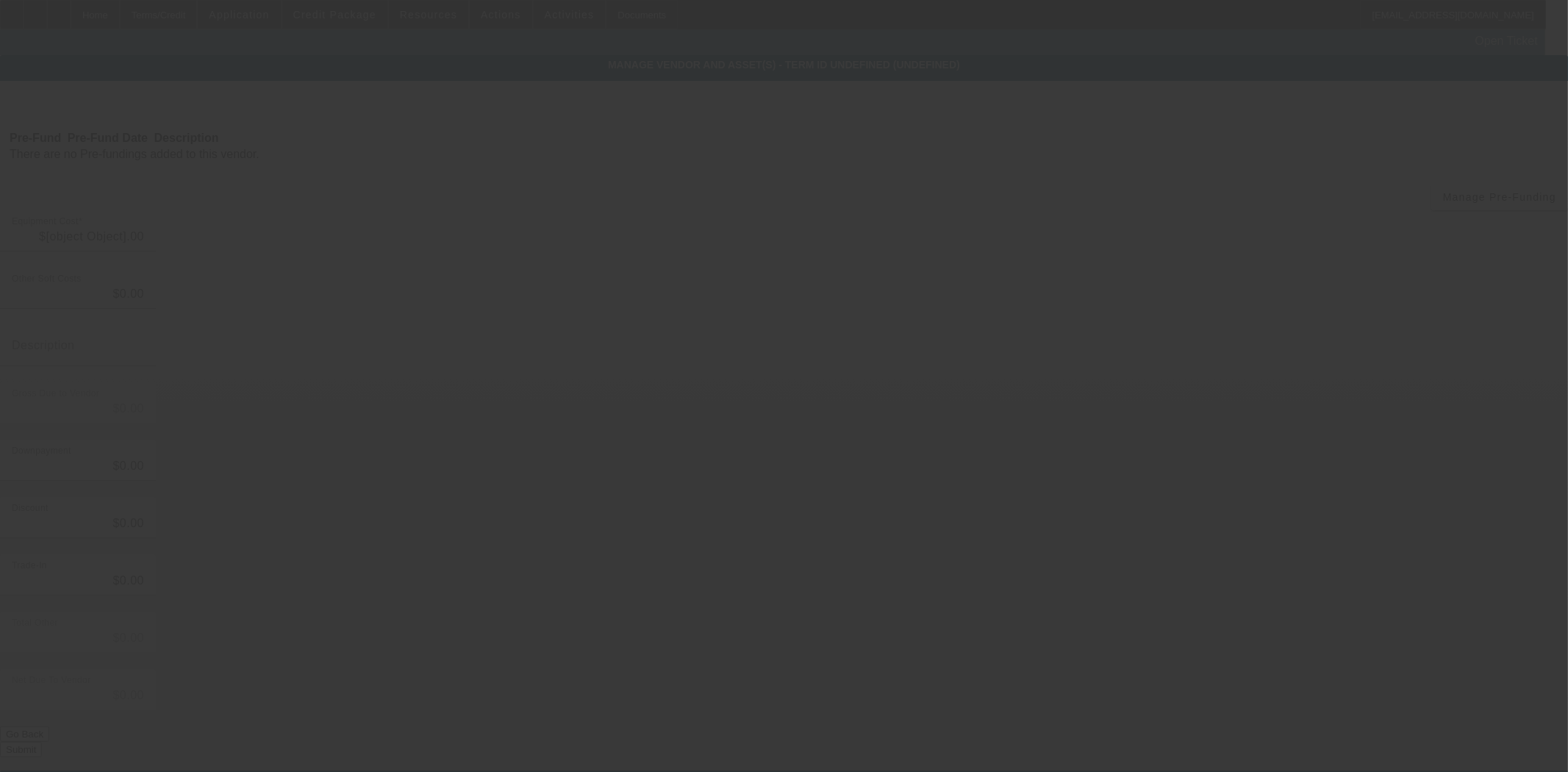
type input "$172,614.00"
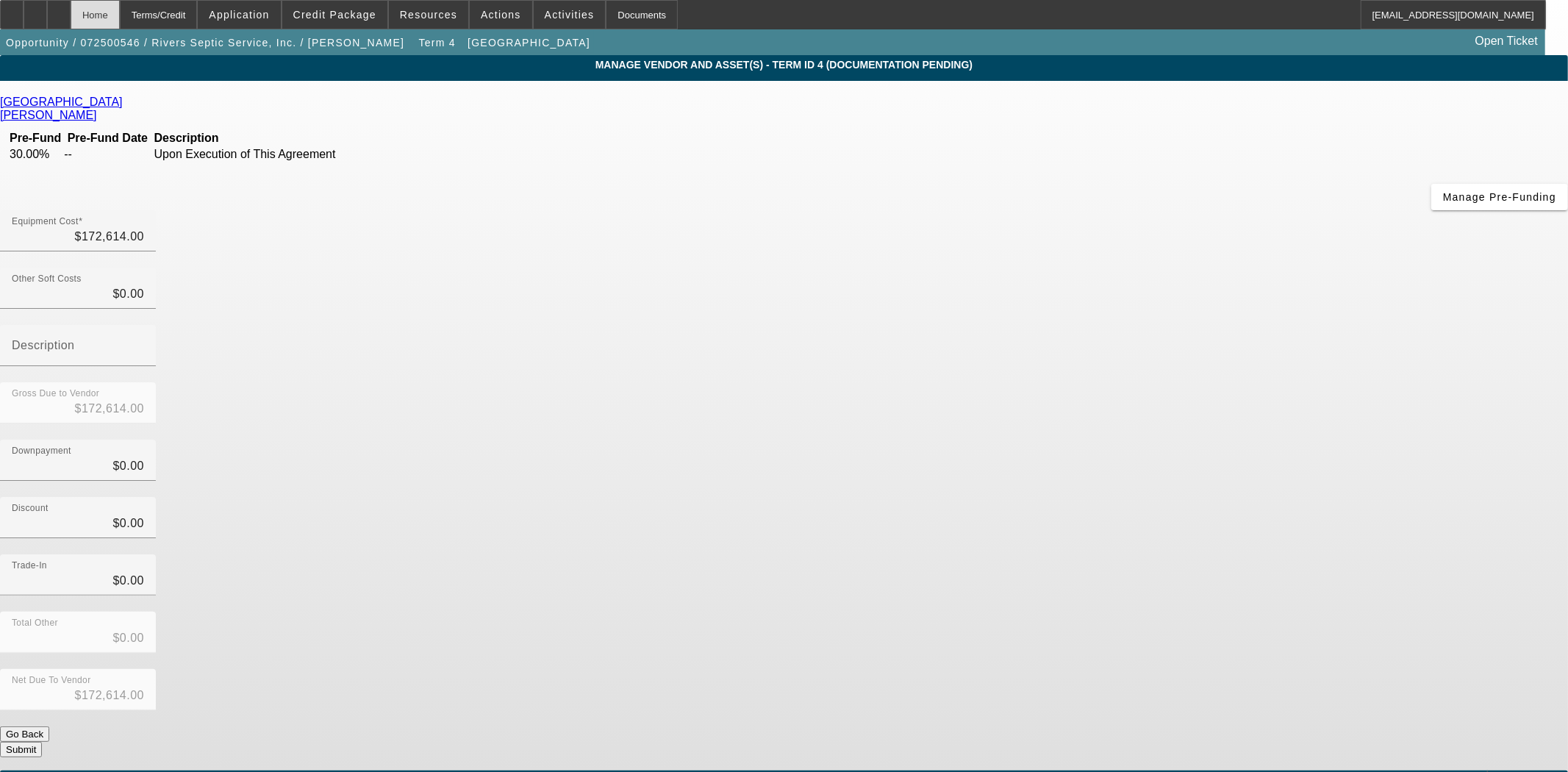
click at [120, 13] on div "Home" at bounding box center [95, 15] width 50 height 29
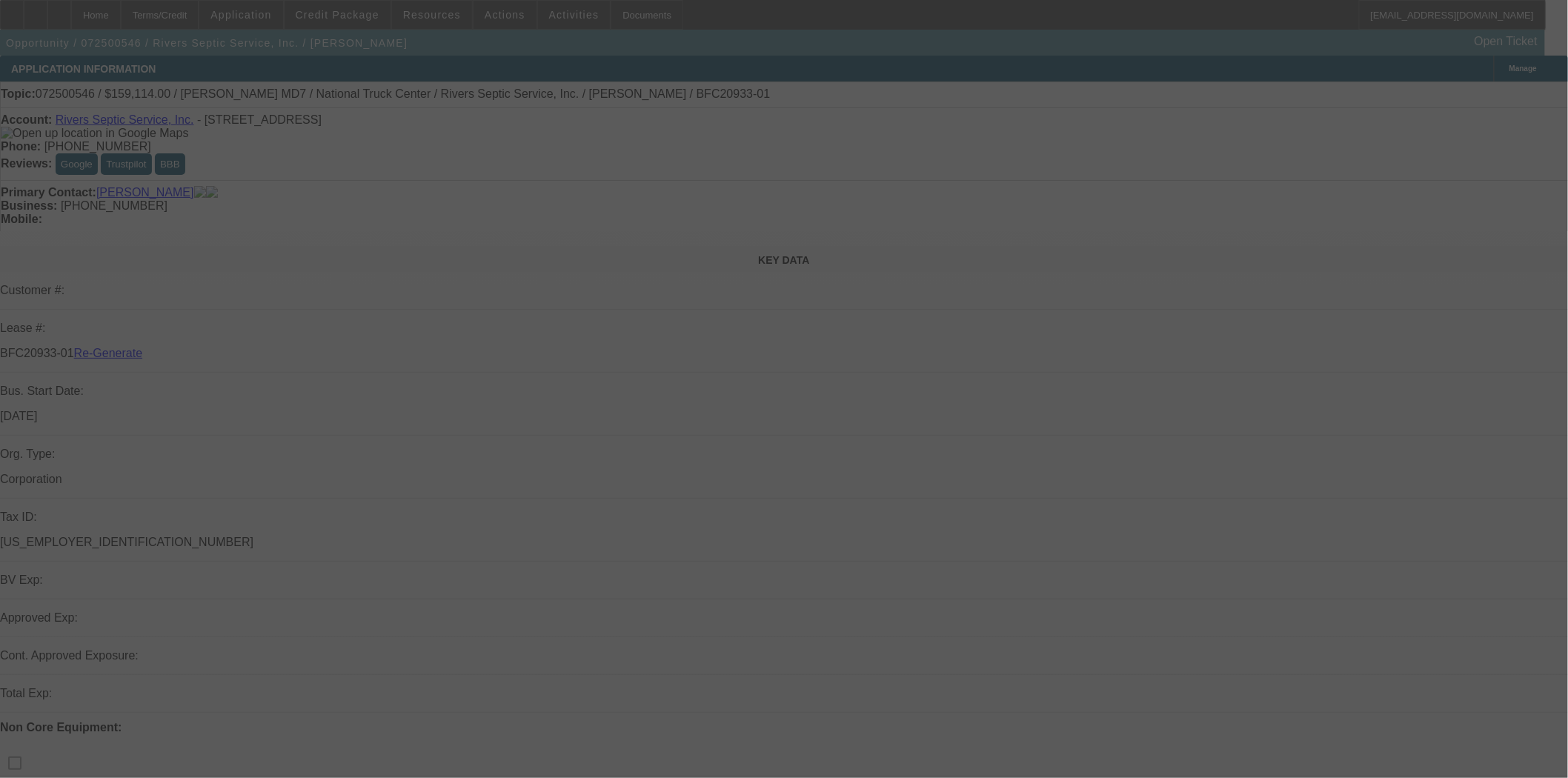
select select "3"
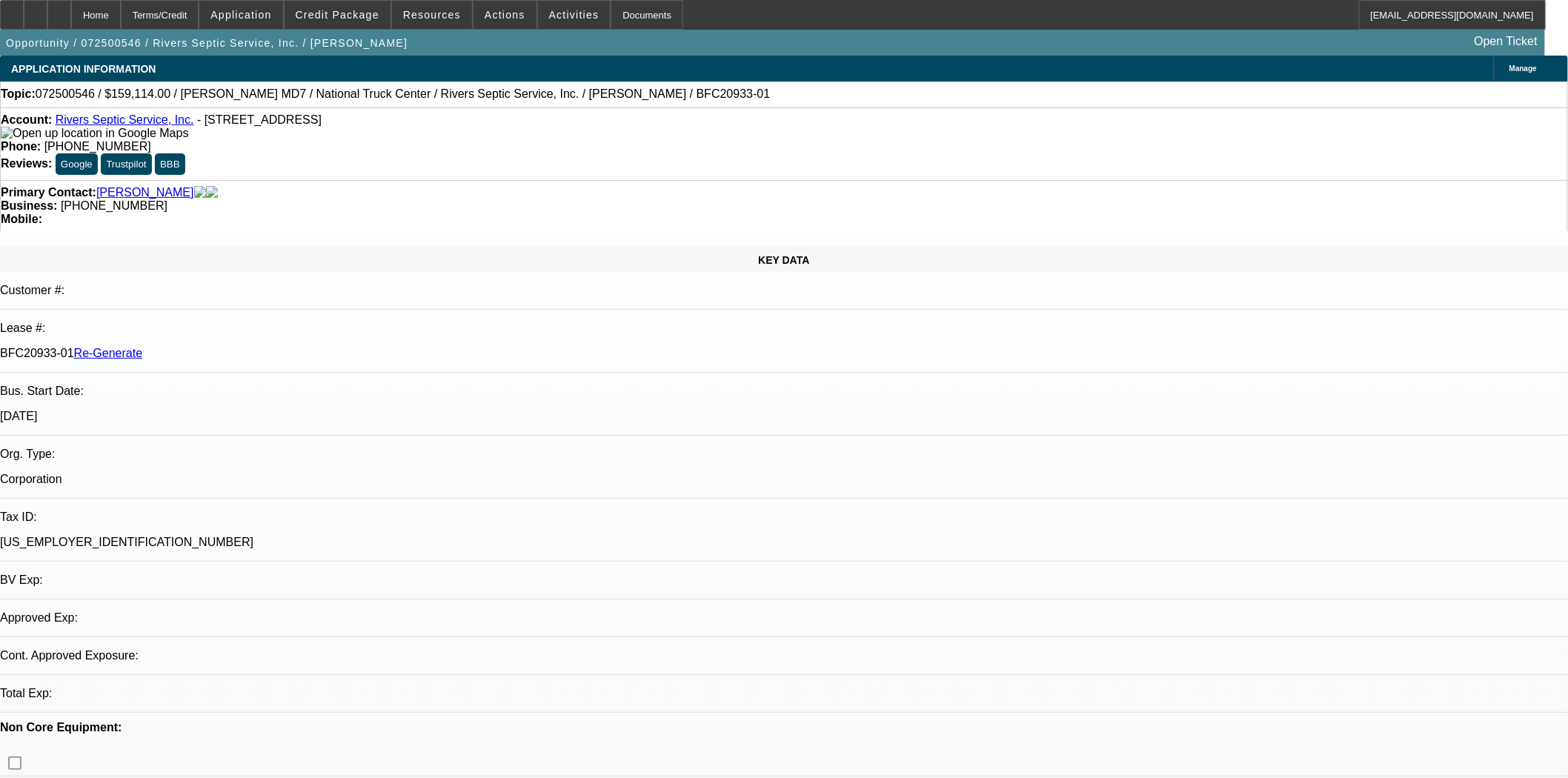
select select "0"
select select "6"
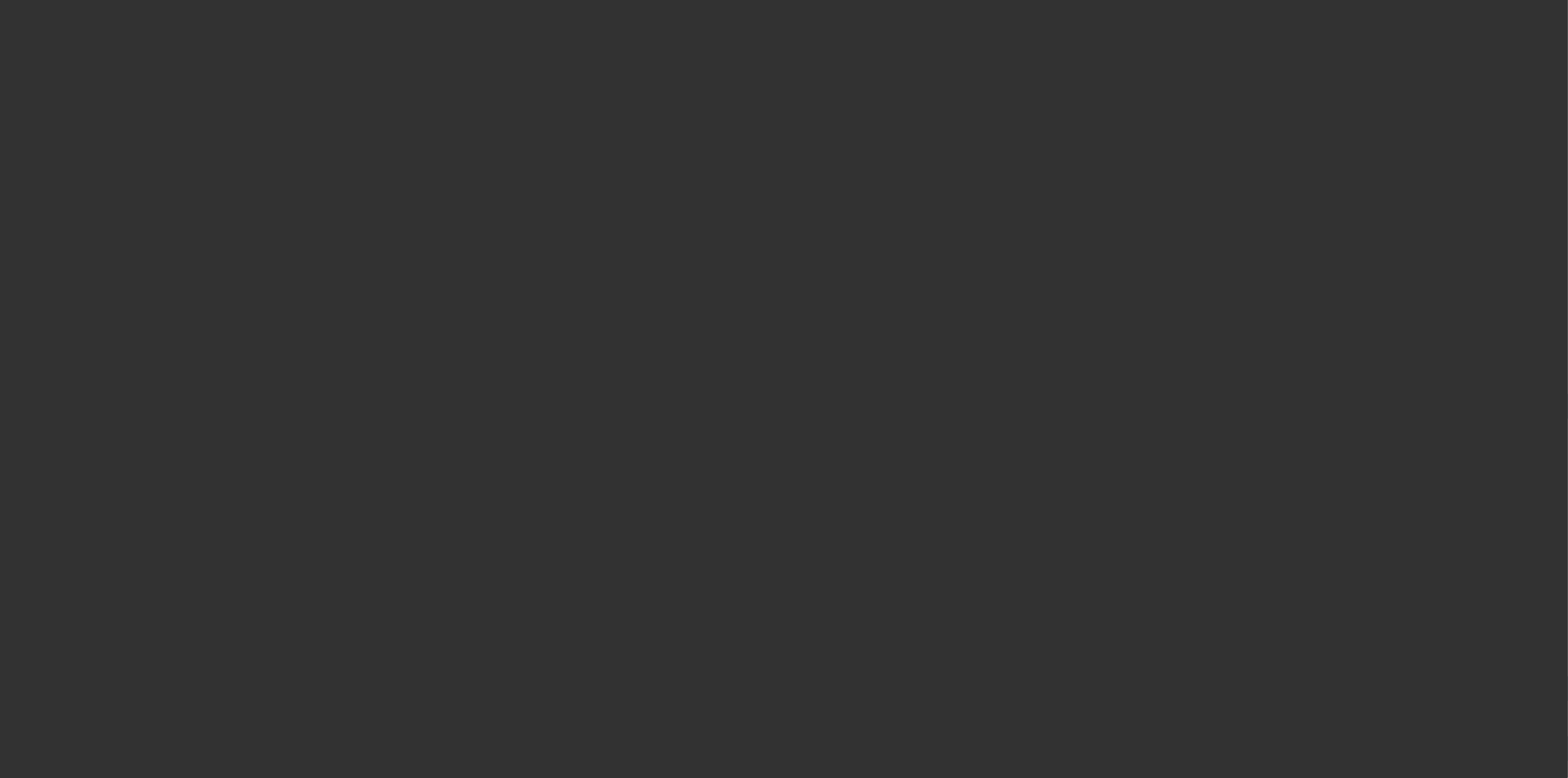
select select "4"
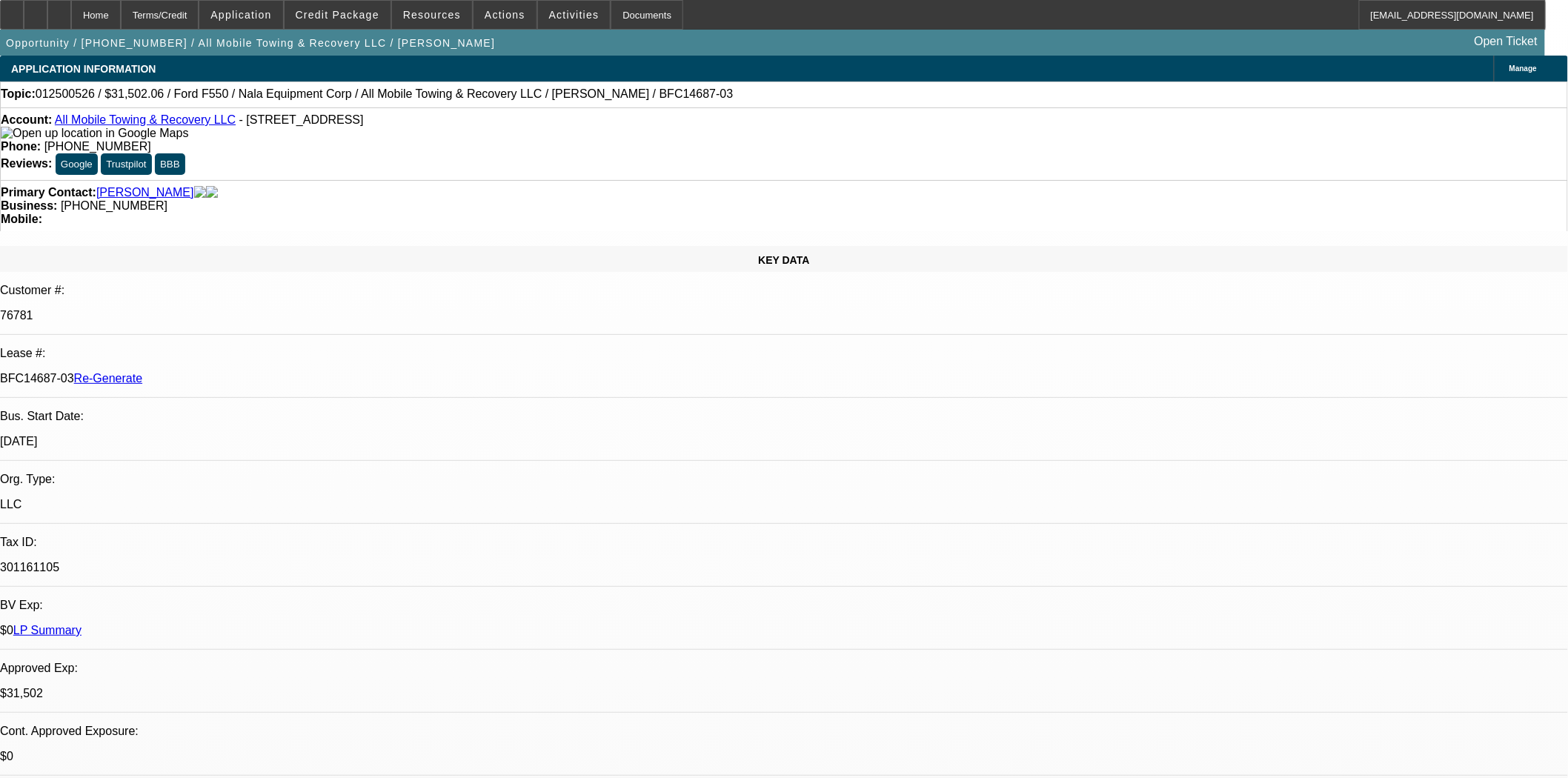
select select "0"
select select "2"
select select "0"
select select "6"
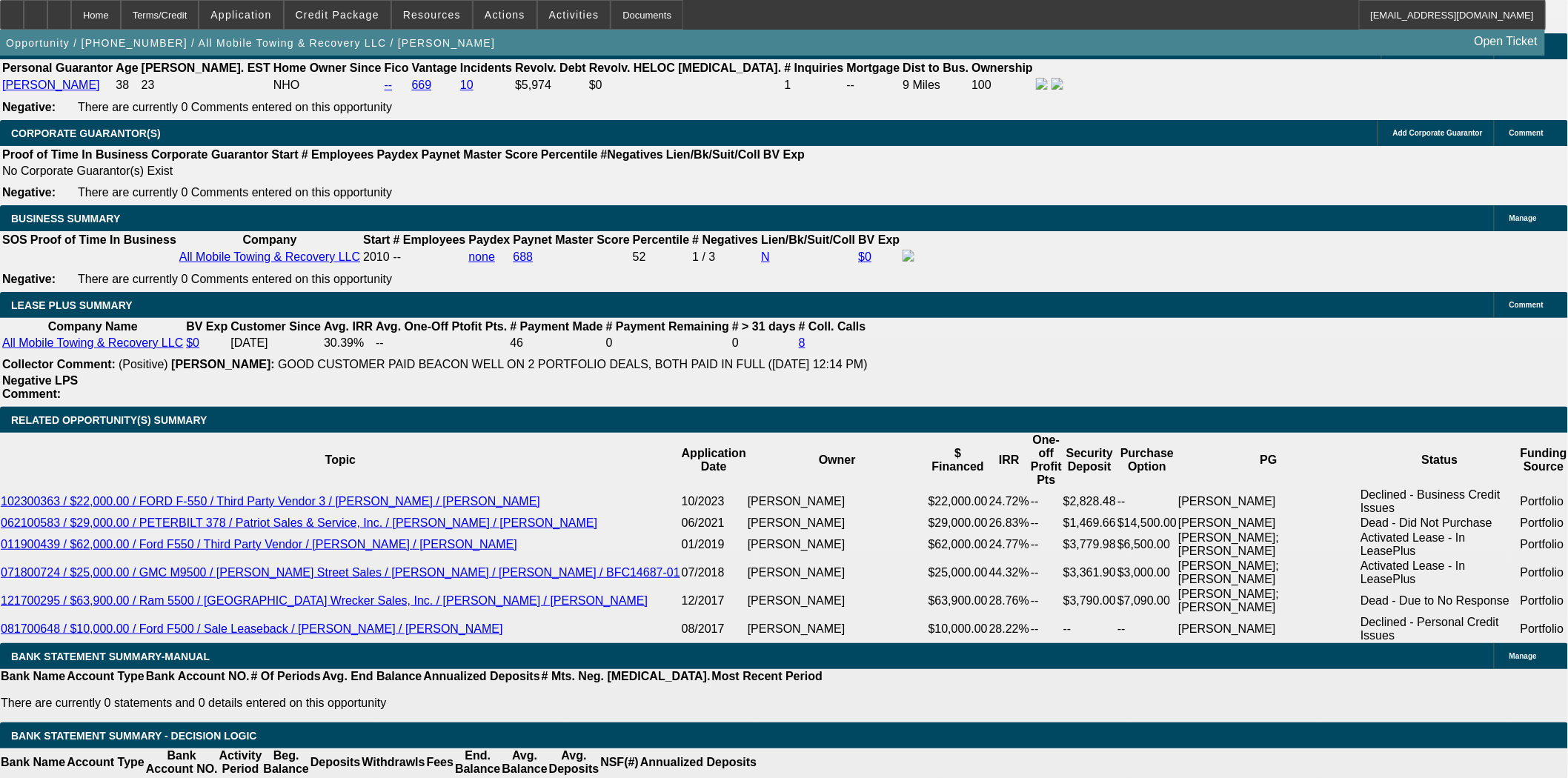
scroll to position [2551, 0]
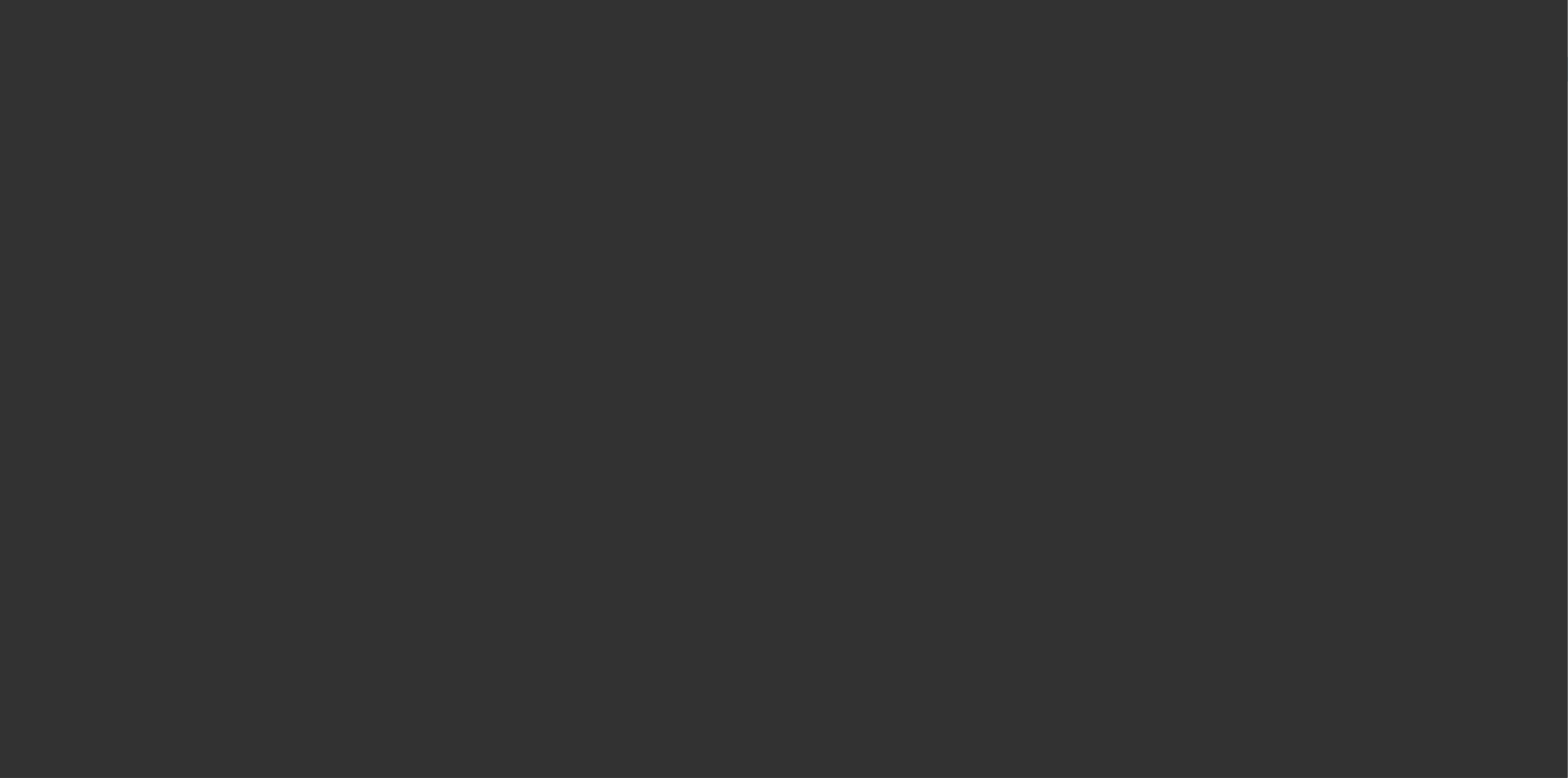
radio input "true"
type input "12"
type input "$25,000.00"
type input "$2,500.00"
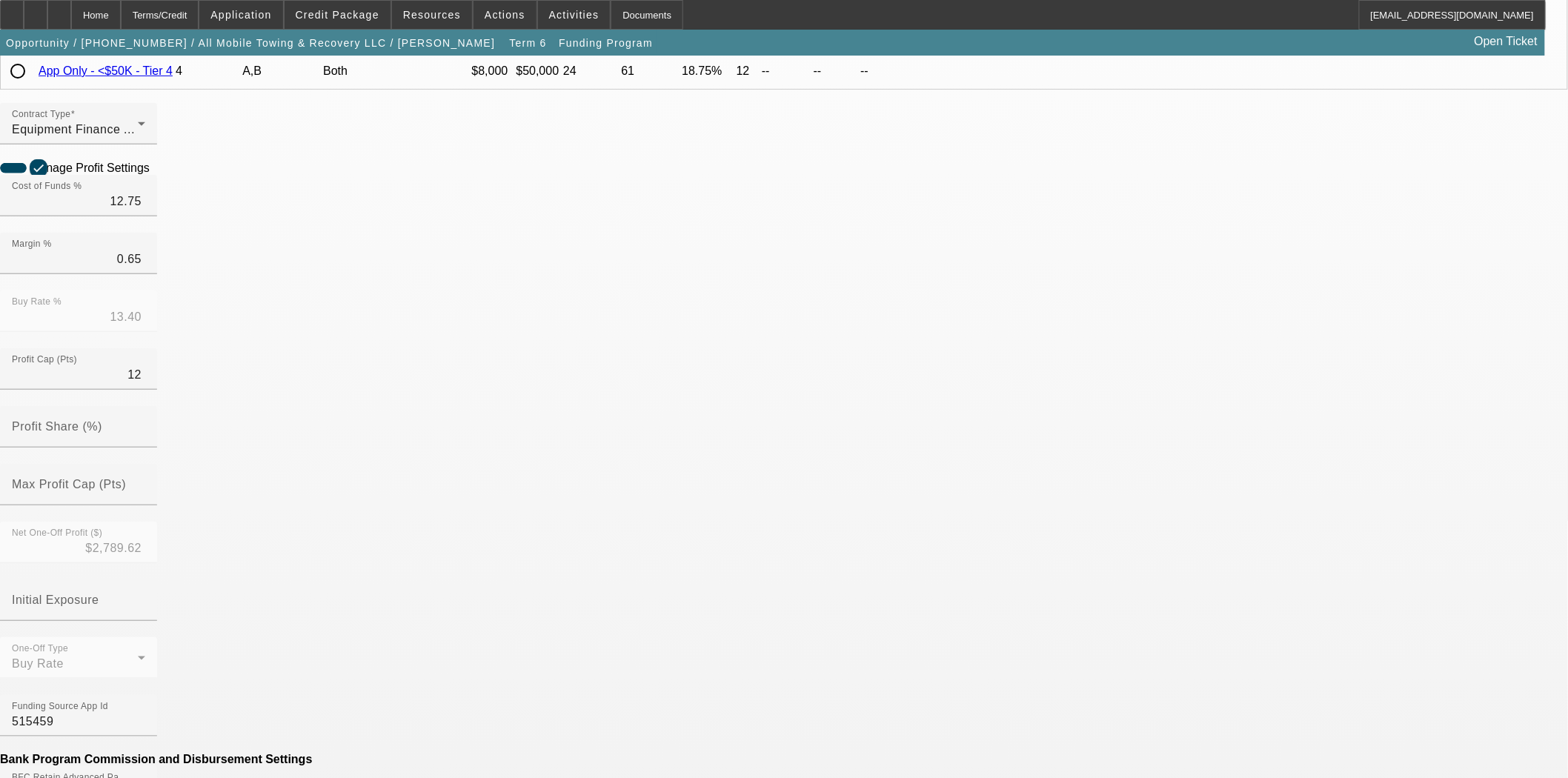
scroll to position [493, 0]
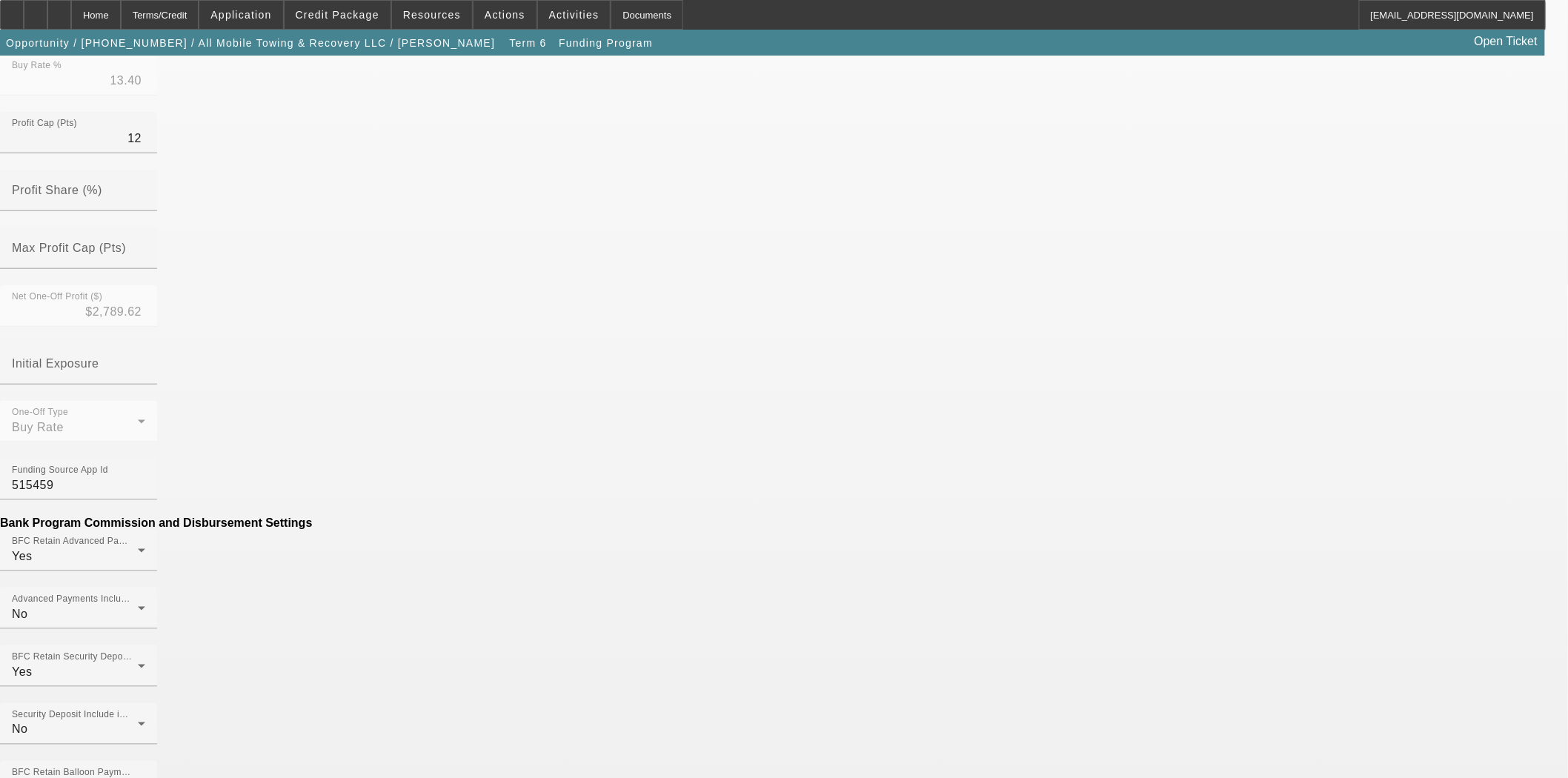
click at [632, 394] on mat-option "No" at bounding box center [675, 401] width 194 height 36
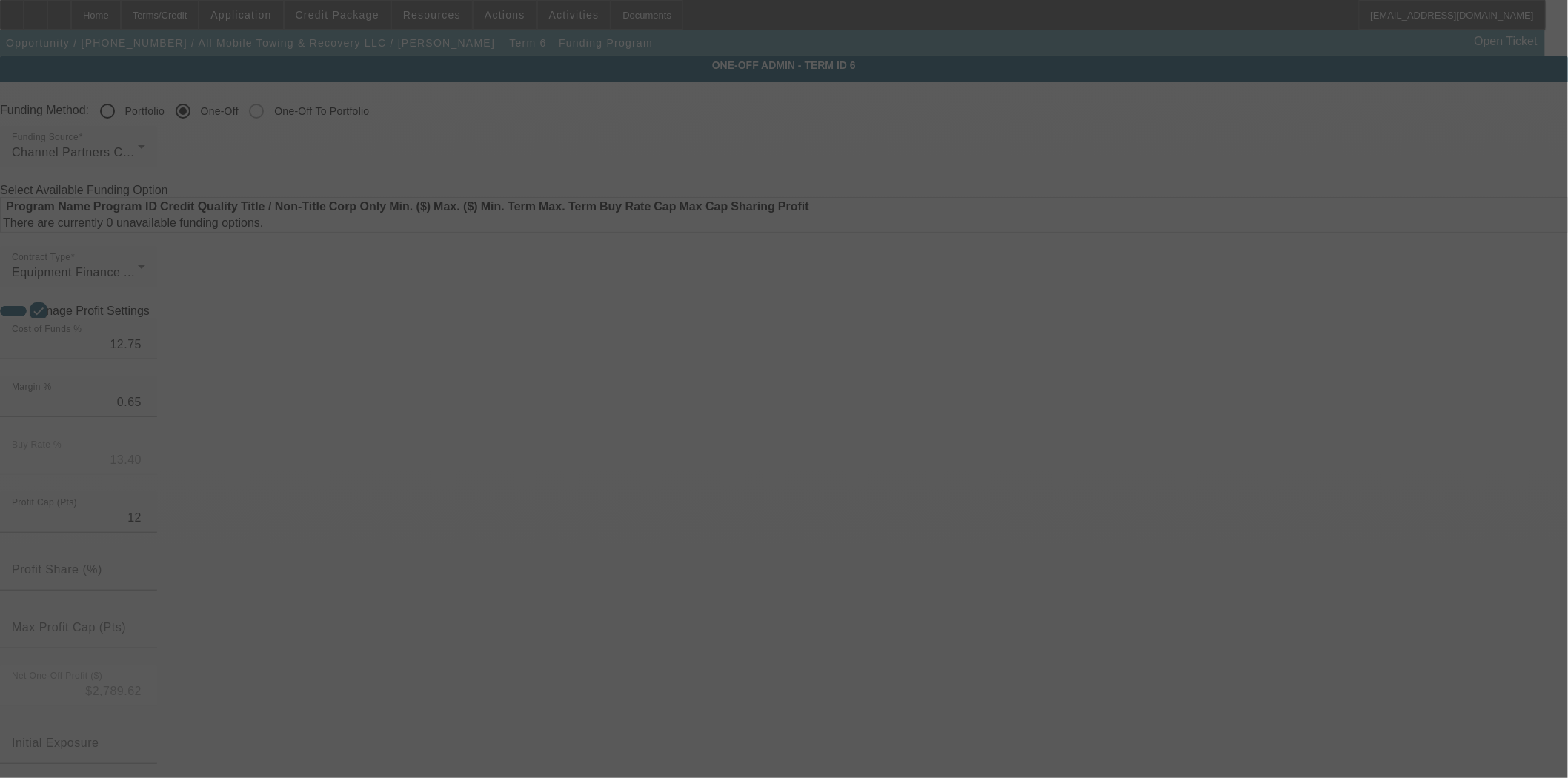
radio input "true"
type input "12"
type input "$25,000.00"
type input "$2,500.00"
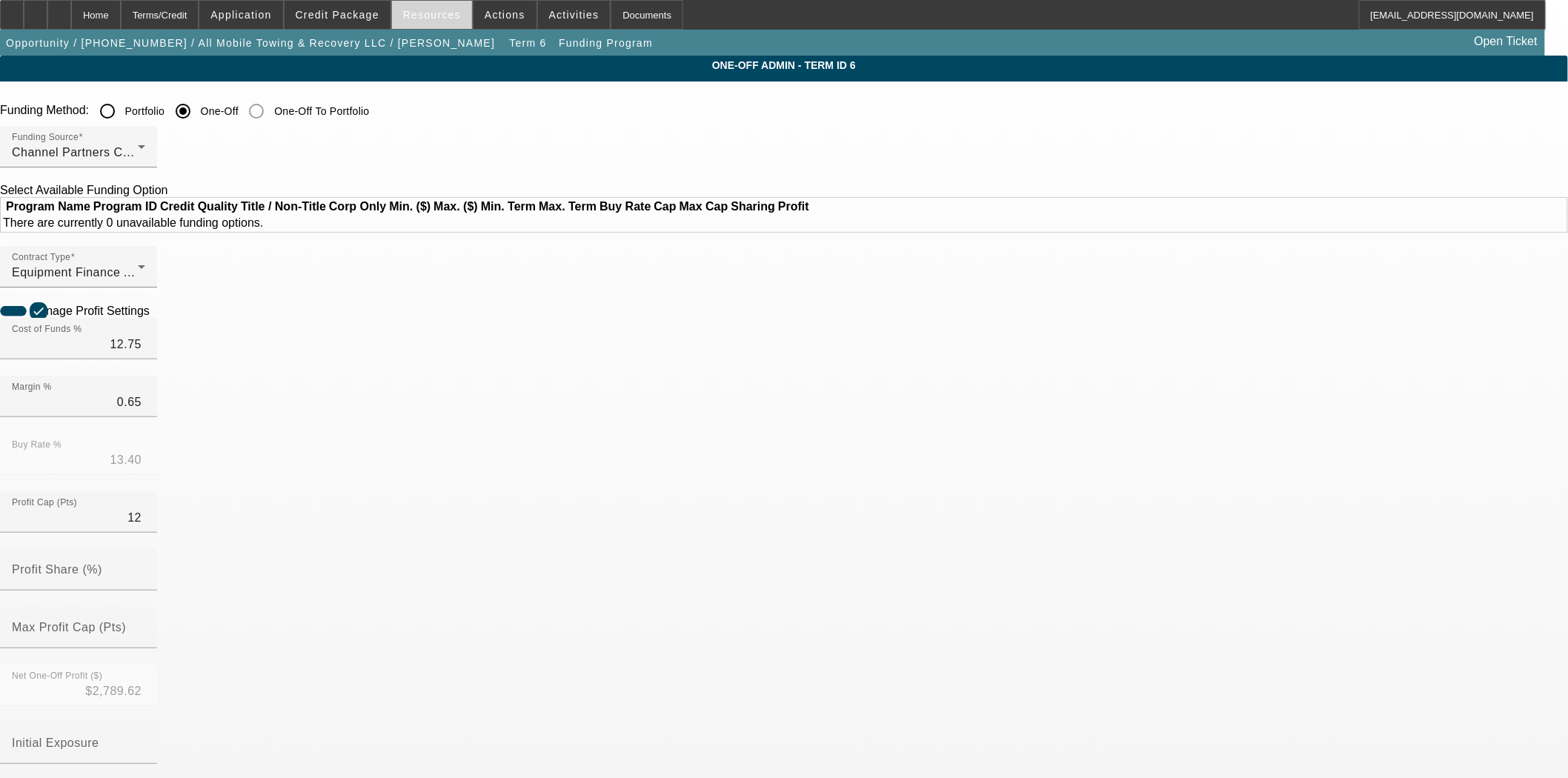
click at [439, 9] on span "Resources" at bounding box center [432, 14] width 58 height 12
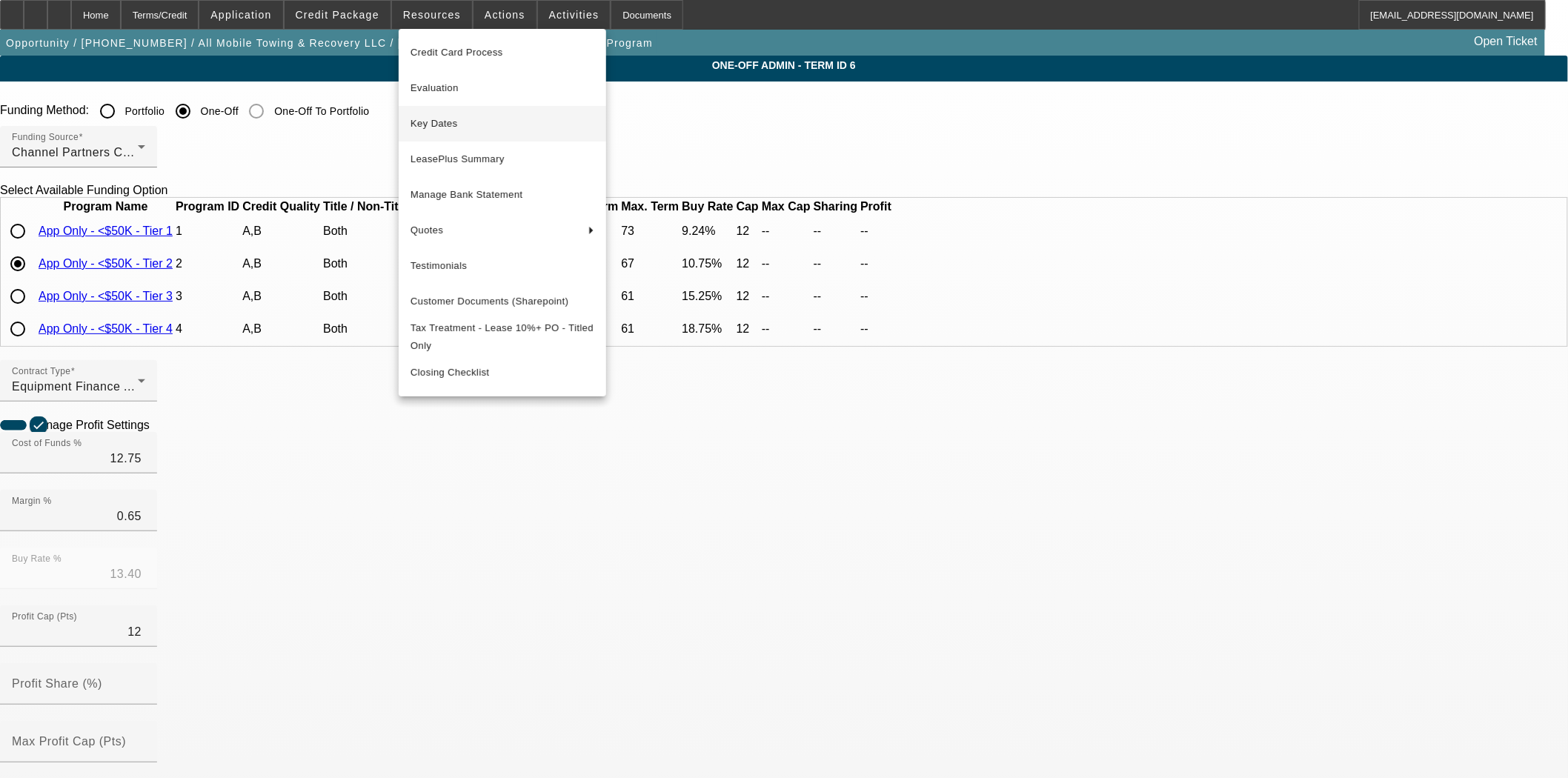
click at [446, 118] on span "Key Dates" at bounding box center [502, 123] width 184 height 18
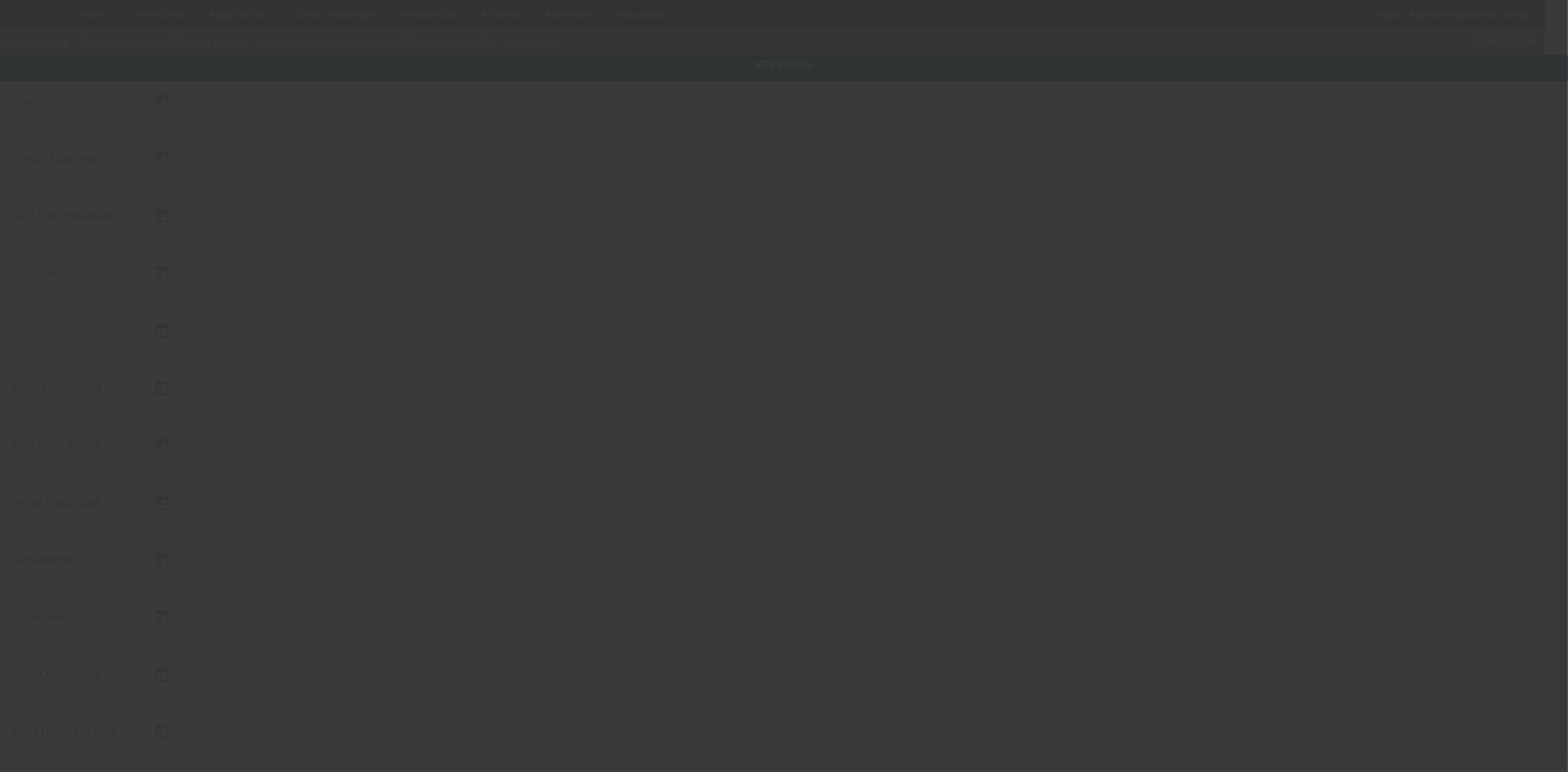
type input "[DATE]"
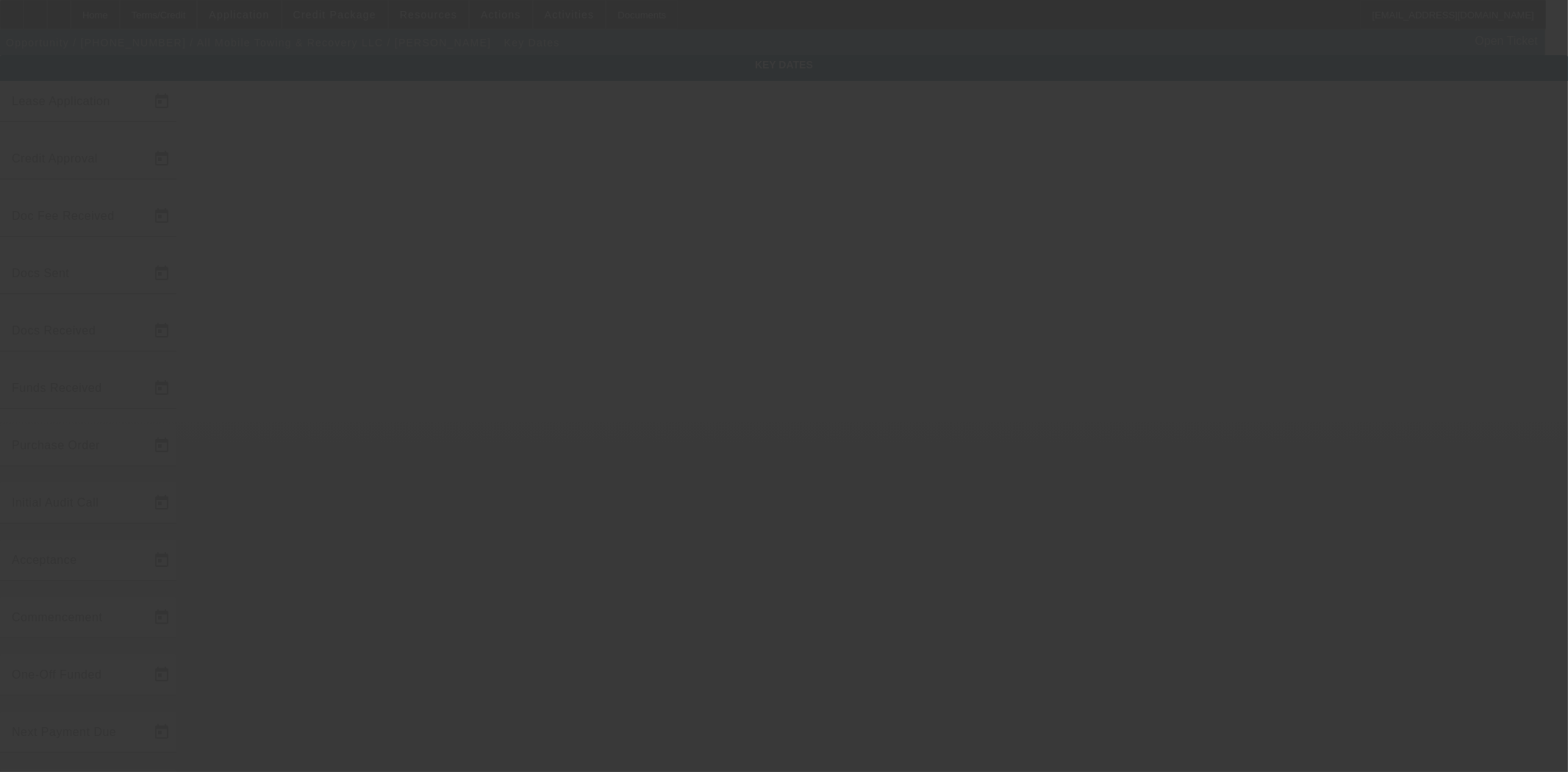
type input "[DATE]"
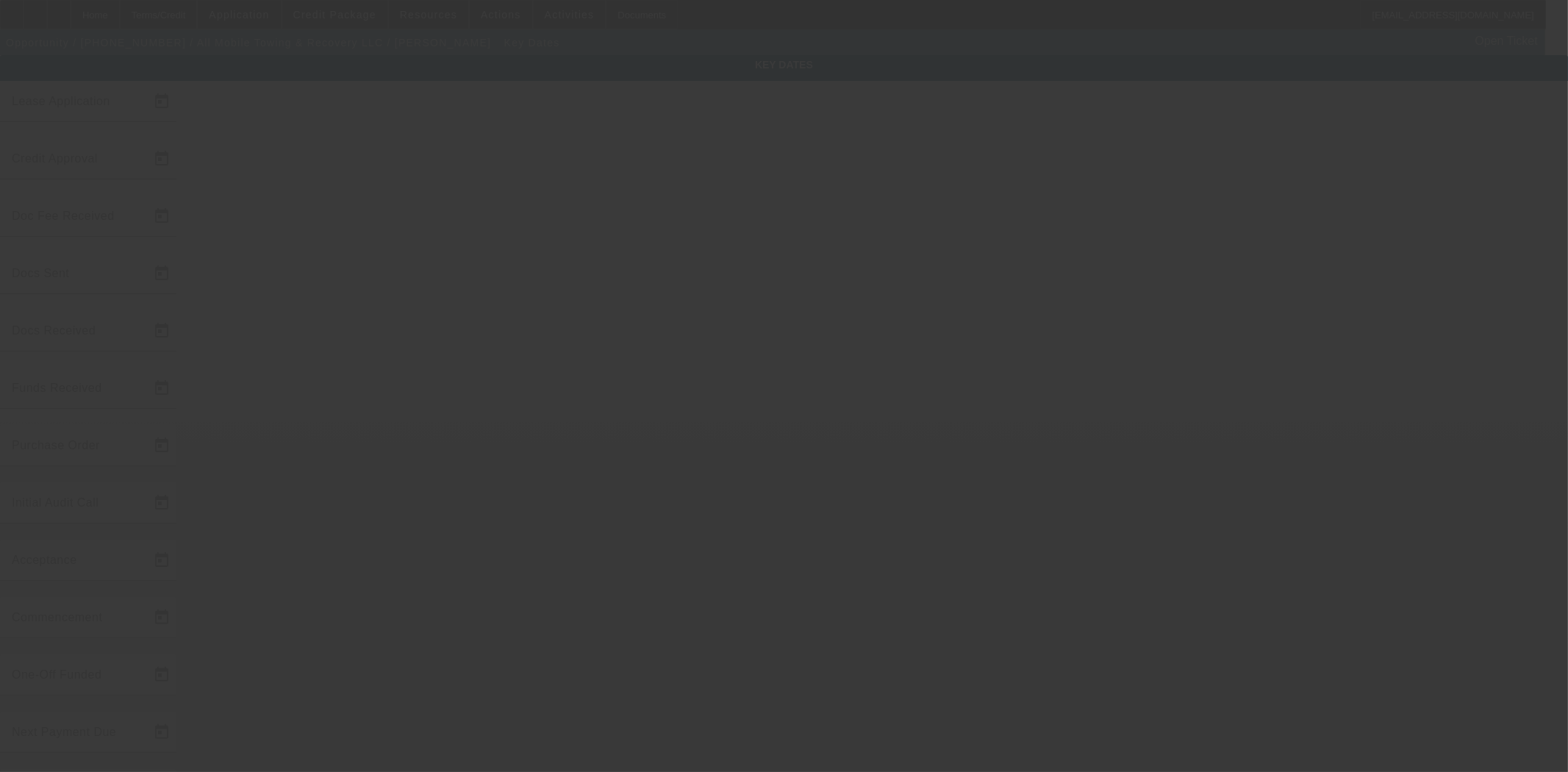
type input "[DATE]"
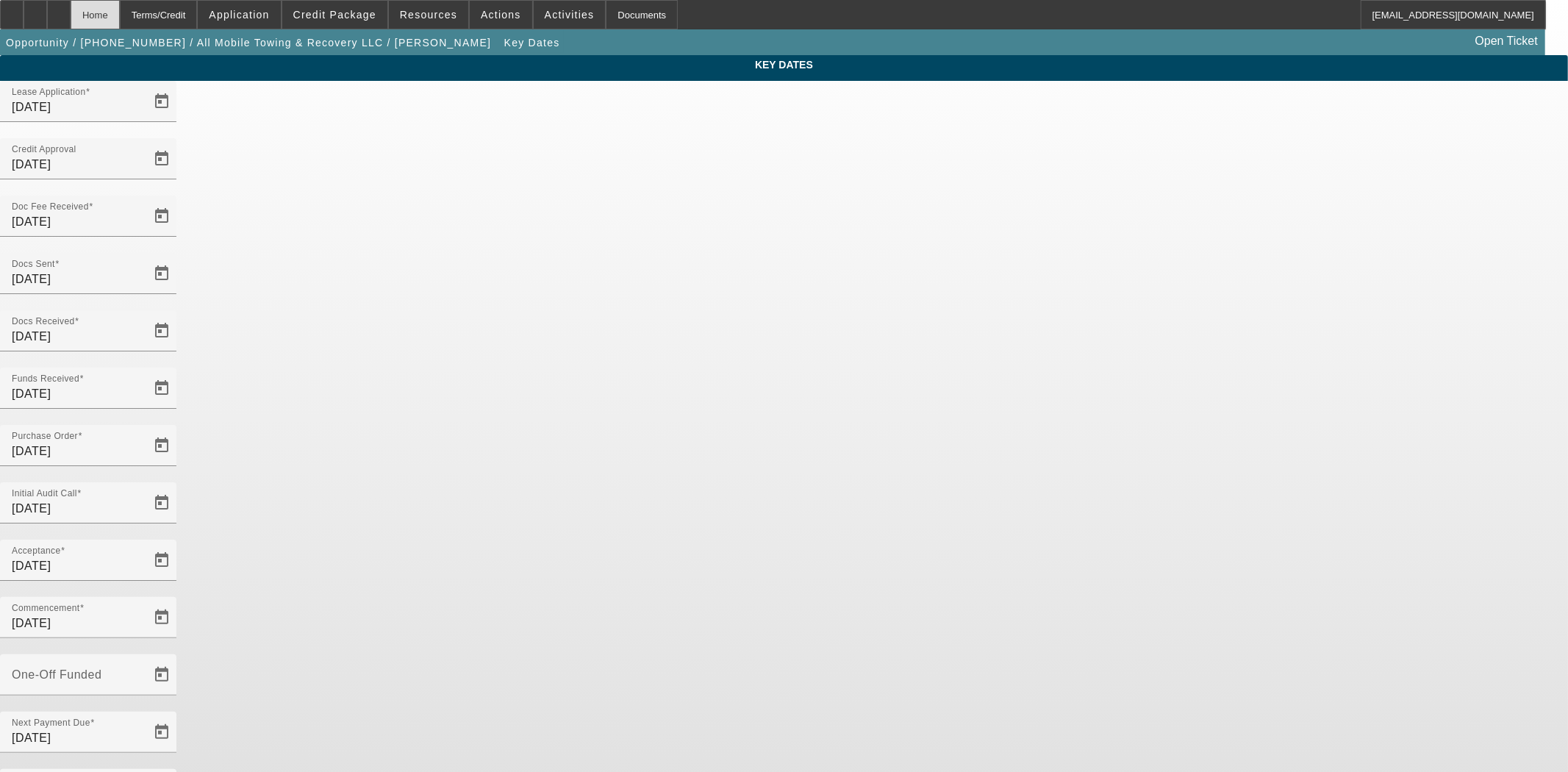
click at [120, 20] on div "Home" at bounding box center [95, 15] width 50 height 29
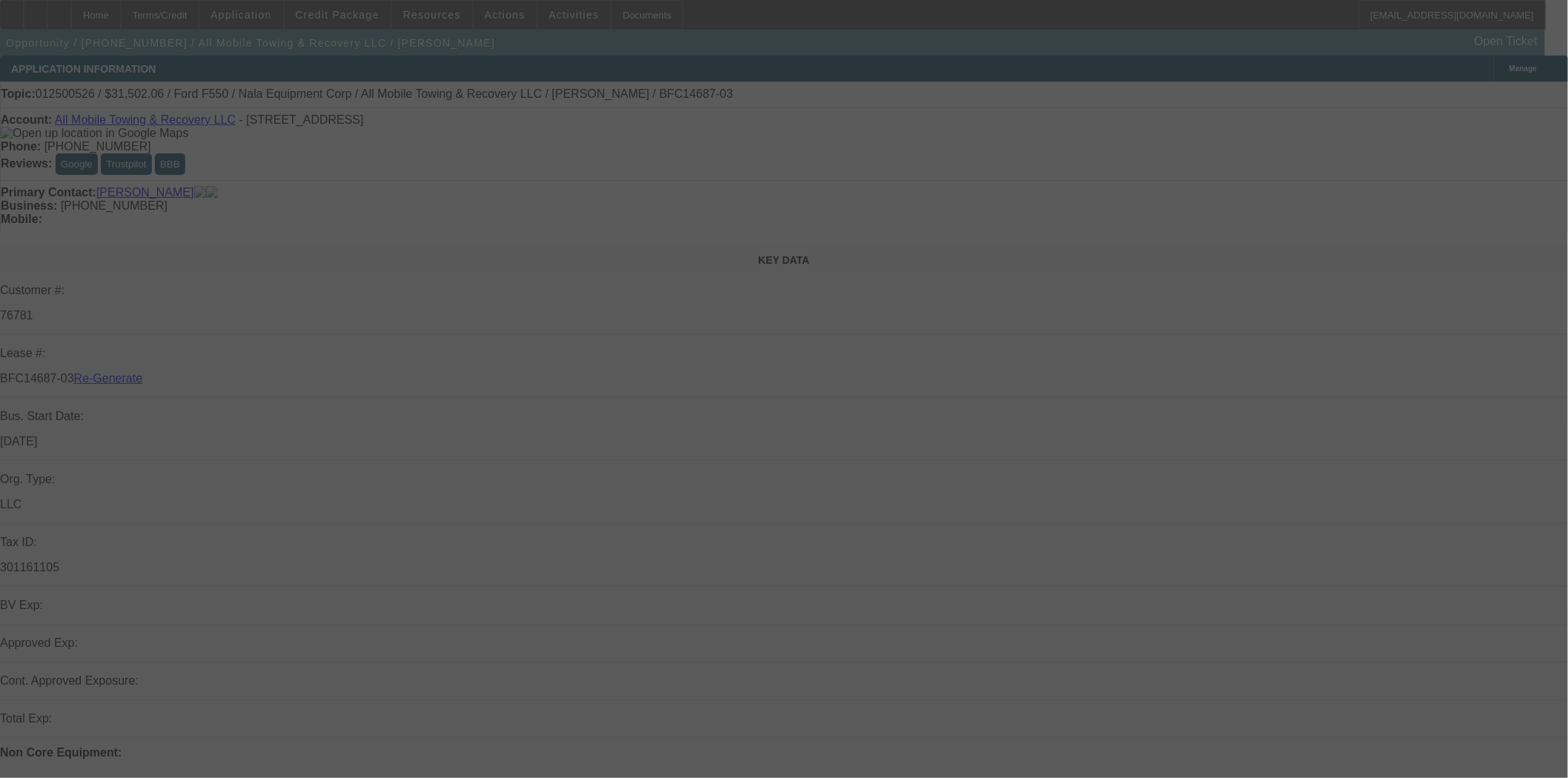
select select "4"
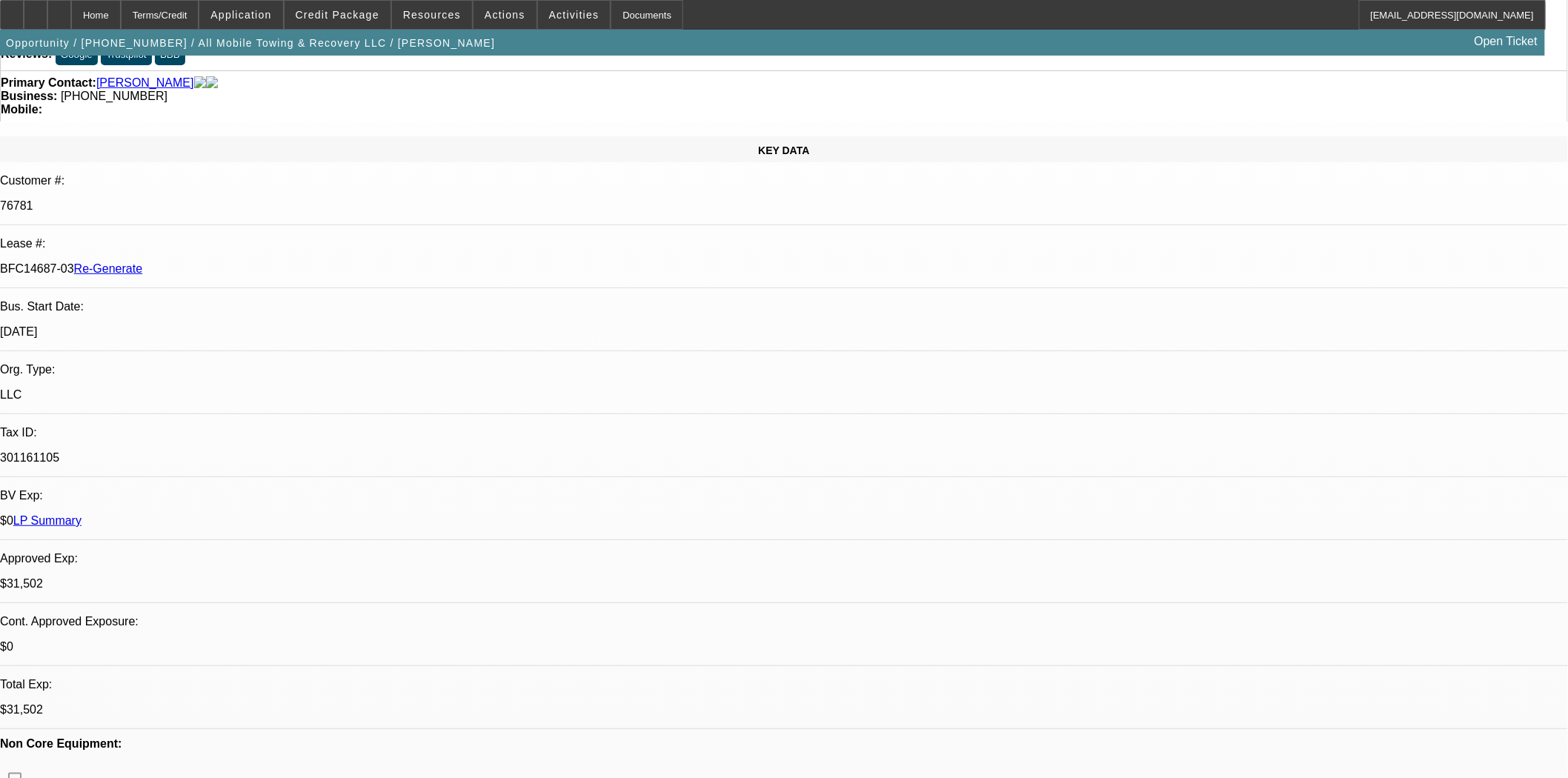
select select "0"
select select "2"
select select "0"
select select "6"
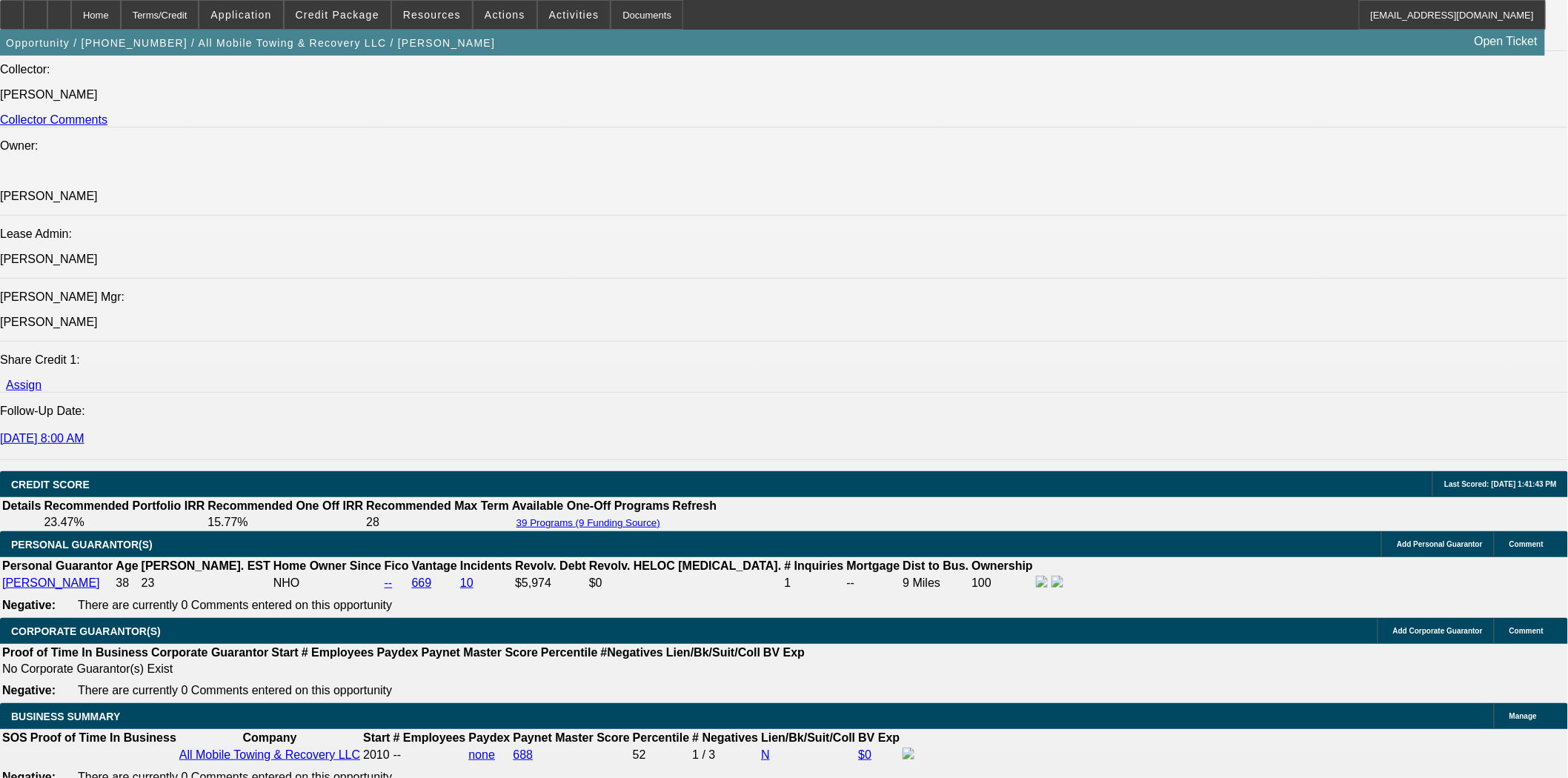
scroll to position [2057, 0]
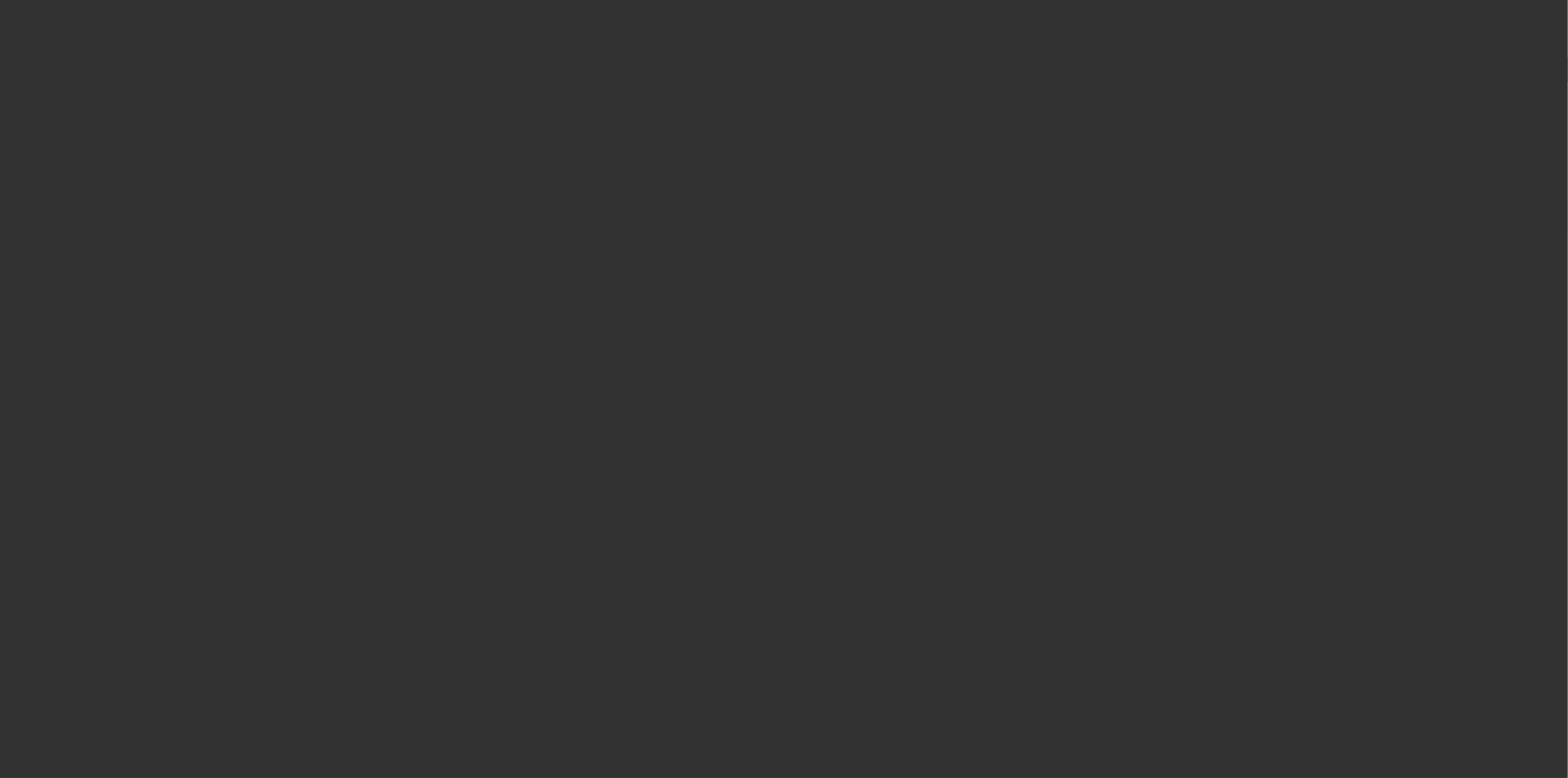
radio input "true"
type input "12"
type input "$25,000.00"
type input "$2,500.00"
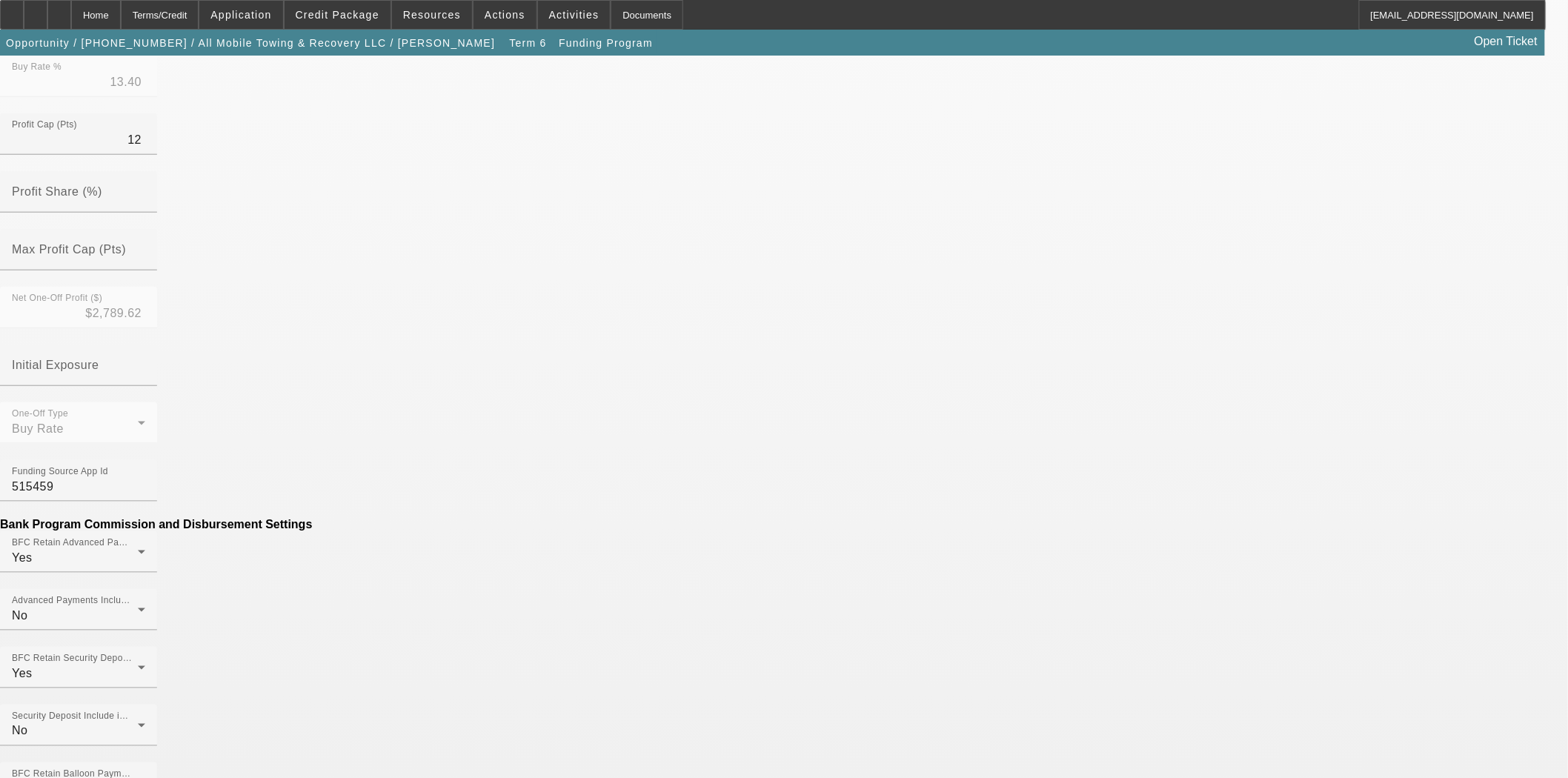
scroll to position [493, 0]
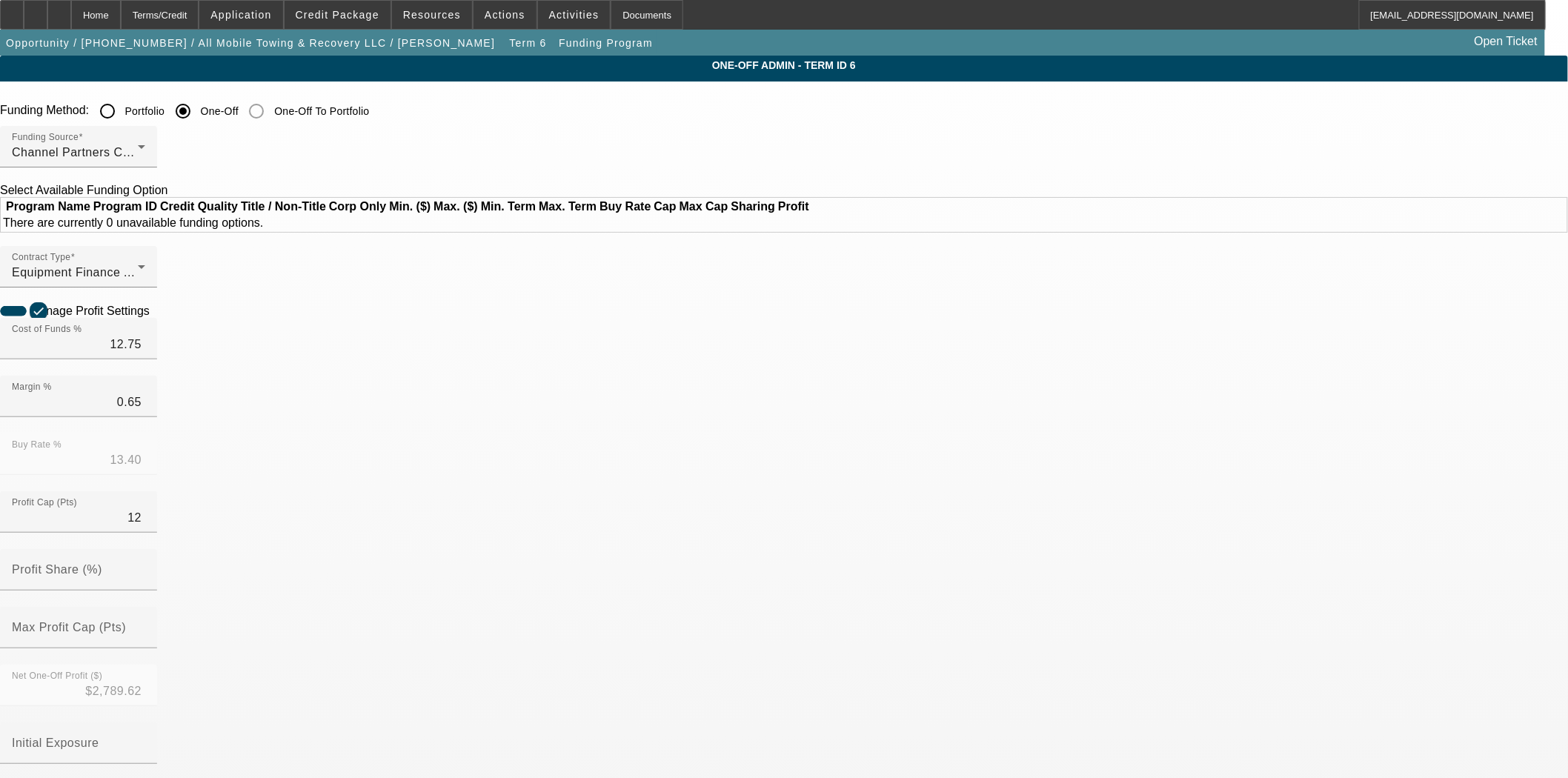
radio input "true"
type input "12"
type input "$25,000.00"
type input "$2,500.00"
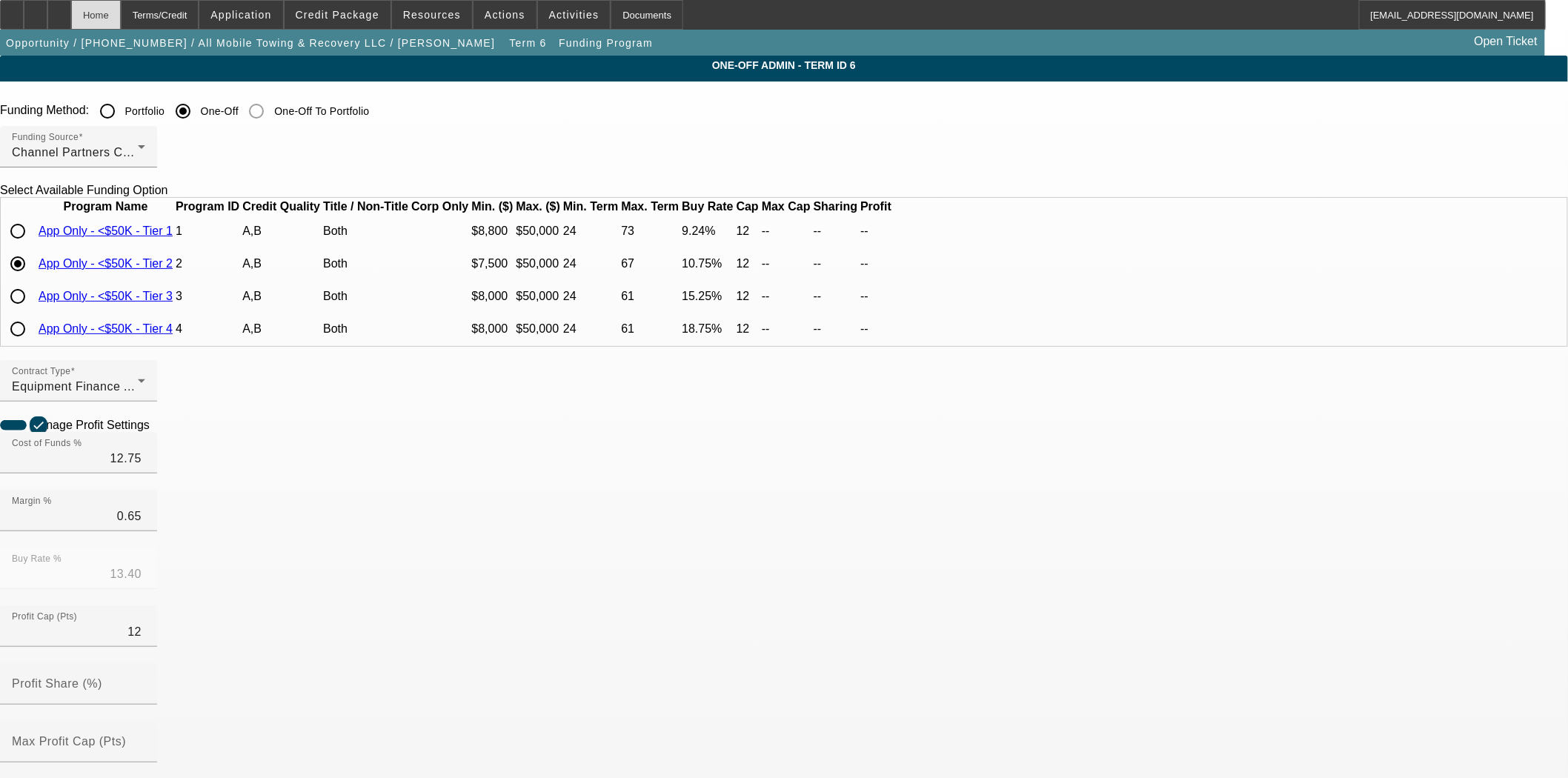
click at [121, 10] on div "Home" at bounding box center [96, 15] width 50 height 30
click at [121, 20] on div "Home" at bounding box center [96, 15] width 50 height 30
click at [109, 25] on div "Home" at bounding box center [96, 15] width 50 height 30
click at [121, 16] on div "Home" at bounding box center [96, 15] width 50 height 30
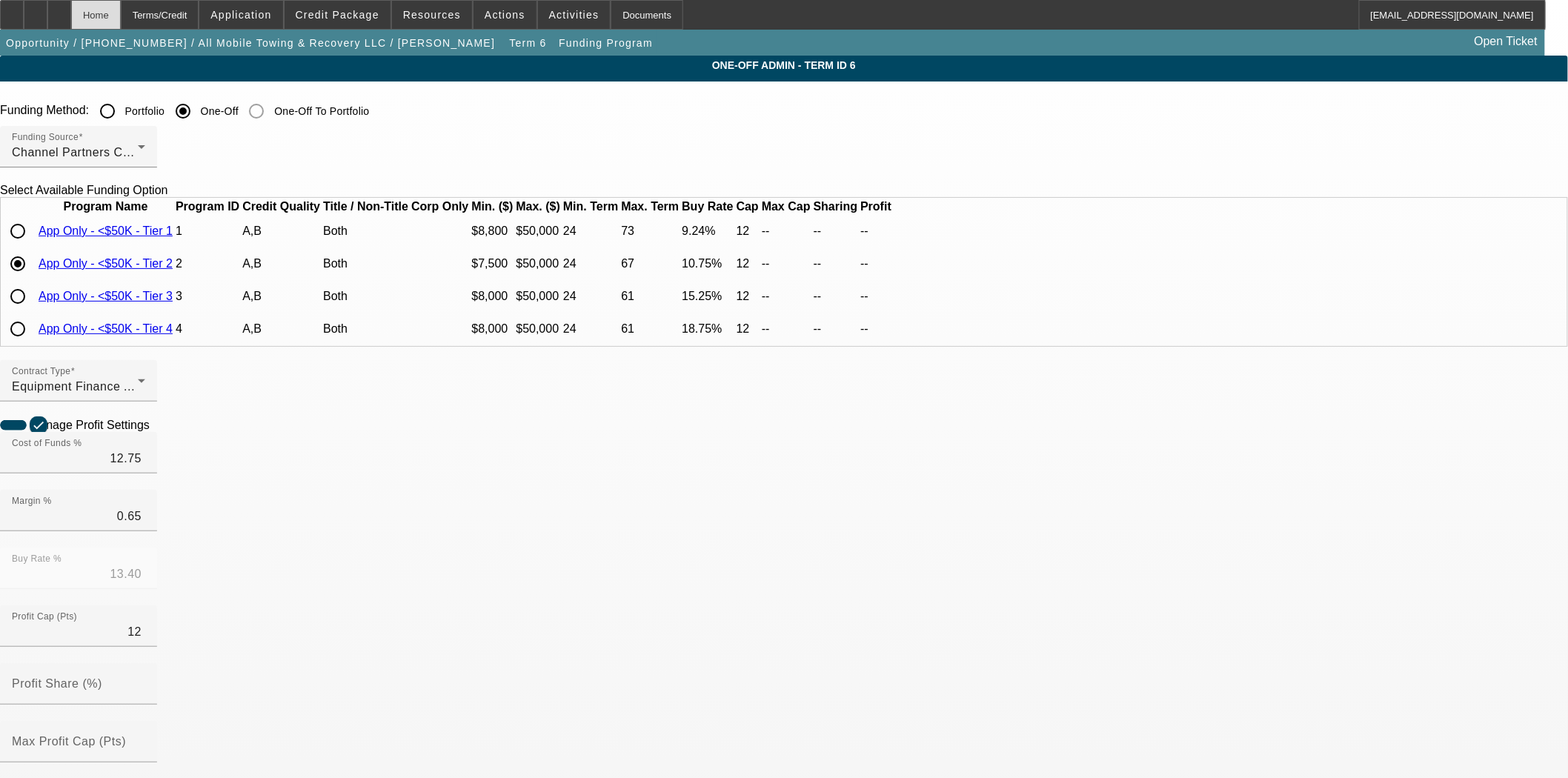
click at [121, 16] on div "Home" at bounding box center [96, 15] width 50 height 30
click at [121, 23] on div "Home" at bounding box center [96, 15] width 50 height 30
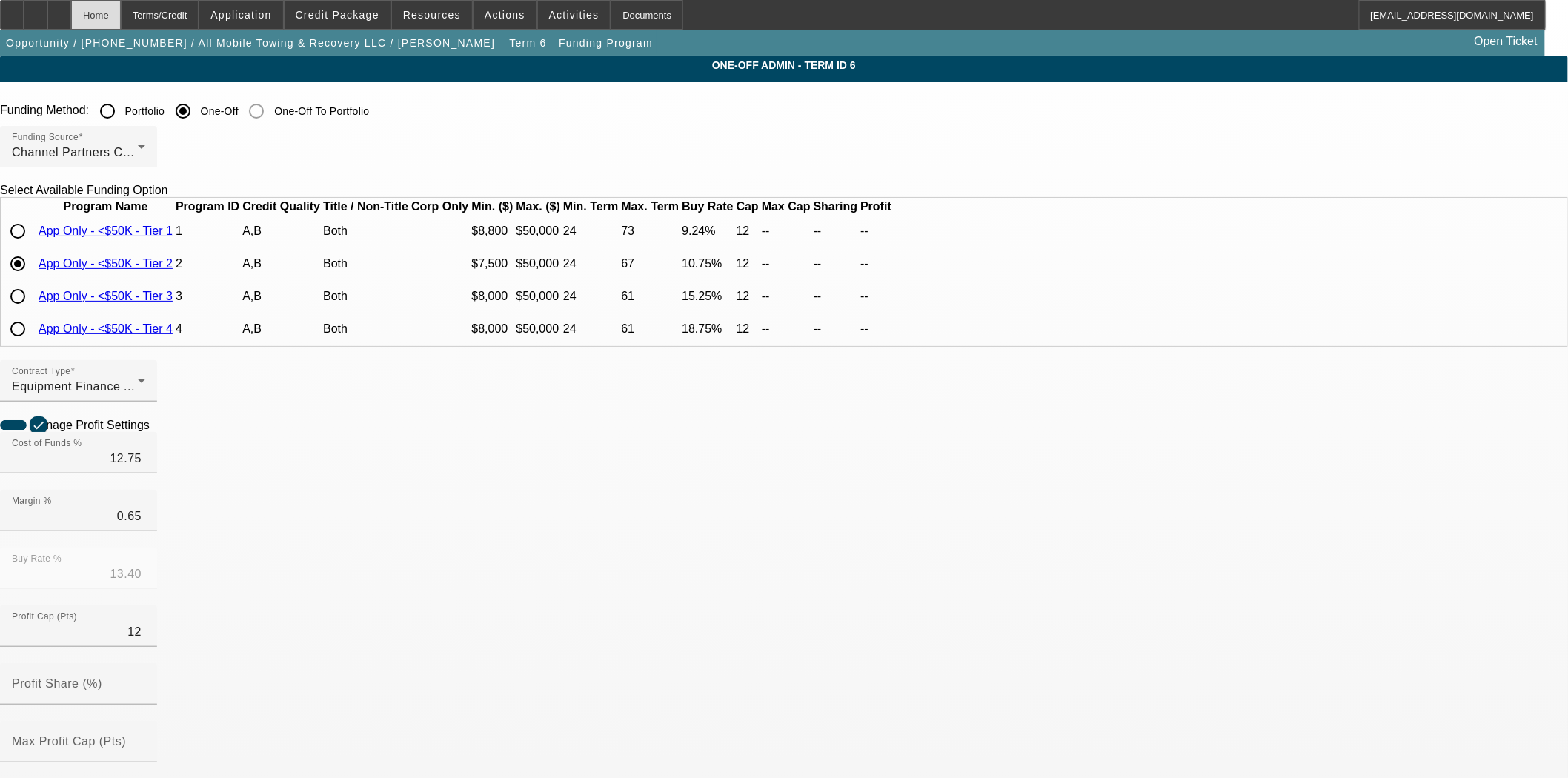
click at [121, 23] on div "Home" at bounding box center [96, 15] width 50 height 30
click at [189, 23] on div "Terms/Credit" at bounding box center [160, 15] width 79 height 30
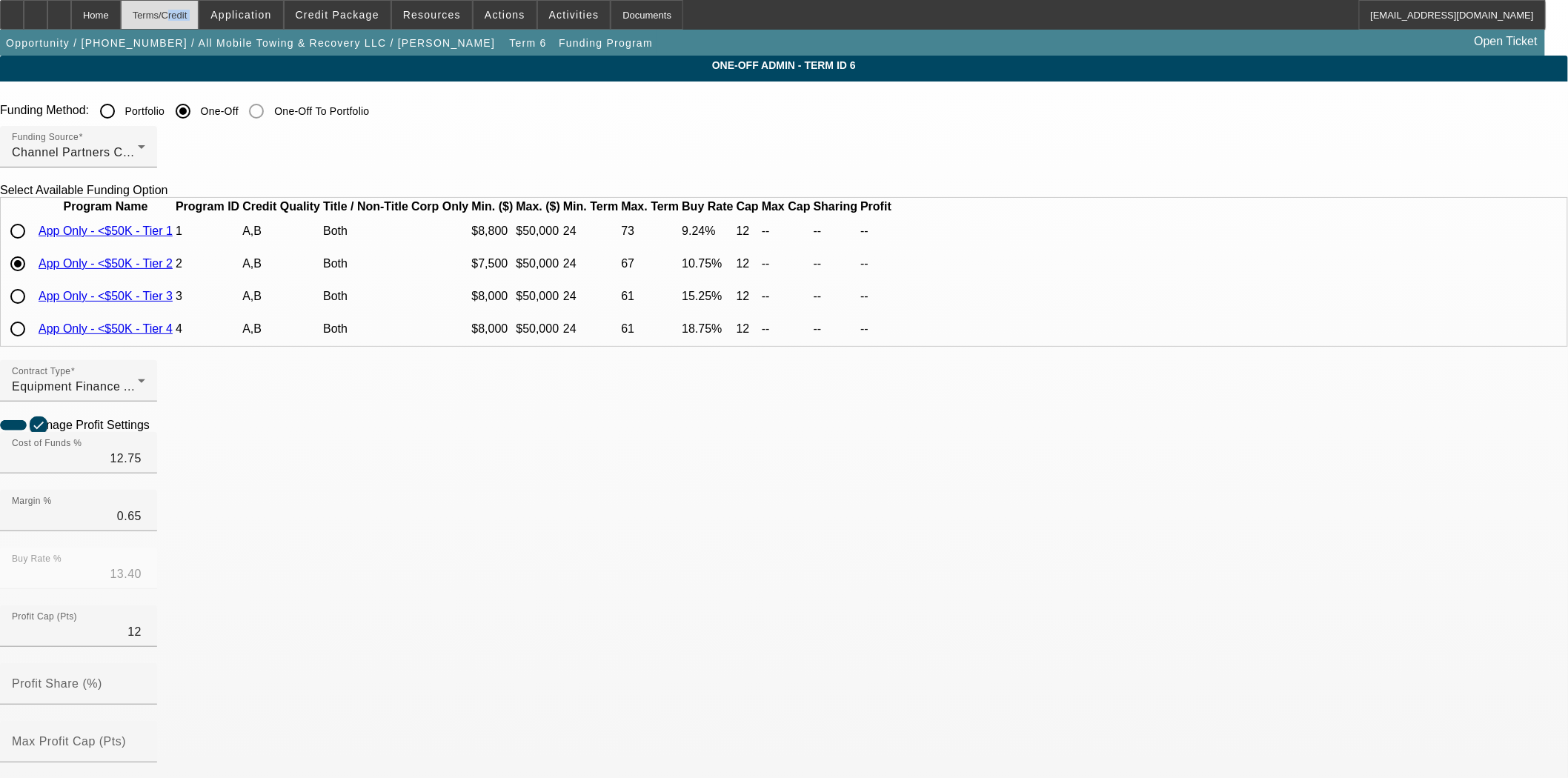
click at [189, 23] on div "Terms/Credit" at bounding box center [160, 15] width 79 height 30
click at [190, 23] on div "Terms/Credit" at bounding box center [160, 15] width 79 height 30
click at [193, 23] on div "Terms/Credit" at bounding box center [160, 15] width 79 height 30
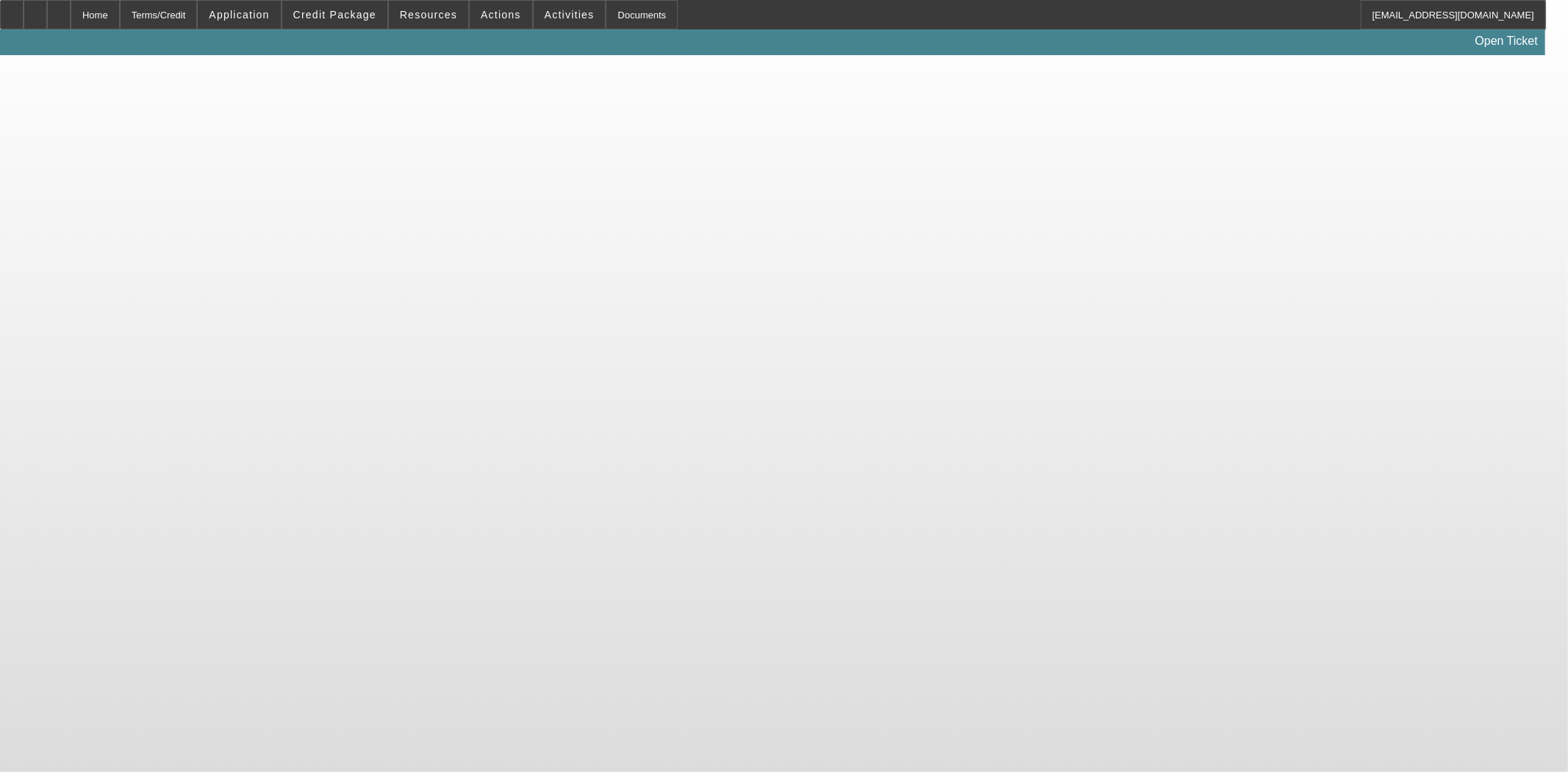
click at [429, 402] on body "Home Terms/Credit Application Credit Package Resources Actions Activities Docum…" at bounding box center [784, 386] width 1568 height 772
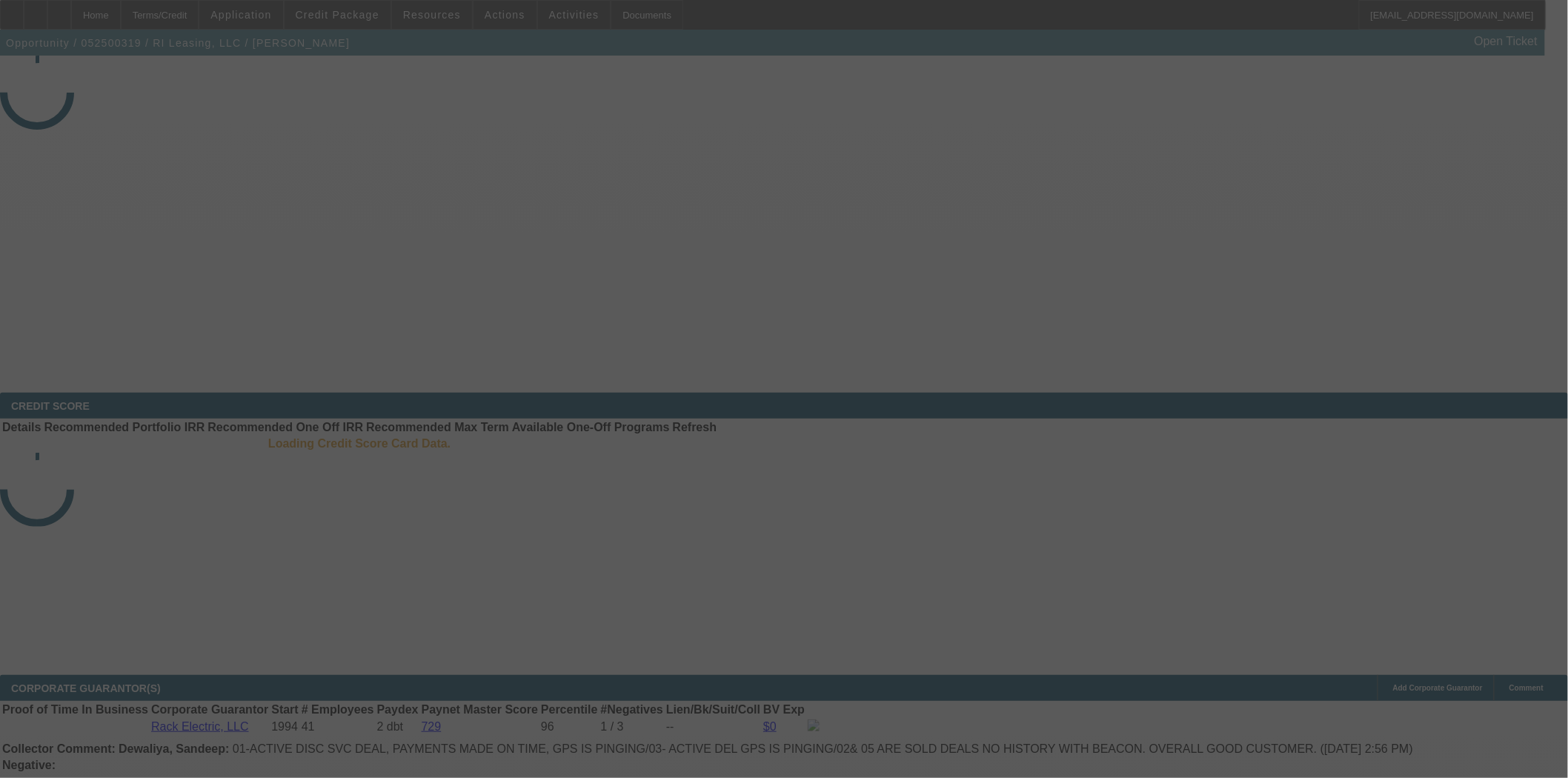
select select "4"
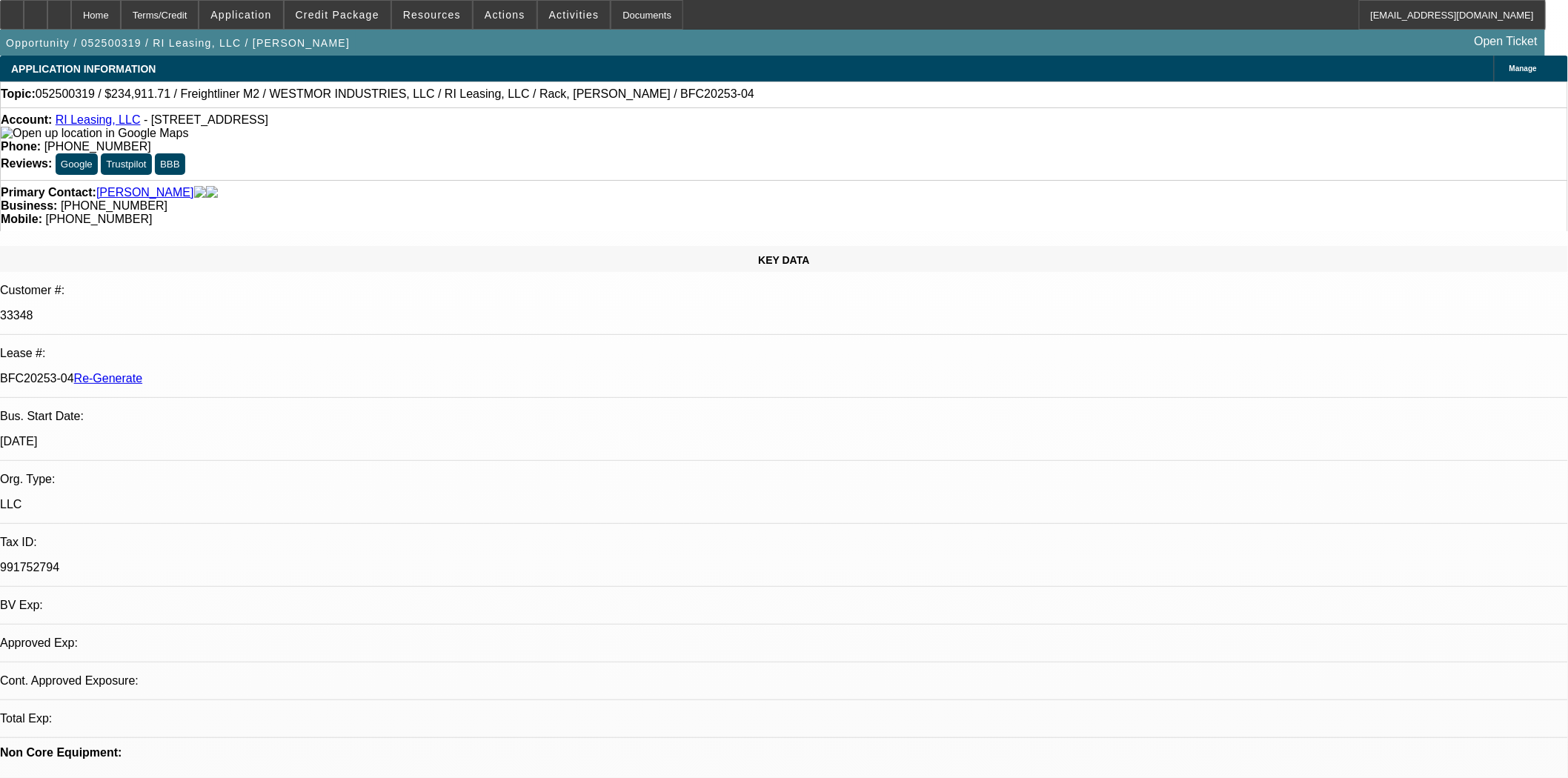
select select "0"
select select "6"
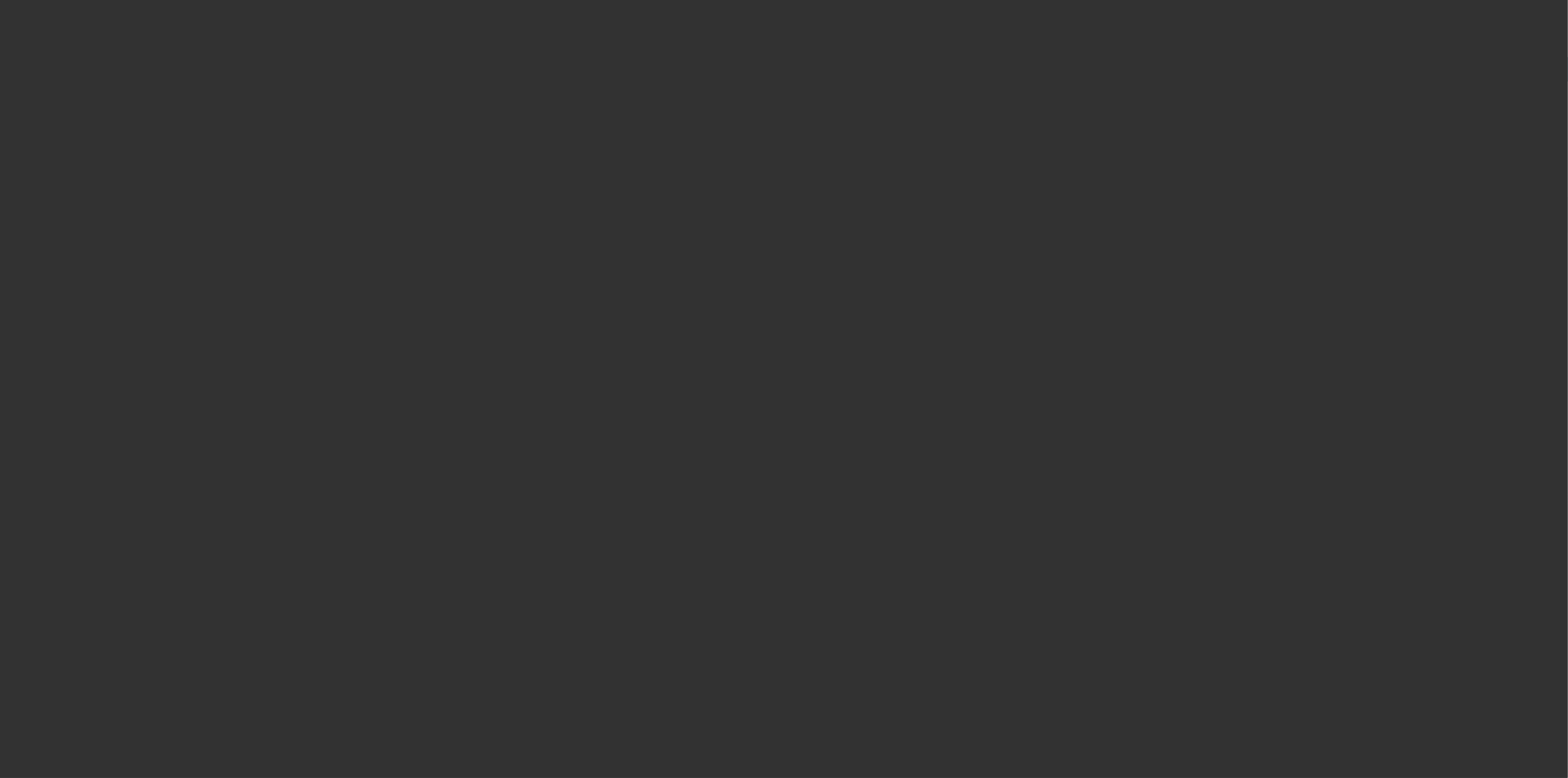
radio input "true"
type input "12"
type input "$25,000.00"
type input "$2,500.00"
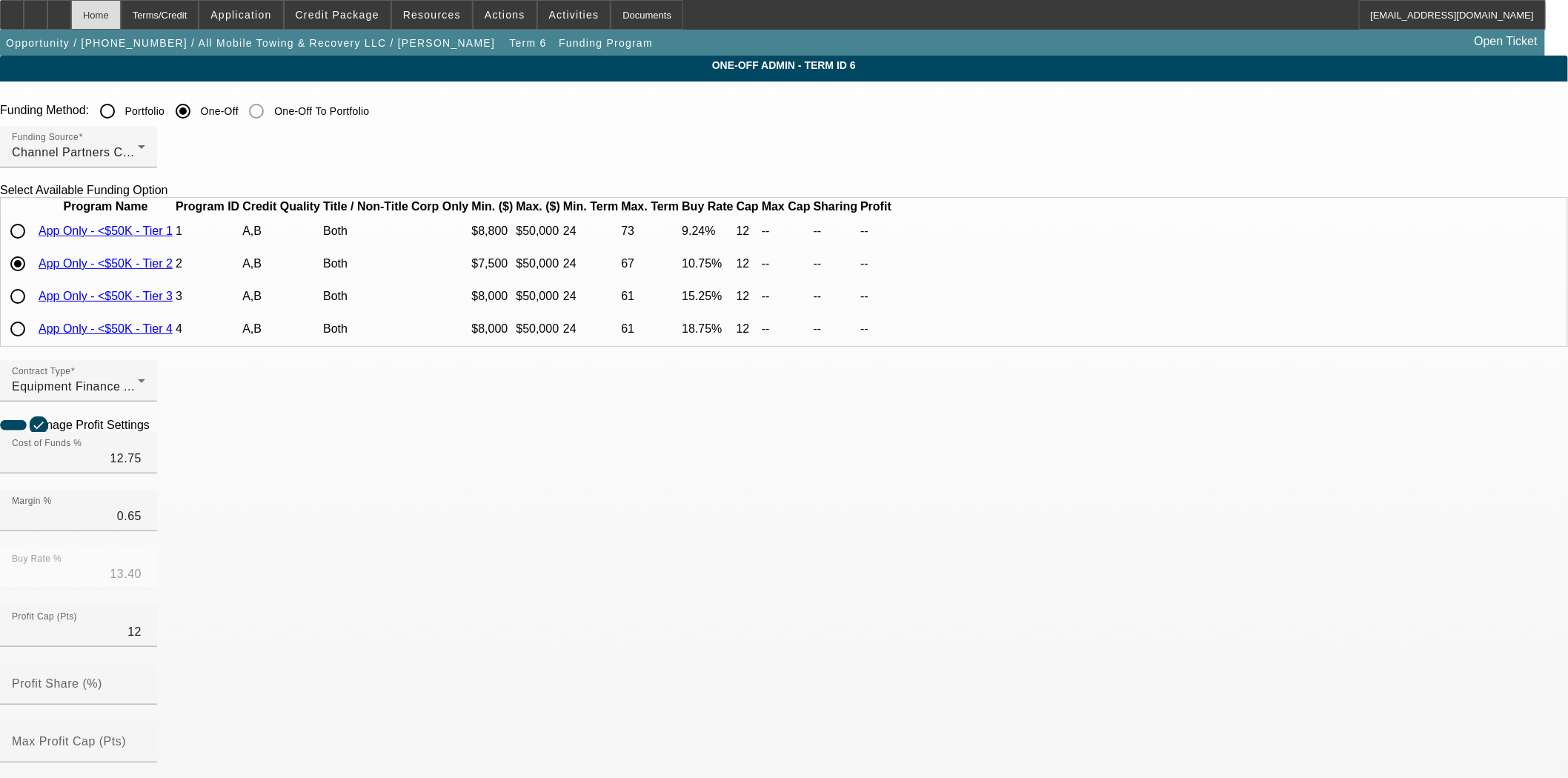
click at [121, 19] on div "Home" at bounding box center [96, 15] width 50 height 30
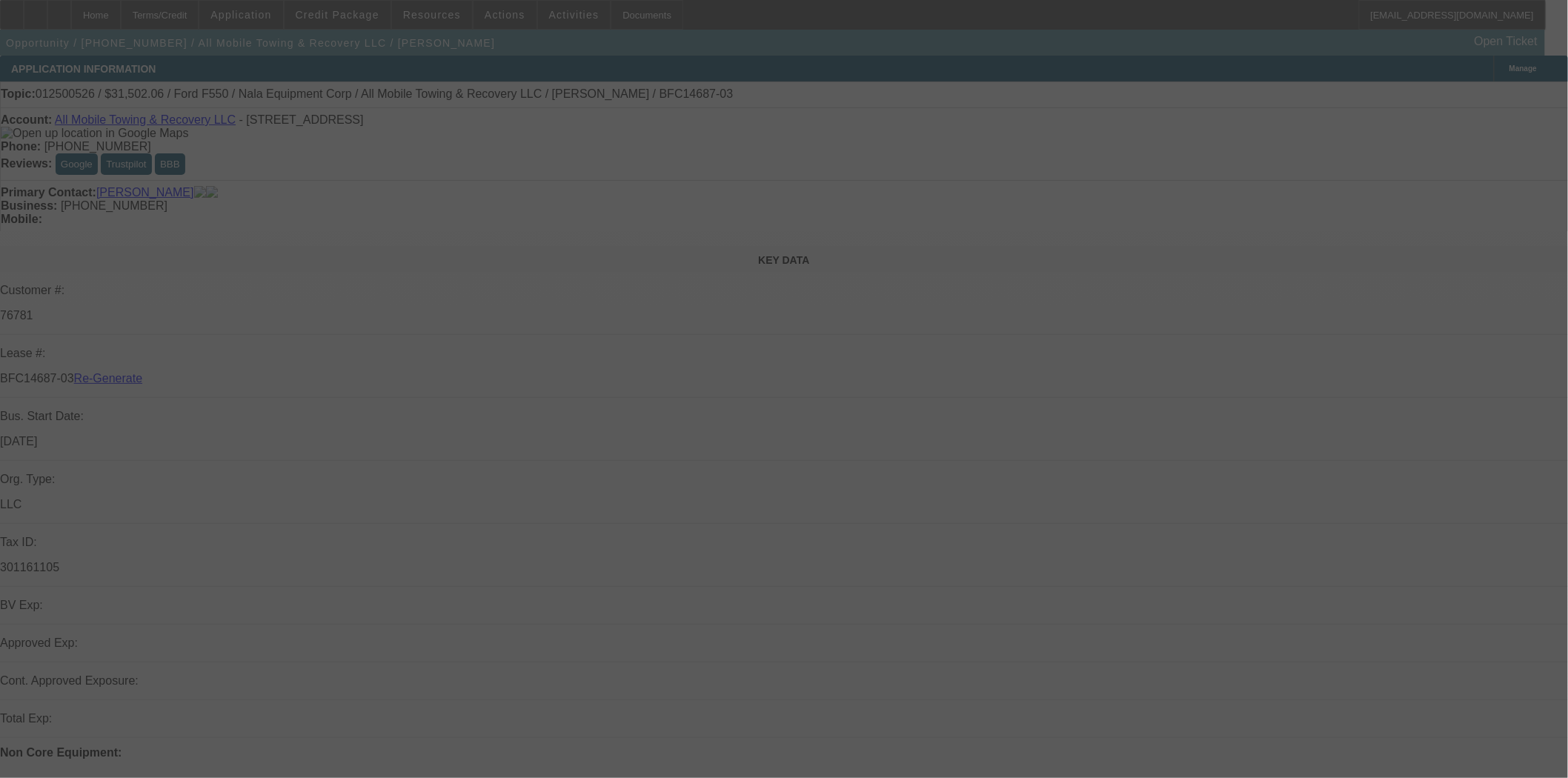
select select "4"
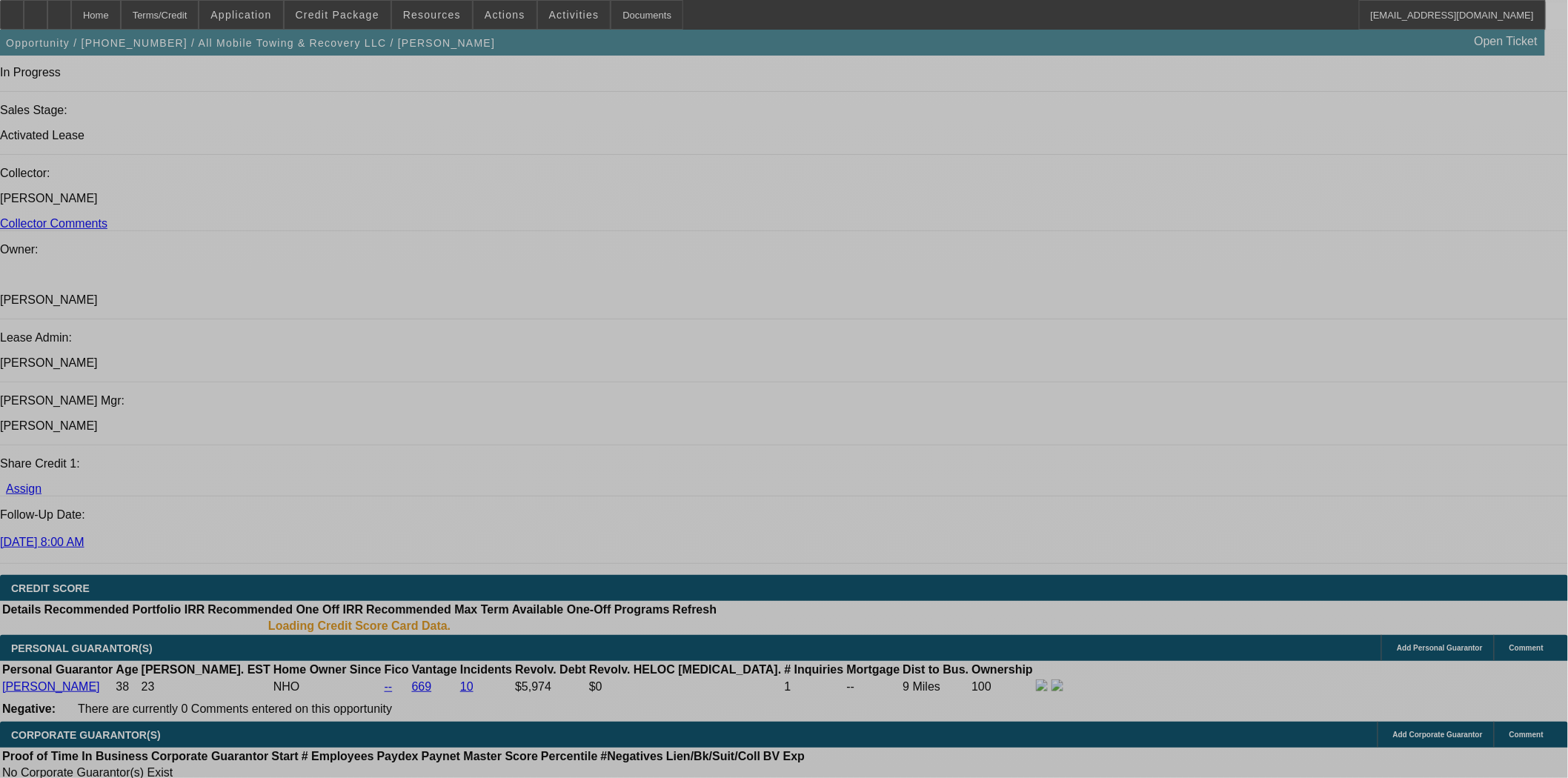
select select "0"
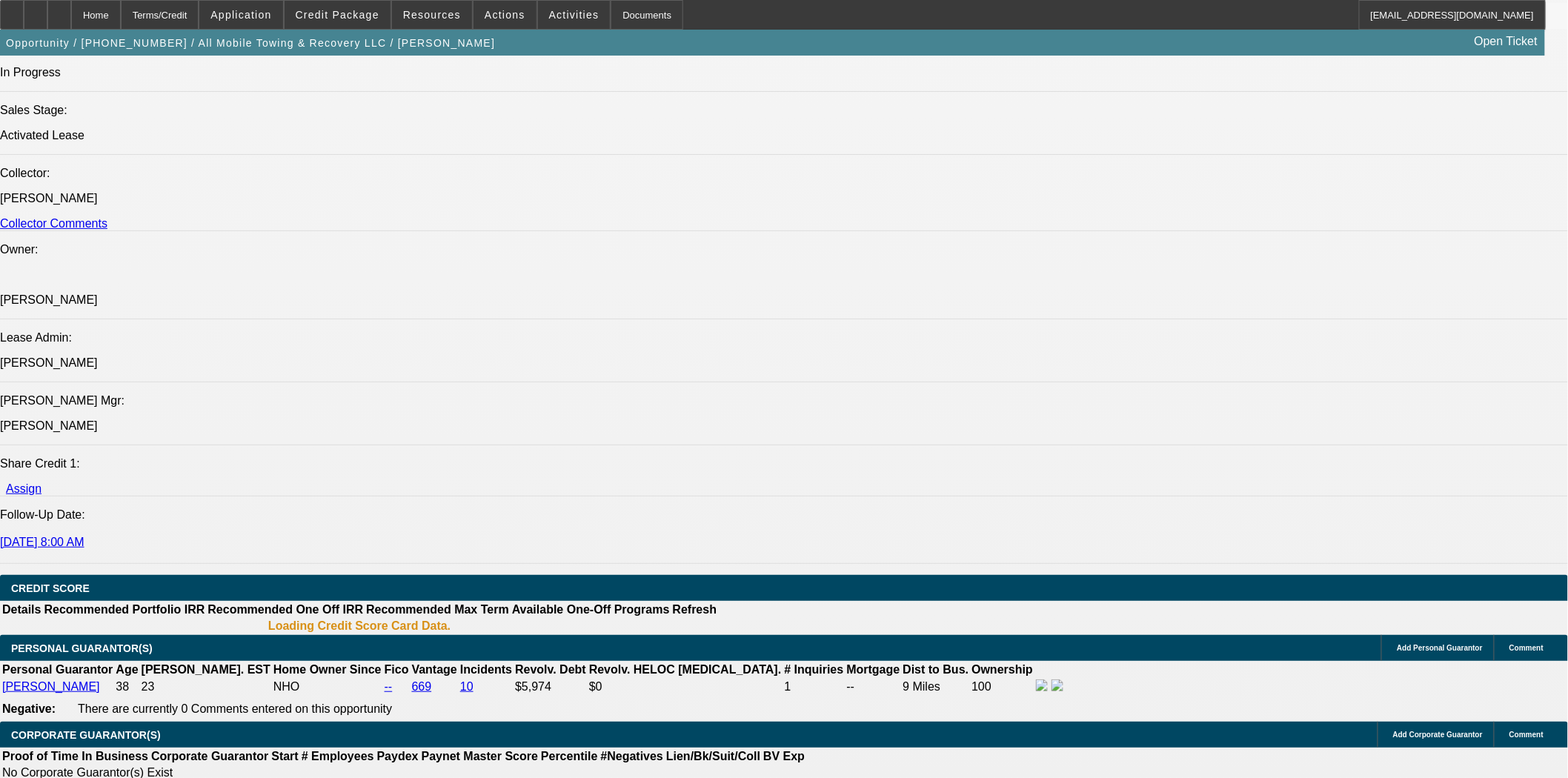
select select "0"
select select "2"
select select "0"
select select "6"
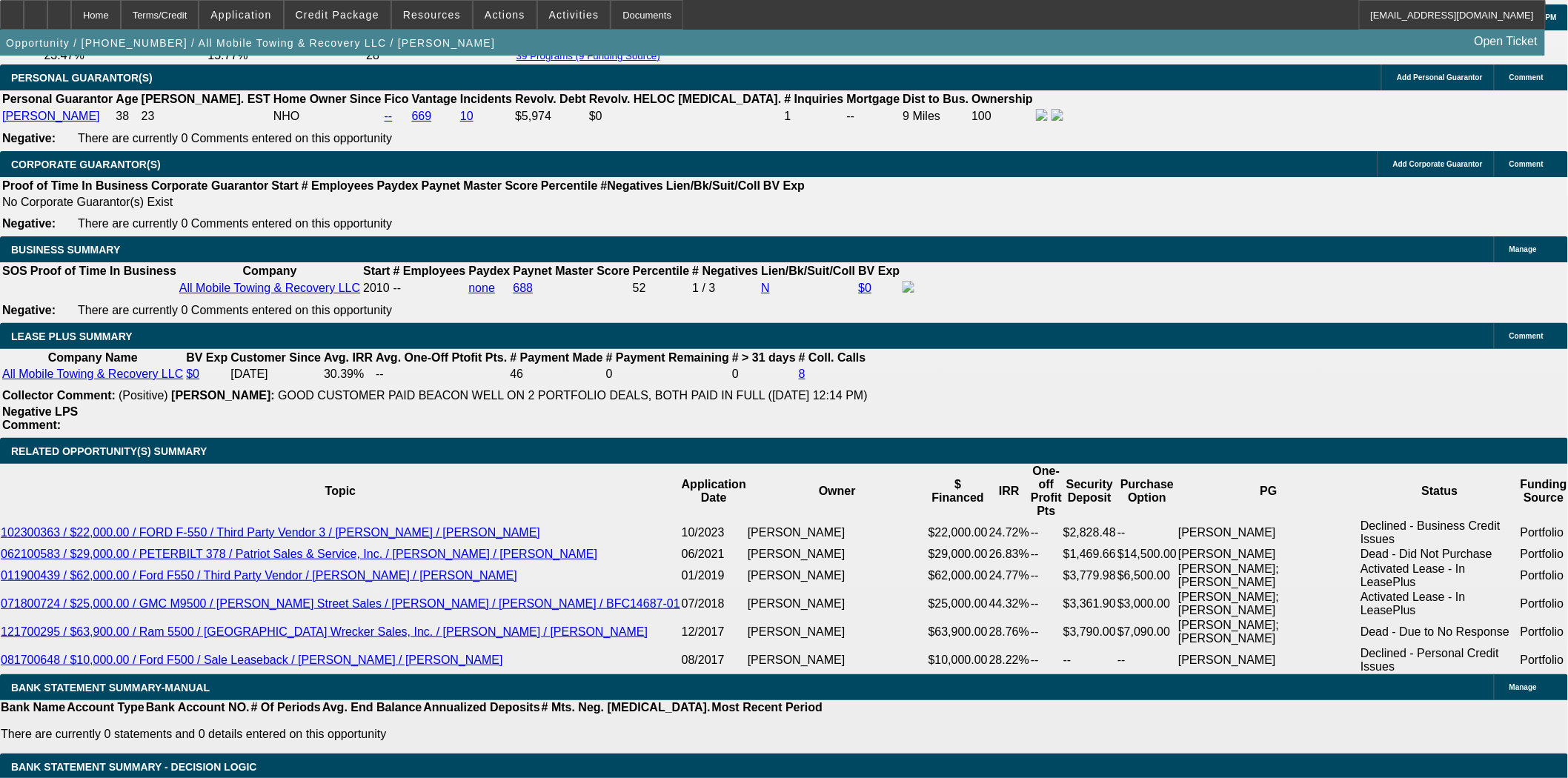
scroll to position [2348, 0]
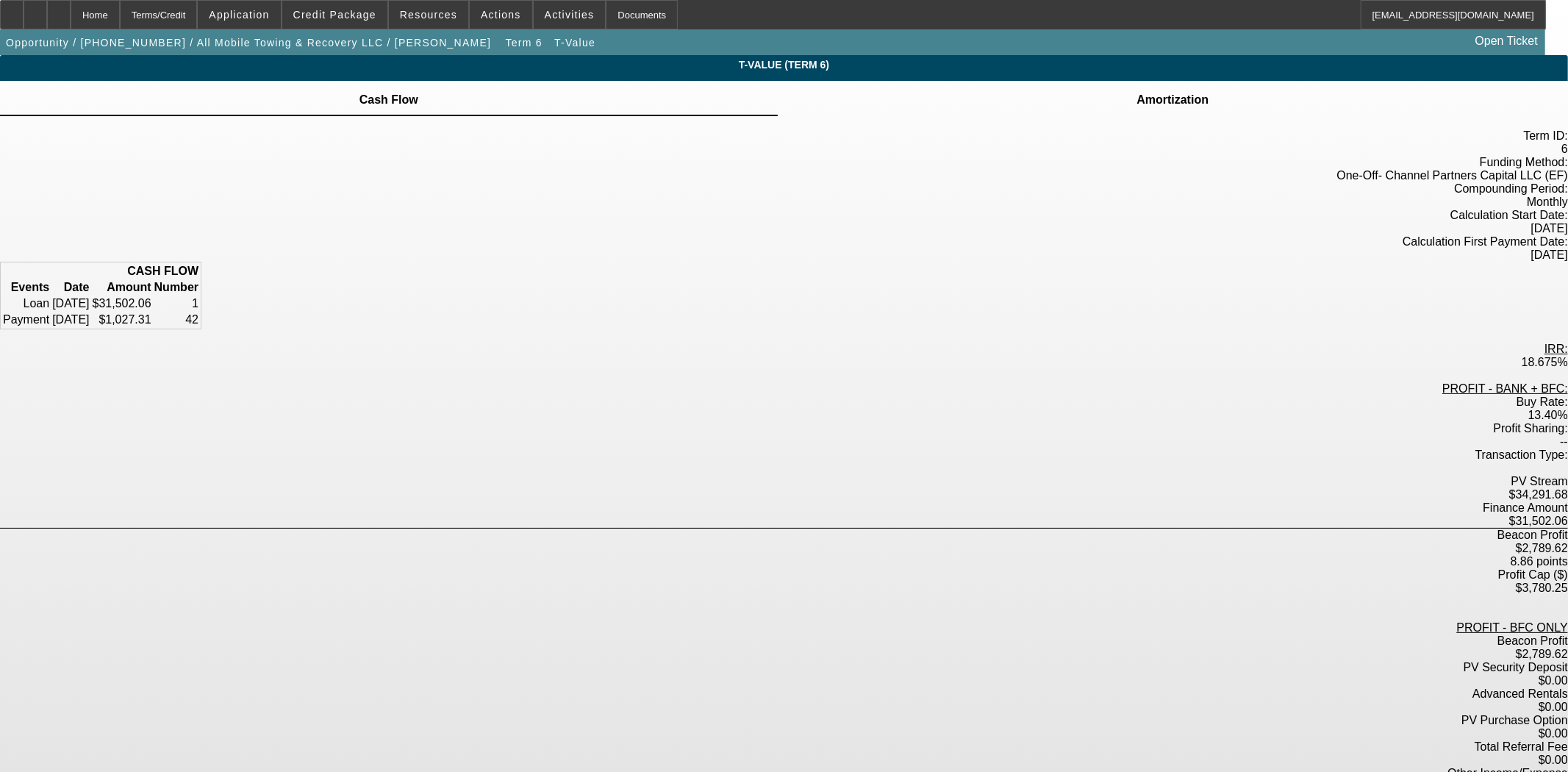
click at [1136, 103] on td "Amortization" at bounding box center [1172, 100] width 73 height 13
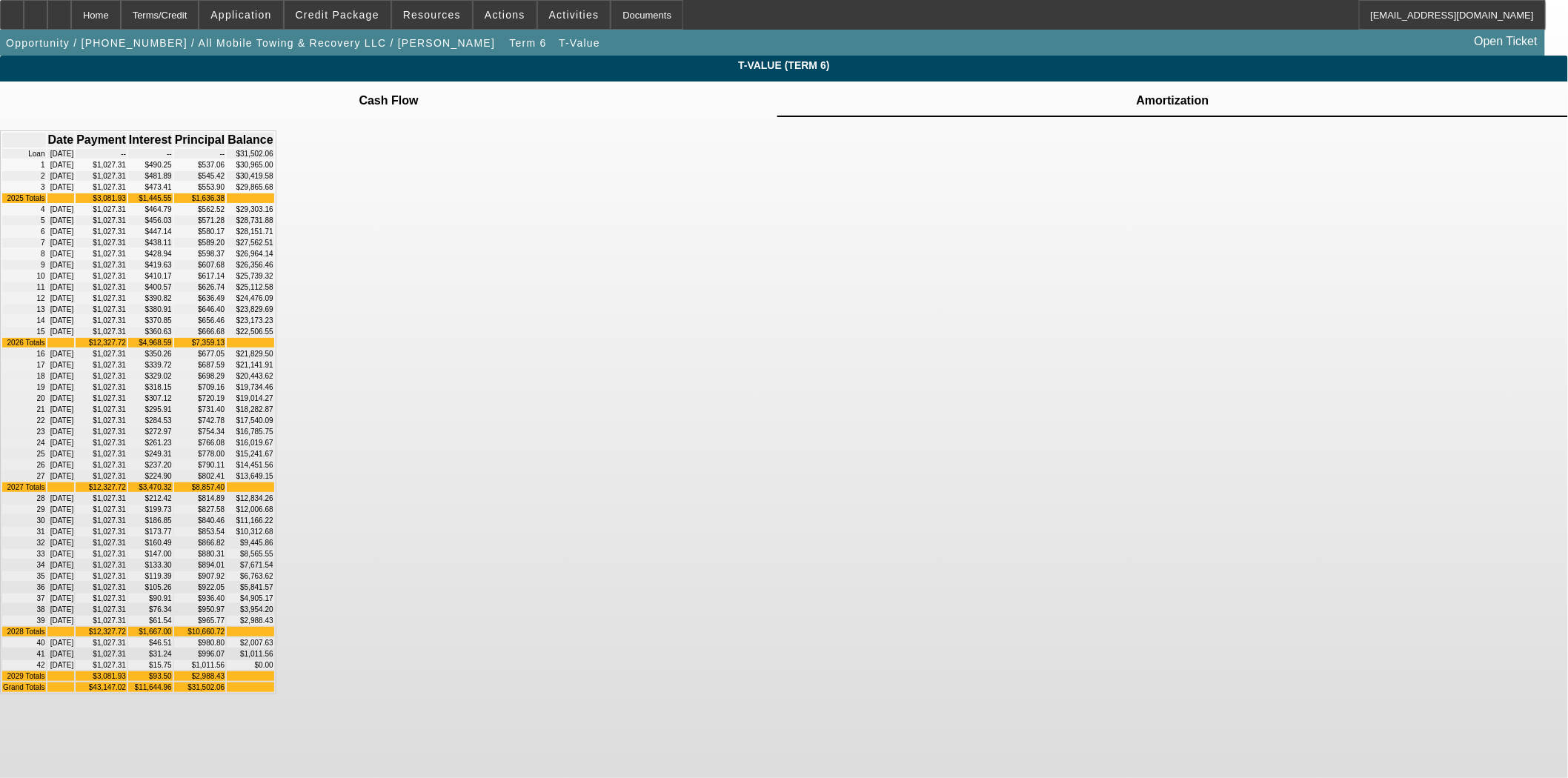
click at [419, 93] on td at bounding box center [389, 92] width 61 height 2
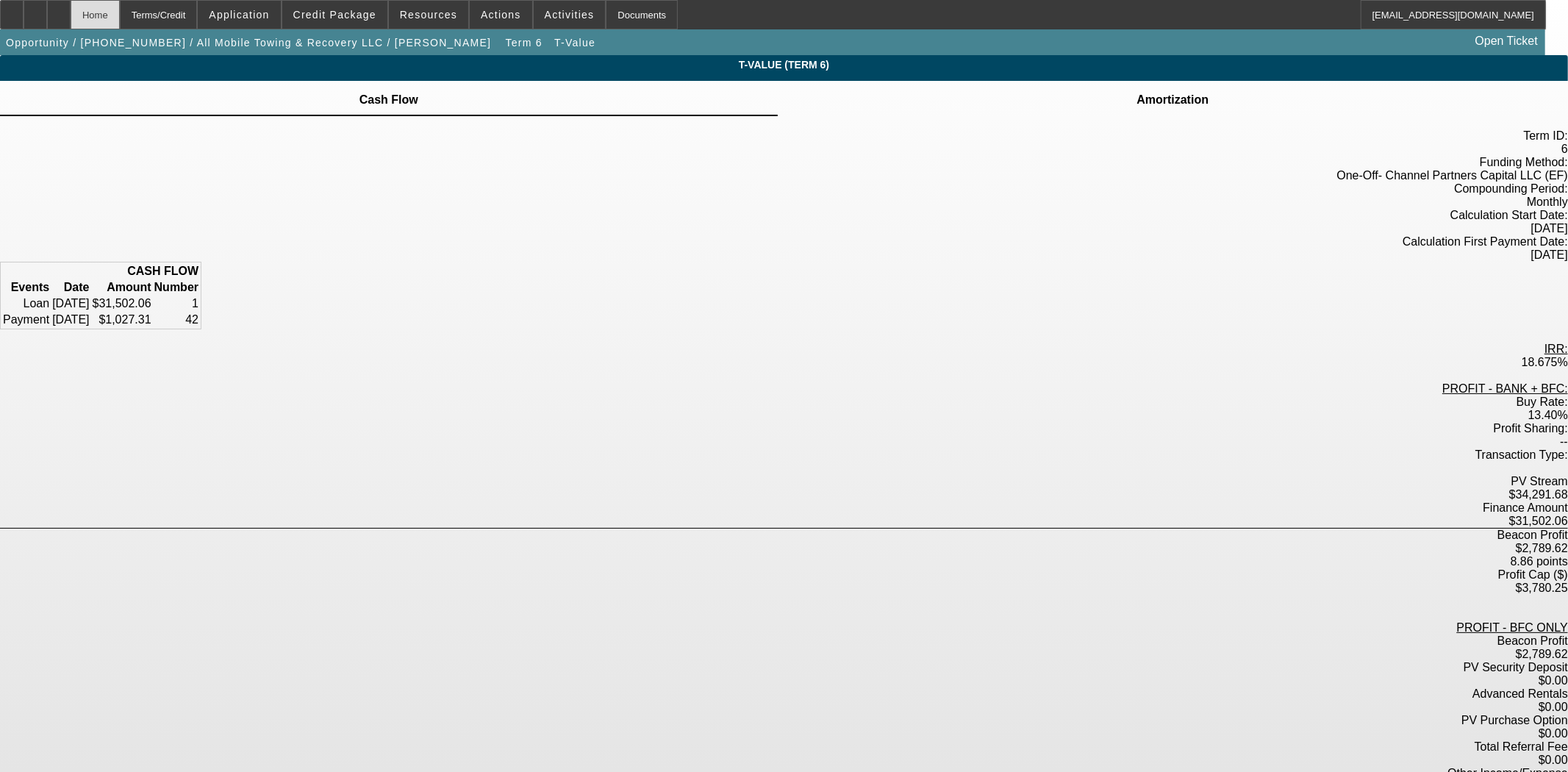
click at [120, 12] on div "Home" at bounding box center [95, 15] width 50 height 29
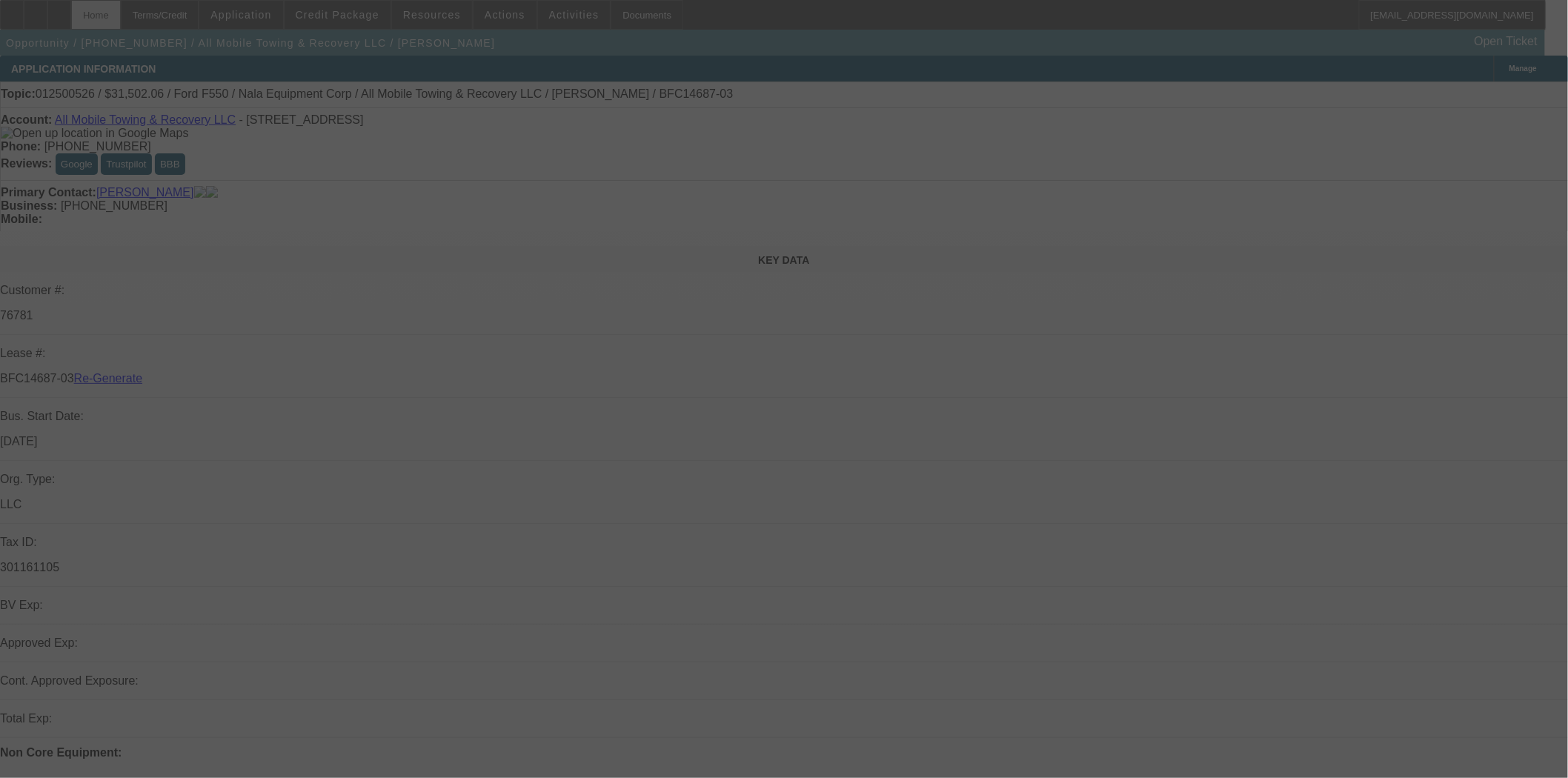
select select "4"
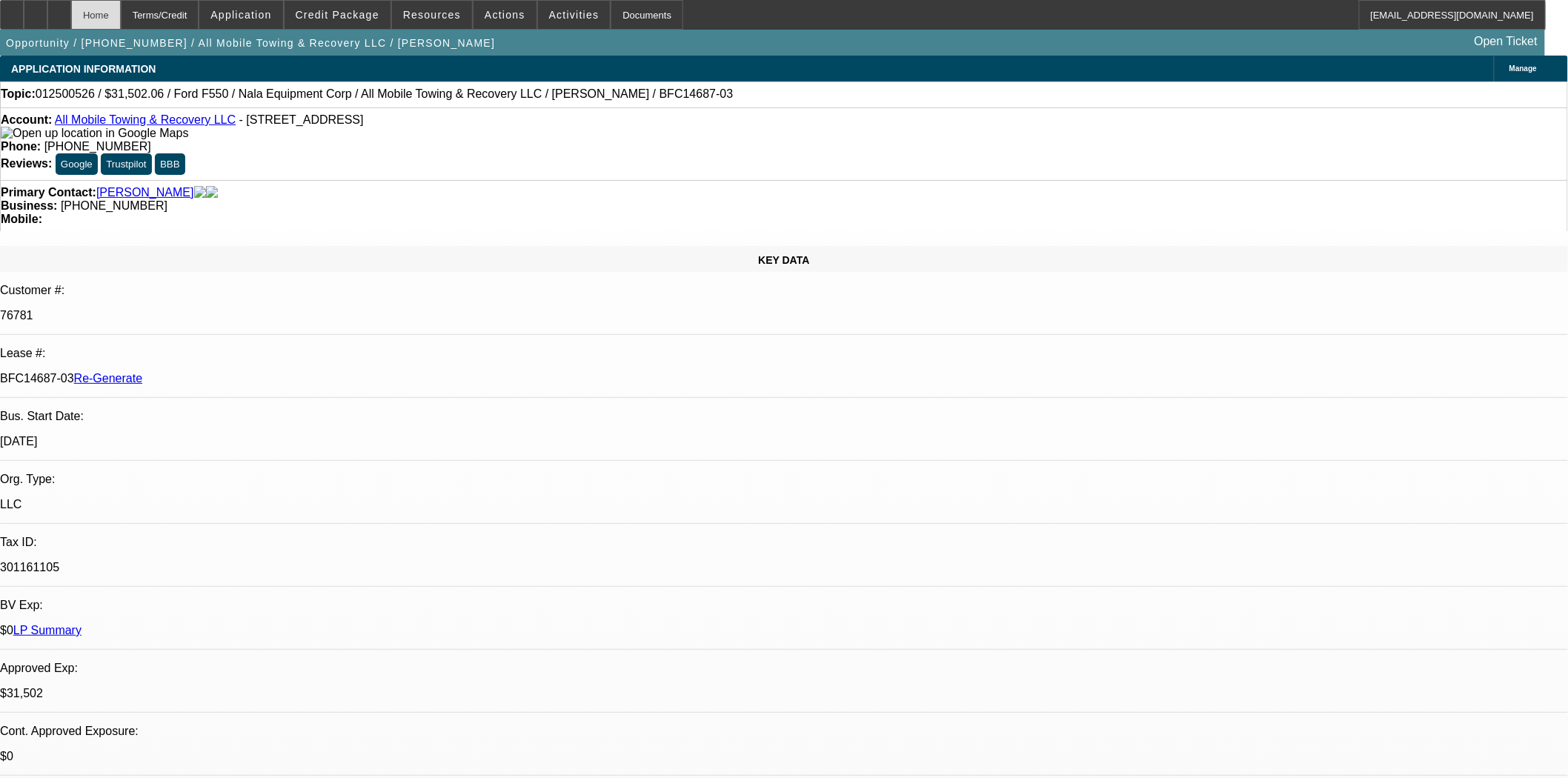
select select "0"
select select "2"
select select "0"
select select "6"
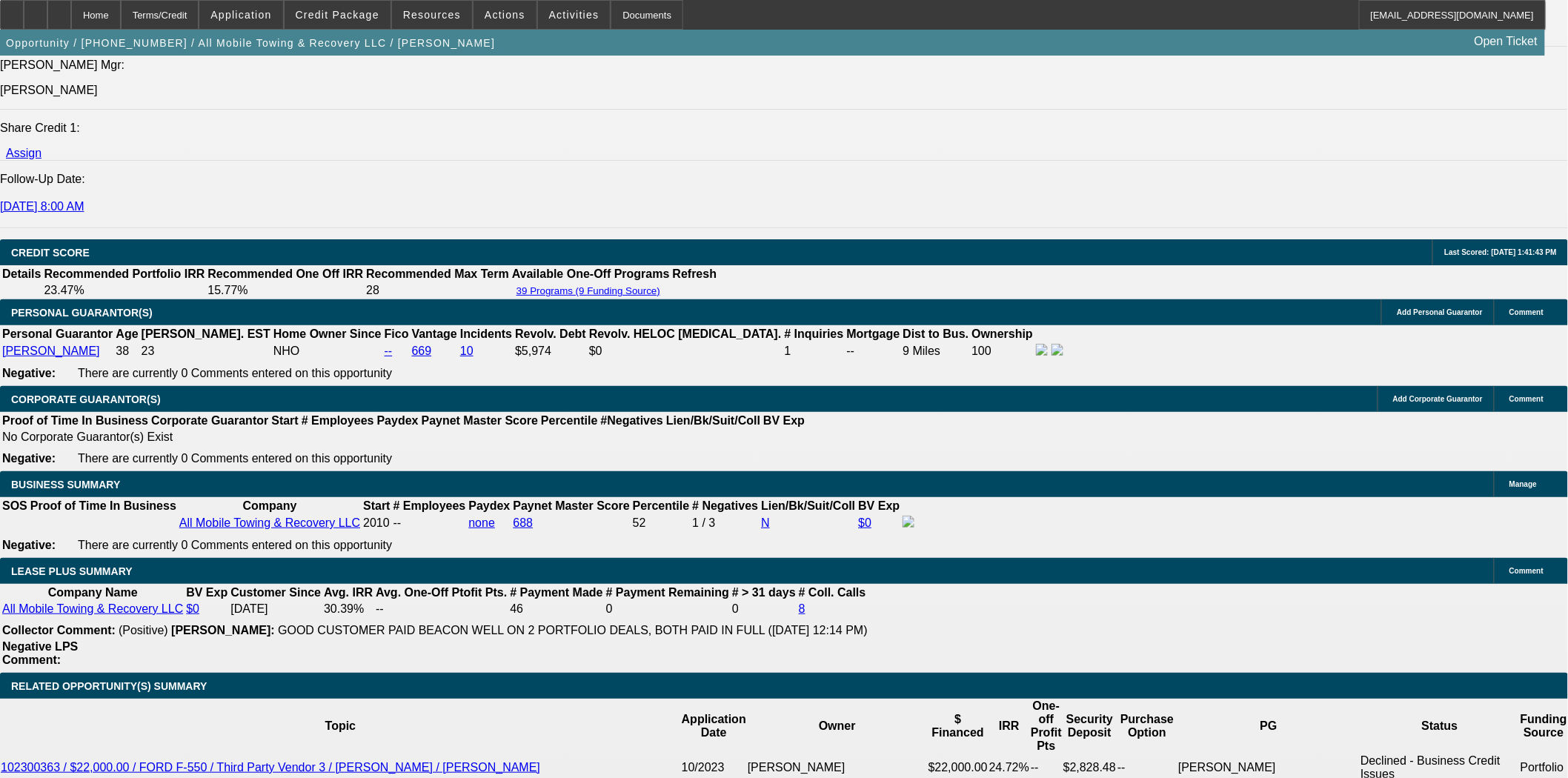
scroll to position [2139, 0]
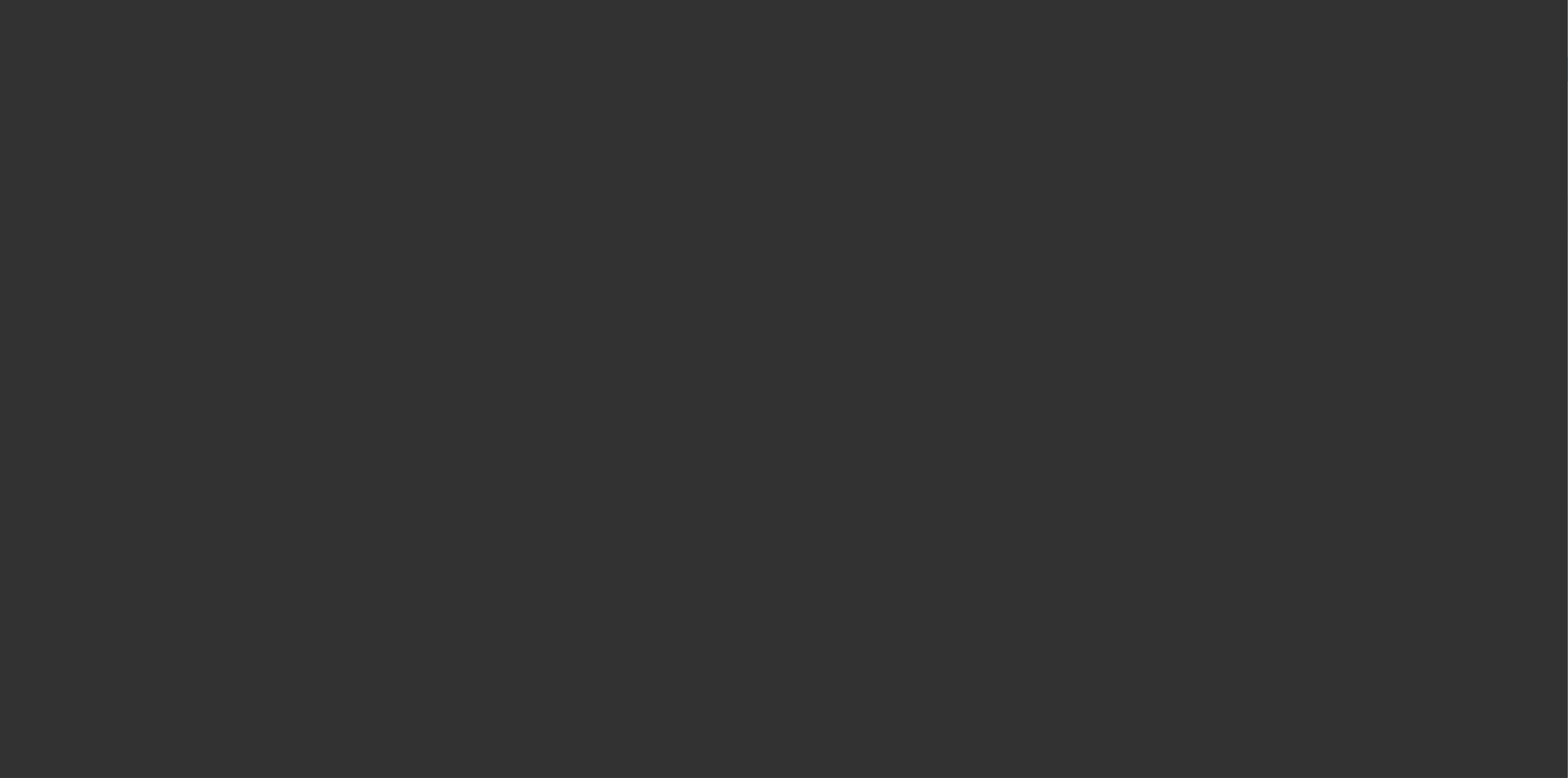
radio input "true"
type input "12"
type input "$25,000.00"
type input "$2,500.00"
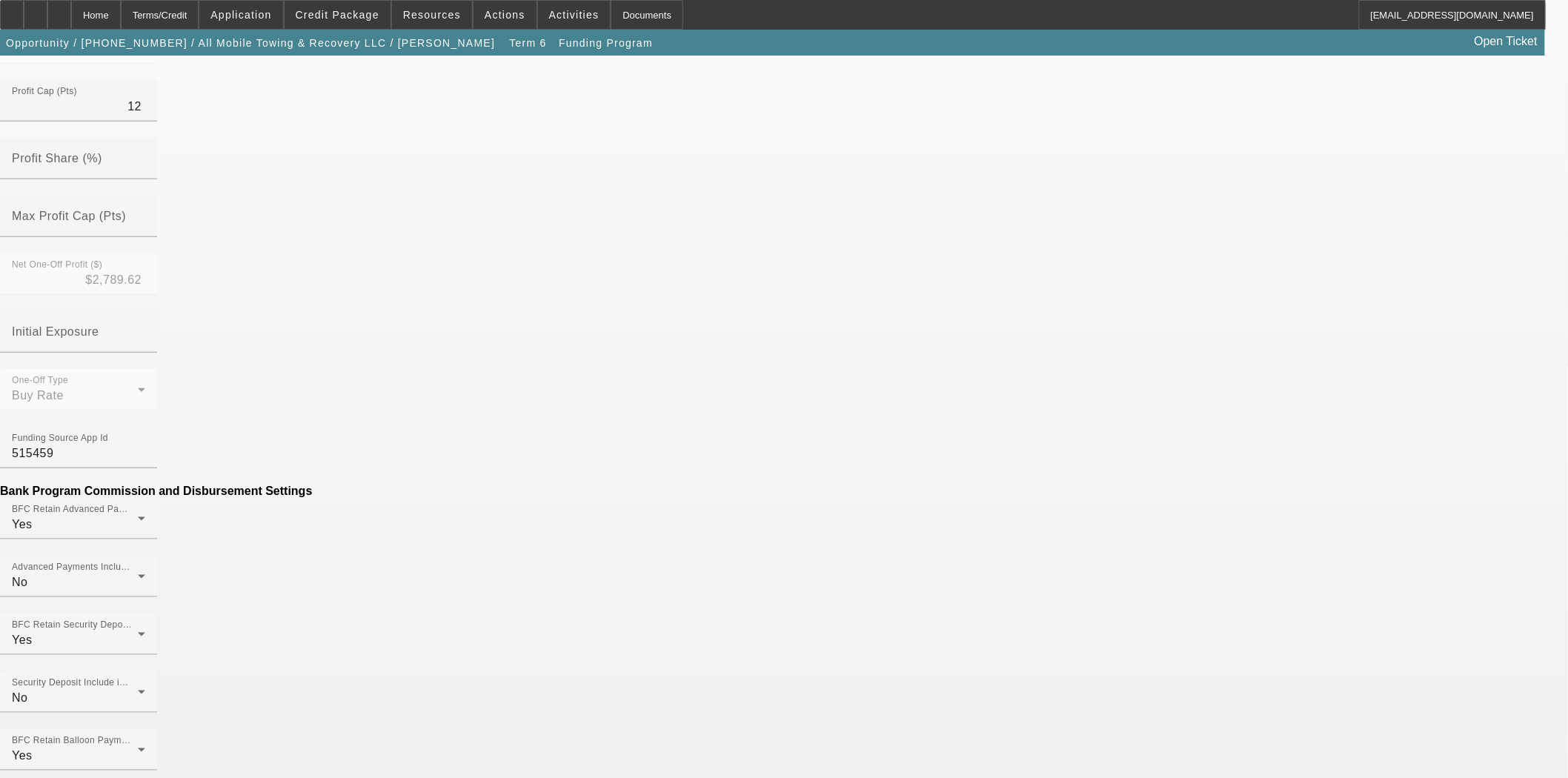
scroll to position [524, 0]
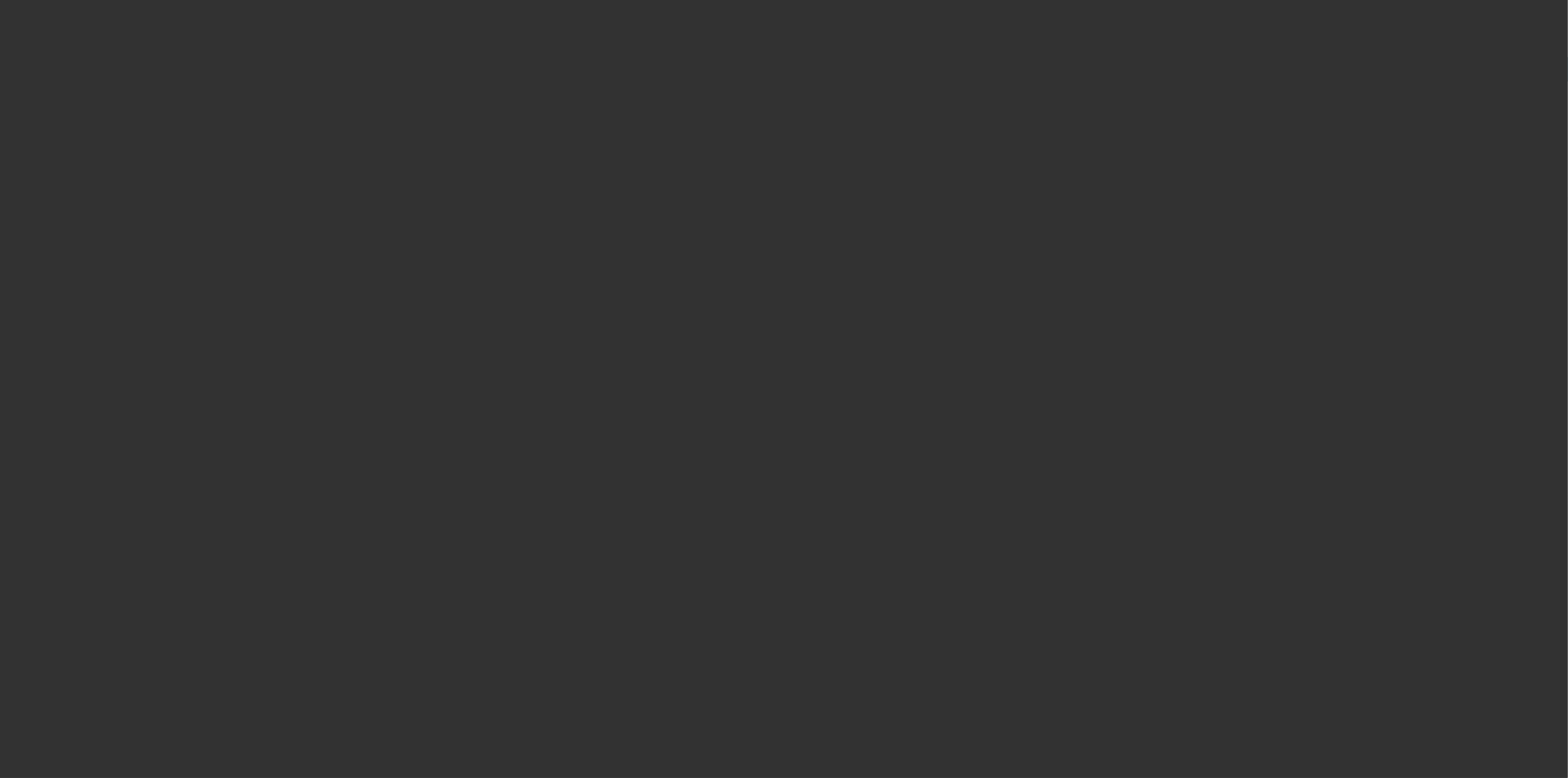
radio input "true"
type input "12"
type input "$25,000.00"
type input "$2,500.00"
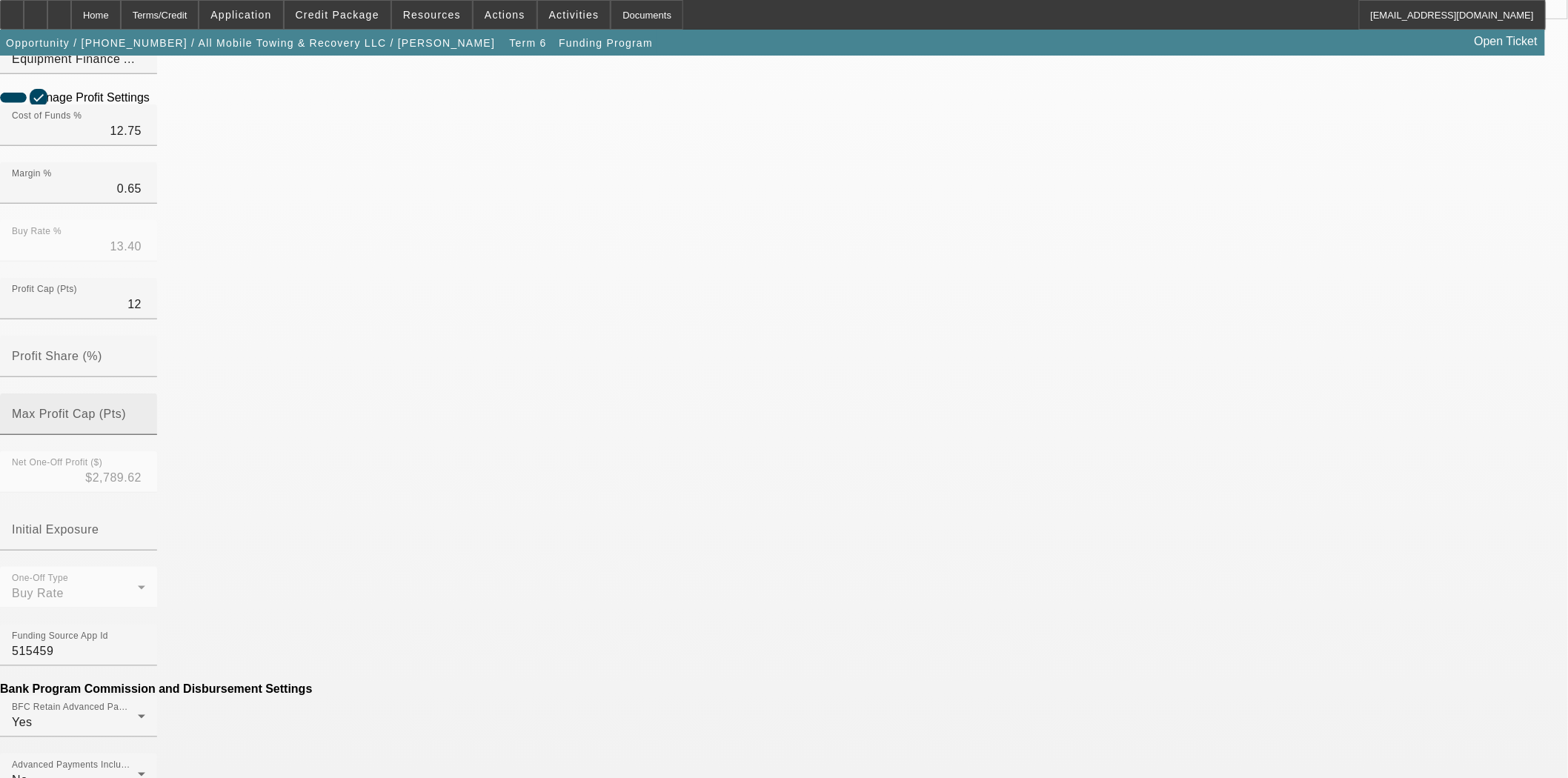
scroll to position [329, 0]
drag, startPoint x: 462, startPoint y: 667, endPoint x: 710, endPoint y: 691, distance: 249.2
type input "$252.40"
type input "Per Diem"
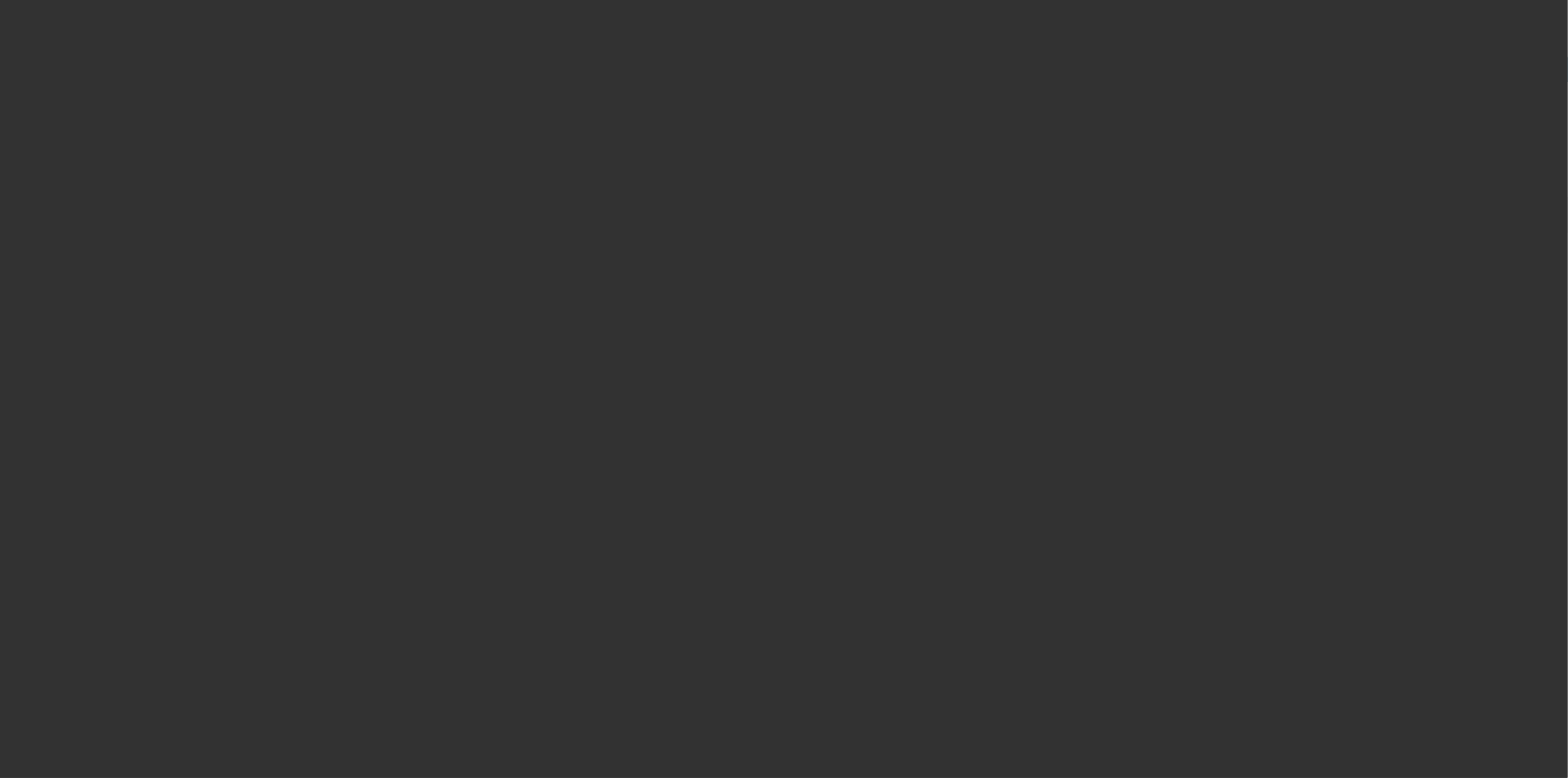
radio input "true"
type input "12"
type input "$25,000.00"
type input "$2,500.00"
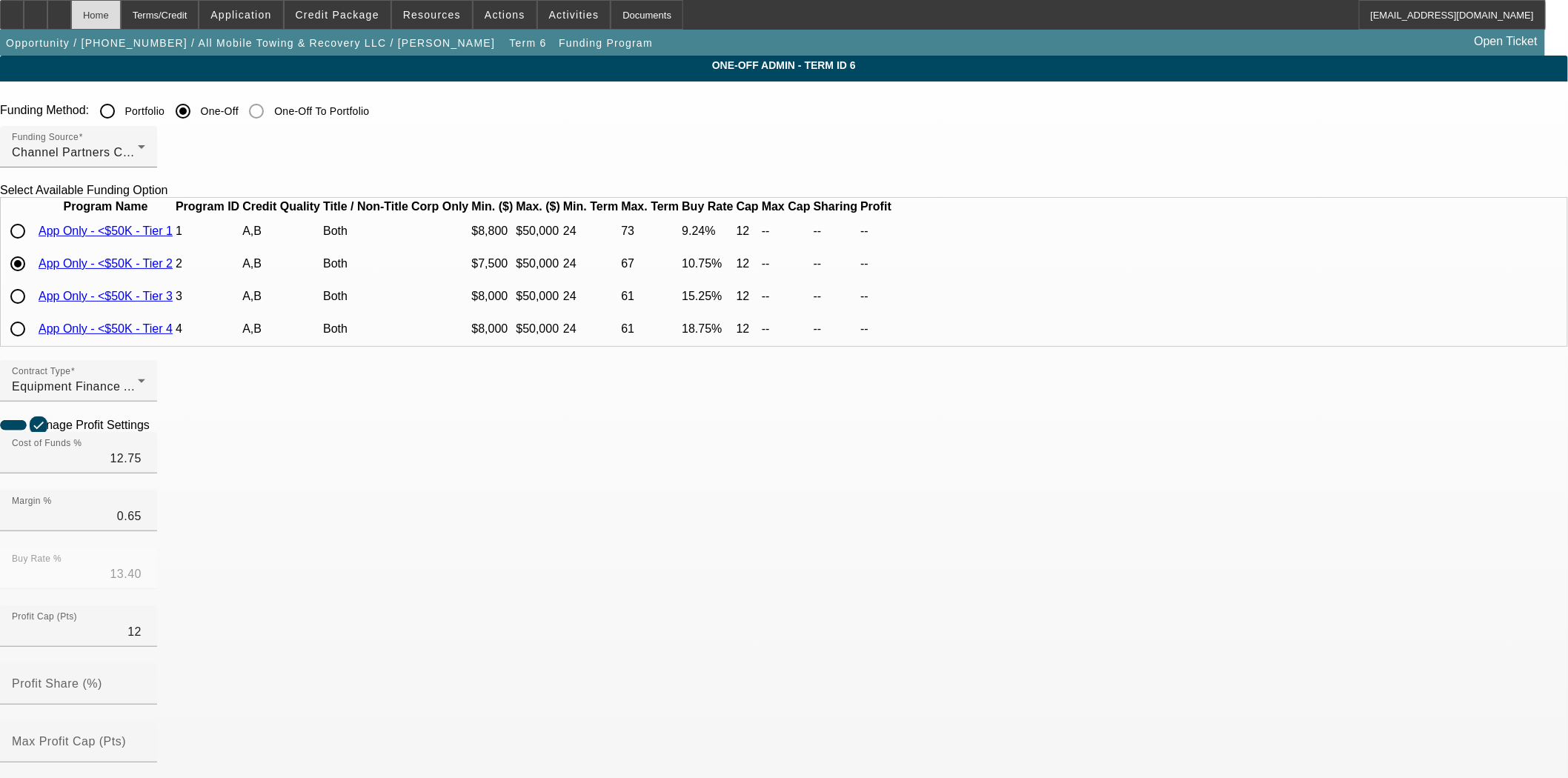
click at [121, 4] on div "Home" at bounding box center [96, 15] width 50 height 30
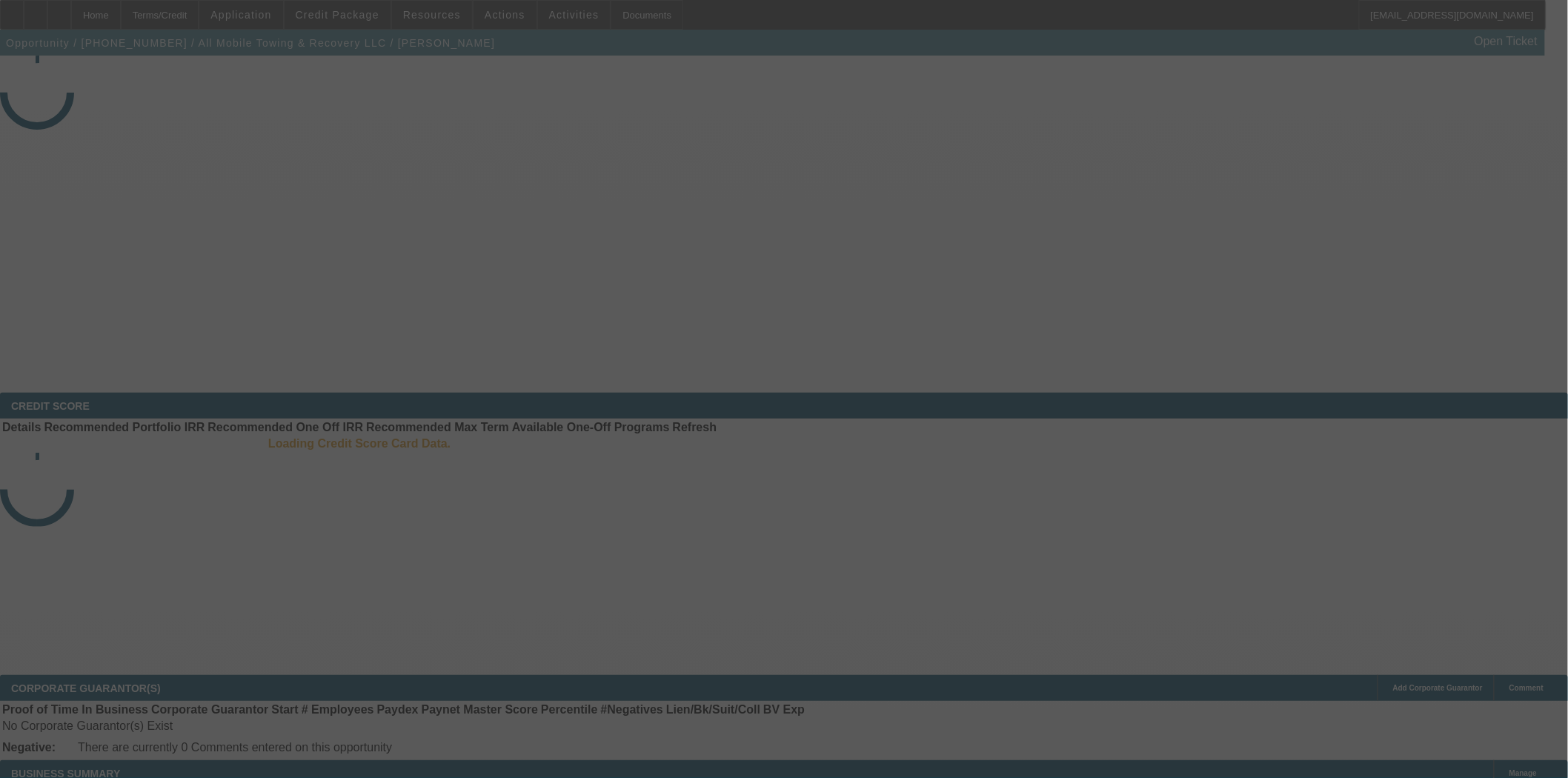
select select "4"
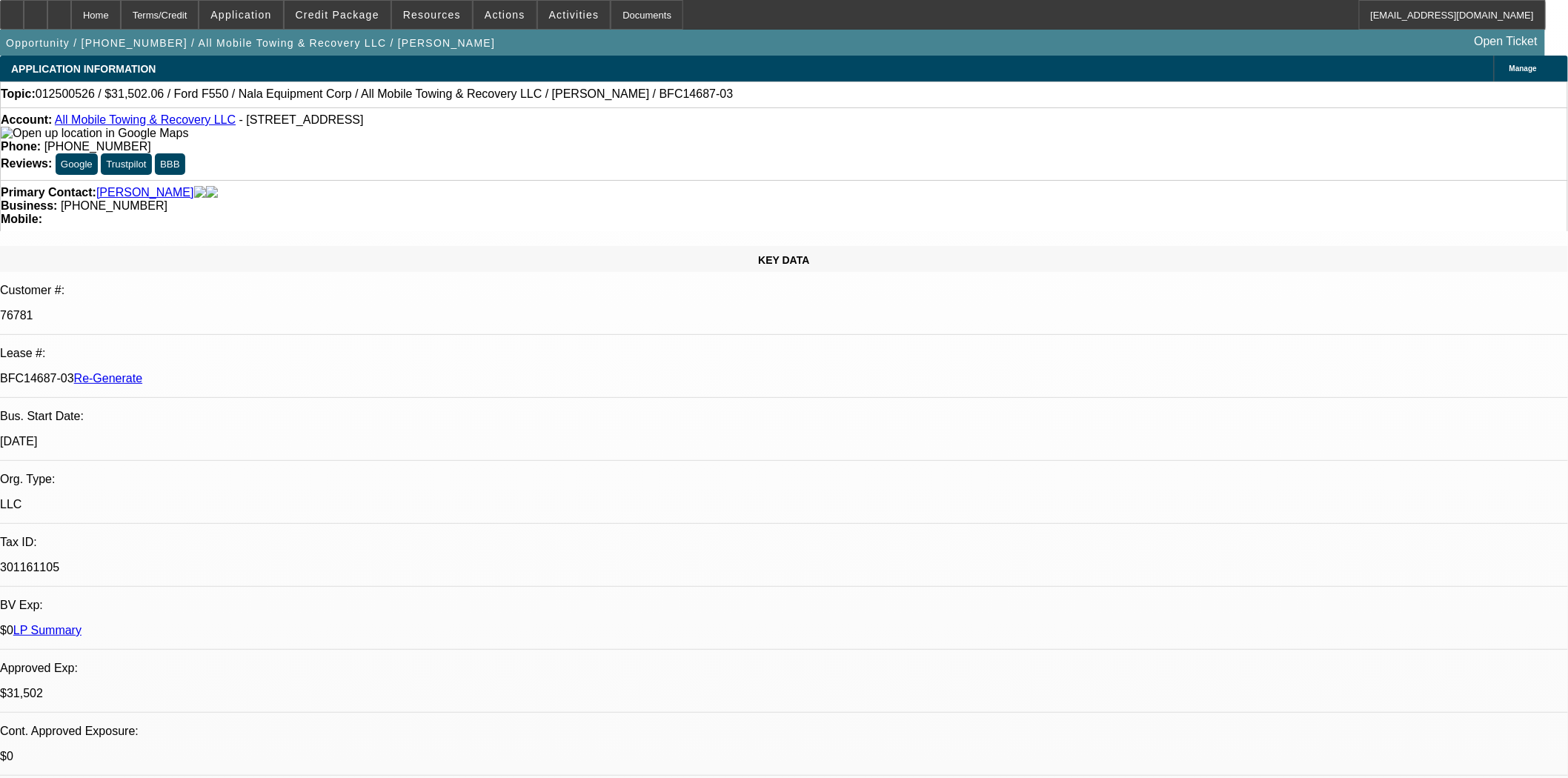
select select "0"
select select "2"
select select "0"
select select "6"
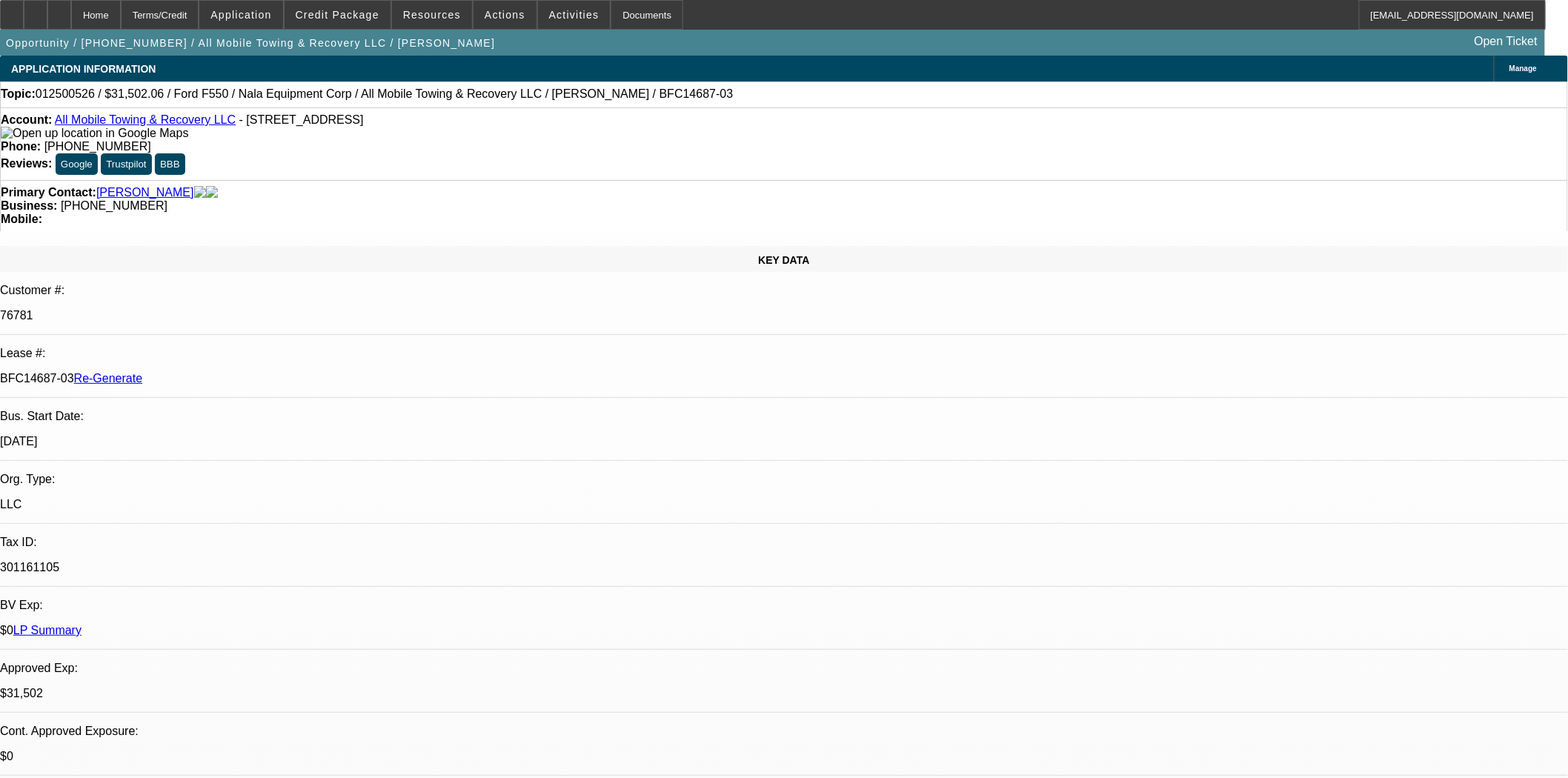
click at [350, 246] on div "KEY DATA Customer #: 76781 Lease #: BFC14687-03 Re-Generate Bus. Start Date: [D…" at bounding box center [784, 614] width 1568 height 738
drag, startPoint x: 1151, startPoint y: 207, endPoint x: 1154, endPoint y: 230, distance: 23.2
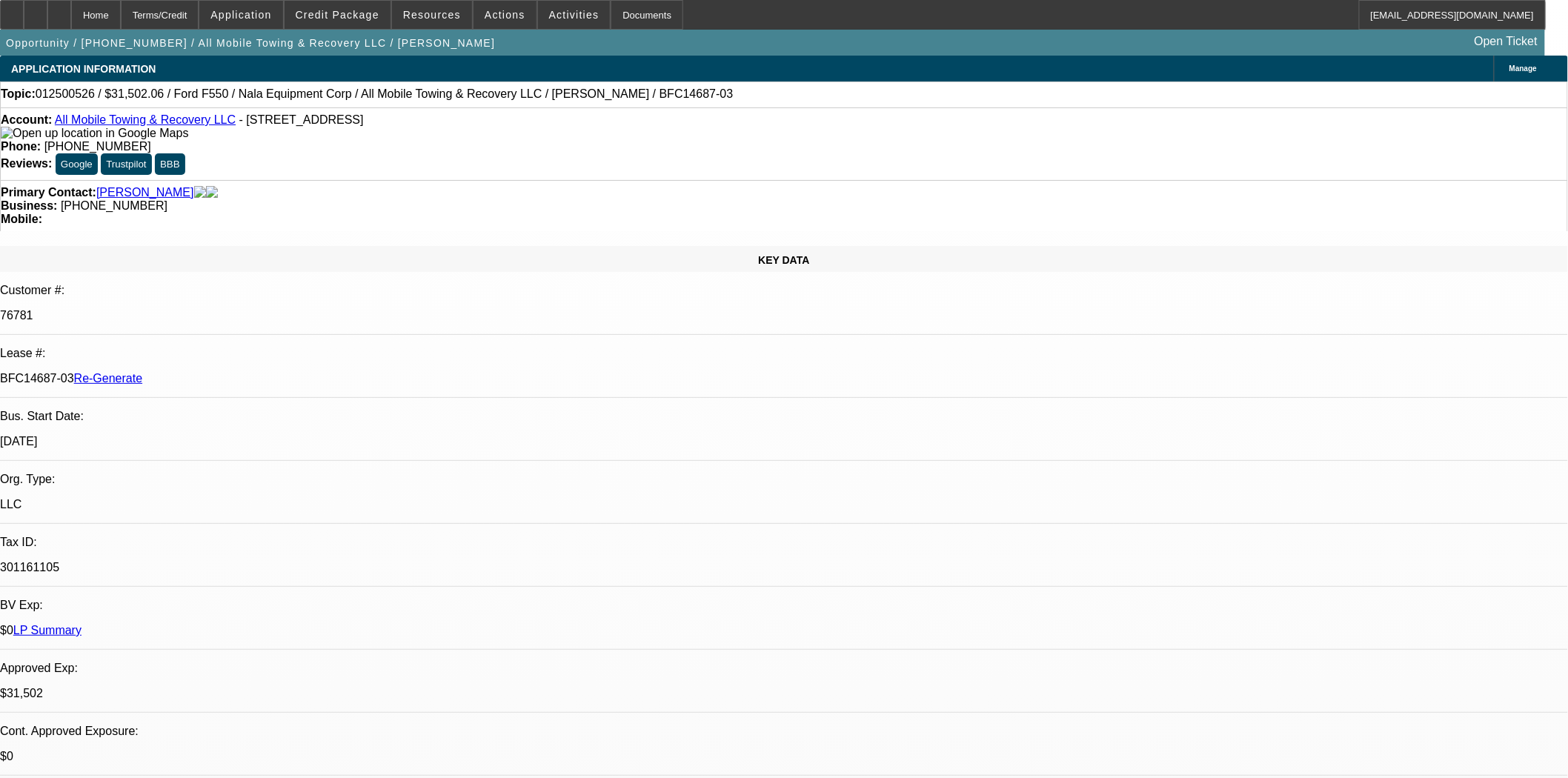
click at [611, 23] on div "Documents" at bounding box center [646, 15] width 73 height 30
click at [484, 10] on span "Actions" at bounding box center [504, 14] width 41 height 12
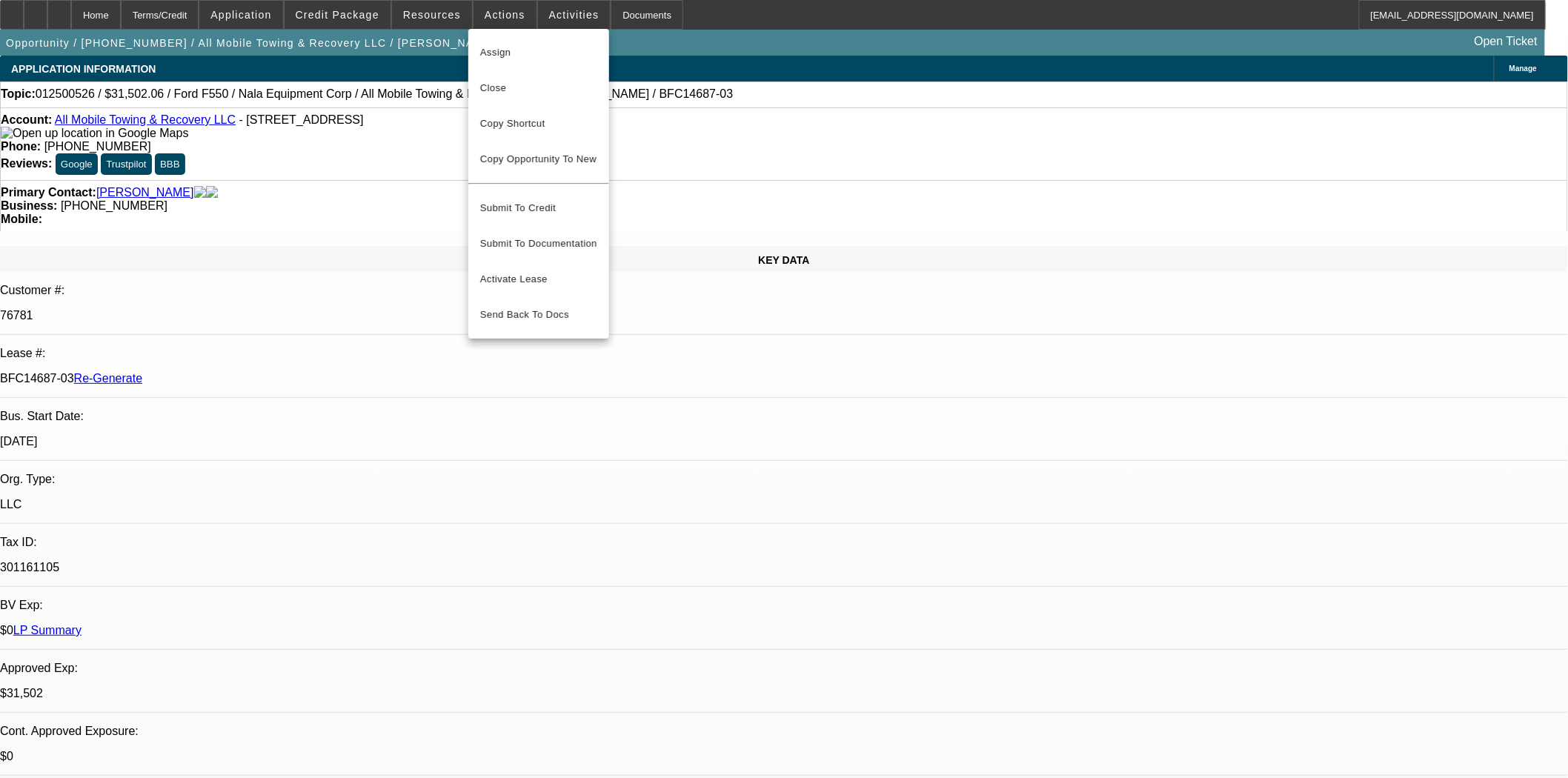
click at [549, 16] on div at bounding box center [784, 389] width 1568 height 778
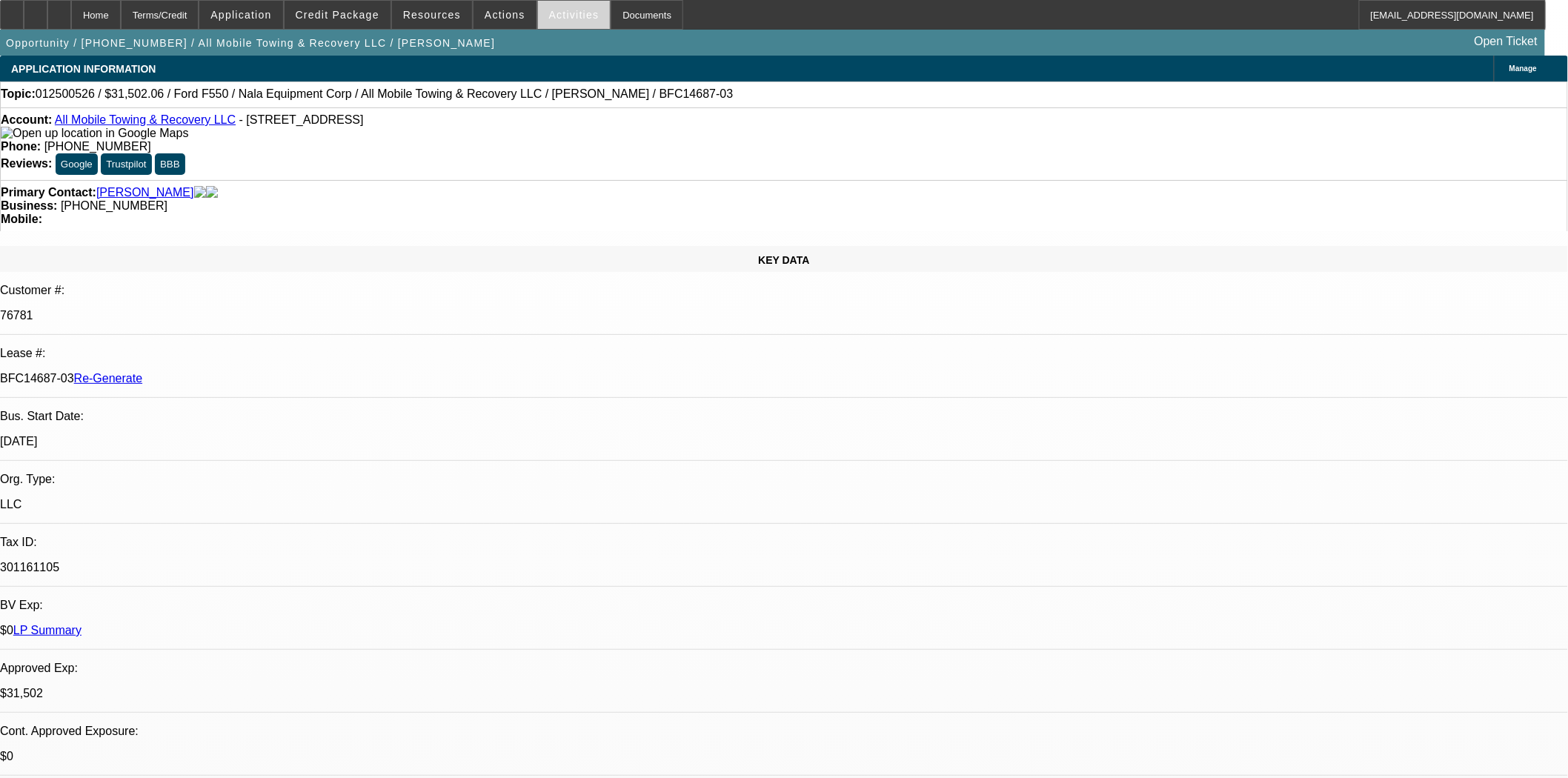
click at [549, 15] on span "Activities" at bounding box center [574, 14] width 51 height 12
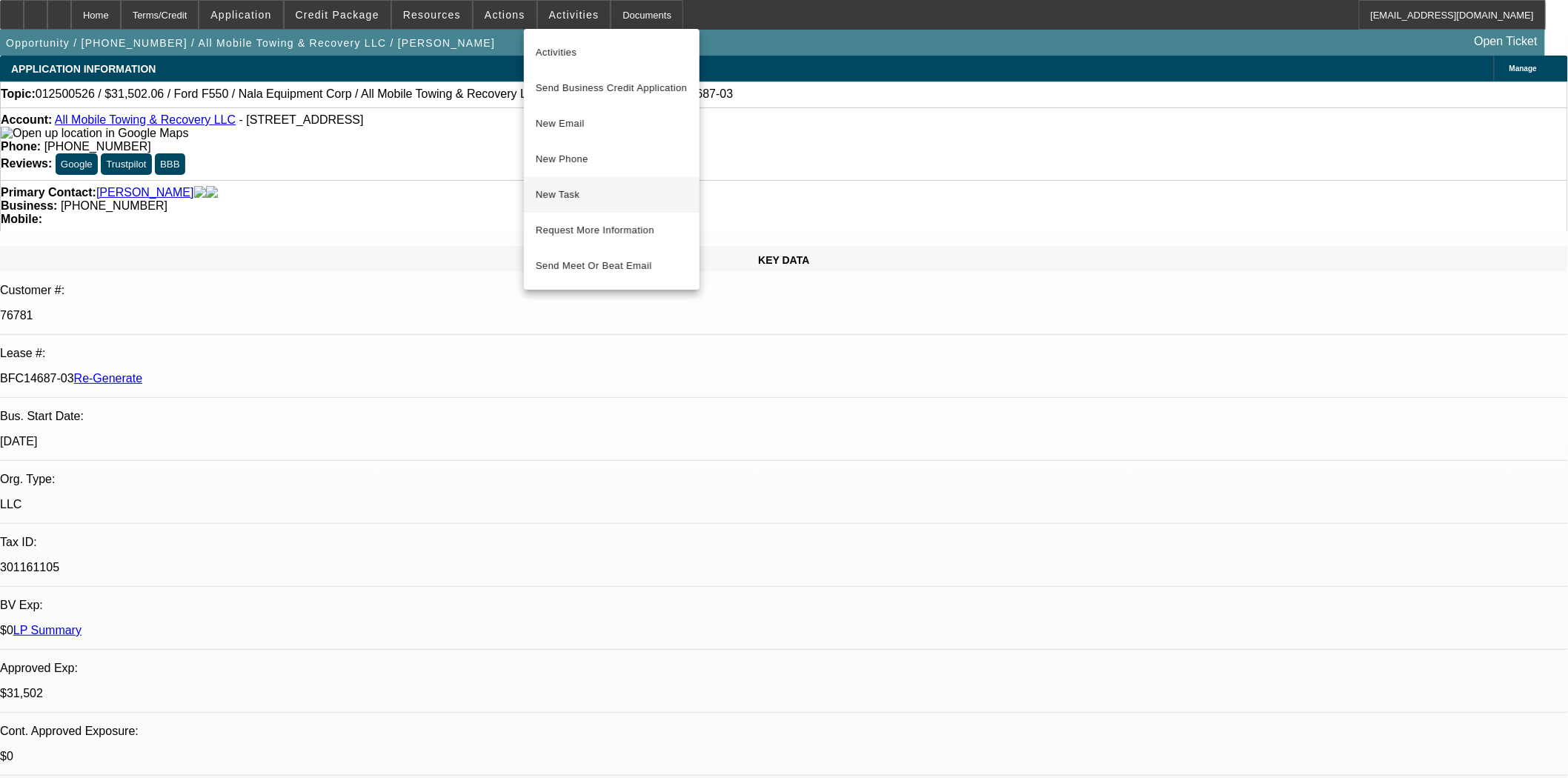
click at [559, 198] on span "New Task" at bounding box center [611, 195] width 152 height 18
